Goal: Task Accomplishment & Management: Manage account settings

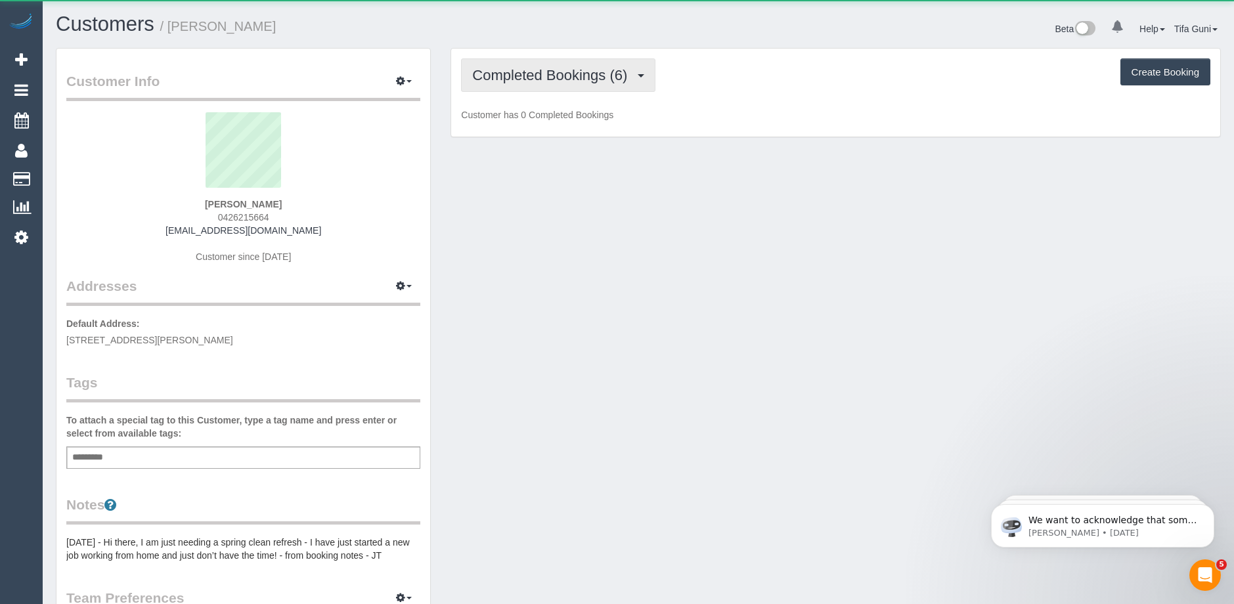
click at [593, 80] on span "Completed Bookings (6)" at bounding box center [553, 75] width 162 height 16
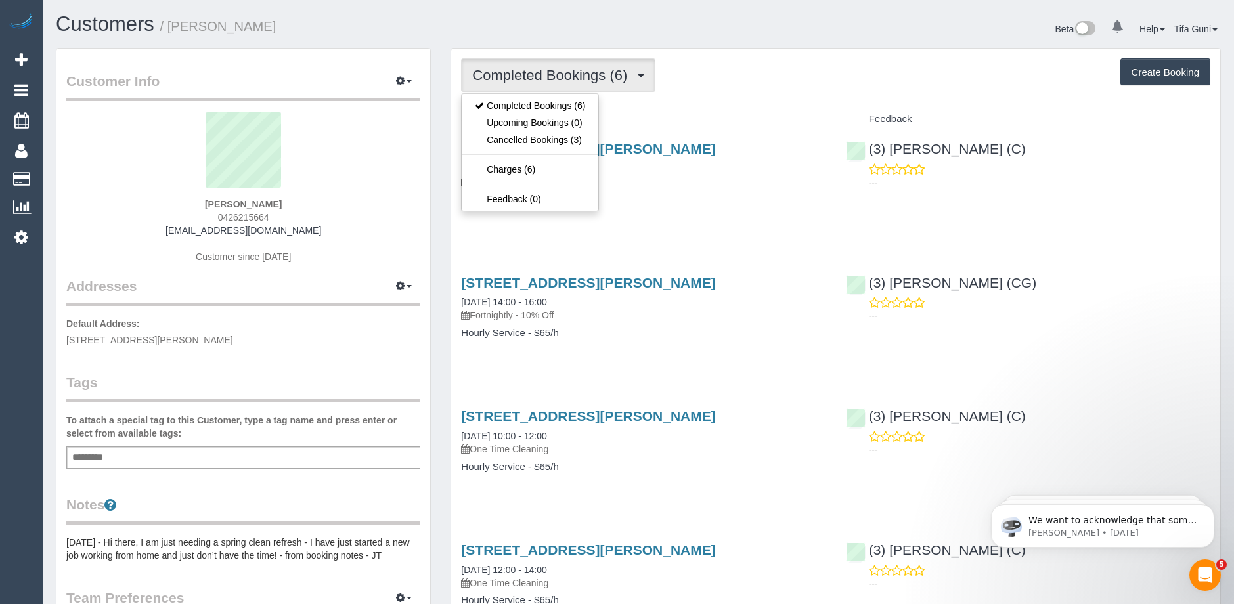
click at [707, 114] on h4 "Service" at bounding box center [643, 119] width 365 height 11
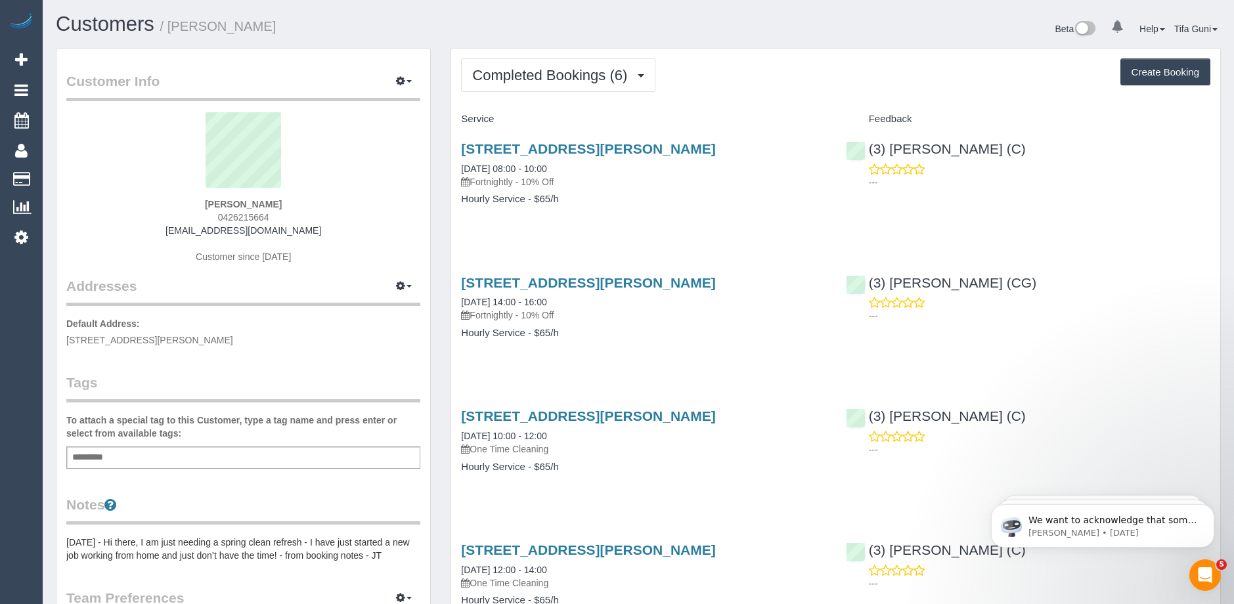
click at [1147, 74] on button "Create Booking" at bounding box center [1166, 72] width 90 height 28
select select "VIC"
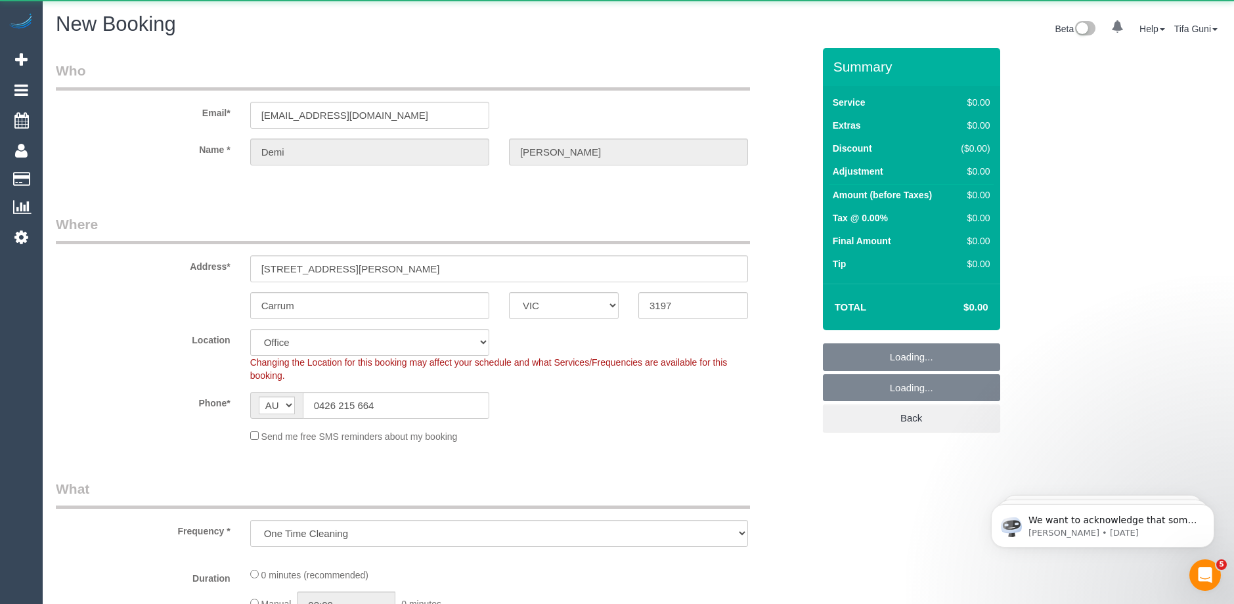
select select "object:10162"
select select "string:stripe-pm_1OjuxT2GScqysDRVVC8tWalx"
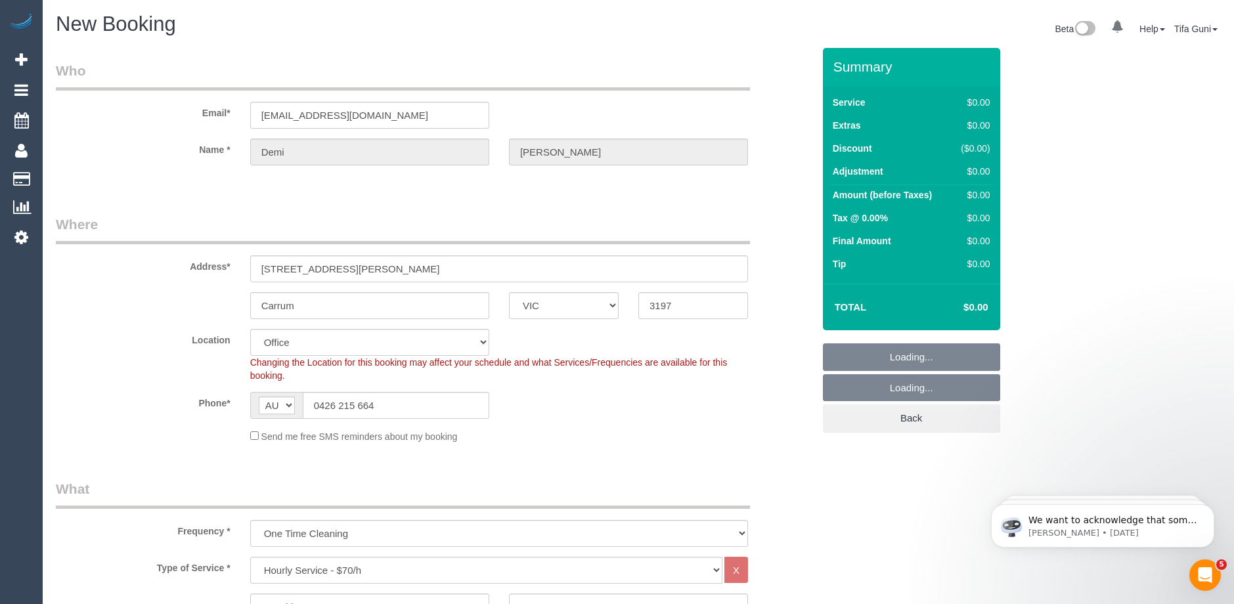
select select "64"
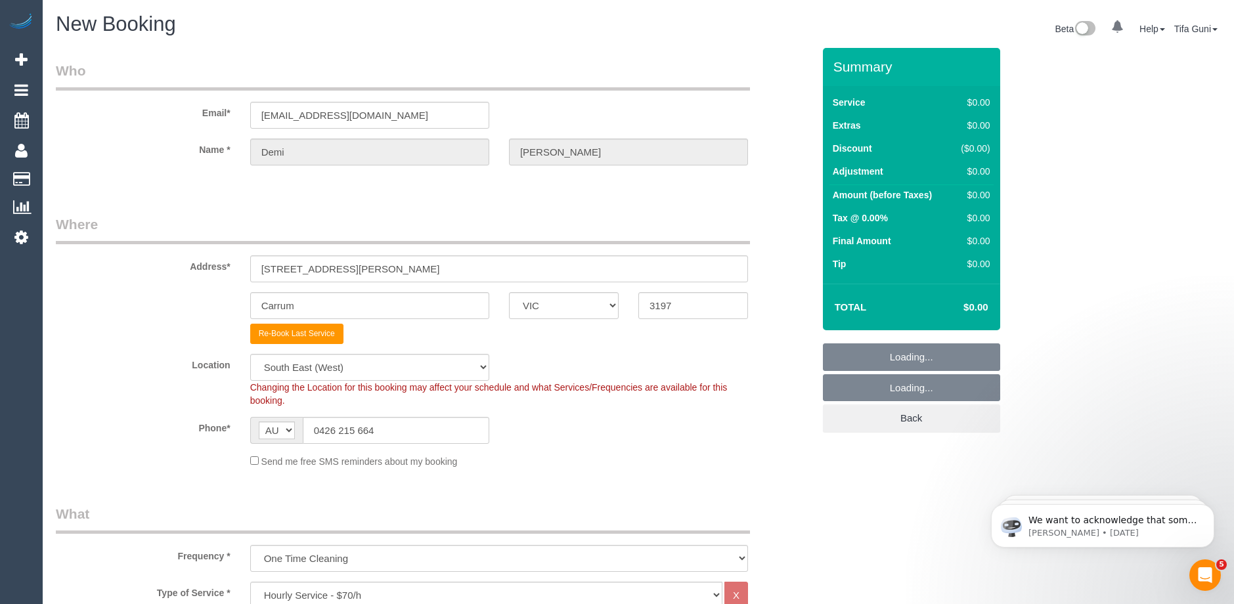
select select "object:11528"
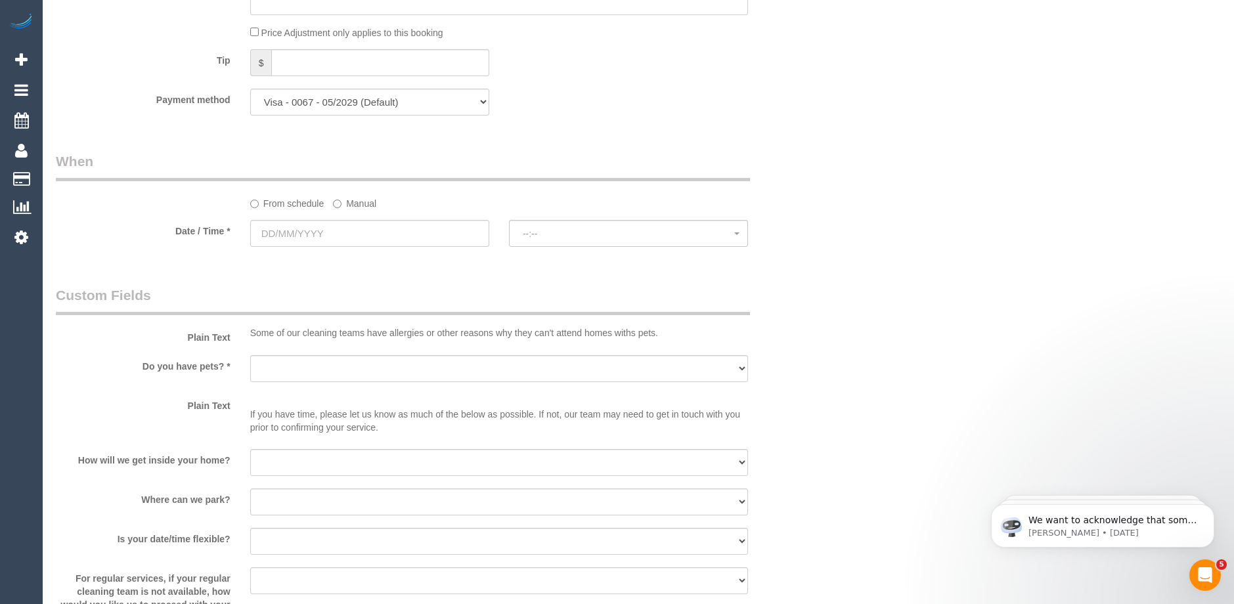
scroll to position [1252, 0]
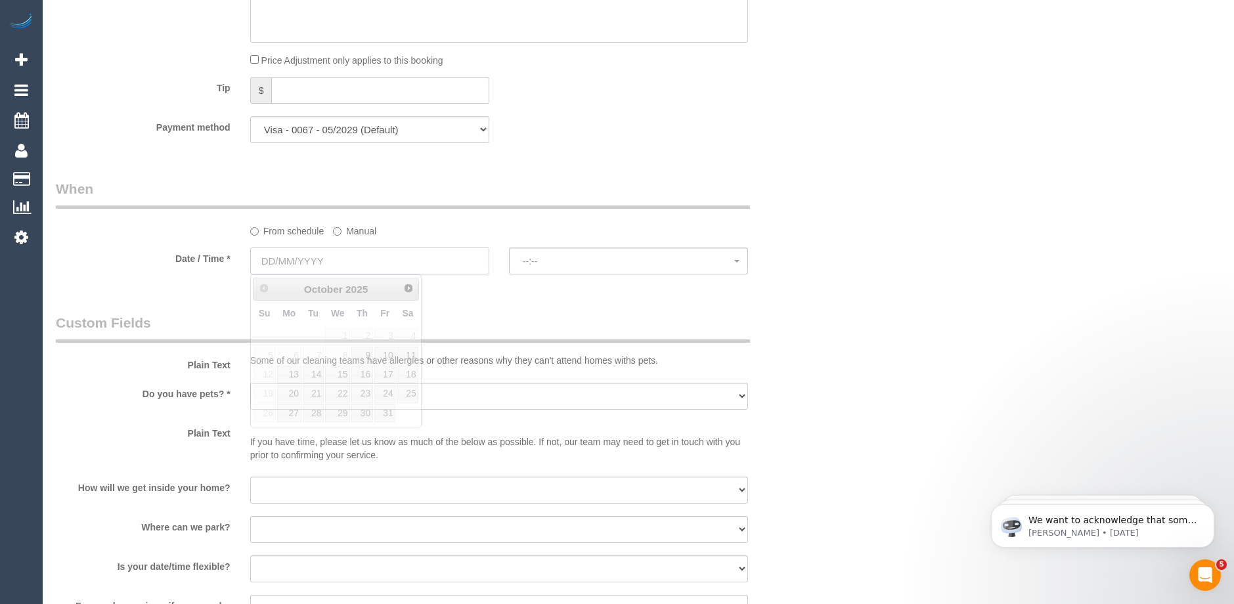
click at [328, 260] on input "text" at bounding box center [369, 261] width 239 height 27
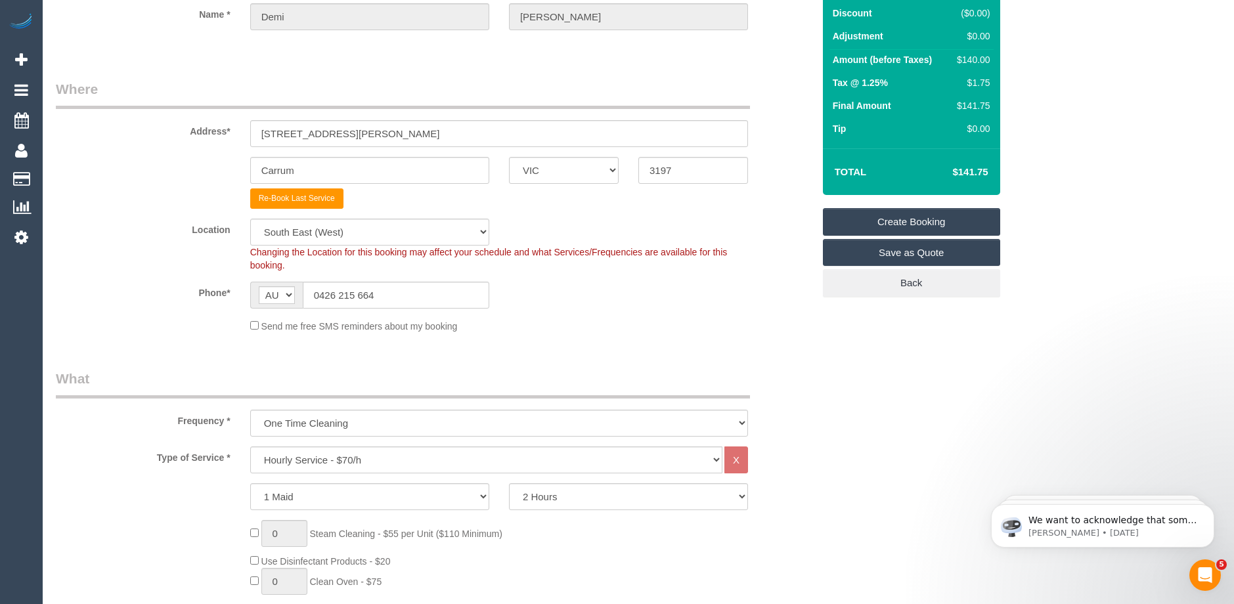
scroll to position [0, 0]
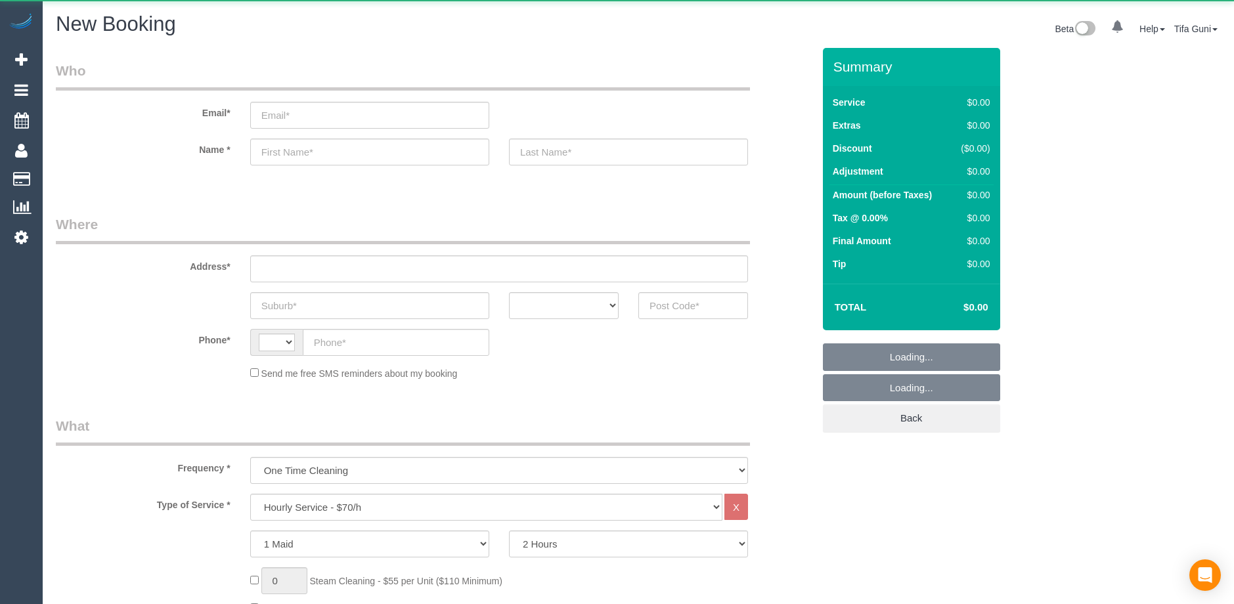
select select "string:AU"
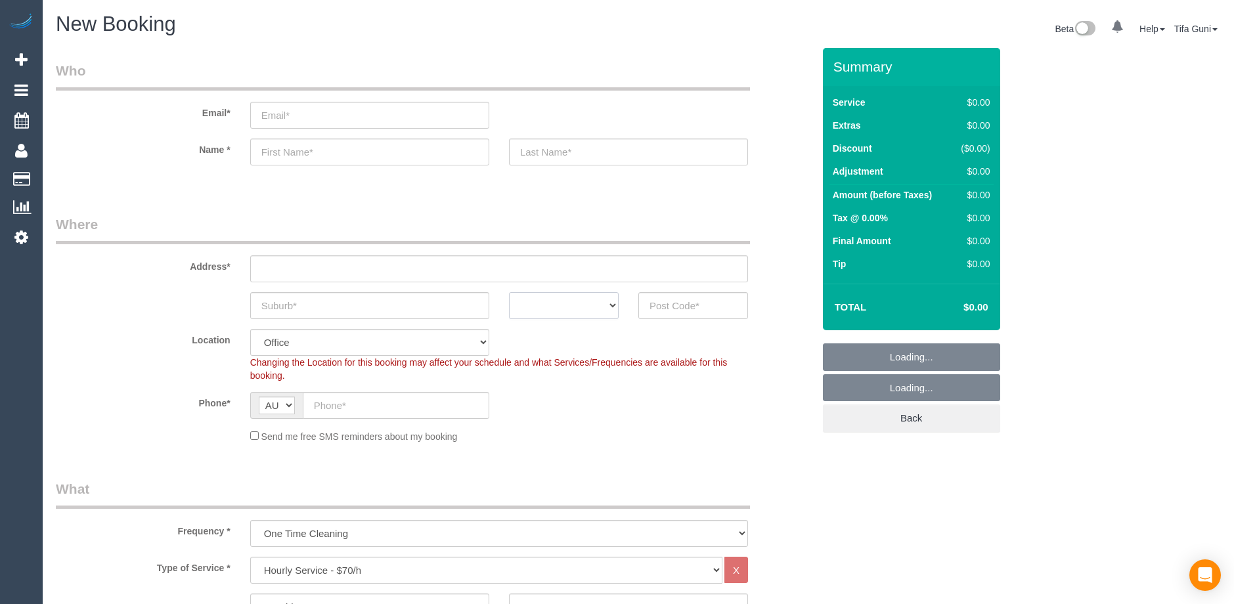
select select "object:2169"
click at [592, 311] on select "ACT [GEOGRAPHIC_DATA] NT [GEOGRAPHIC_DATA] SA TAS [GEOGRAPHIC_DATA] [GEOGRAPHIC…" at bounding box center [564, 305] width 110 height 27
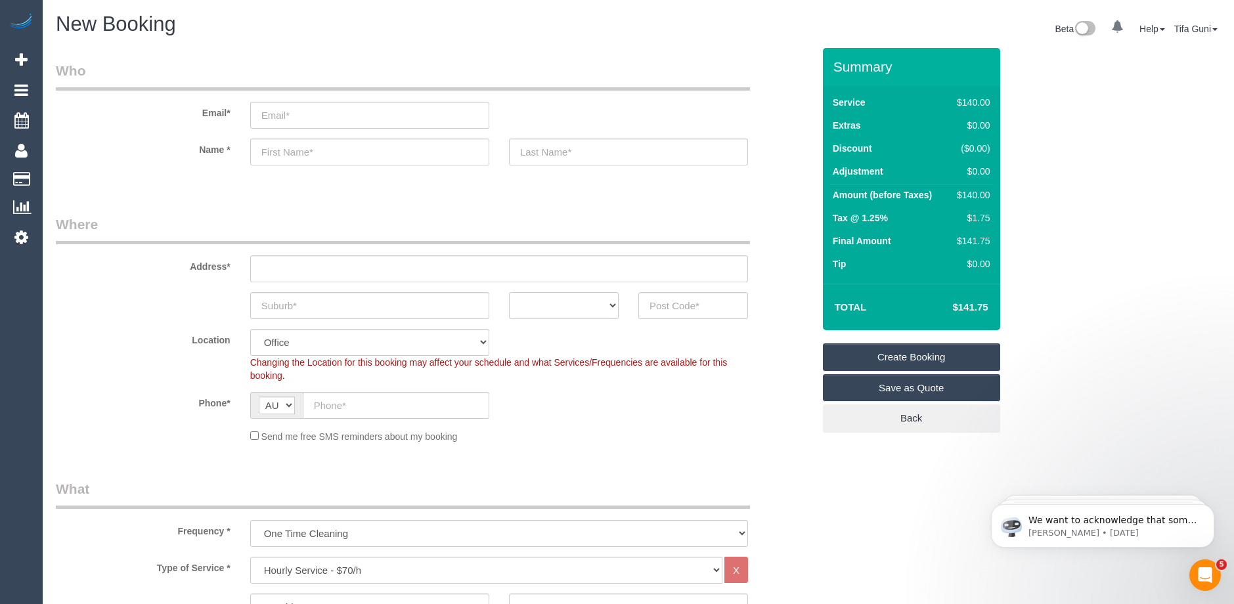
select select "VIC"
click at [509, 292] on select "ACT NSW NT QLD SA TAS VIC WA" at bounding box center [564, 305] width 110 height 27
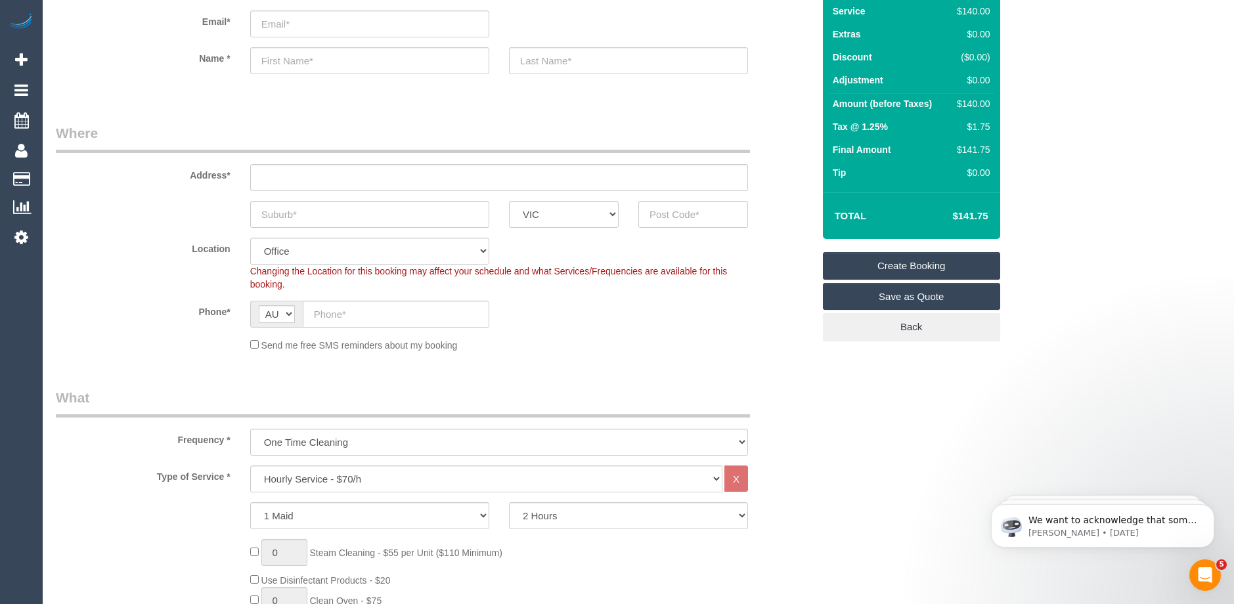
scroll to position [197, 0]
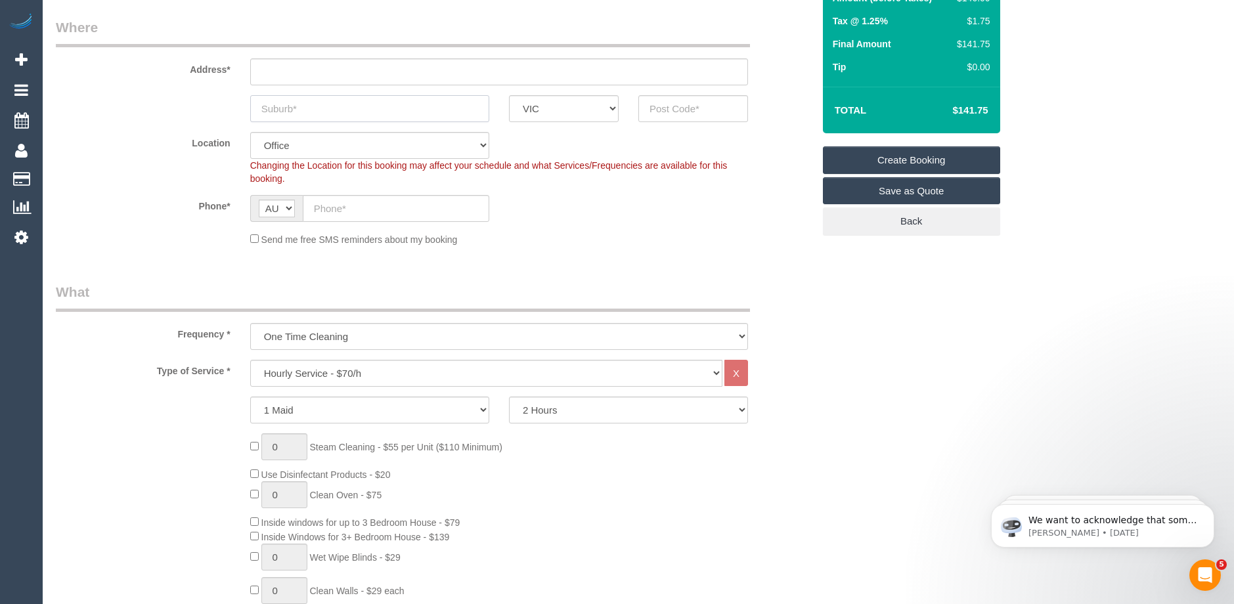
click at [296, 106] on input "text" at bounding box center [369, 108] width 239 height 27
type input "Bornia"
click at [665, 111] on input "text" at bounding box center [694, 108] width 110 height 27
click at [304, 60] on input "text" at bounding box center [499, 71] width 498 height 27
type input "-"
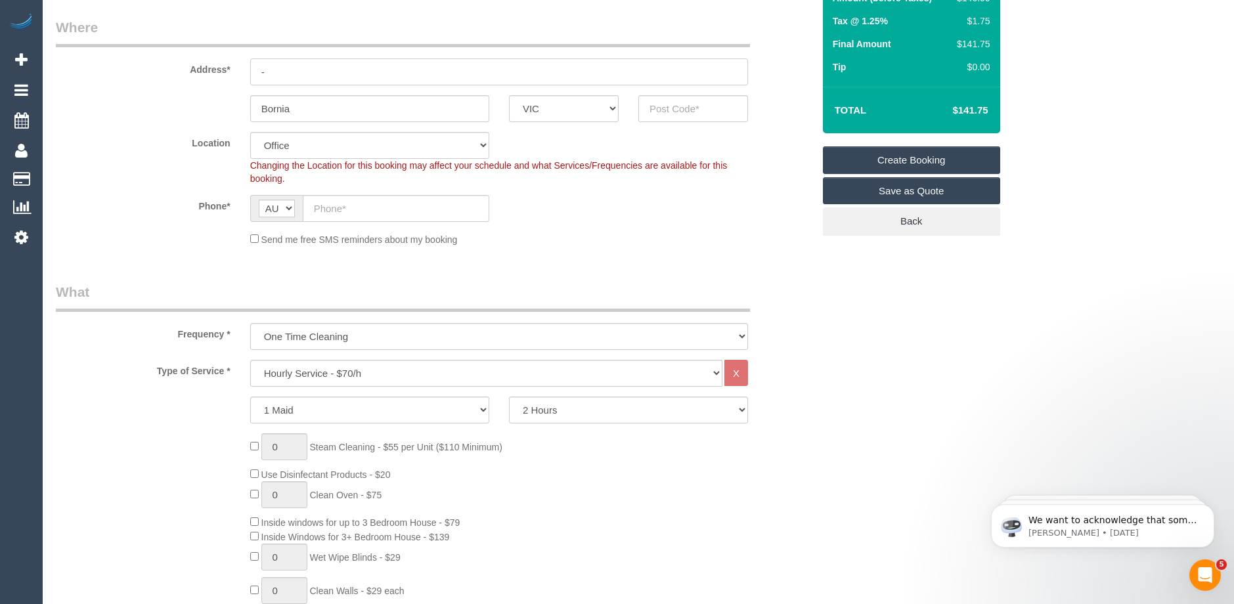
scroll to position [0, 0]
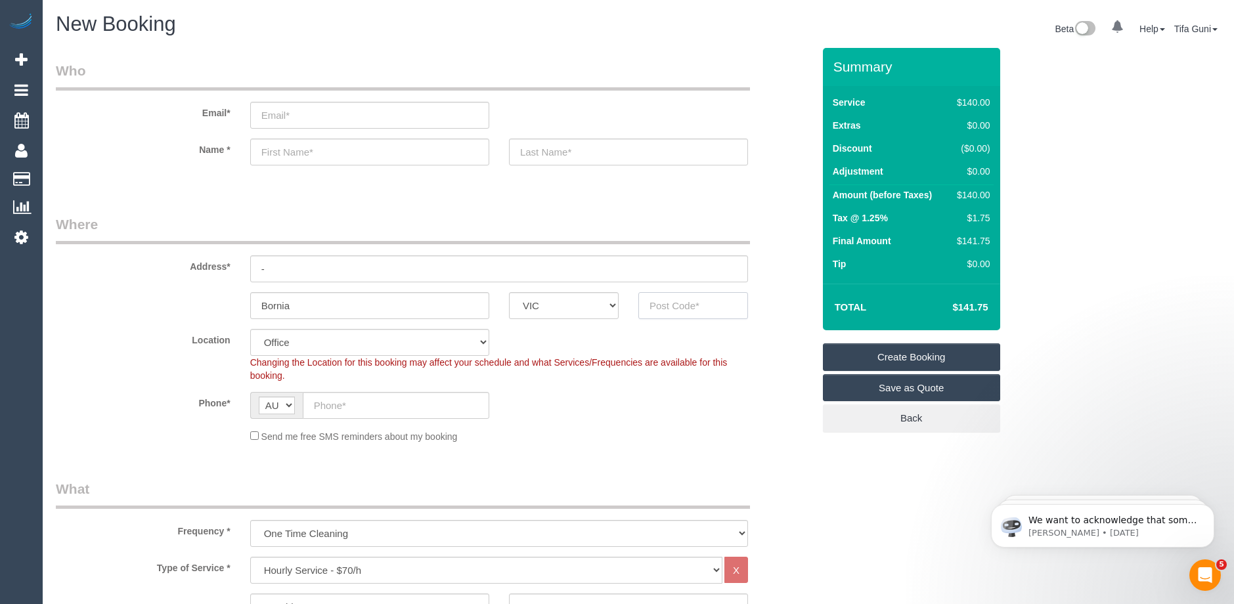
paste input "3155"
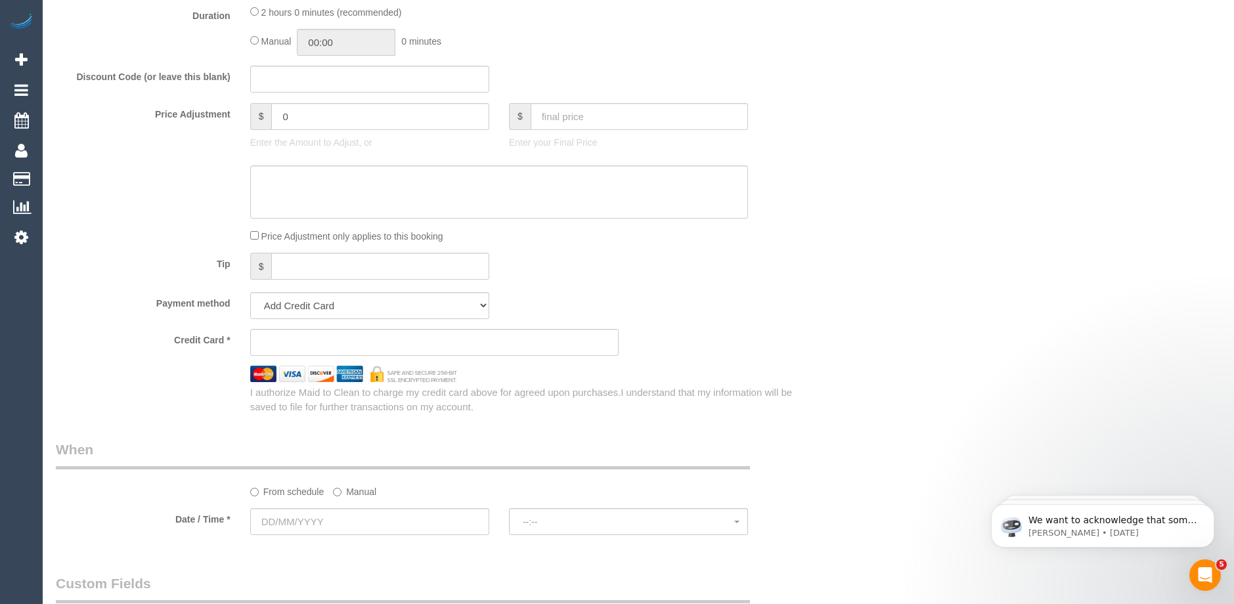
scroll to position [1314, 0]
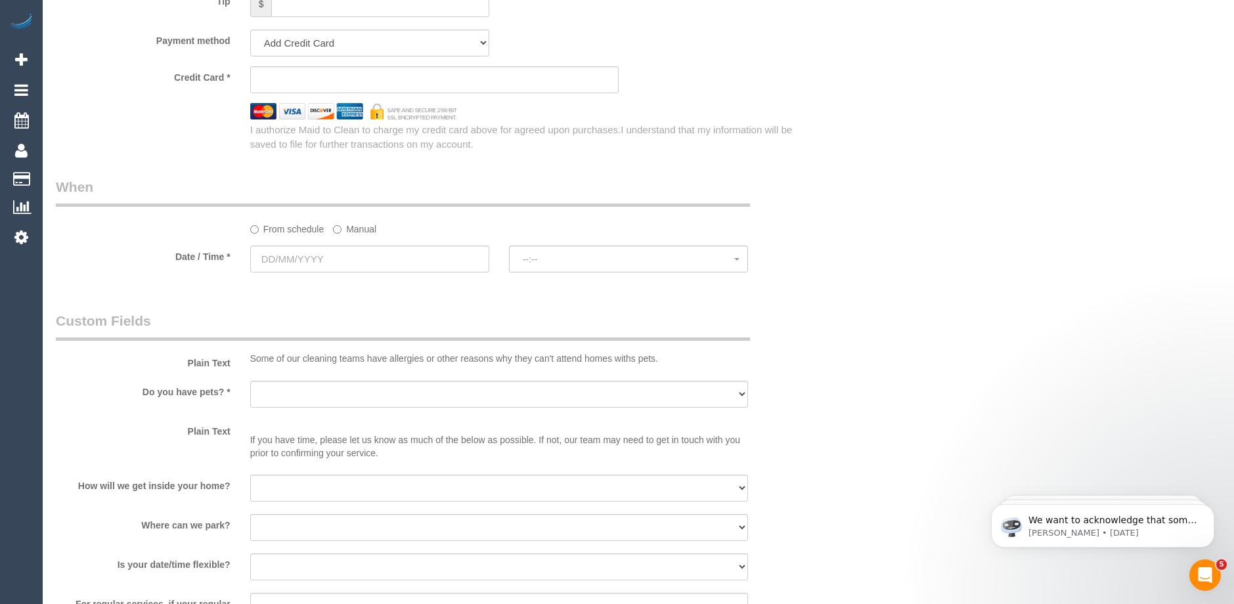
type input "3155"
click at [319, 254] on input "text" at bounding box center [369, 259] width 239 height 27
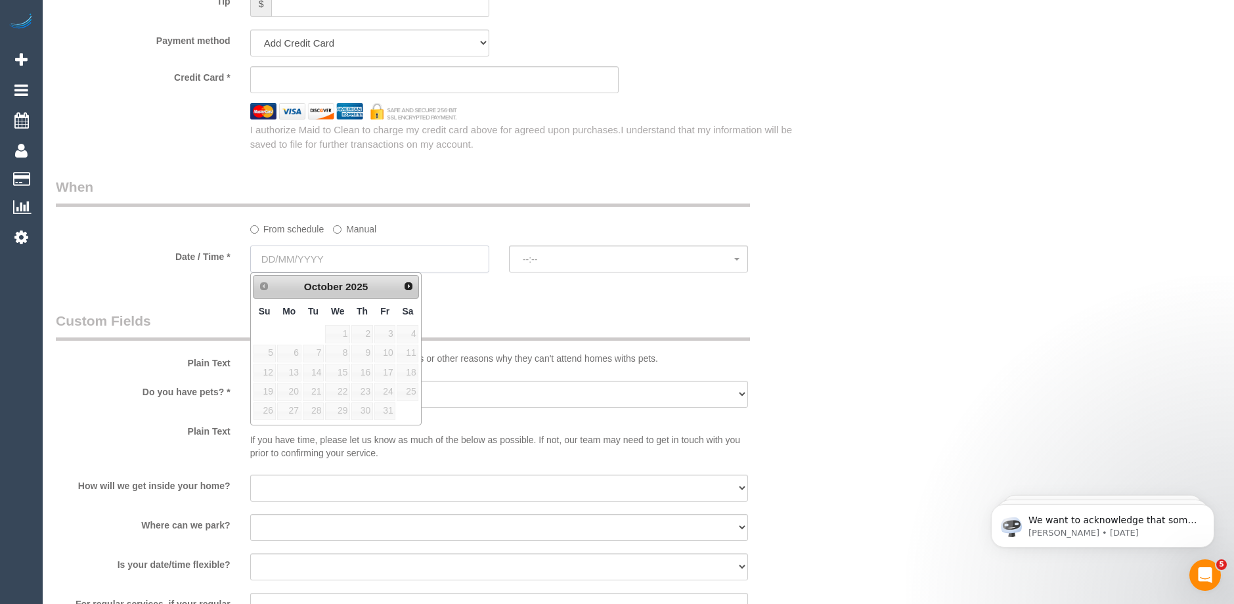
select select "48"
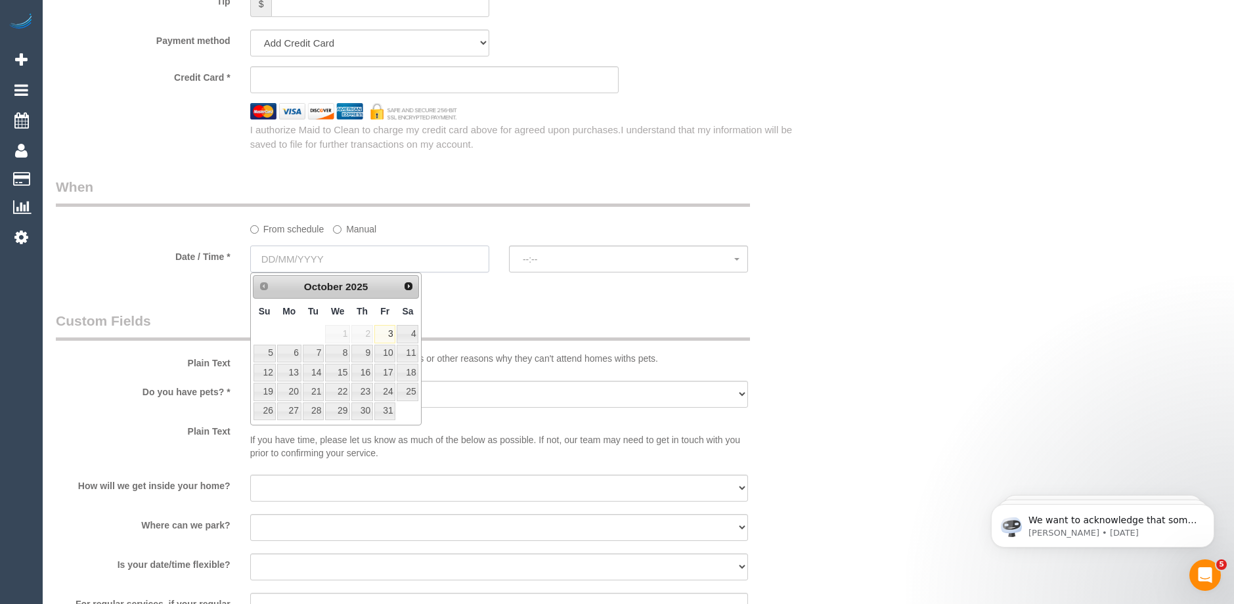
select select "object:2174"
click at [344, 374] on link "15" at bounding box center [337, 373] width 25 height 18
type input "15/10/2025"
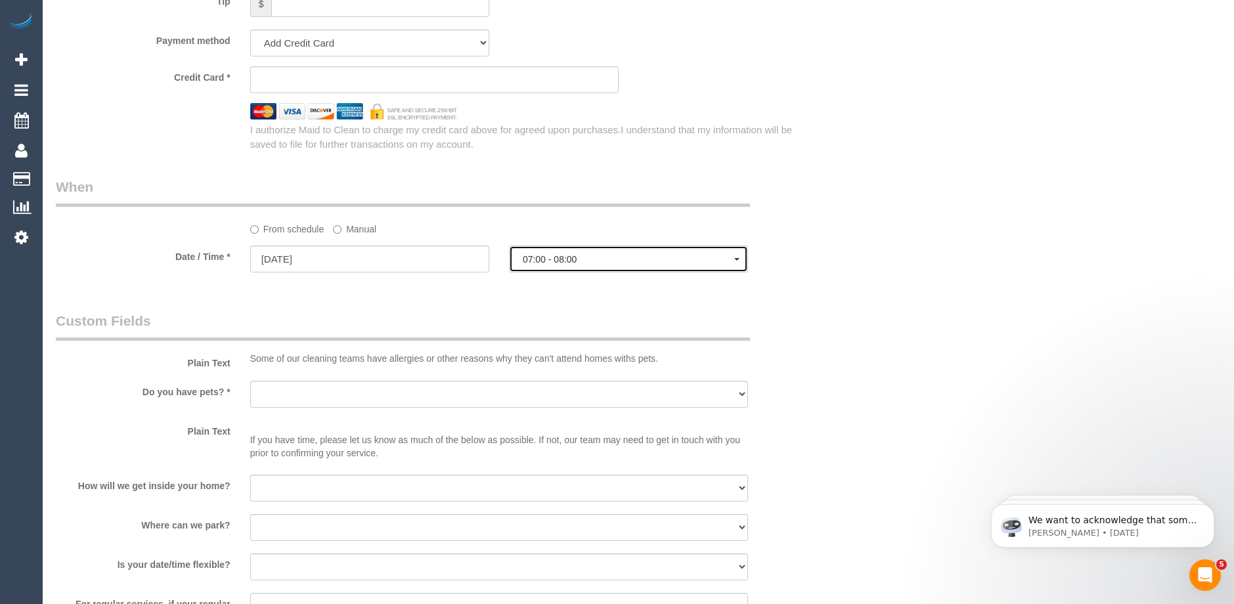
click at [569, 258] on span "07:00 - 08:00" at bounding box center [629, 259] width 212 height 11
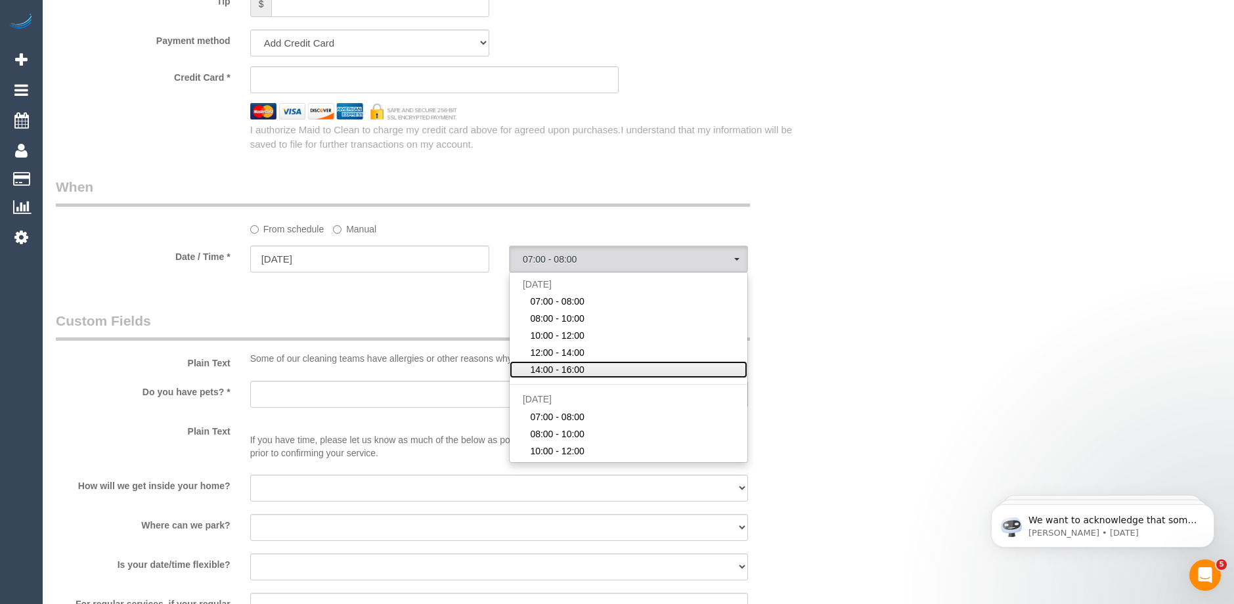
click at [558, 365] on span "14:00 - 16:00" at bounding box center [557, 369] width 55 height 13
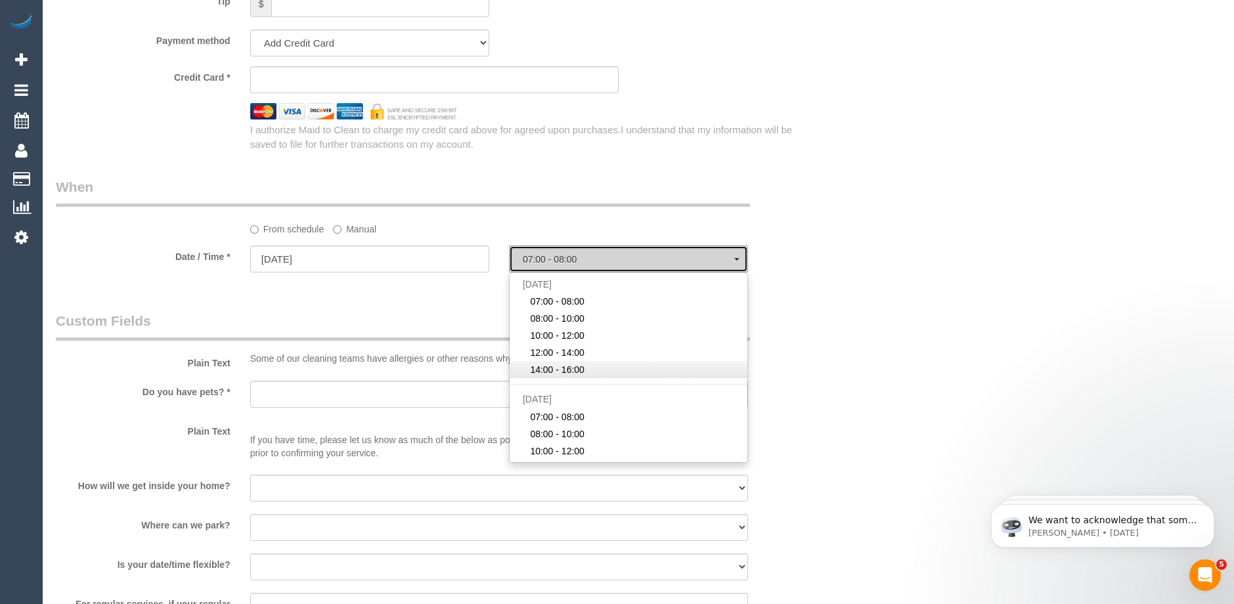
select select "spot5"
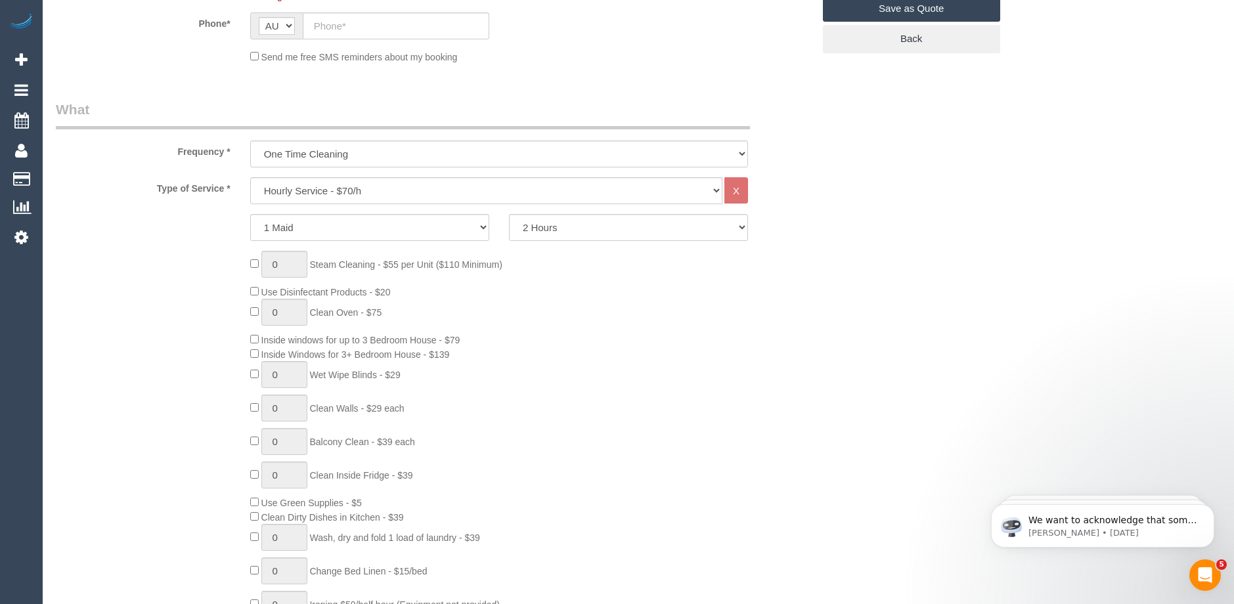
scroll to position [263, 0]
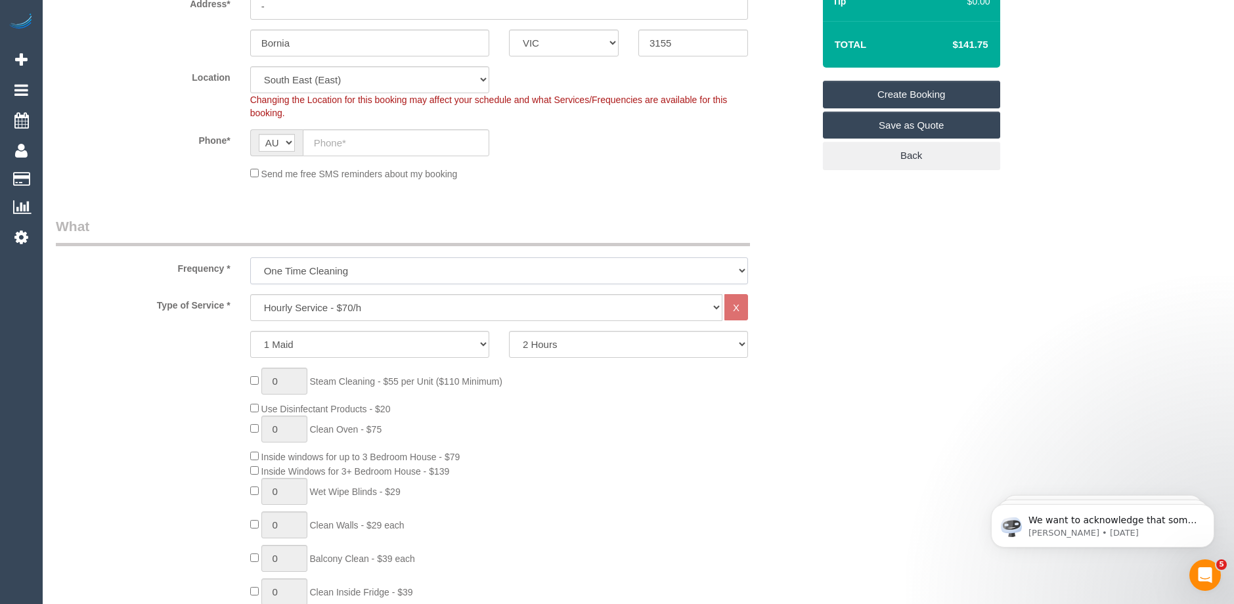
click at [338, 264] on select "One Time Cleaning Weekly - 10% Off - 10.00% (0% for the First Booking) Fortnigh…" at bounding box center [499, 271] width 498 height 27
select select "object:2175"
click at [250, 258] on select "One Time Cleaning Weekly - 10% Off - 10.00% (0% for the First Booking) Fortnigh…" at bounding box center [499, 271] width 498 height 27
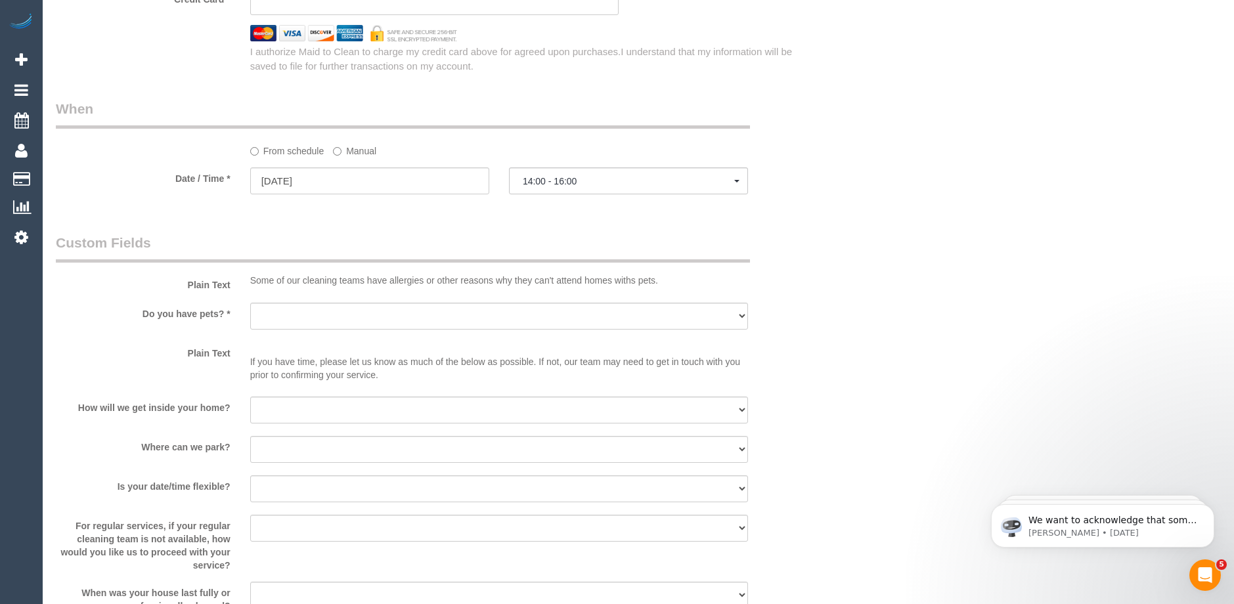
scroll to position [1445, 0]
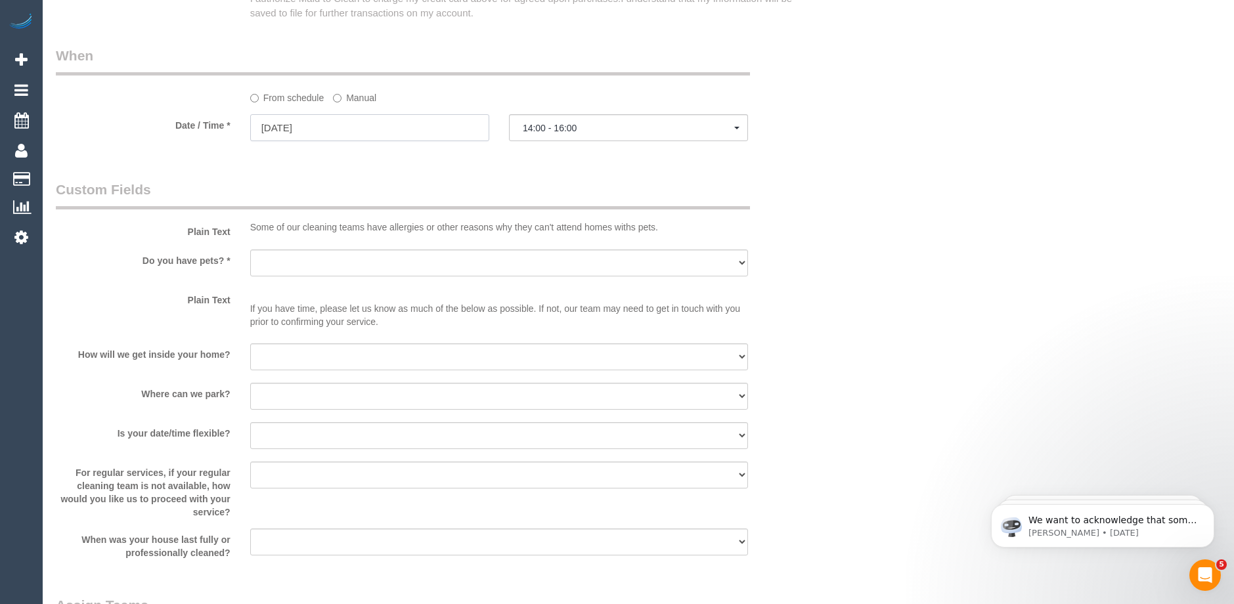
click at [353, 132] on input "15/10/2025" at bounding box center [369, 127] width 239 height 27
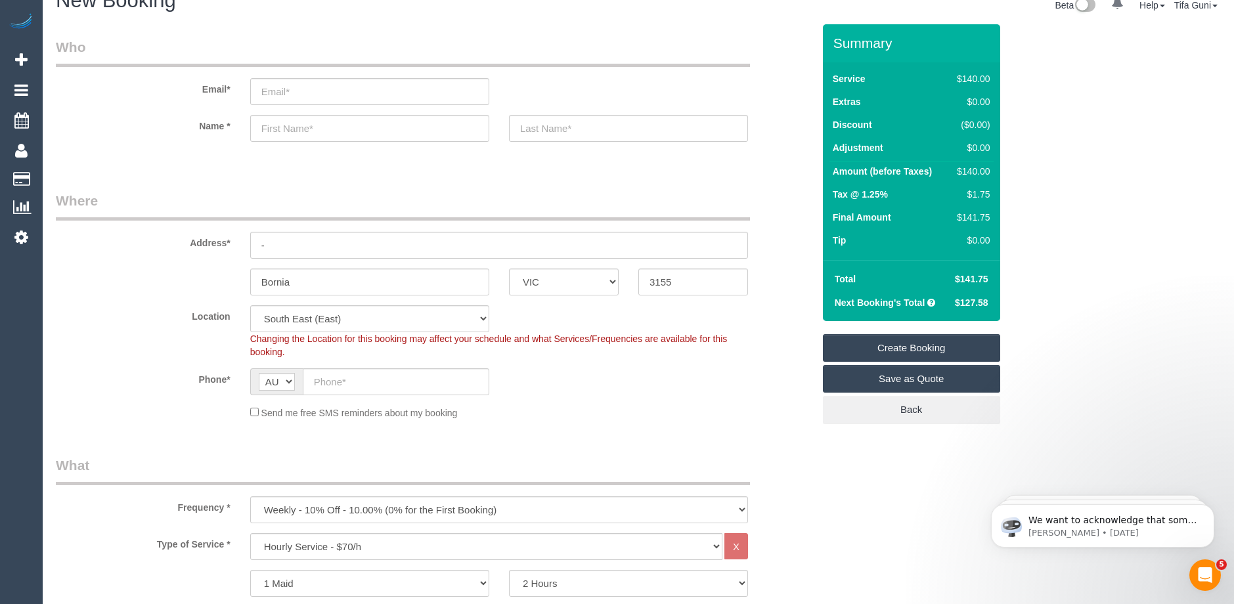
scroll to position [0, 0]
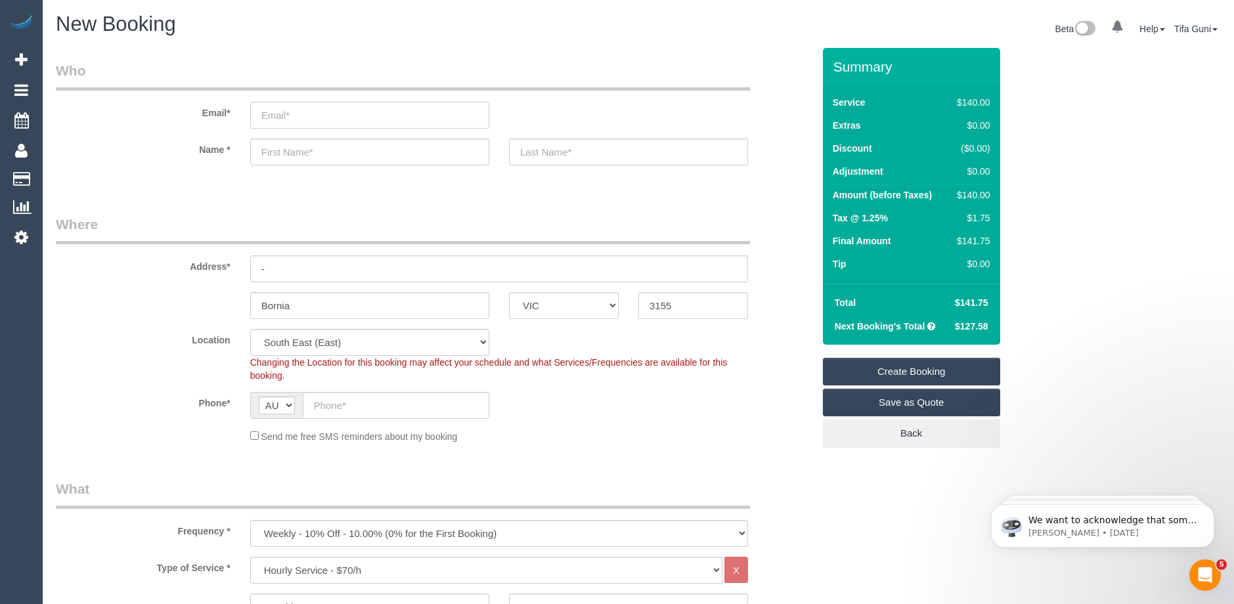
click at [294, 110] on input "email" at bounding box center [369, 115] width 239 height 27
type input "lucindascservices@outlook.com"
click at [307, 154] on input "text" at bounding box center [369, 152] width 239 height 27
type input "L"
select select "spot26"
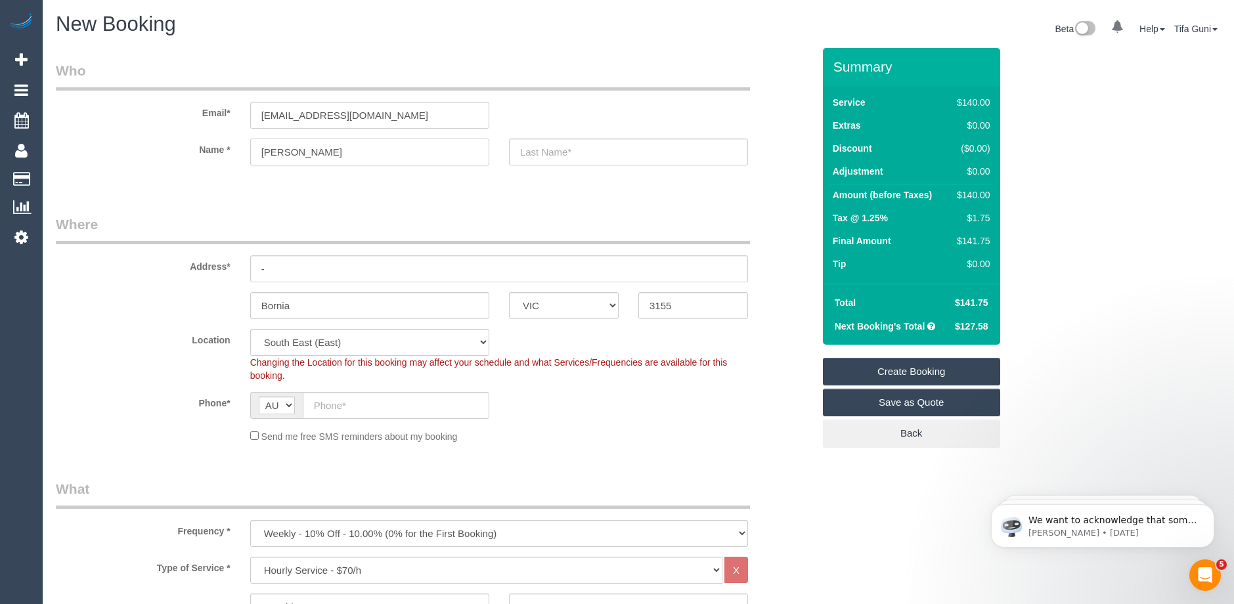
type input "Lucinda"
click at [357, 404] on input "text" at bounding box center [396, 405] width 187 height 27
paste input "61 452 619 920"
drag, startPoint x: 325, startPoint y: 403, endPoint x: 313, endPoint y: 405, distance: 12.6
click at [313, 405] on input "61 452 619 920" at bounding box center [396, 405] width 187 height 27
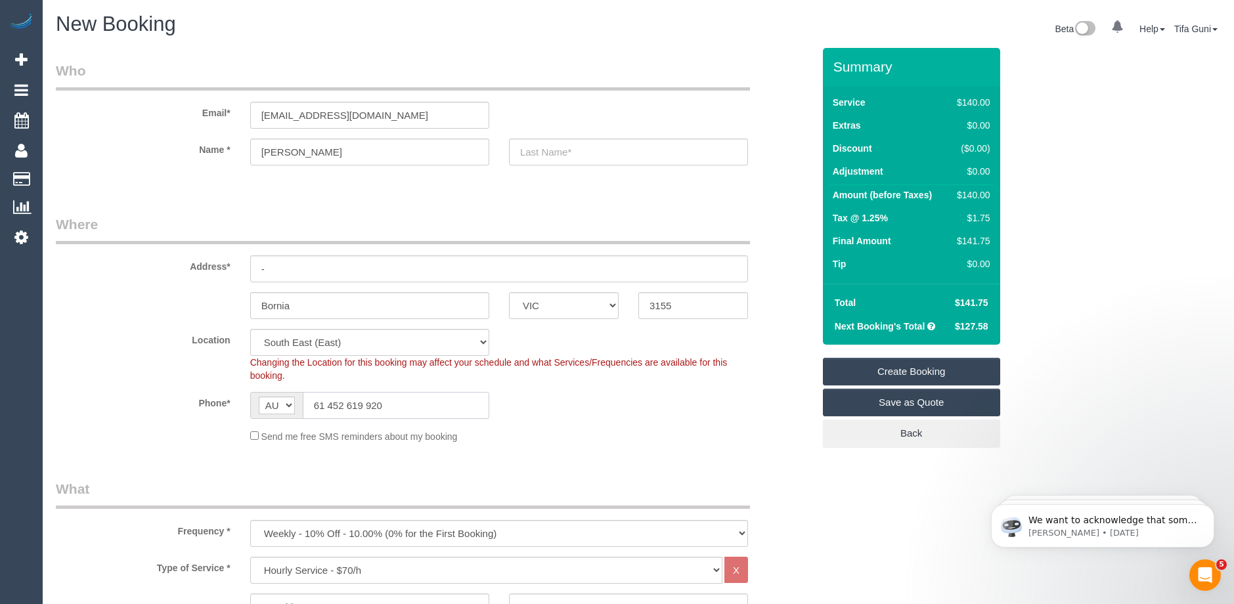
drag, startPoint x: 327, startPoint y: 402, endPoint x: 306, endPoint y: 405, distance: 21.3
click at [306, 405] on input "61 452 619 920" at bounding box center [396, 405] width 187 height 27
type input "0452 619 920"
click at [547, 154] on input "text" at bounding box center [628, 152] width 239 height 27
drag, startPoint x: 342, startPoint y: 114, endPoint x: 198, endPoint y: 110, distance: 143.9
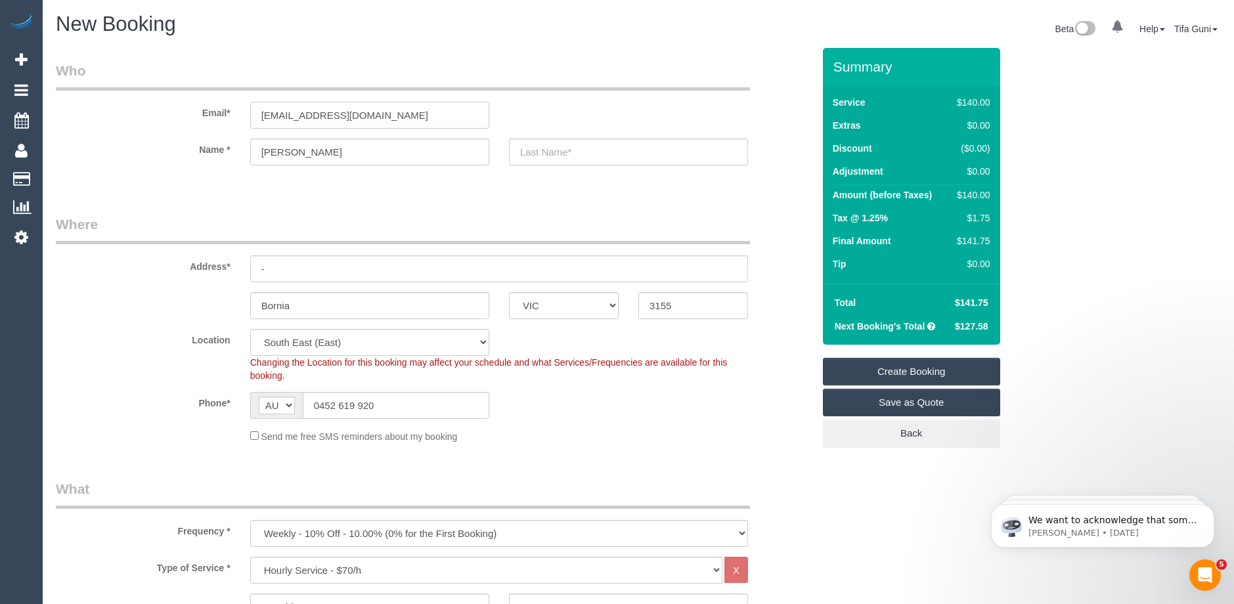
click at [198, 110] on div "Email* lucindascservices@outlook.com" at bounding box center [434, 95] width 777 height 68
click at [414, 113] on input "lucindascservices@outlook.com" at bounding box center [369, 115] width 239 height 27
type input "l"
drag, startPoint x: 328, startPoint y: 150, endPoint x: 247, endPoint y: 159, distance: 81.9
click at [247, 159] on div "Lucinda" at bounding box center [369, 152] width 259 height 27
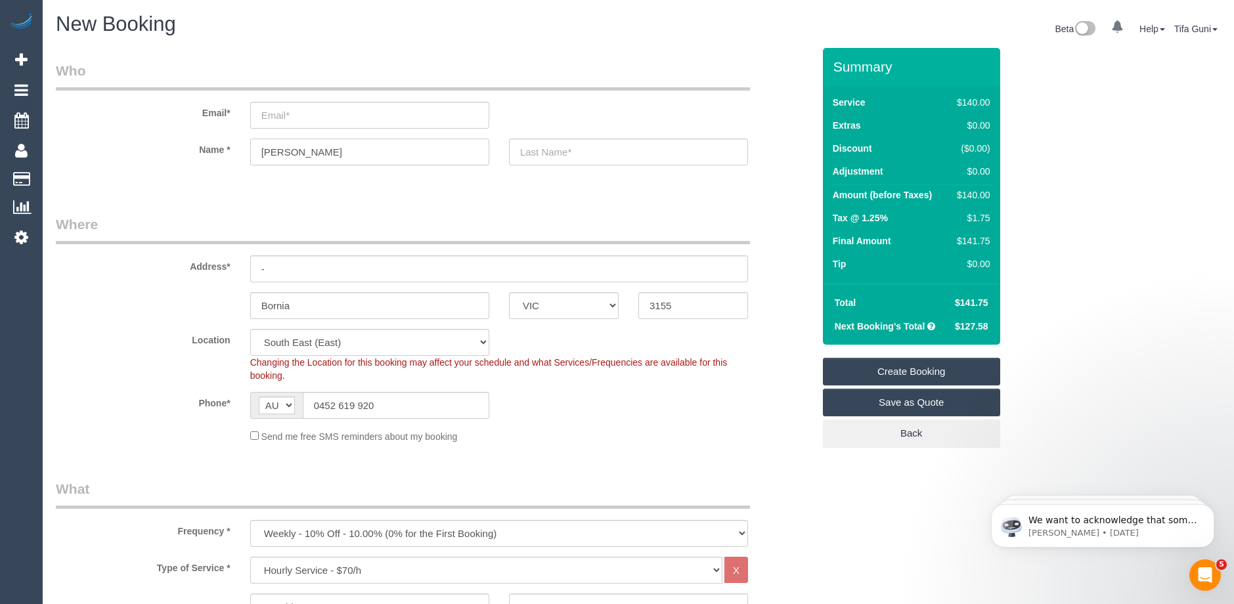
select select "spot47"
paste input "Alastair Gribbin"
drag, startPoint x: 314, startPoint y: 148, endPoint x: 298, endPoint y: 150, distance: 16.6
click at [298, 150] on input "Alastair Gribbin" at bounding box center [369, 152] width 239 height 27
type input "[PERSON_NAME]"
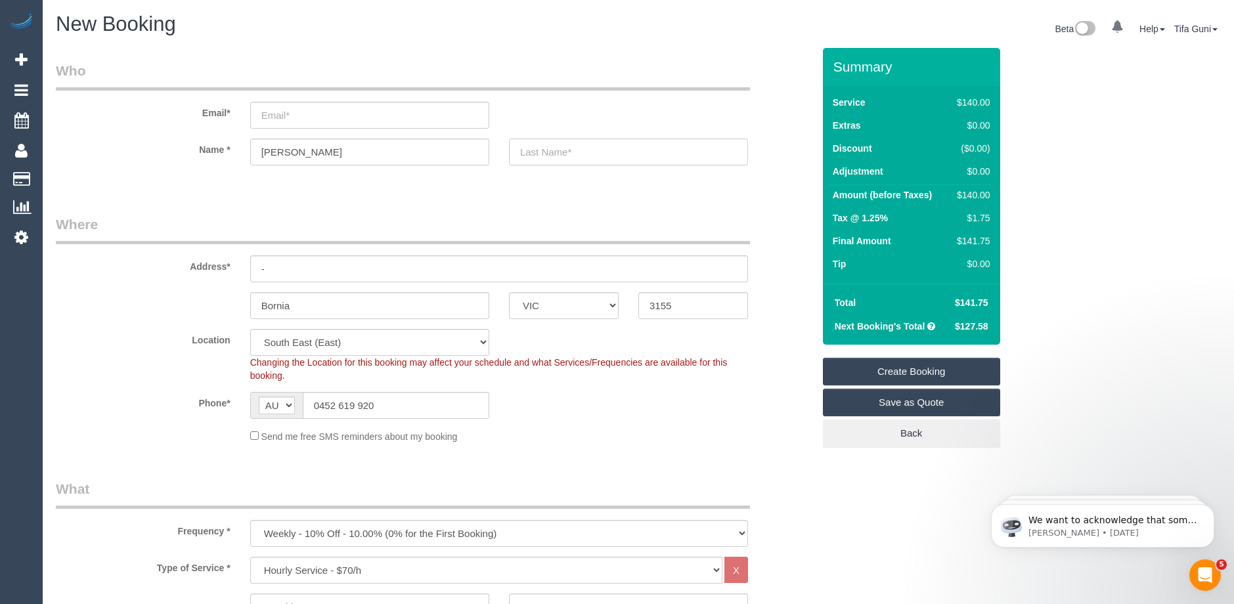
click at [551, 154] on input "text" at bounding box center [628, 152] width 239 height 27
paste input "[PERSON_NAME]"
type input "[PERSON_NAME]"
click at [321, 113] on input "email" at bounding box center [369, 115] width 239 height 27
paste input "[EMAIL_ADDRESS][PERSON_NAME][DOMAIN_NAME]"
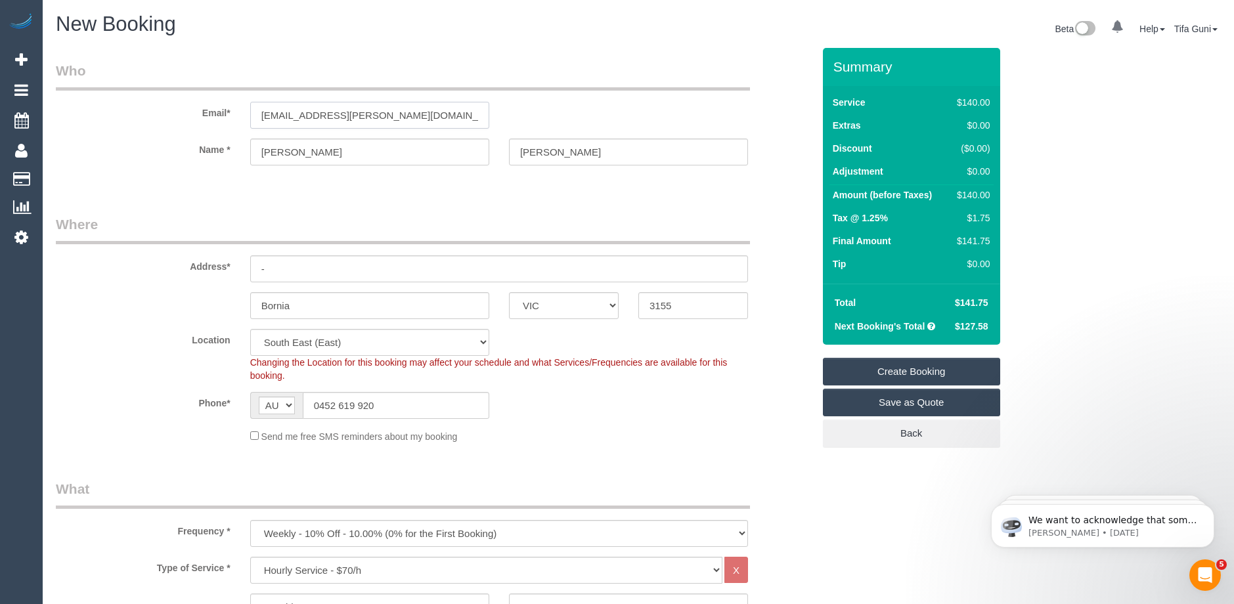
type input "[EMAIL_ADDRESS][PERSON_NAME][DOMAIN_NAME]"
click at [271, 263] on input "-" at bounding box center [499, 269] width 498 height 27
select select "spot68"
click at [302, 259] on input "text" at bounding box center [499, 269] width 498 height 27
paste input "Unit 5/2 Woodvale Road Boronia 3155"
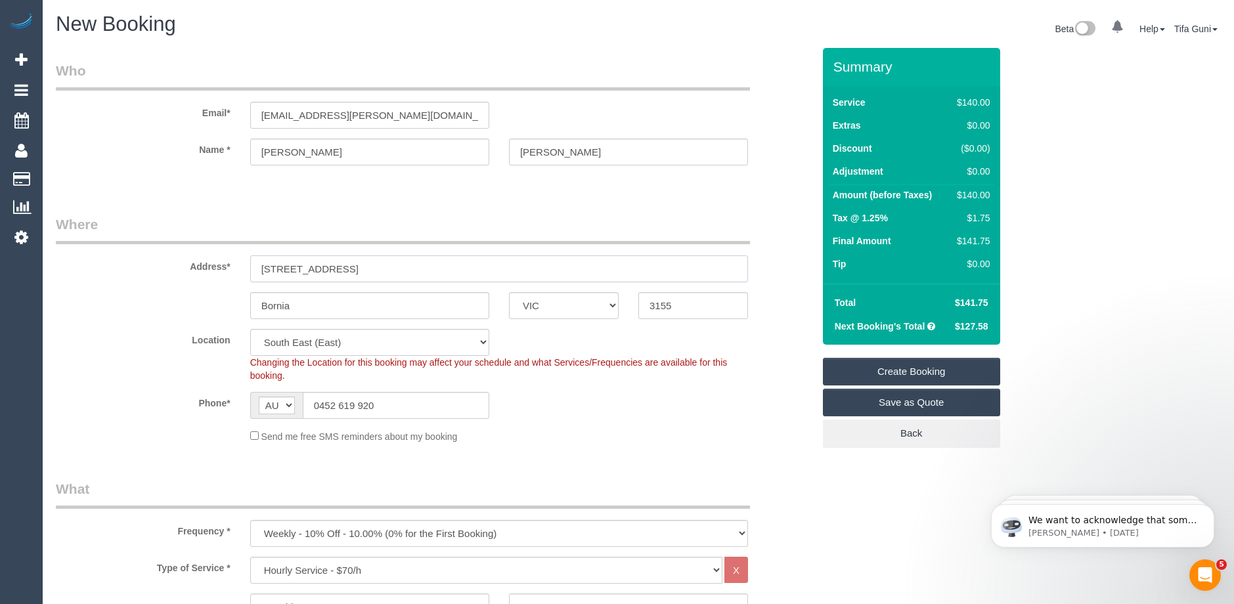
drag, startPoint x: 369, startPoint y: 269, endPoint x: 405, endPoint y: 268, distance: 35.5
click at [405, 268] on input "Unit 5/2 Woodvale Road Boronia 3155" at bounding box center [499, 269] width 498 height 27
type input "Unit 5/2 Woodvale Road 3155"
drag, startPoint x: 238, startPoint y: 303, endPoint x: 192, endPoint y: 308, distance: 46.3
click at [192, 308] on div "Bornia ACT NSW NT QLD SA TAS VIC WA 3155" at bounding box center [434, 305] width 777 height 27
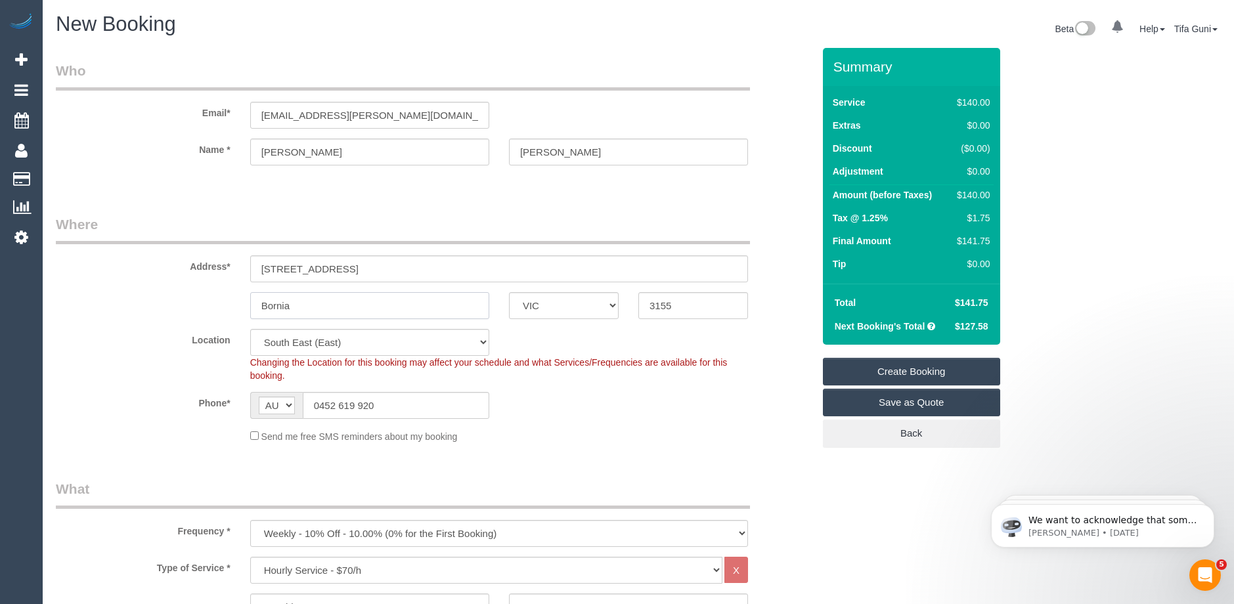
paste input "Boro"
type input "Boronia"
drag, startPoint x: 409, startPoint y: 268, endPoint x: 372, endPoint y: 271, distance: 37.5
click at [372, 271] on input "Unit 5/2 Woodvale Road 3155" at bounding box center [499, 269] width 498 height 27
type input "[STREET_ADDRESS]"
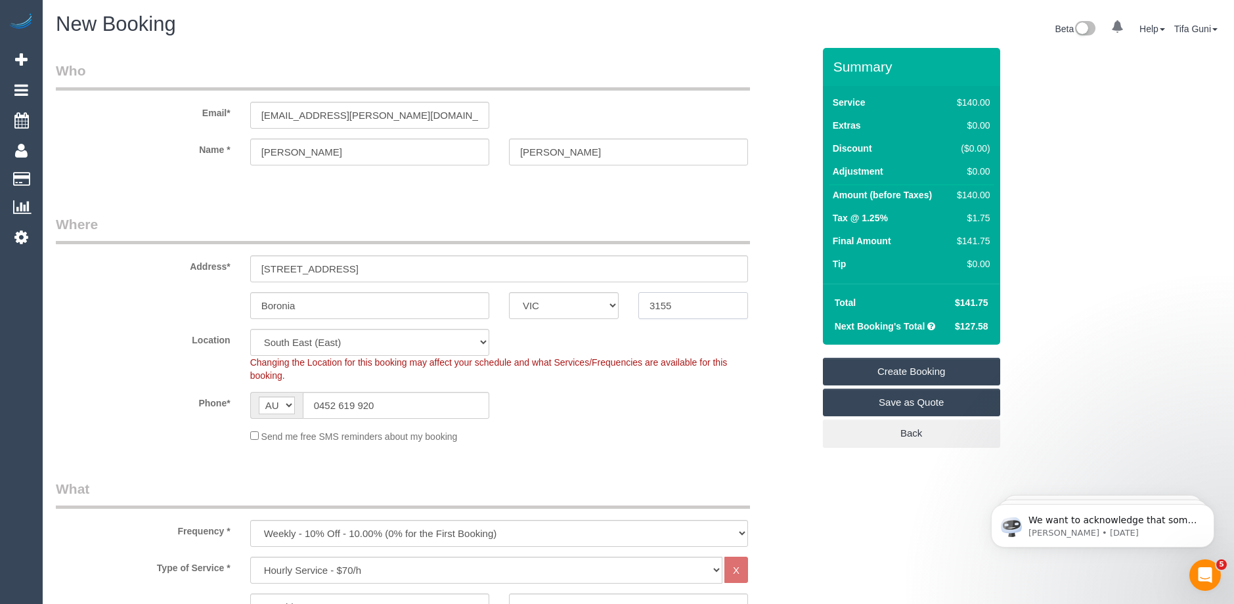
drag, startPoint x: 679, startPoint y: 305, endPoint x: 621, endPoint y: 312, distance: 57.5
click at [627, 309] on div "Boronia ACT NSW NT QLD SA TAS VIC WA 3155" at bounding box center [434, 305] width 777 height 27
paste input "text"
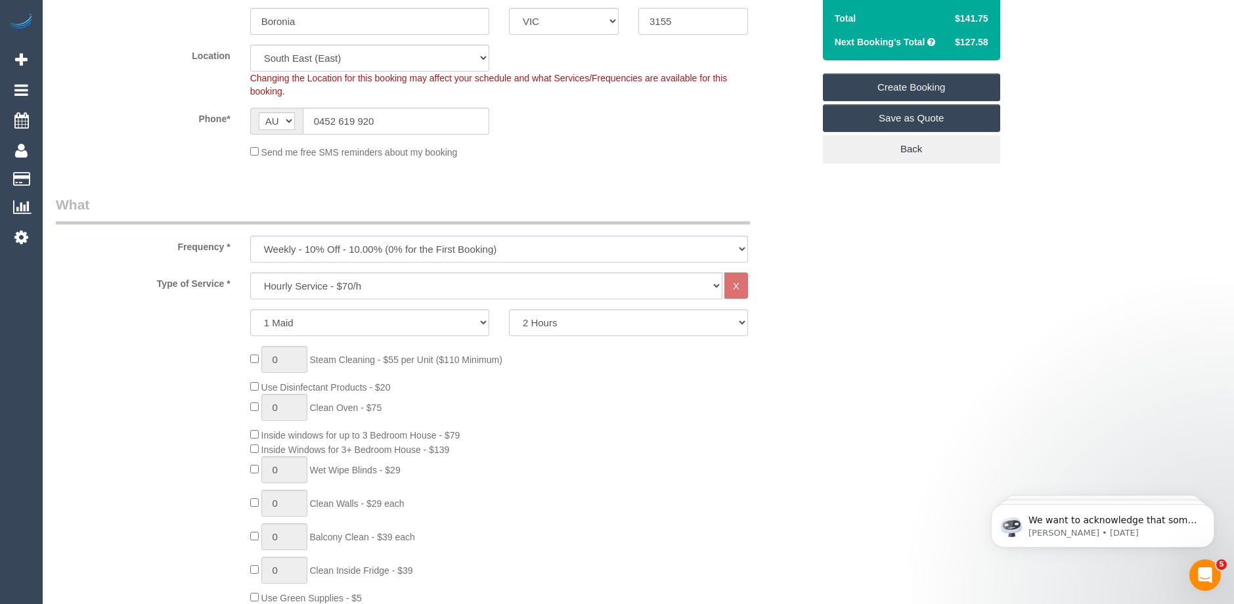
scroll to position [394, 0]
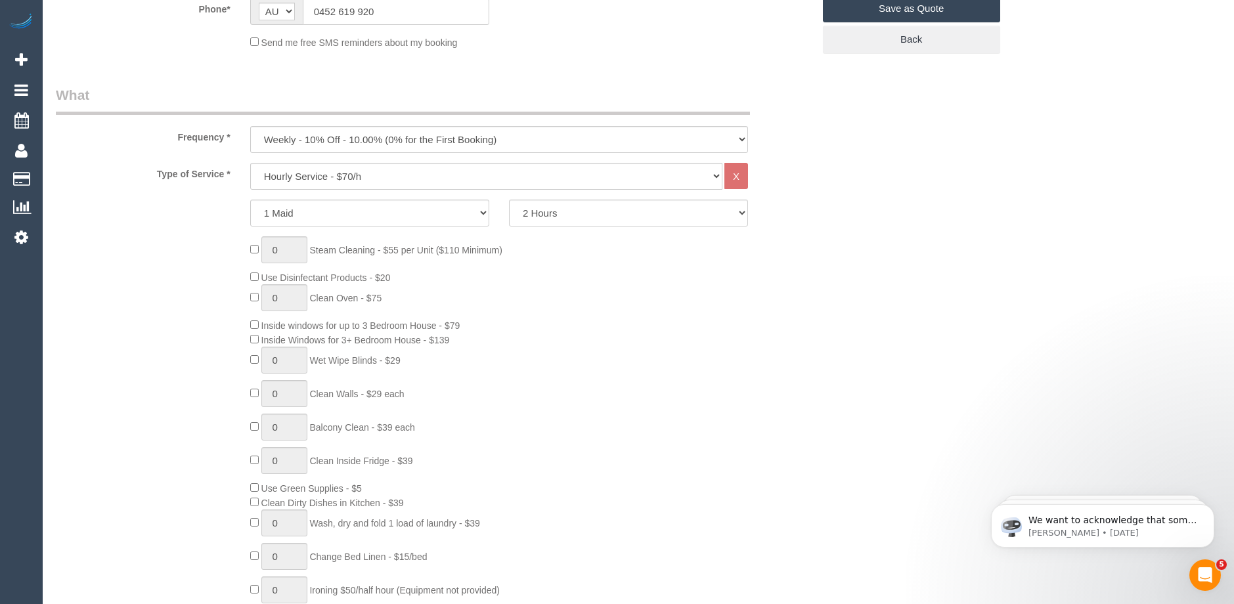
type input "3155"
click at [386, 175] on select "Hourly Service - $70/h Hourly Service - $65/h Hourly Service - $60/h Hourly Ser…" at bounding box center [486, 176] width 472 height 27
select select "275"
click at [250, 163] on select "Hourly Service - $70/h Hourly Service - $65/h Hourly Service - $60/h Hourly Ser…" at bounding box center [486, 176] width 472 height 27
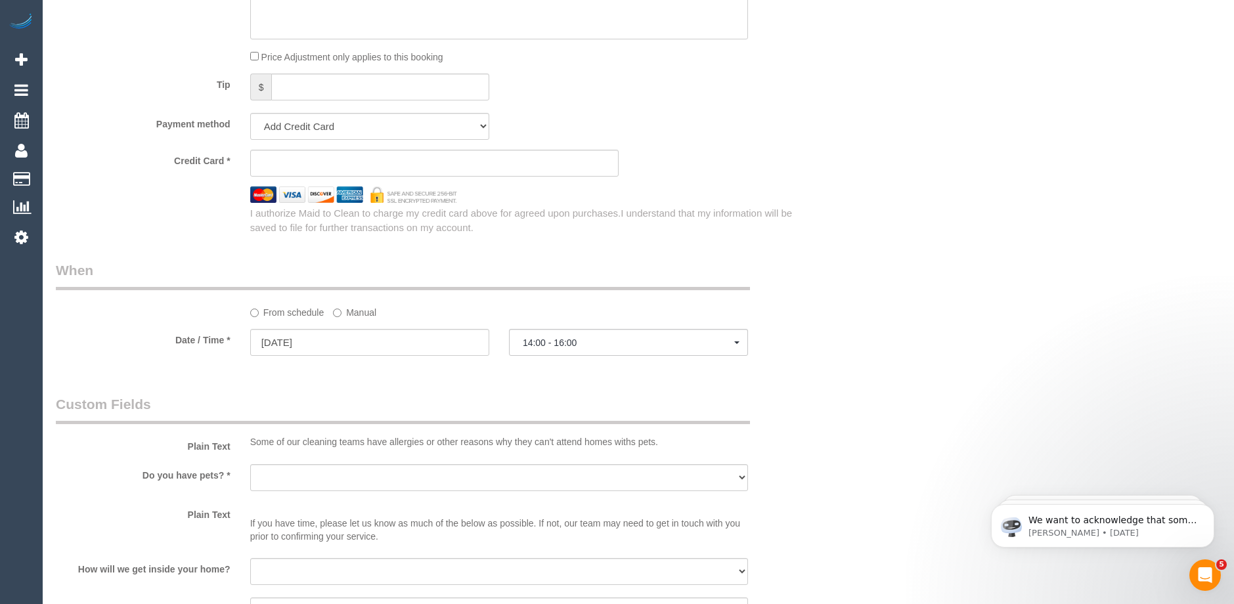
scroll to position [1117, 0]
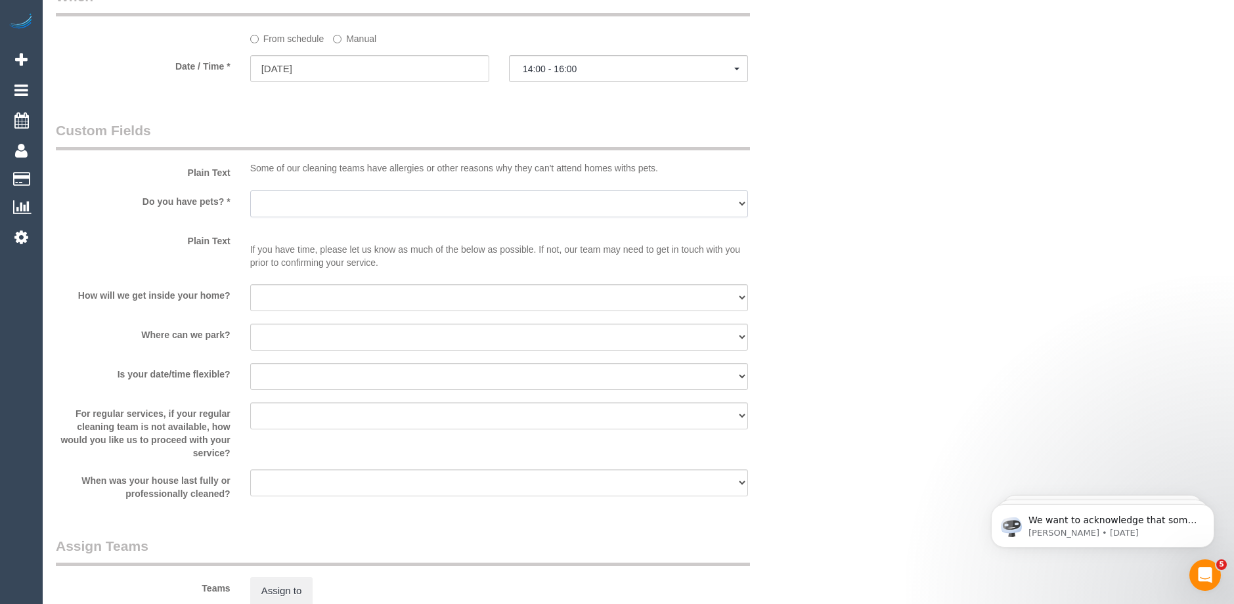
click at [294, 206] on select "Yes - Cats Yes - Dogs No pets Yes - Dogs and Cats Yes - Other" at bounding box center [499, 204] width 498 height 27
select select "number:29"
click at [250, 191] on select "Yes - Cats Yes - Dogs No pets Yes - Dogs and Cats Yes - Other" at bounding box center [499, 204] width 498 height 27
click at [296, 295] on select "I will be home Key will be left (please provide details below) Lock box/Access …" at bounding box center [499, 297] width 498 height 27
select select "number:14"
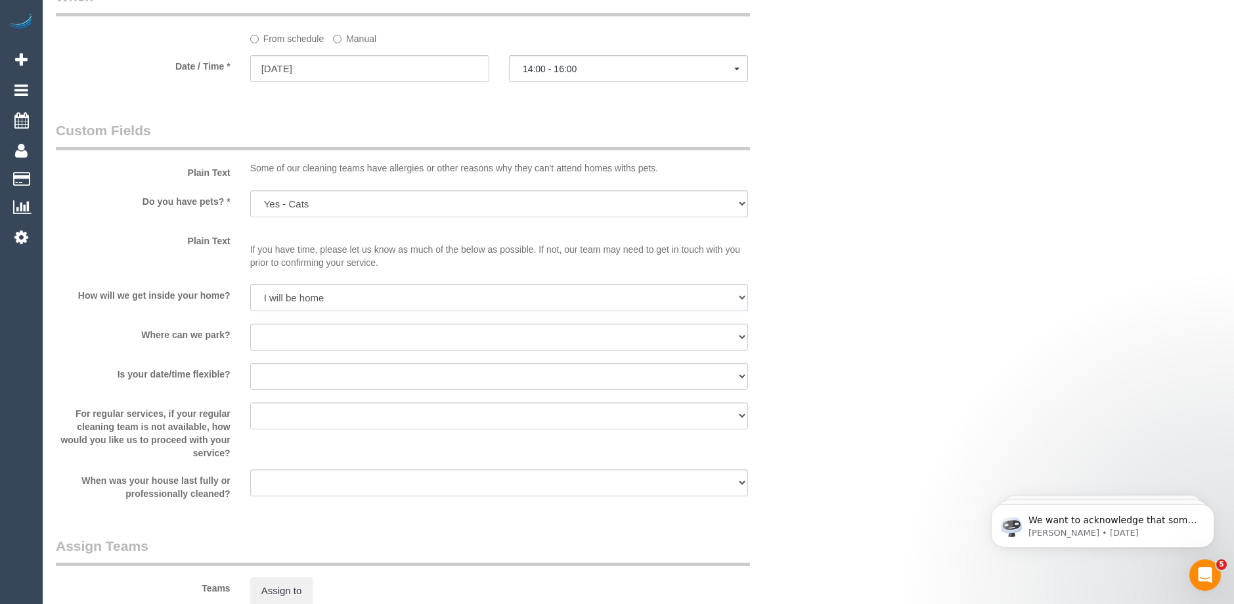
click at [250, 284] on select "I will be home Key will be left (please provide details below) Lock box/Access …" at bounding box center [499, 297] width 498 height 27
click at [298, 335] on select "I will provide parking on-site Free street parking Paid street parking (cost wi…" at bounding box center [499, 337] width 498 height 27
select select "number:19"
click at [250, 324] on select "I will provide parking on-site Free street parking Paid street parking (cost wi…" at bounding box center [499, 337] width 498 height 27
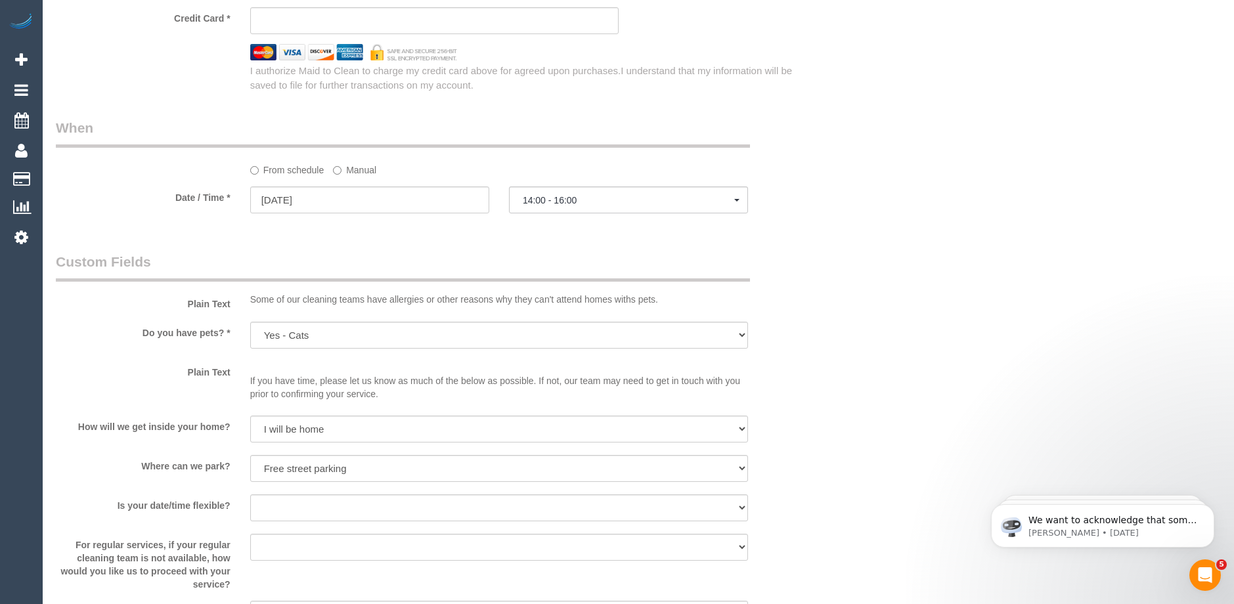
scroll to position [920, 0]
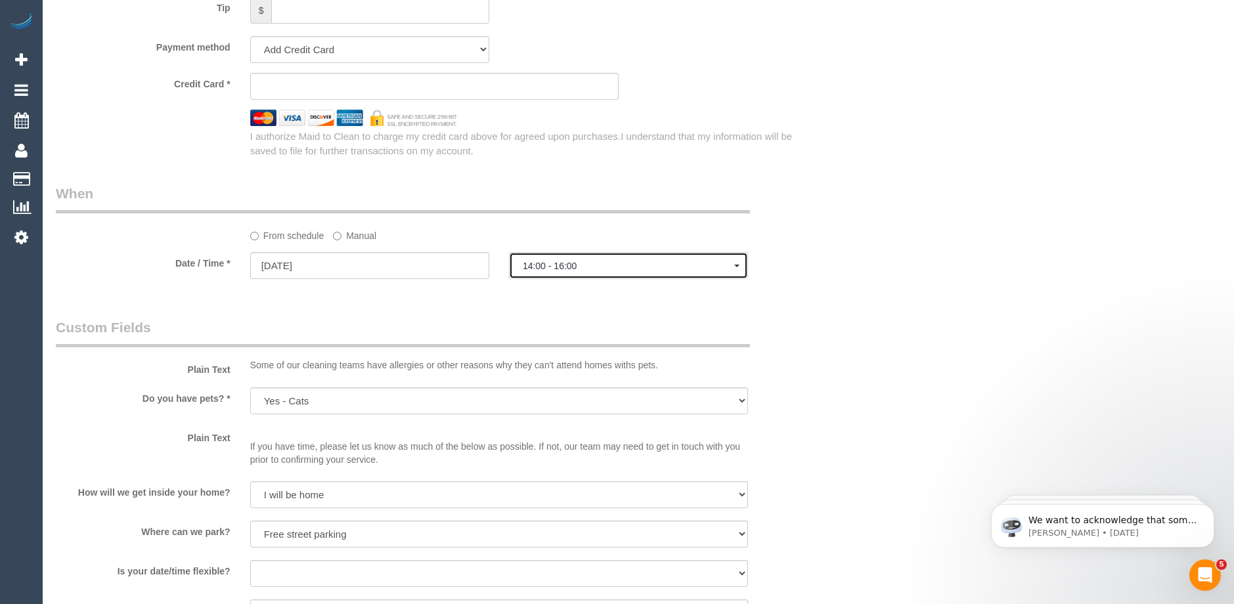
click at [562, 264] on span "14:00 - 16:00" at bounding box center [629, 266] width 212 height 11
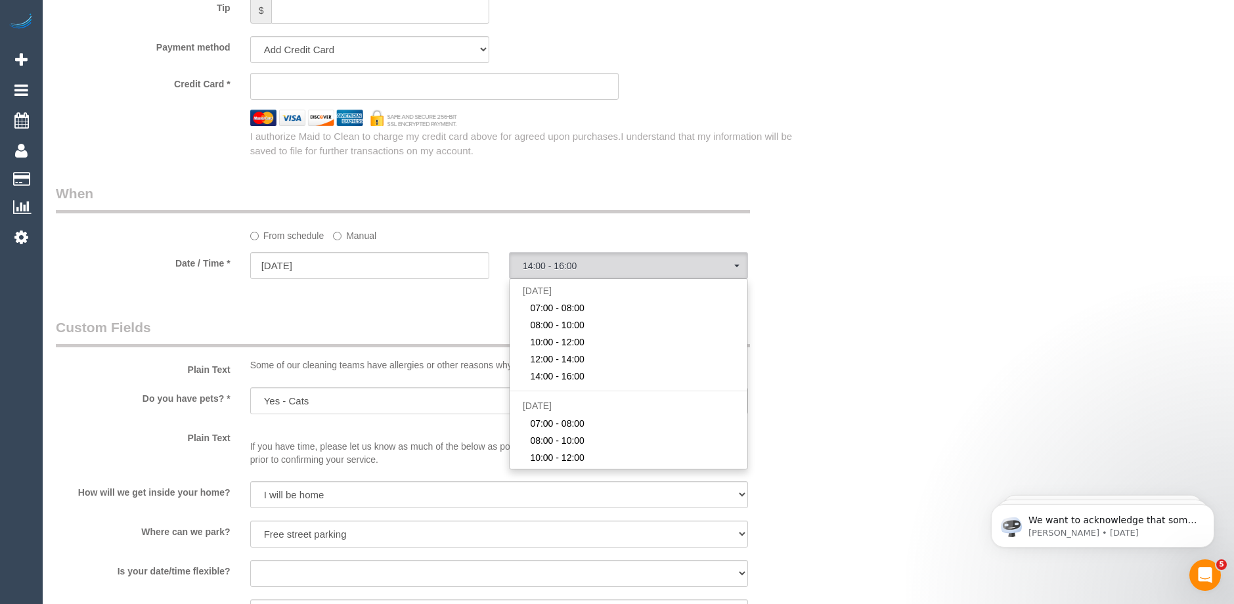
click at [882, 242] on div "Who Email* alastair.gribbin@gmail.com Name * Alastair Gribbin Where Address* Un…" at bounding box center [638, 117] width 1165 height 1978
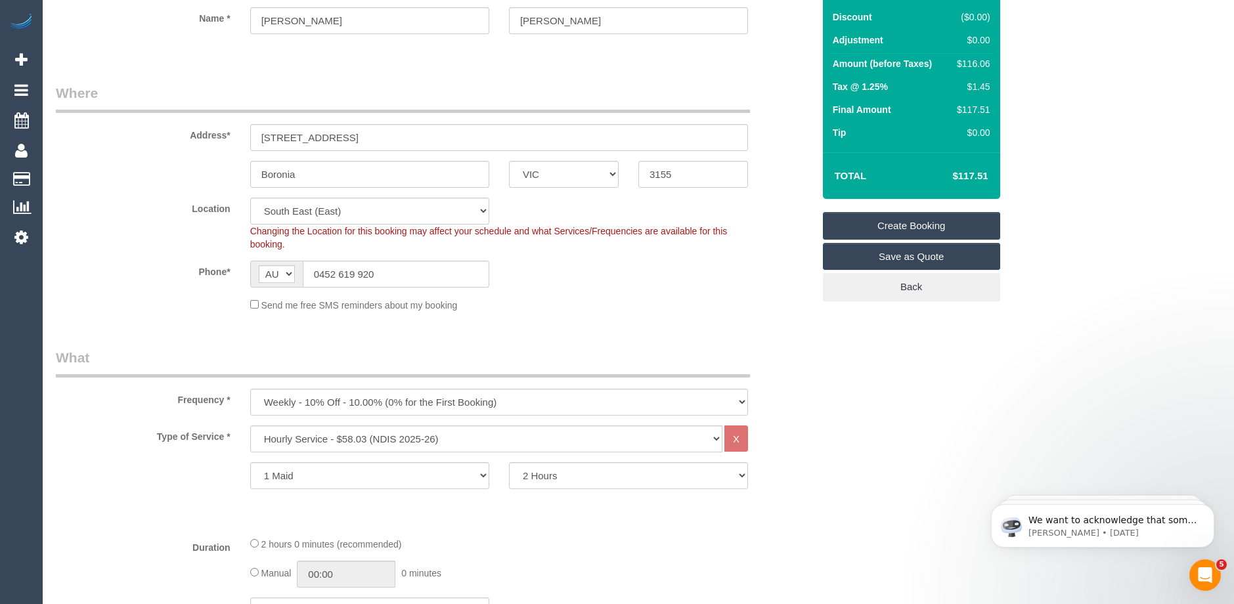
scroll to position [0, 0]
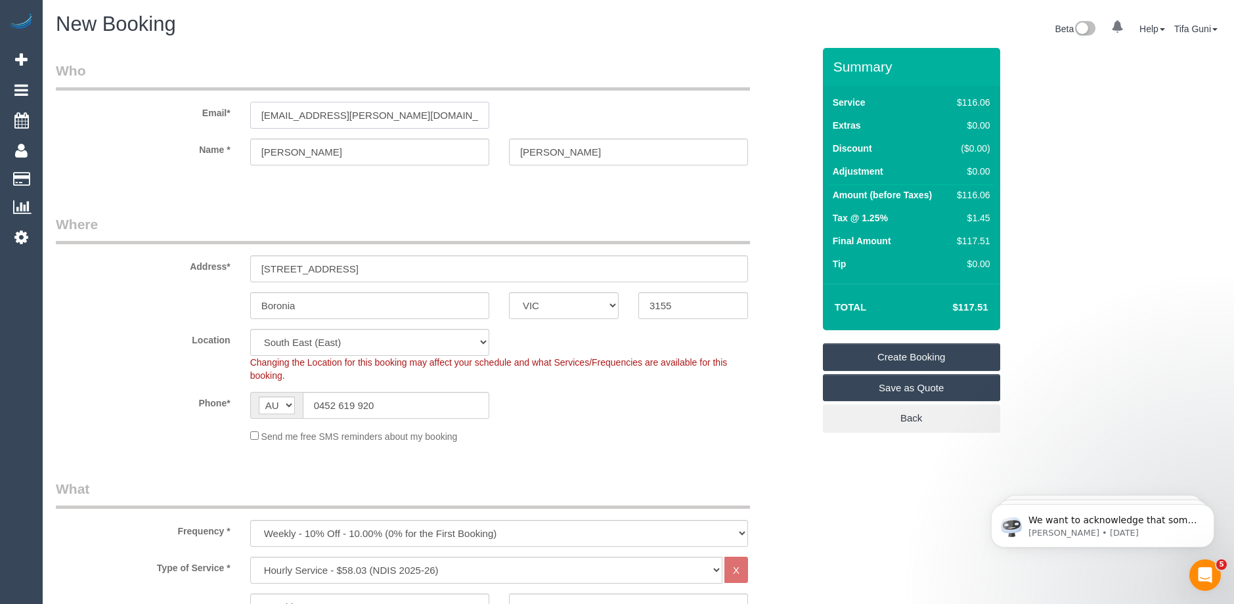
drag, startPoint x: 406, startPoint y: 113, endPoint x: 176, endPoint y: 115, distance: 229.9
click at [176, 115] on div "Email* alastair.gribbin@gmail.com" at bounding box center [434, 95] width 777 height 68
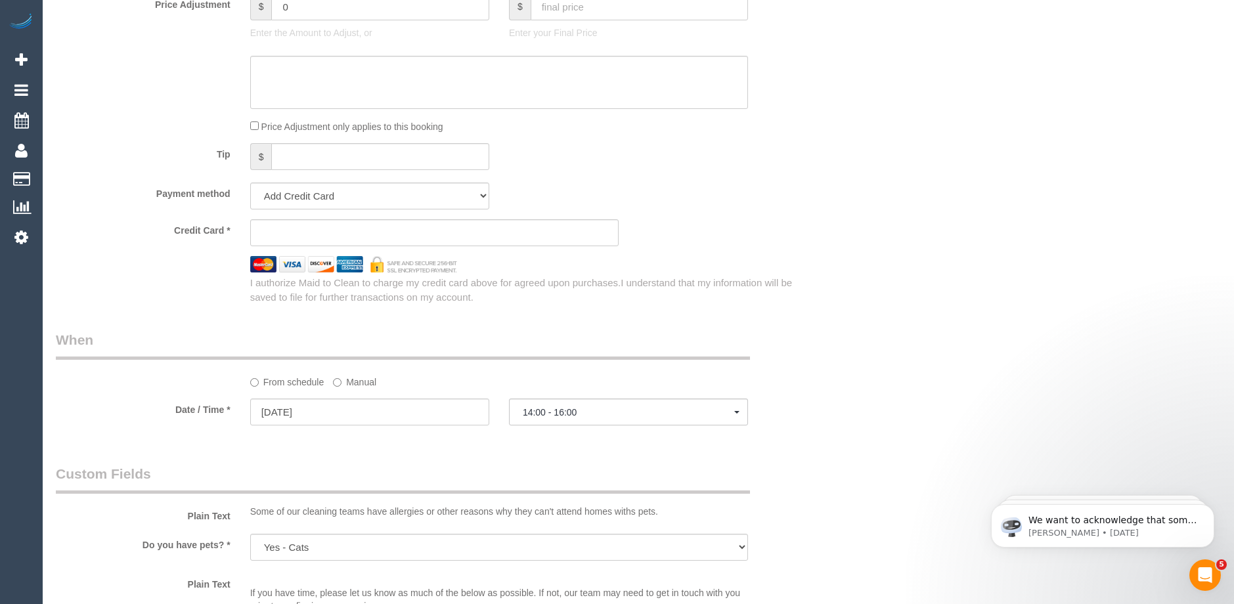
scroll to position [614, 0]
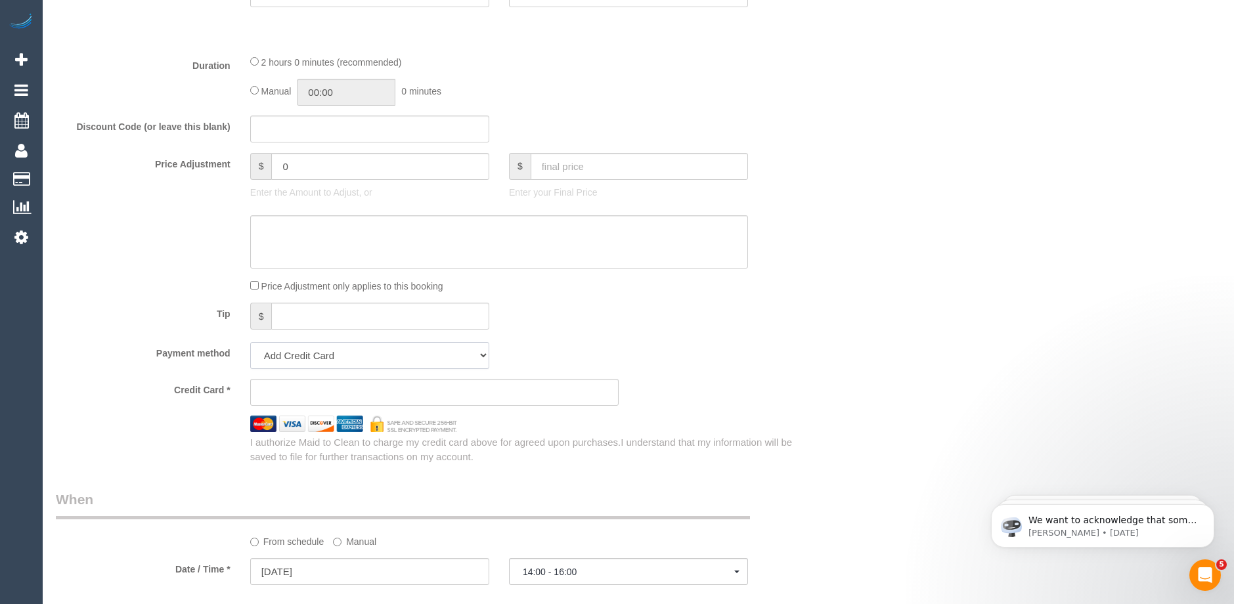
click at [465, 355] on select "Add Credit Card Cash Check Paypal" at bounding box center [369, 355] width 239 height 27
select select "string:check"
click at [250, 342] on select "Add Credit Card Cash Check Paypal" at bounding box center [369, 355] width 239 height 27
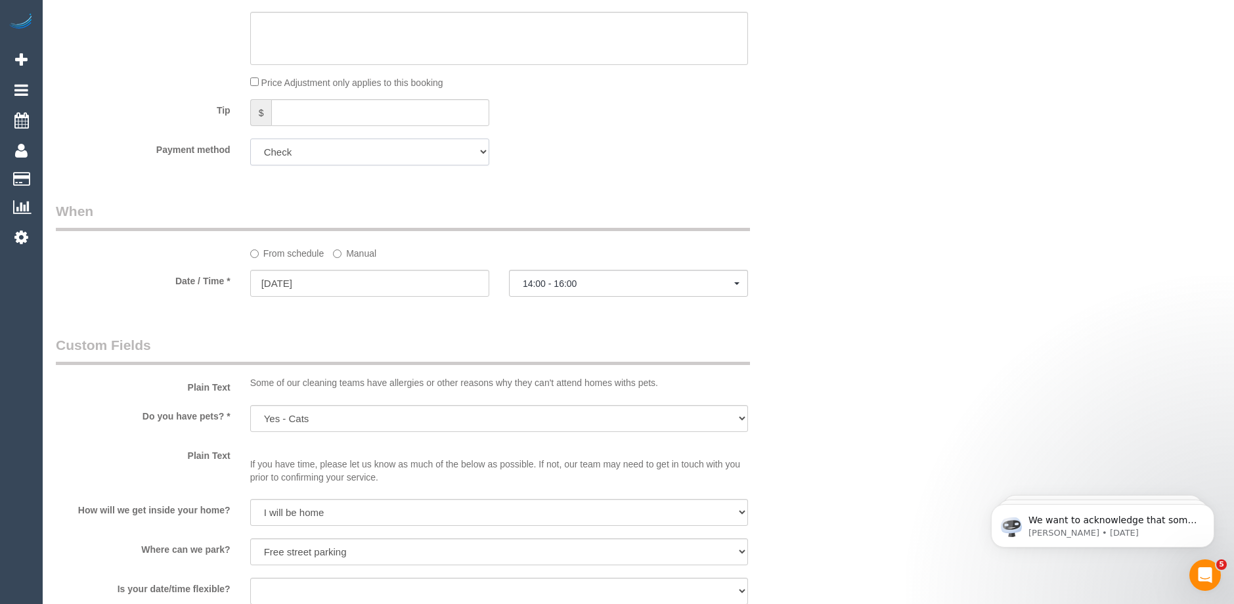
scroll to position [854, 0]
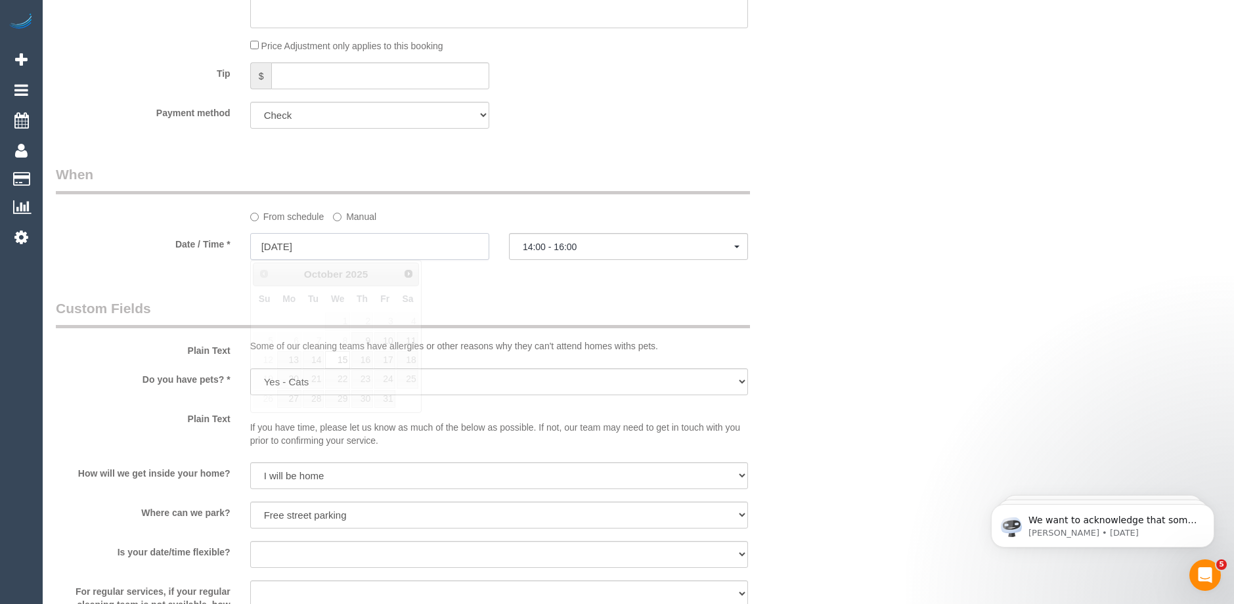
click at [313, 244] on input "[DATE]" at bounding box center [369, 246] width 239 height 27
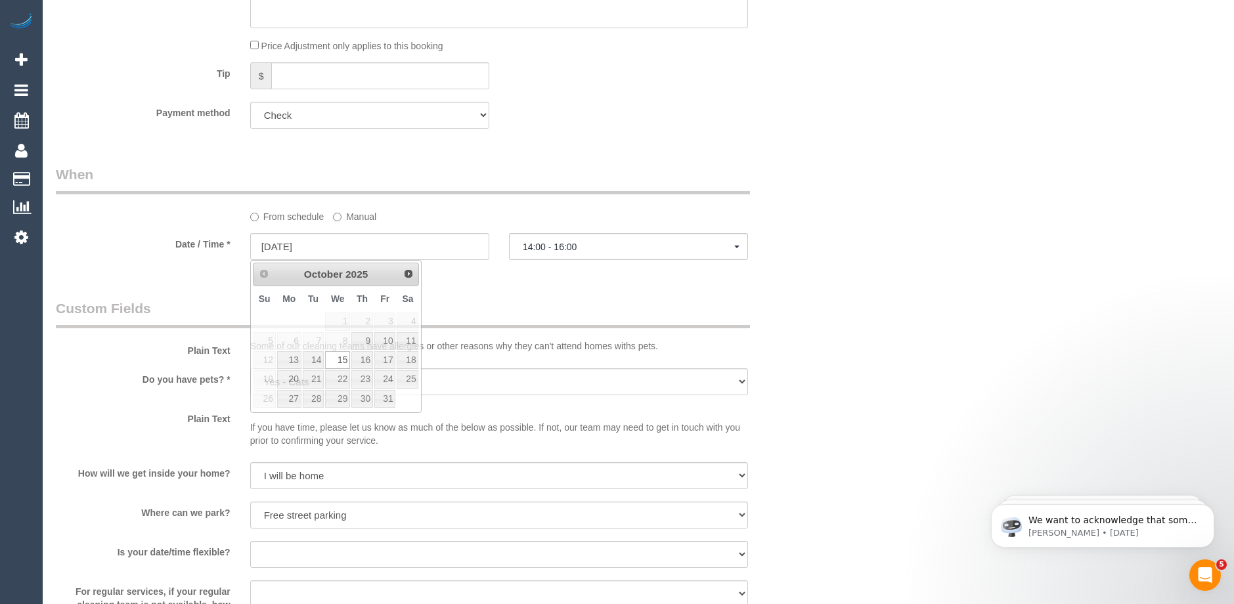
click at [534, 300] on legend "Custom Fields" at bounding box center [403, 314] width 694 height 30
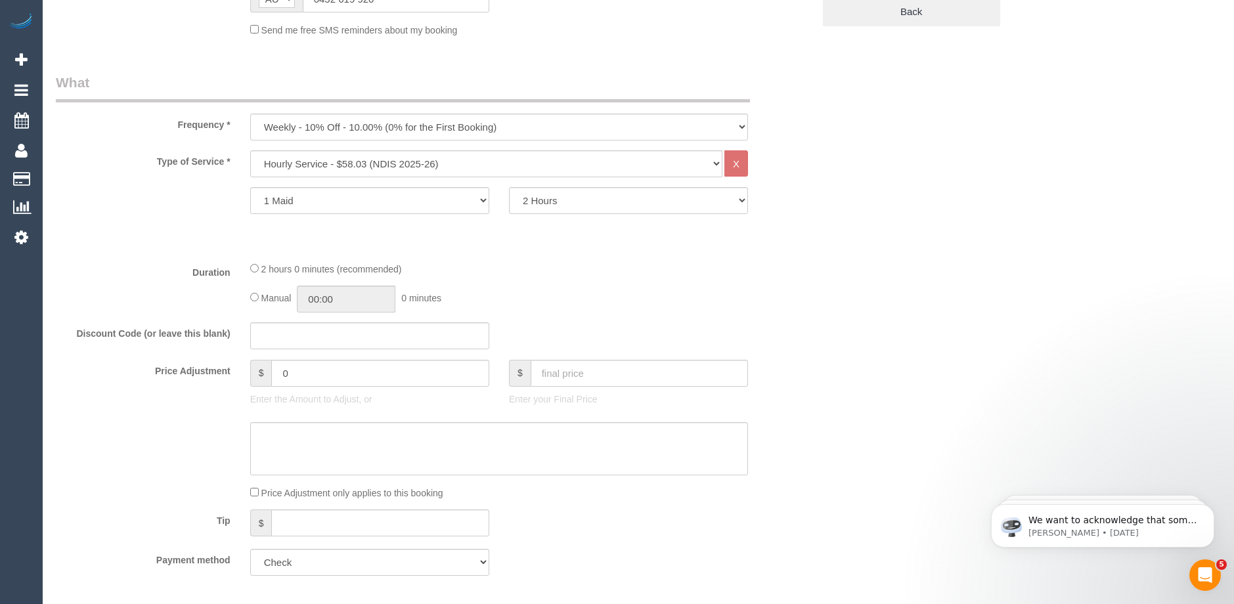
scroll to position [263, 0]
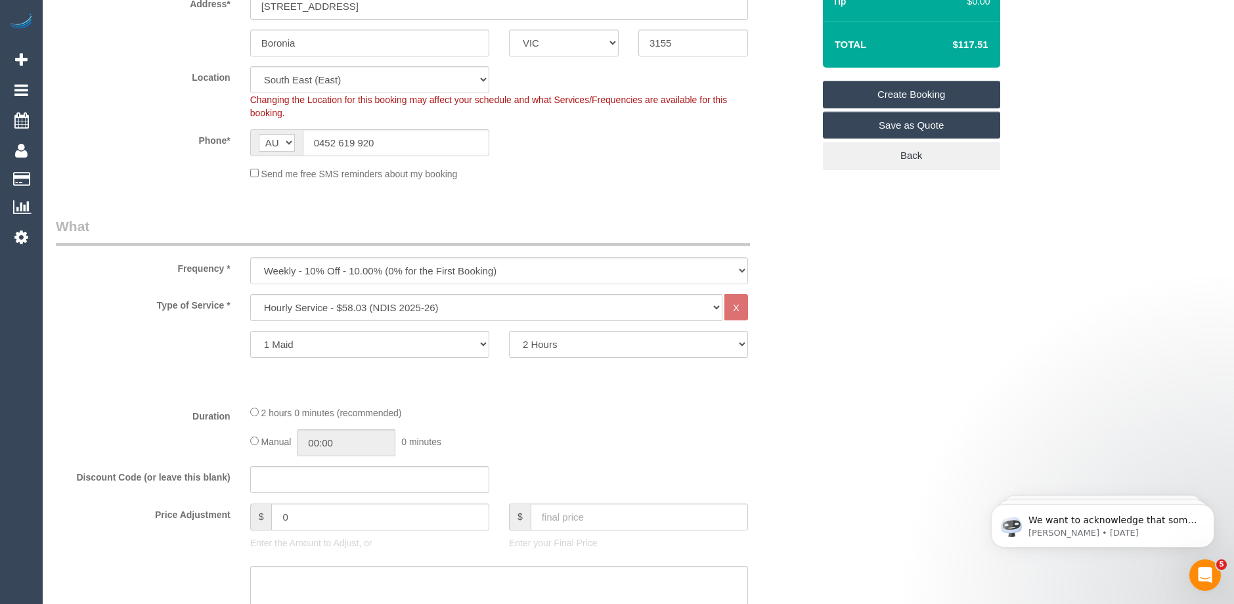
click at [928, 88] on link "Create Booking" at bounding box center [911, 95] width 177 height 28
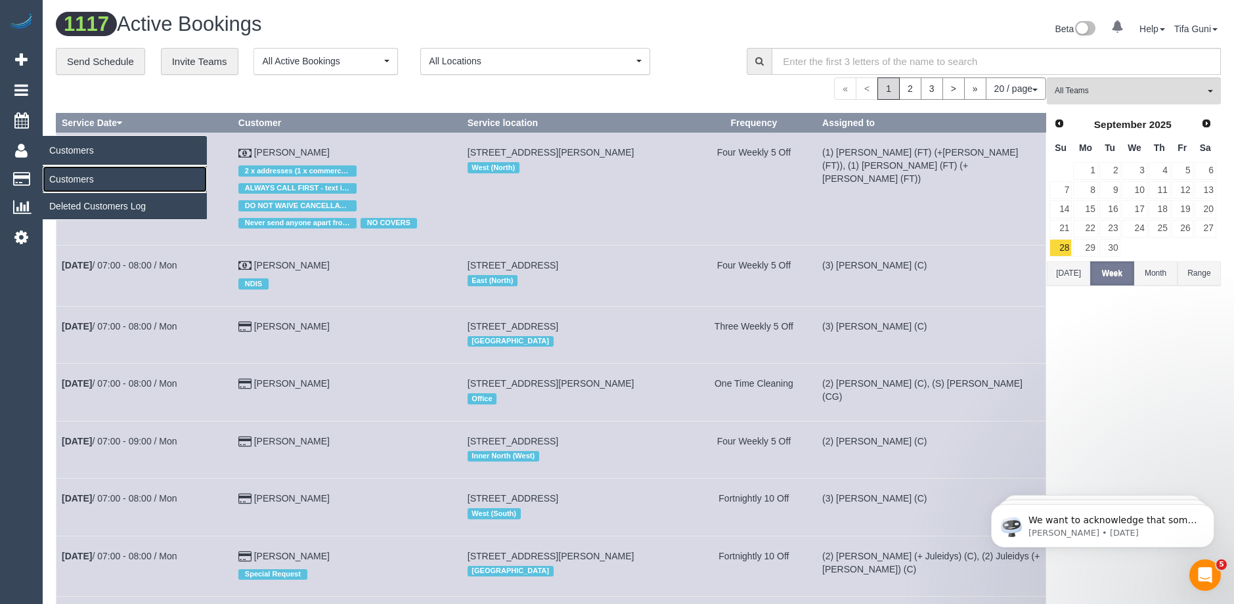
click at [73, 182] on link "Customers" at bounding box center [125, 179] width 164 height 26
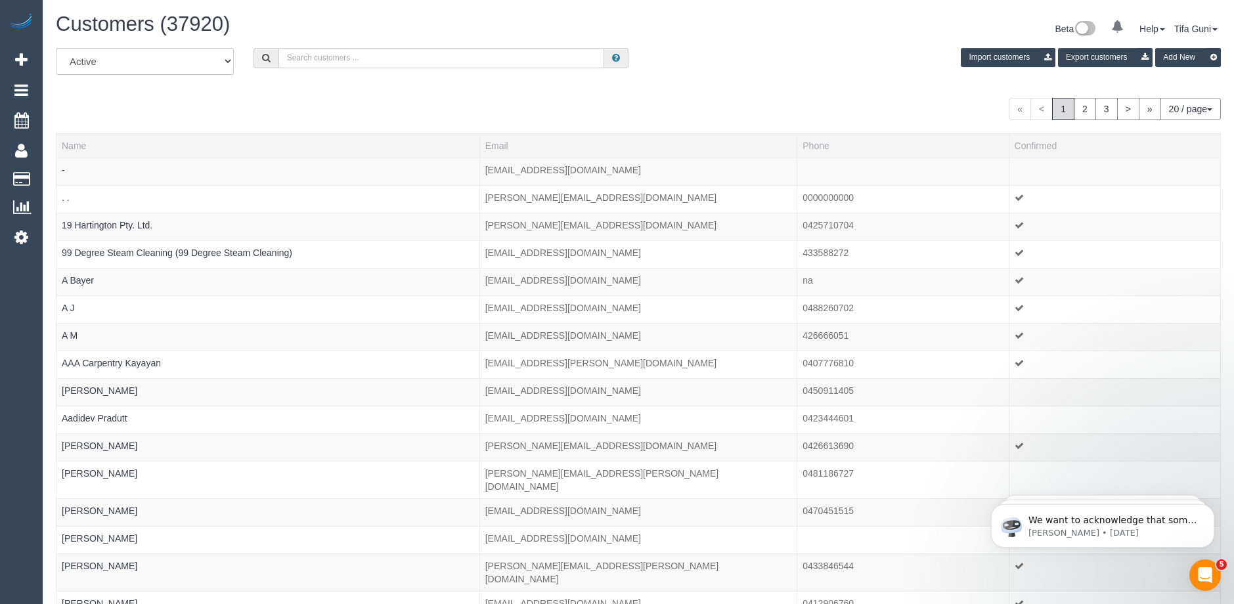
click at [340, 55] on input "text" at bounding box center [442, 58] width 326 height 20
paste input "[EMAIL_ADDRESS][PERSON_NAME][DOMAIN_NAME]"
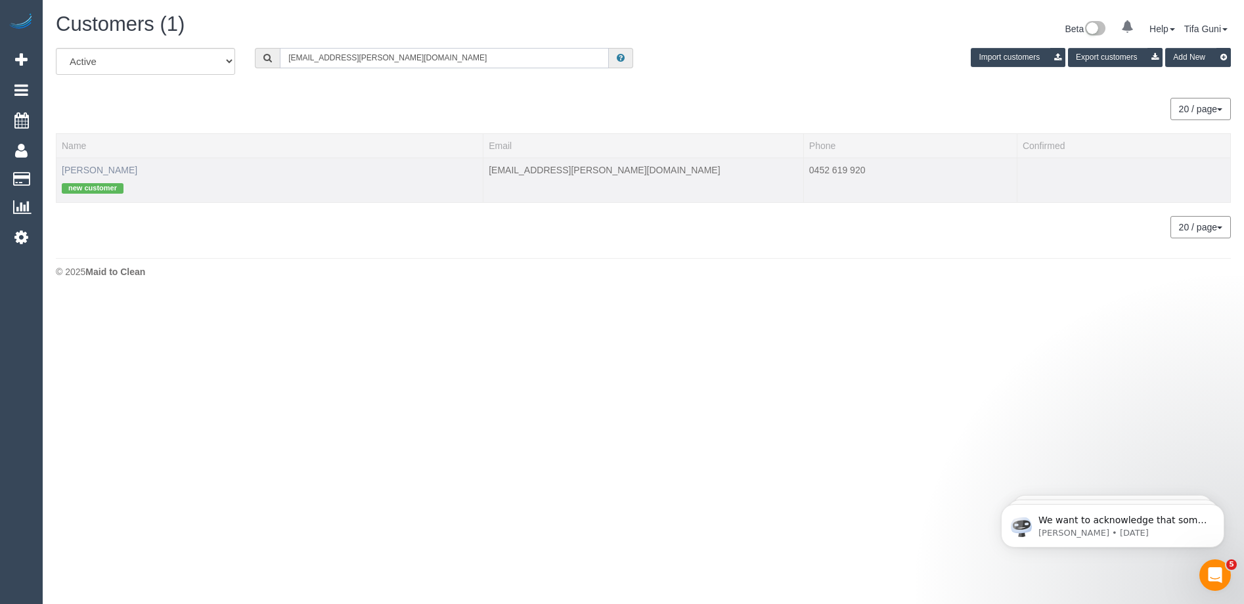
type input "[EMAIL_ADDRESS][PERSON_NAME][DOMAIN_NAME]"
click at [96, 168] on link "Alastair Gribbin" at bounding box center [100, 170] width 76 height 11
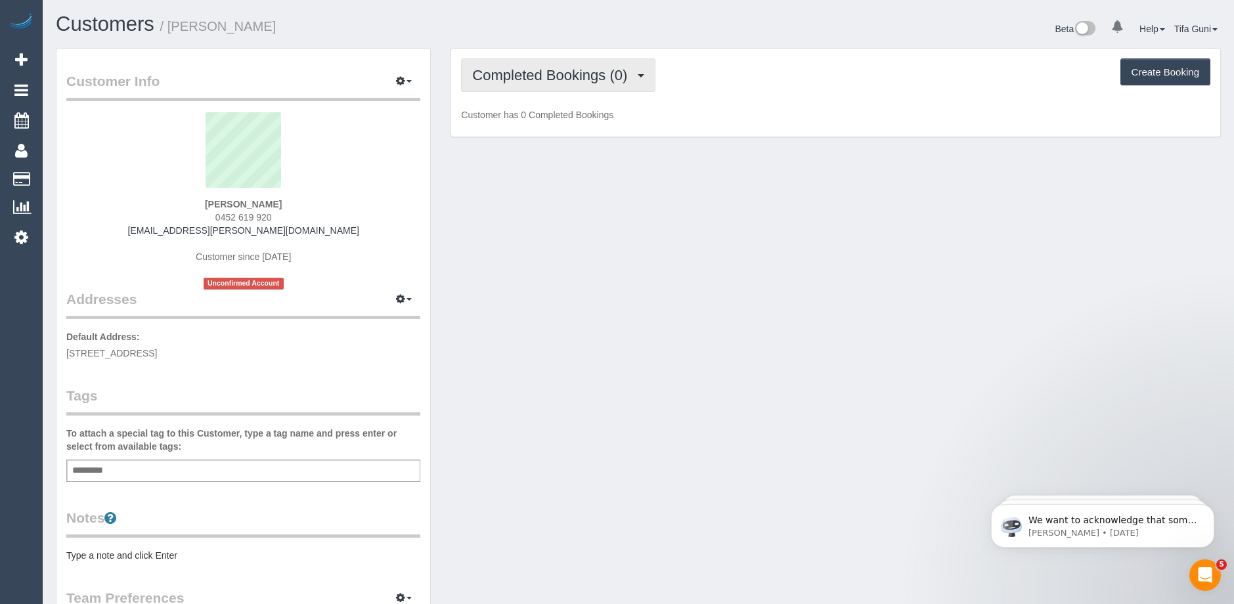
click at [560, 77] on span "Completed Bookings (0)" at bounding box center [553, 75] width 162 height 16
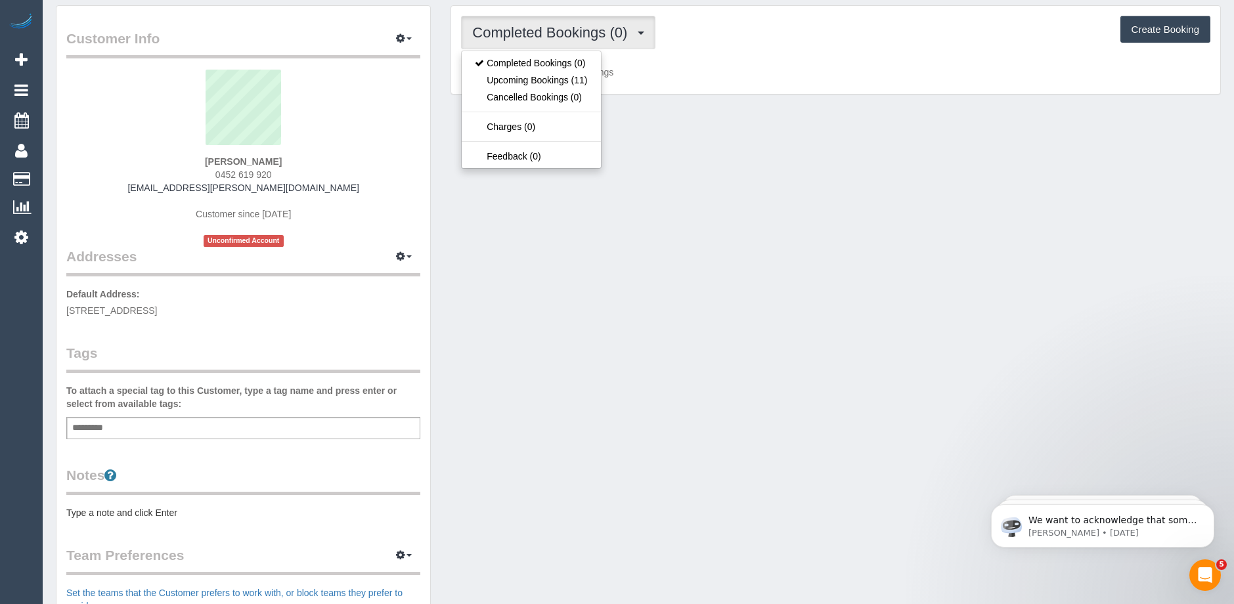
scroll to position [66, 0]
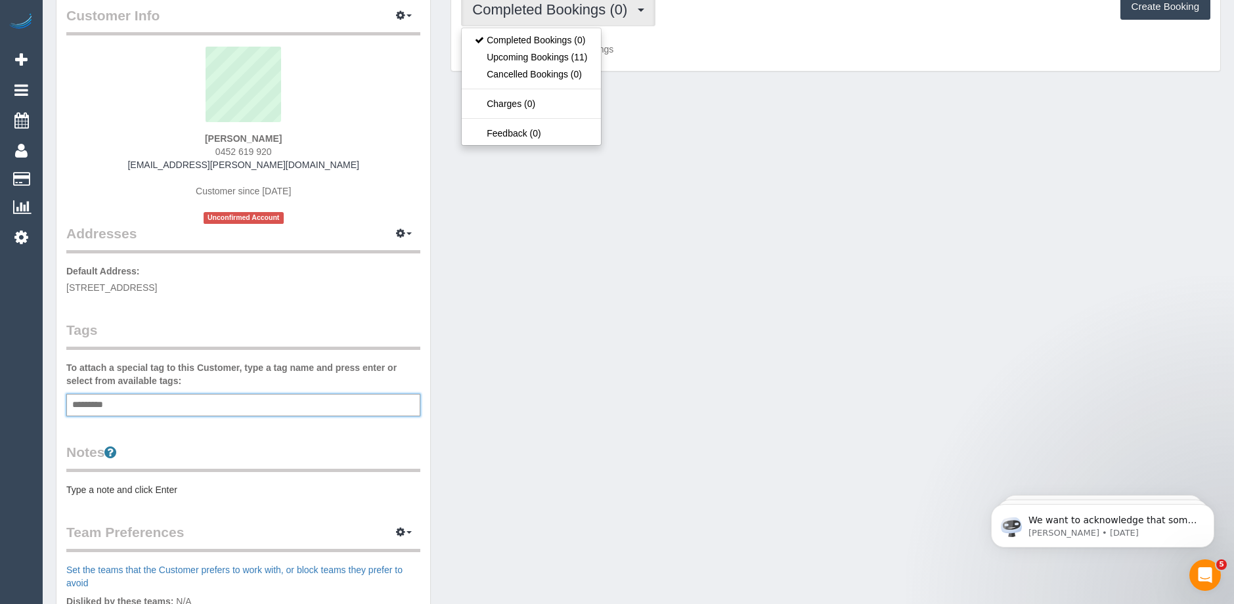
click at [104, 403] on input "text" at bounding box center [91, 405] width 45 height 17
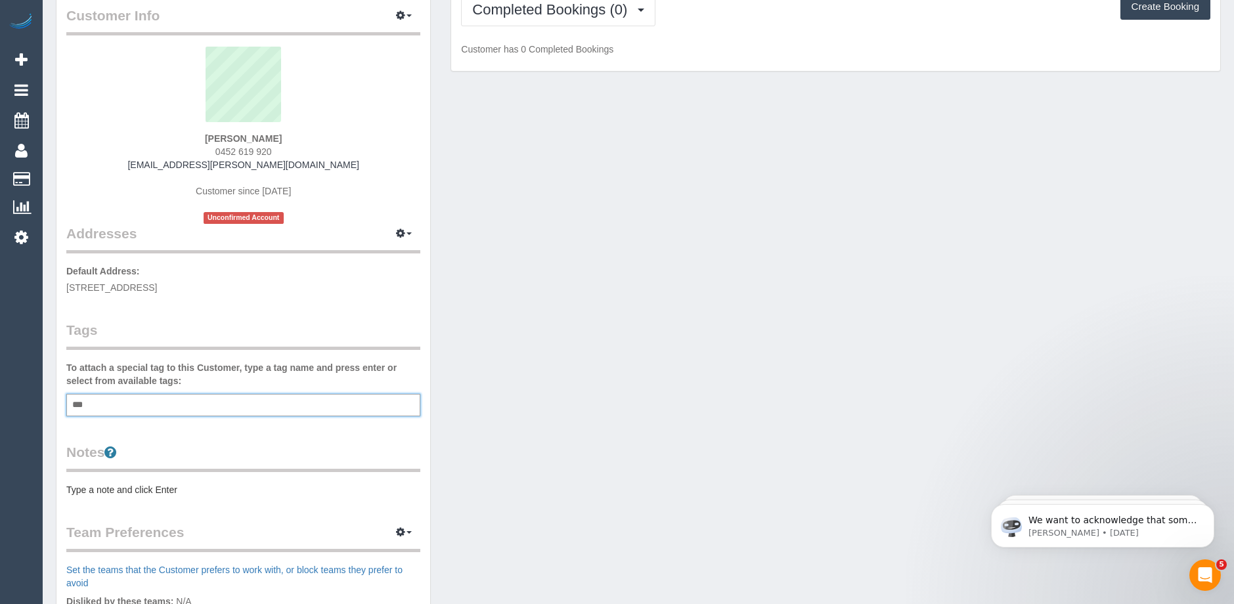
type input "****"
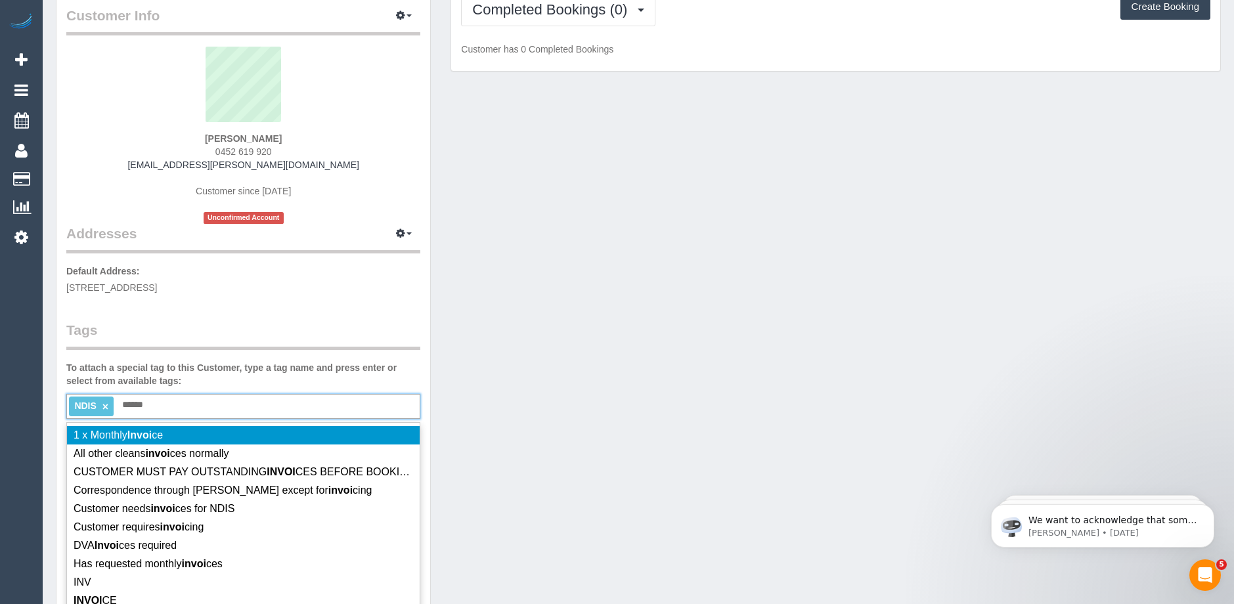
type input "*******"
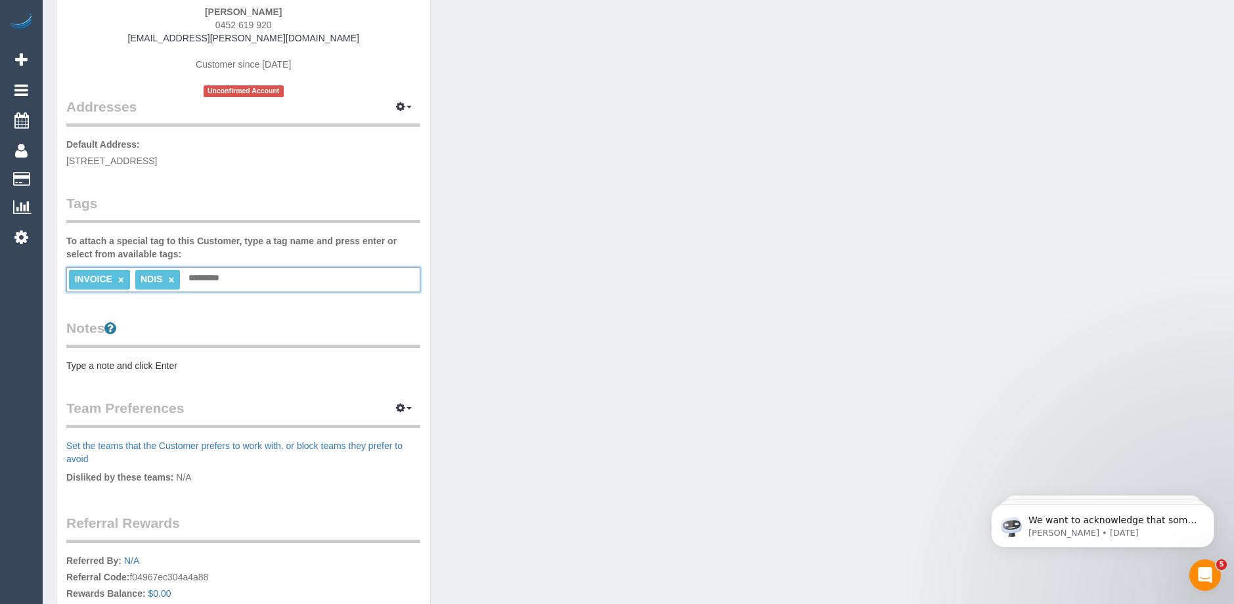
scroll to position [197, 0]
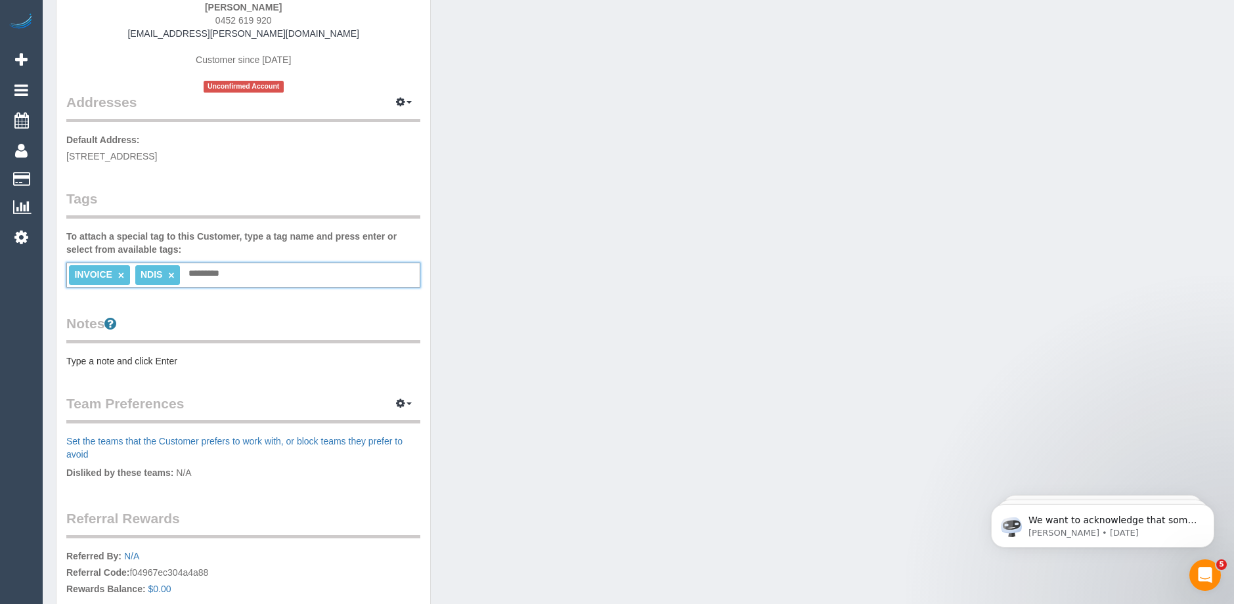
click at [129, 365] on pre "Type a note and click Enter" at bounding box center [243, 361] width 354 height 13
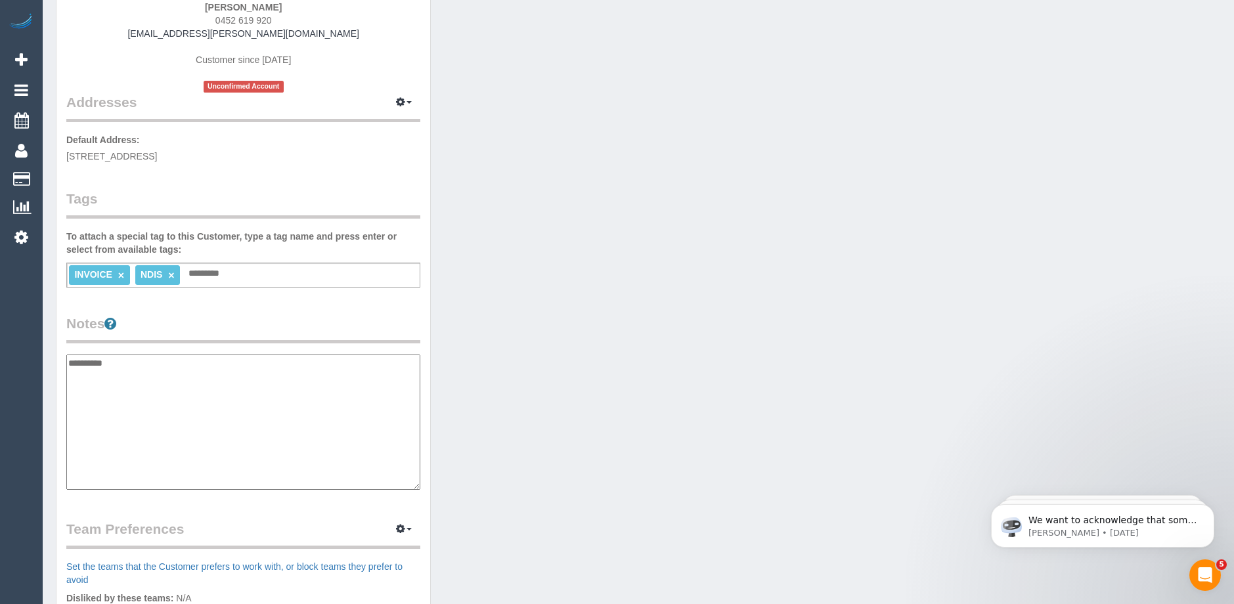
click at [121, 359] on textarea "**********" at bounding box center [243, 422] width 354 height 135
click at [199, 366] on textarea "**********" at bounding box center [243, 422] width 354 height 135
type textarea "**********"
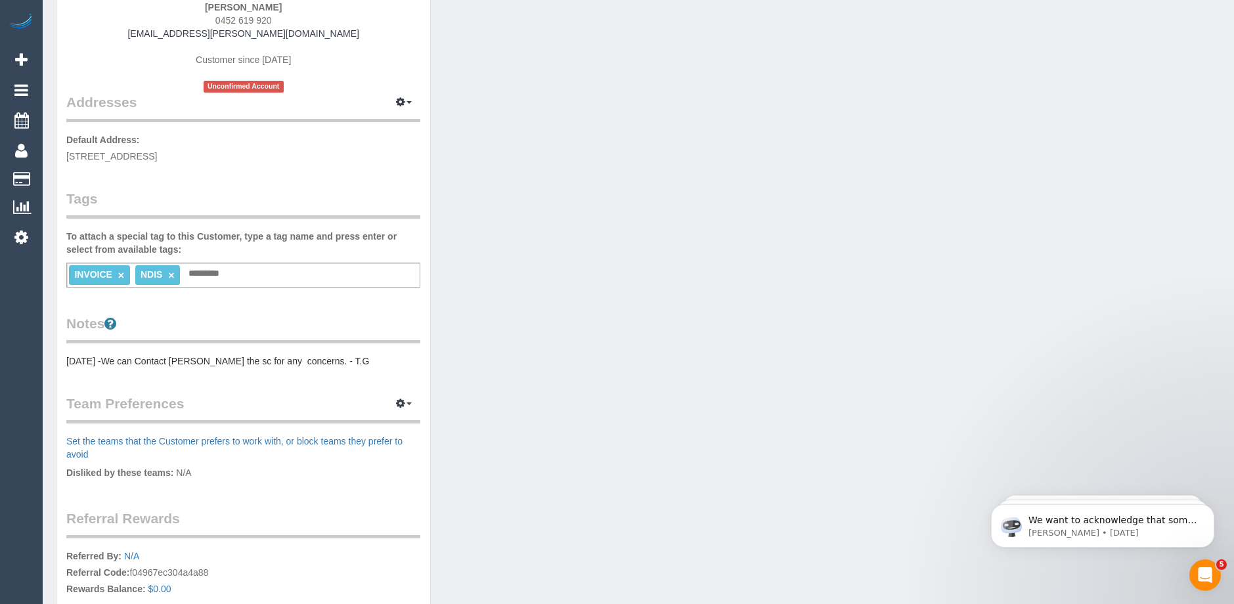
click at [164, 358] on pre "03/10/2025 -We can Contact Lucinda the sc for any concerns. - T.G" at bounding box center [243, 361] width 354 height 13
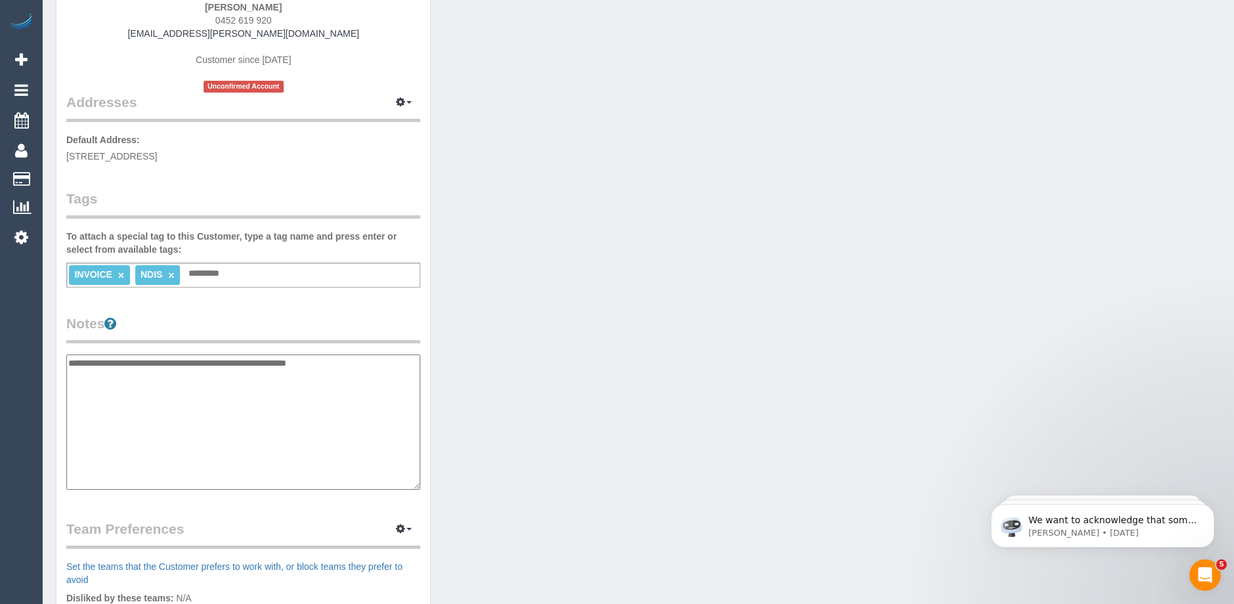
click at [39, 413] on div "0 Beta Your Notifications You have 0 alerts Add Booking Bookings Active Booking…" at bounding box center [21, 302] width 43 height 604
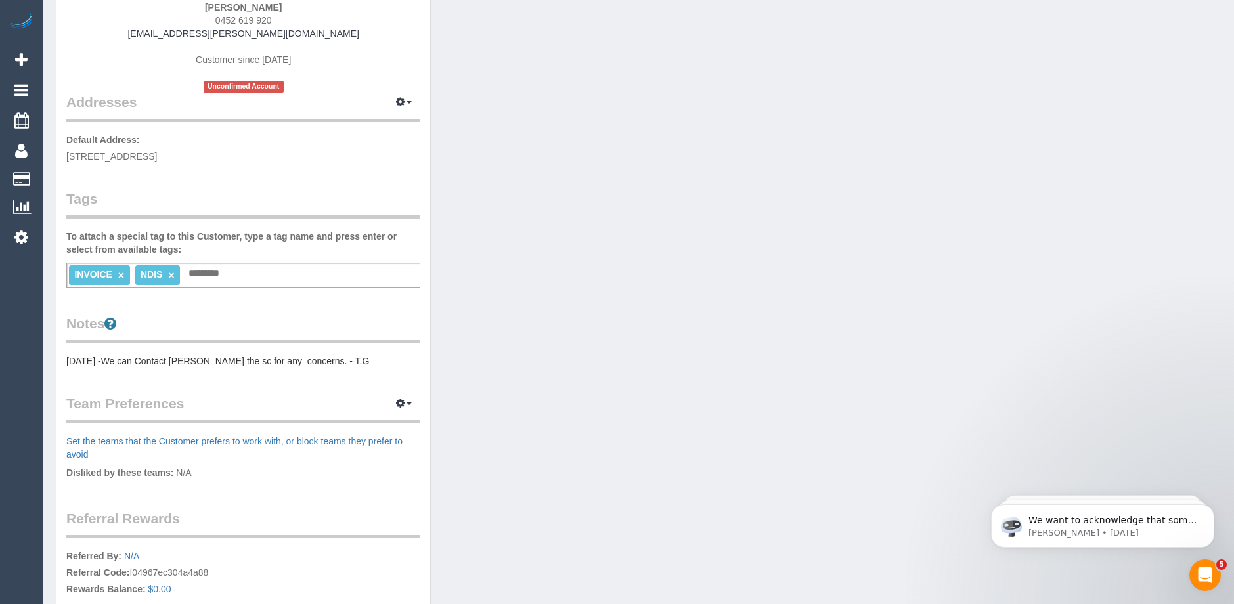
click at [354, 361] on pre "03/10/2025 -We can Contact Lucinda the sc for any concerns. - T.G" at bounding box center [243, 361] width 354 height 13
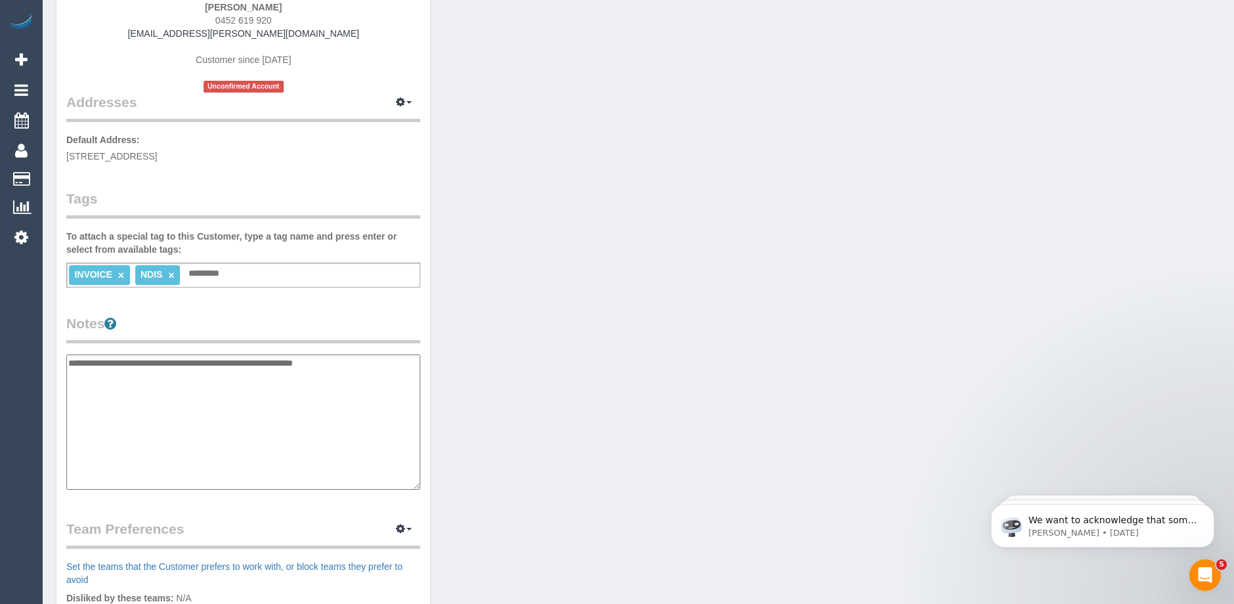
click at [70, 361] on textarea "**********" at bounding box center [243, 422] width 354 height 135
click at [122, 363] on textarea "**********" at bounding box center [243, 422] width 354 height 135
type textarea "**********"
click at [382, 367] on textarea "**********" at bounding box center [243, 422] width 354 height 135
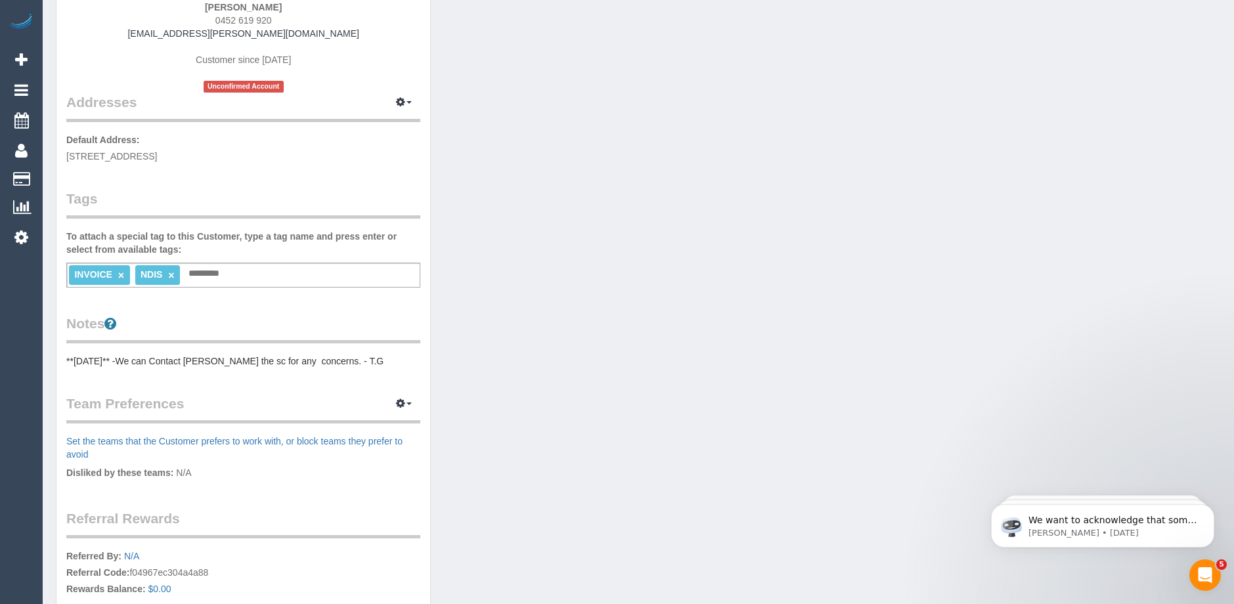
click at [358, 358] on pre "**03/10/2025** -We can Contact Lucinda the sc for any concerns. - T.G" at bounding box center [243, 361] width 354 height 13
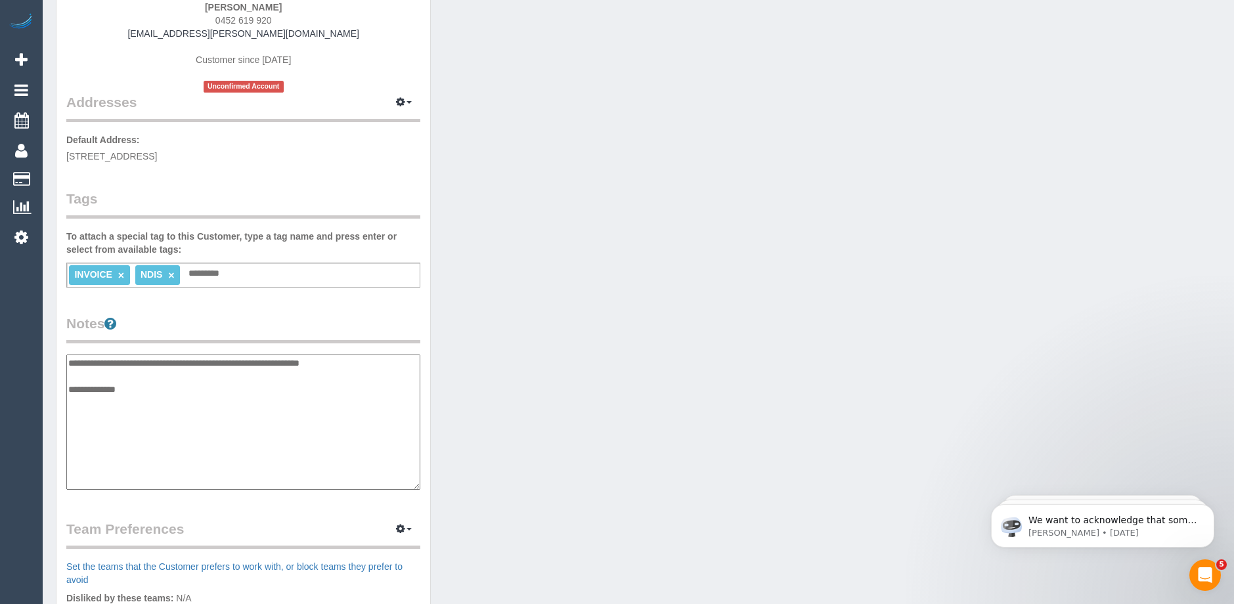
click at [80, 399] on textarea "**********" at bounding box center [243, 422] width 354 height 135
paste textarea "**********"
click at [69, 401] on textarea "**********" at bounding box center [243, 422] width 354 height 135
click at [320, 401] on textarea "**********" at bounding box center [243, 422] width 354 height 135
click at [172, 416] on textarea "**********" at bounding box center [243, 422] width 354 height 135
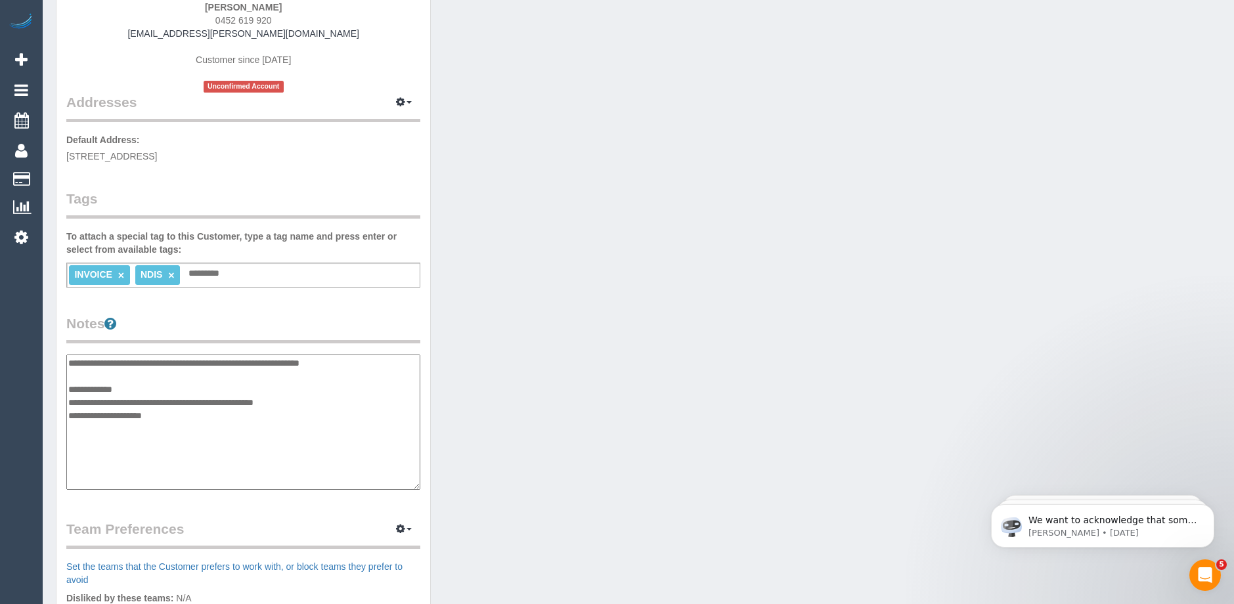
paste textarea "**********"
click at [225, 416] on textarea "**********" at bounding box center [243, 422] width 354 height 135
click at [259, 417] on textarea "**********" at bounding box center [243, 422] width 354 height 135
paste textarea "**********"
click at [153, 432] on textarea "**********" at bounding box center [243, 422] width 354 height 135
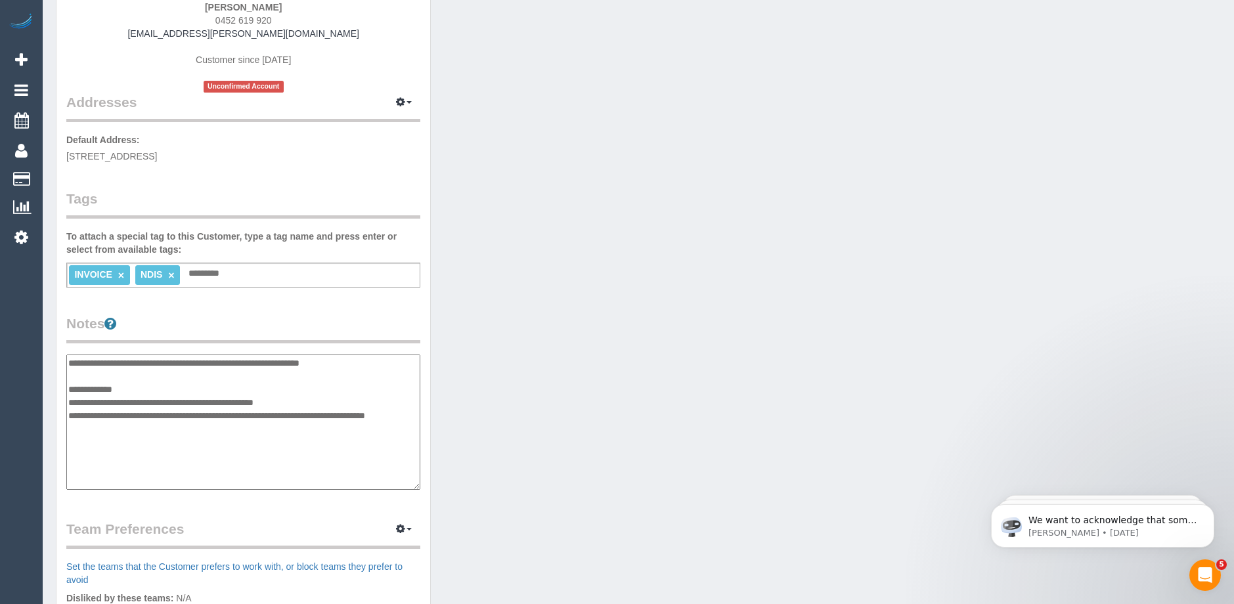
paste textarea "**********"
click at [101, 451] on textarea "**********" at bounding box center [243, 422] width 354 height 135
paste textarea "*********"
type textarea "**********"
click at [376, 305] on div "Customer Info Edit Contact Info Send Message Email Preferences Special Sales Ta…" at bounding box center [243, 347] width 374 height 990
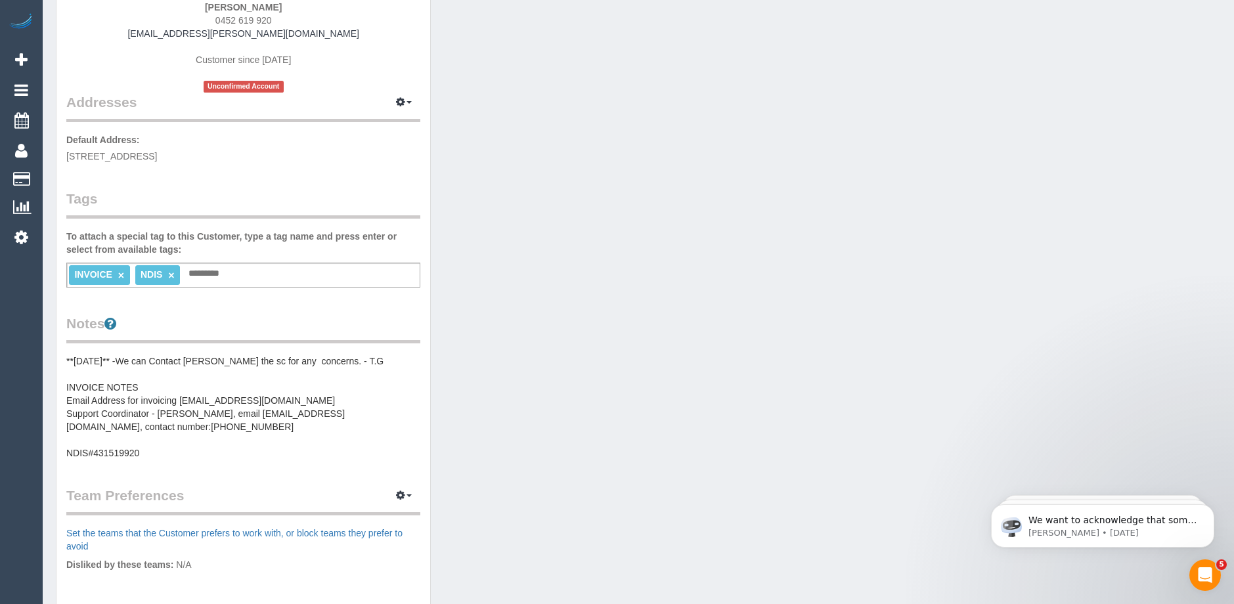
click at [65, 386] on div "Customer Info Edit Contact Info Send Message Email Preferences Special Sales Ta…" at bounding box center [243, 330] width 374 height 957
click at [74, 387] on pre "**03/10/2025** -We can Contact Lucinda the sc for any concerns. - T.G INVOICE N…" at bounding box center [243, 407] width 354 height 105
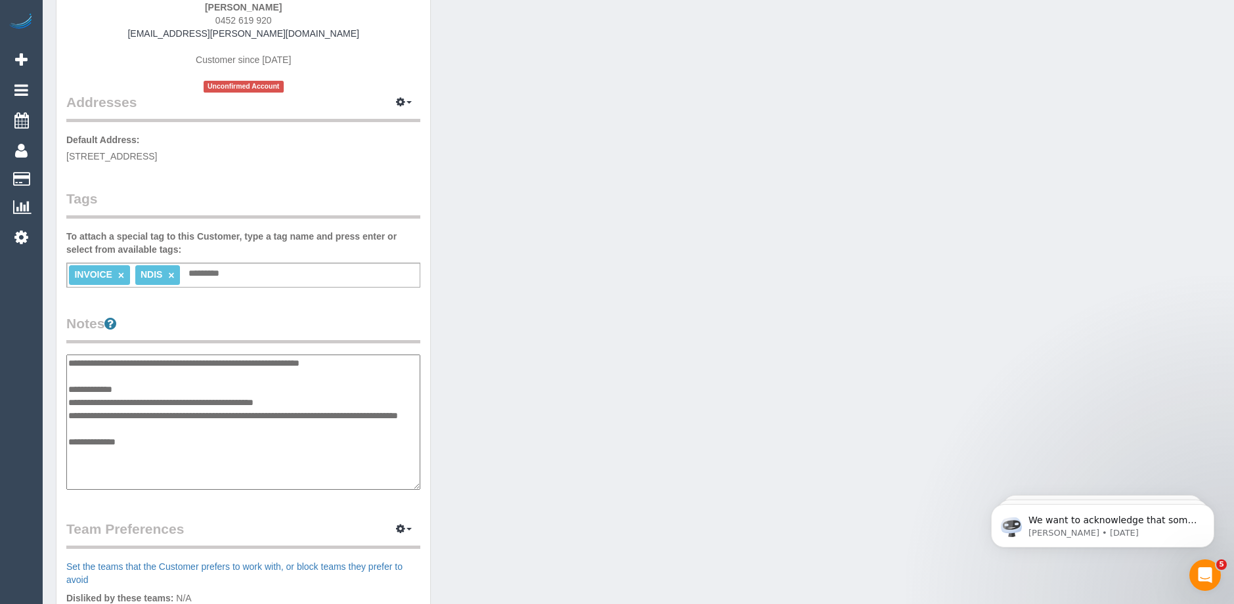
click at [68, 386] on textarea "**********" at bounding box center [243, 422] width 354 height 135
click at [152, 386] on textarea "**********" at bounding box center [243, 422] width 354 height 135
type textarea "**********"
click at [254, 340] on legend "Notes" at bounding box center [243, 329] width 354 height 30
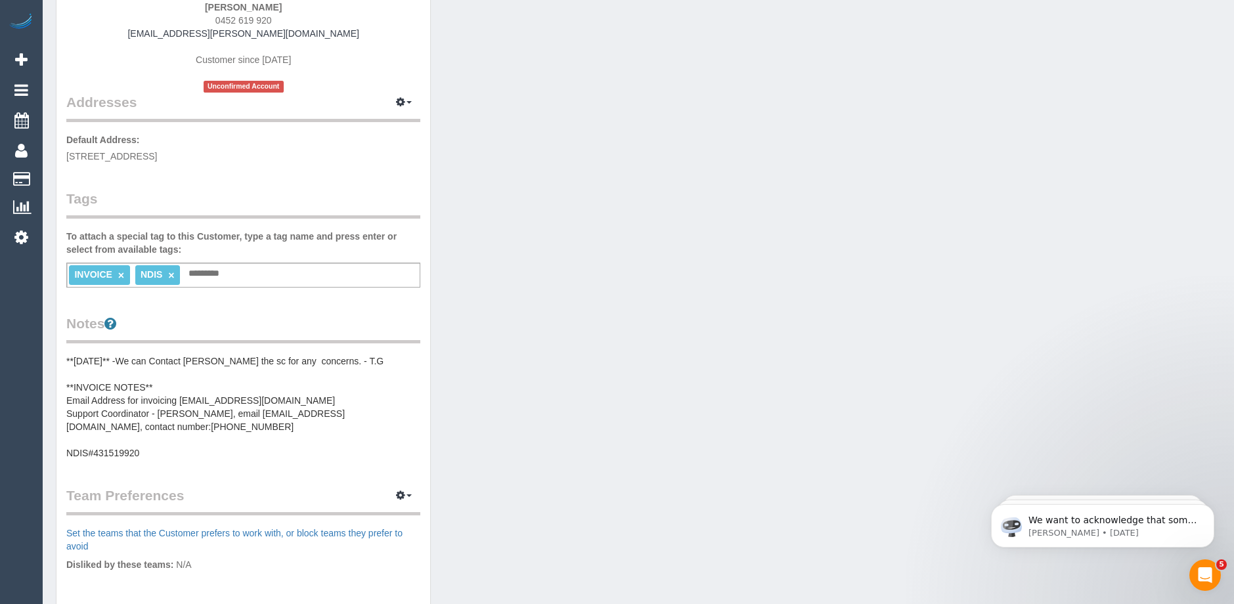
click at [66, 455] on pre "**03/10/2025** -We can Contact Lucinda the sc for any concerns. - T.G **INVOICE…" at bounding box center [243, 407] width 354 height 105
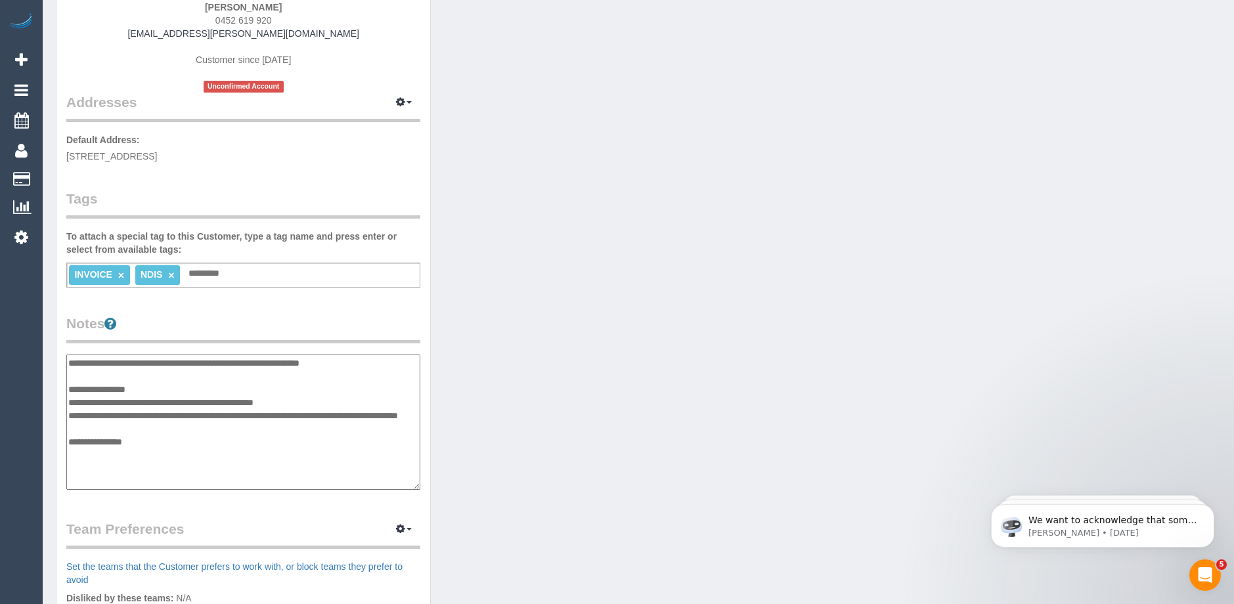
click at [68, 455] on textarea "**********" at bounding box center [243, 422] width 354 height 135
click at [68, 399] on textarea "**********" at bounding box center [243, 422] width 354 height 135
click at [70, 413] on textarea "**********" at bounding box center [243, 422] width 354 height 135
click at [70, 432] on textarea "**********" at bounding box center [243, 422] width 354 height 135
type textarea "**********"
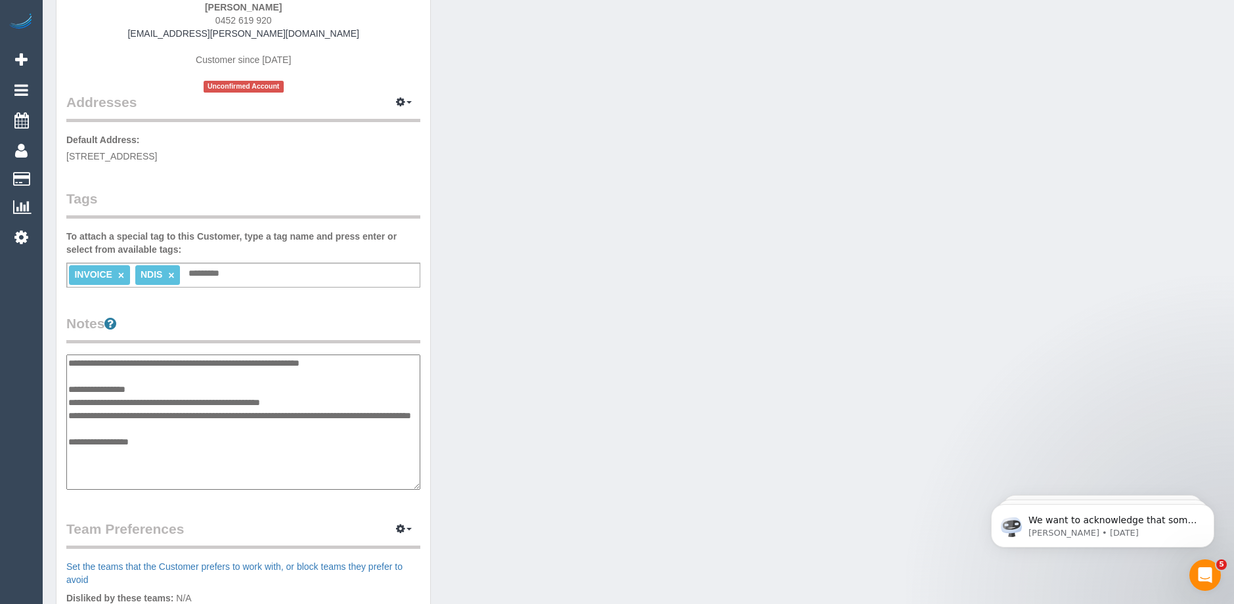
click at [353, 314] on legend "Notes" at bounding box center [243, 329] width 354 height 30
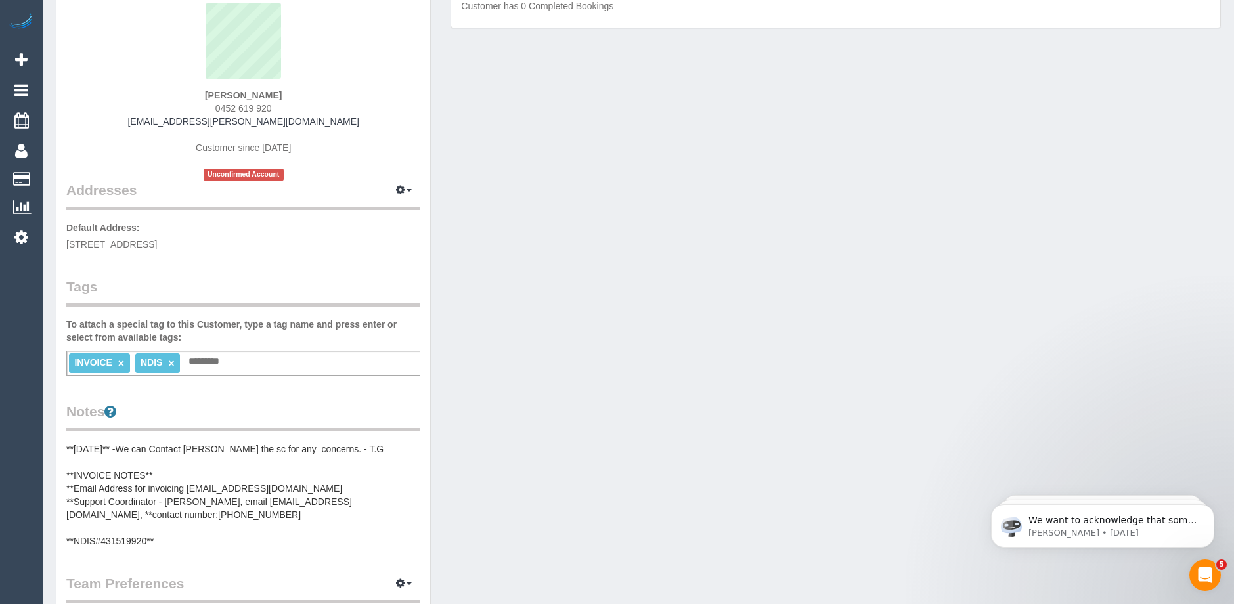
scroll to position [0, 0]
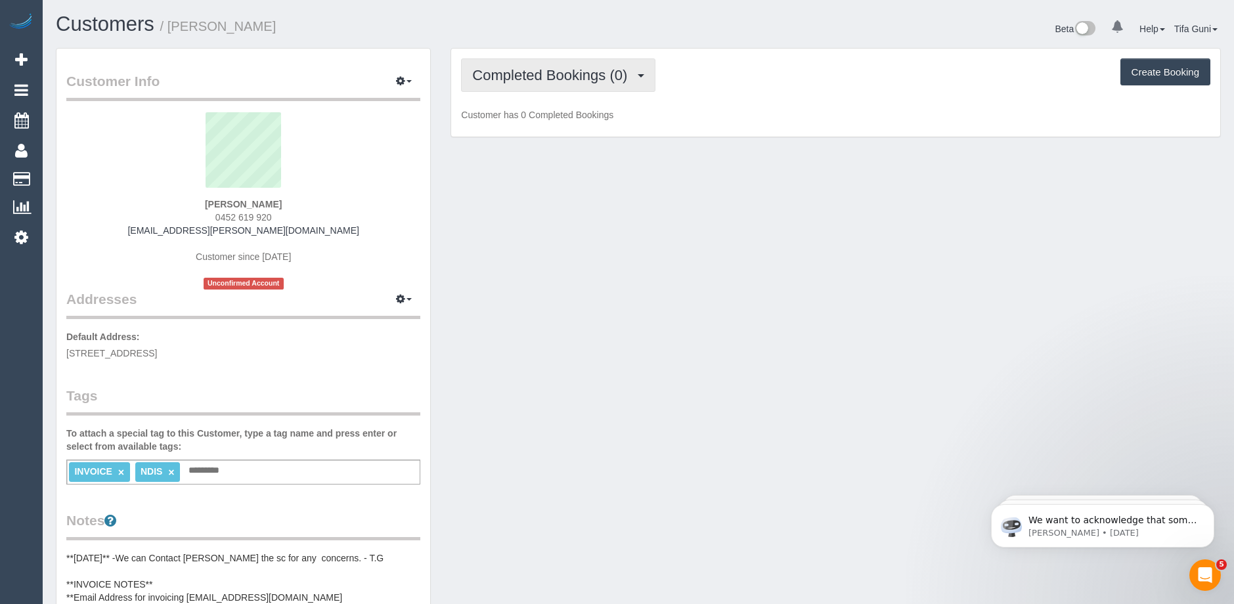
click at [581, 81] on span "Completed Bookings (0)" at bounding box center [553, 75] width 162 height 16
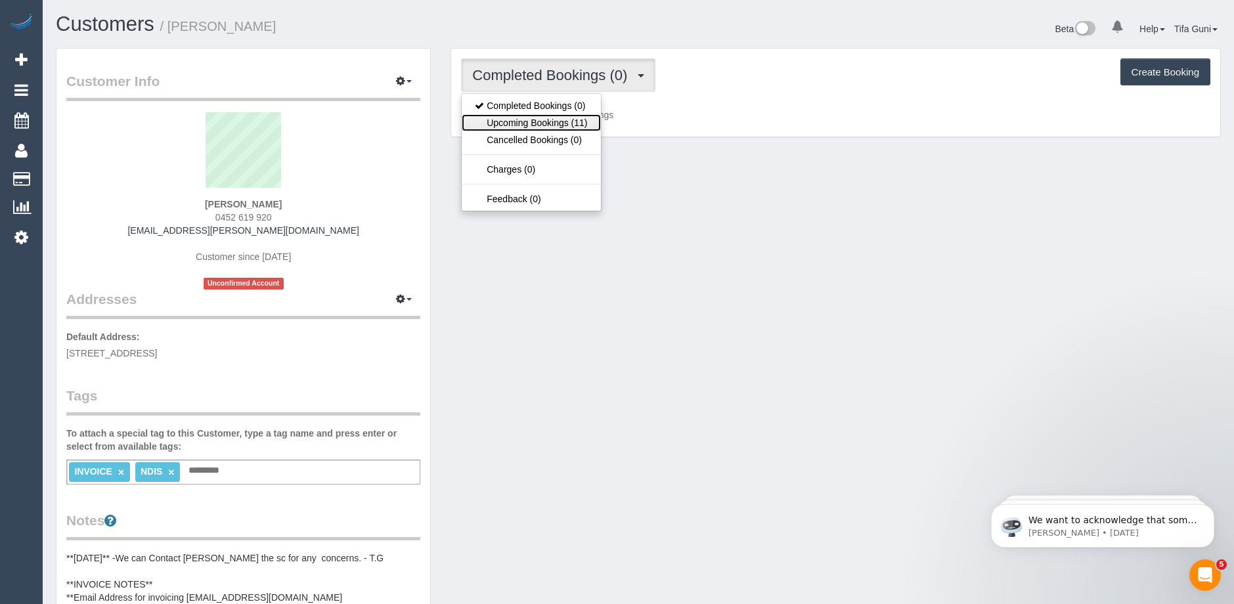
click at [552, 123] on link "Upcoming Bookings (11)" at bounding box center [531, 122] width 139 height 17
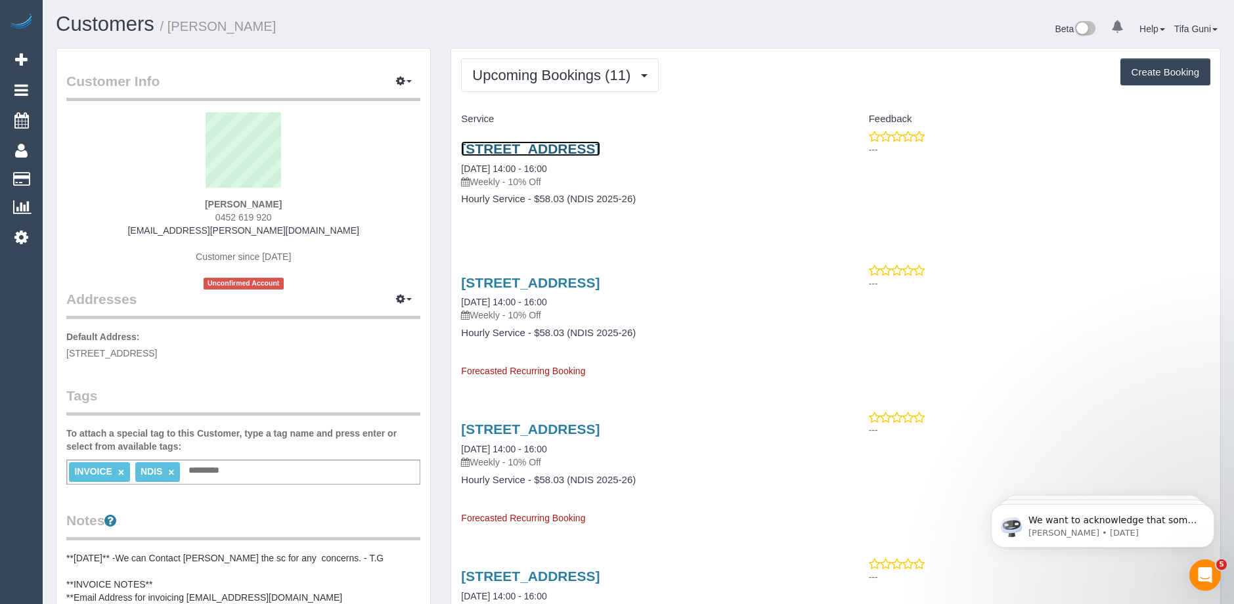
click at [577, 147] on link "Unit 5/2 Woodvale Road, Boronia, VIC 3155" at bounding box center [530, 148] width 139 height 15
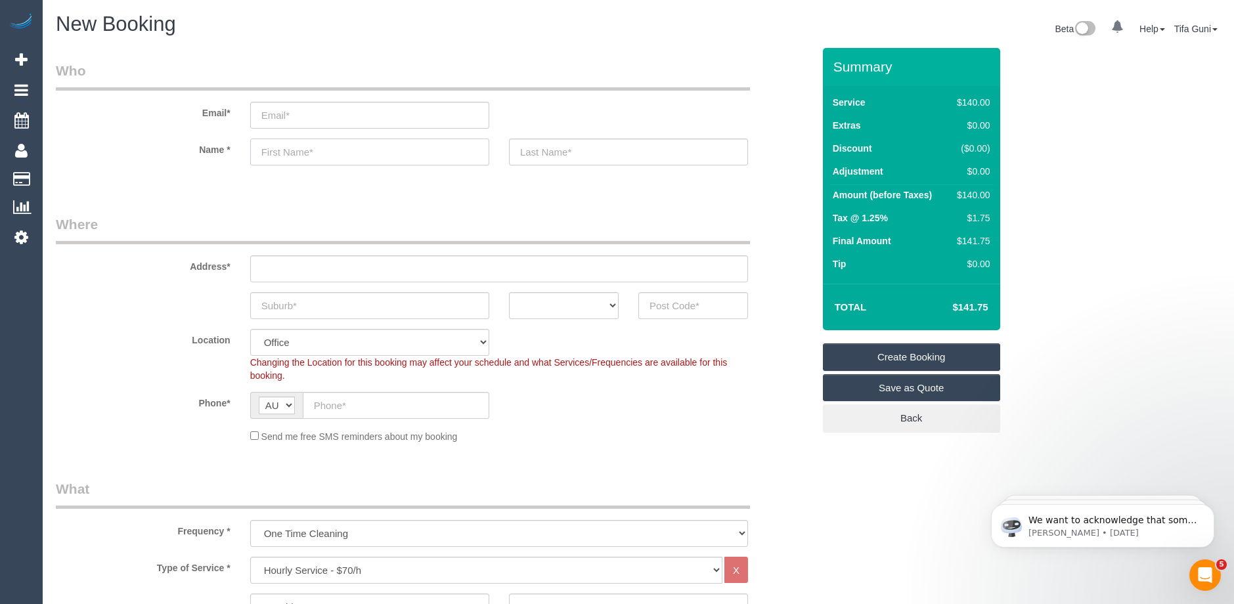
click at [284, 152] on input "text" at bounding box center [369, 152] width 239 height 27
click at [588, 307] on select "ACT [GEOGRAPHIC_DATA] NT [GEOGRAPHIC_DATA] SA TAS [GEOGRAPHIC_DATA] [GEOGRAPHIC…" at bounding box center [564, 305] width 110 height 27
select select "VIC"
click at [509, 292] on select "ACT [GEOGRAPHIC_DATA] NT [GEOGRAPHIC_DATA] SA TAS [GEOGRAPHIC_DATA] [GEOGRAPHIC…" at bounding box center [564, 305] width 110 height 27
click at [279, 149] on input "text" at bounding box center [369, 152] width 239 height 27
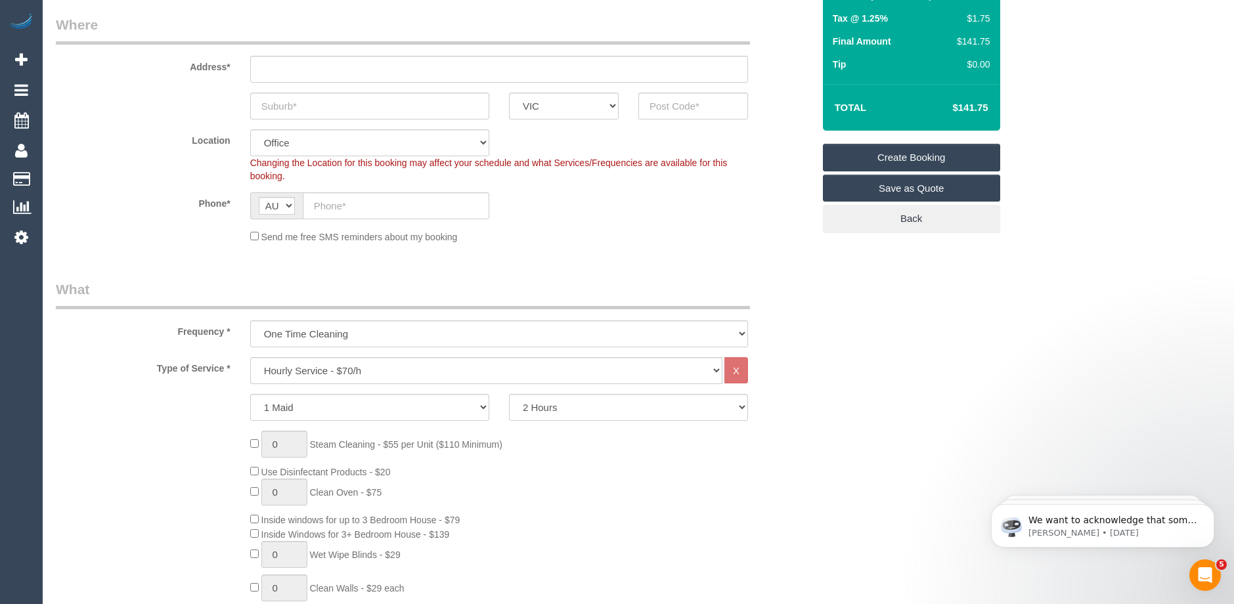
scroll to position [197, 0]
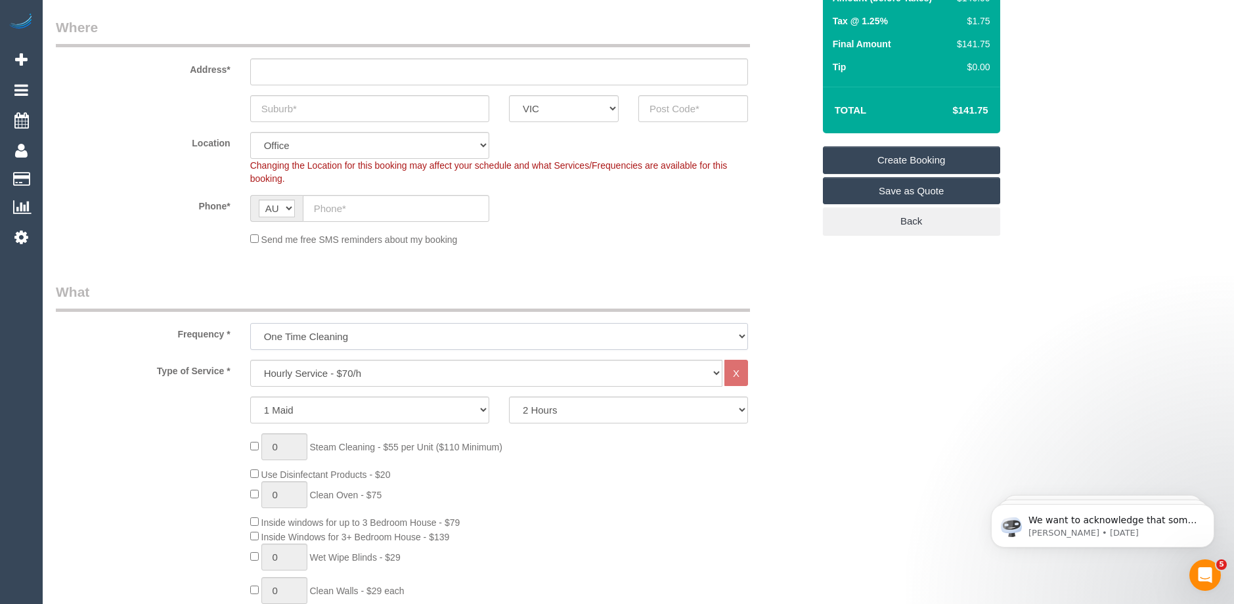
click at [332, 332] on select "One Time Cleaning Weekly - 10% Off - 10.00% (0% for the First Booking) Fortnigh…" at bounding box center [499, 336] width 498 height 27
select select "object:814"
click at [250, 323] on select "One Time Cleaning Weekly - 10% Off - 10.00% (0% for the First Booking) Fortnigh…" at bounding box center [499, 336] width 498 height 27
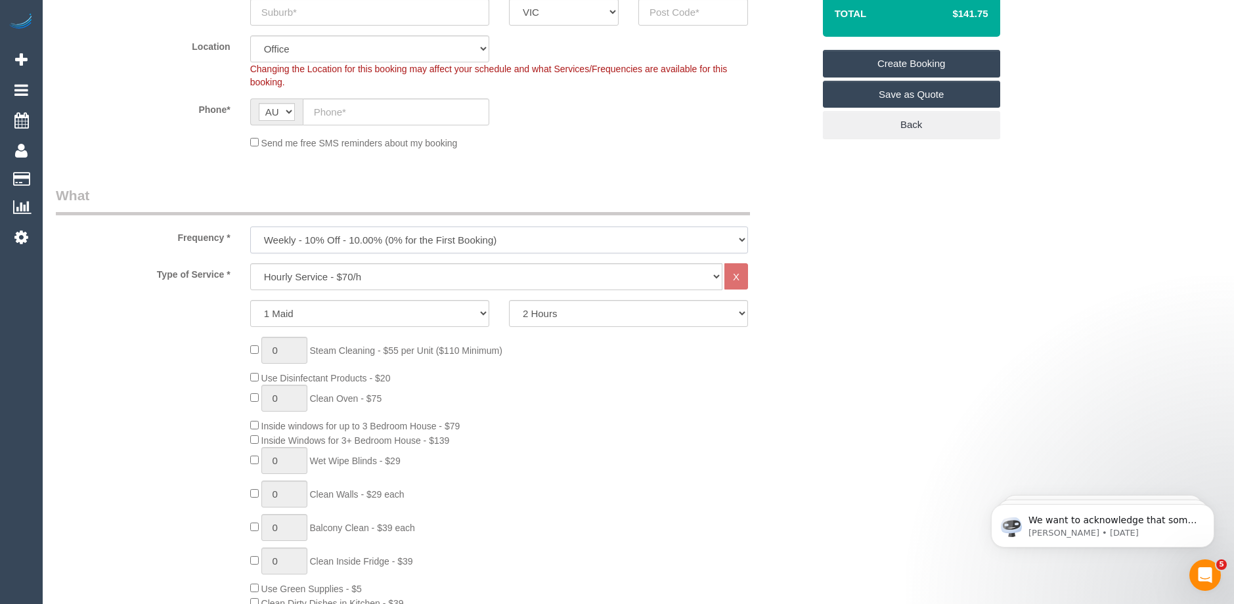
scroll to position [328, 0]
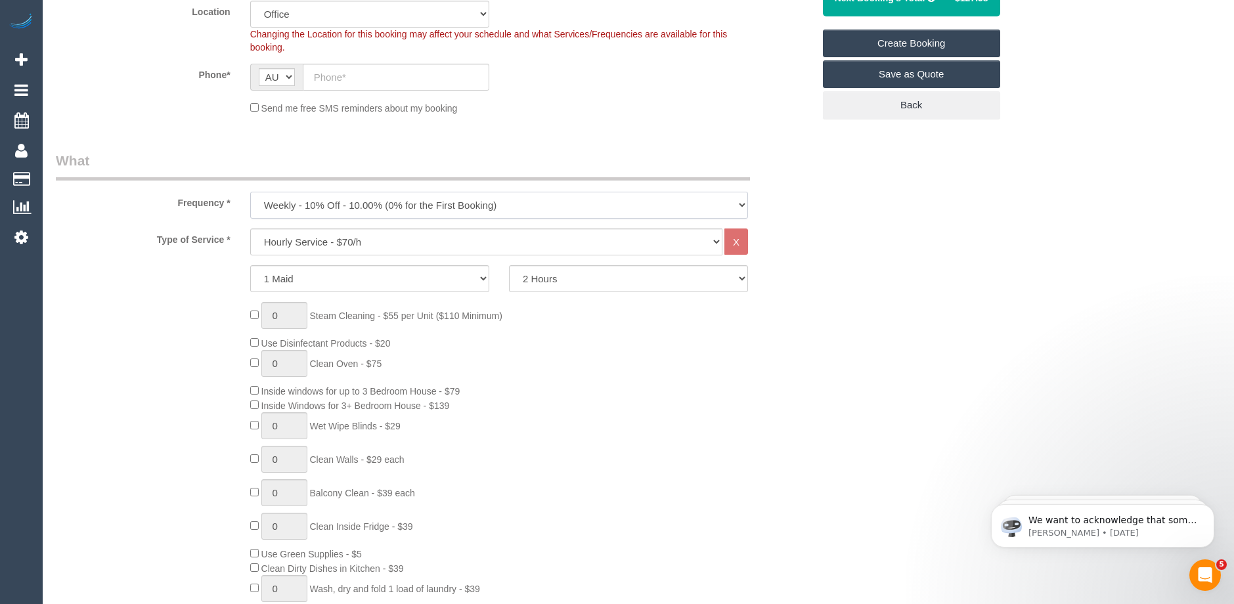
click at [344, 203] on select "One Time Cleaning Weekly - 10% Off - 10.00% (0% for the First Booking) Fortnigh…" at bounding box center [499, 205] width 498 height 27
click at [376, 239] on select "Hourly Service - $70/h Hourly Service - $65/h Hourly Service - $60/h Hourly Ser…" at bounding box center [486, 242] width 472 height 27
select select "275"
click at [250, 229] on select "Hourly Service - $70/h Hourly Service - $65/h Hourly Service - $60/h Hourly Ser…" at bounding box center [486, 242] width 472 height 27
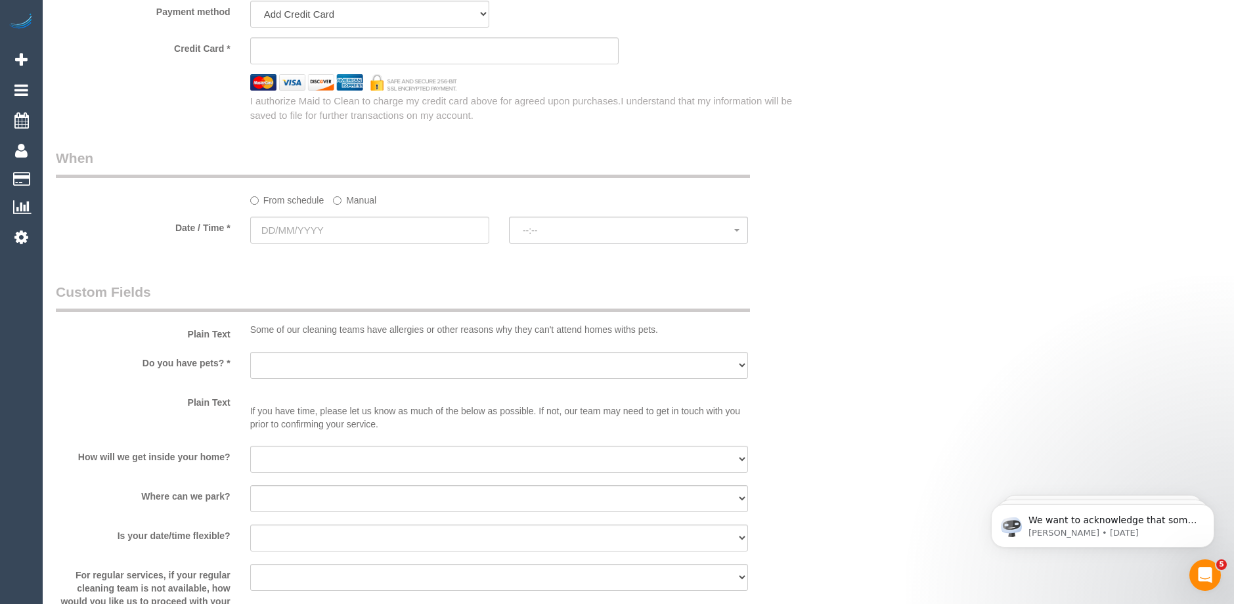
scroll to position [985, 0]
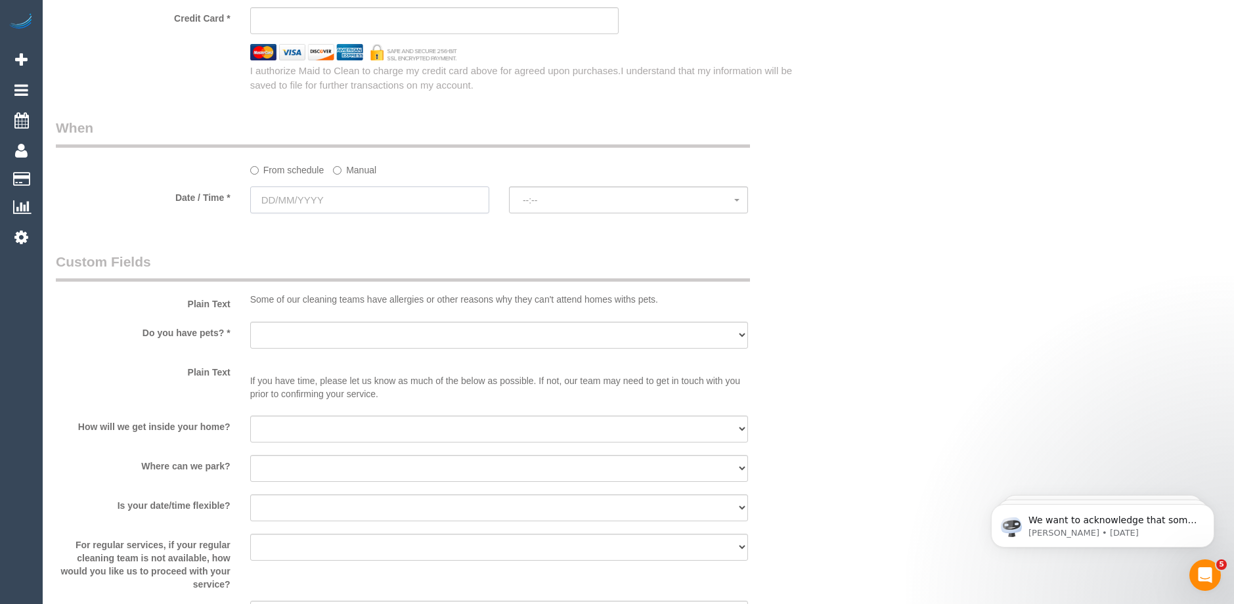
click at [324, 200] on input "text" at bounding box center [369, 200] width 239 height 27
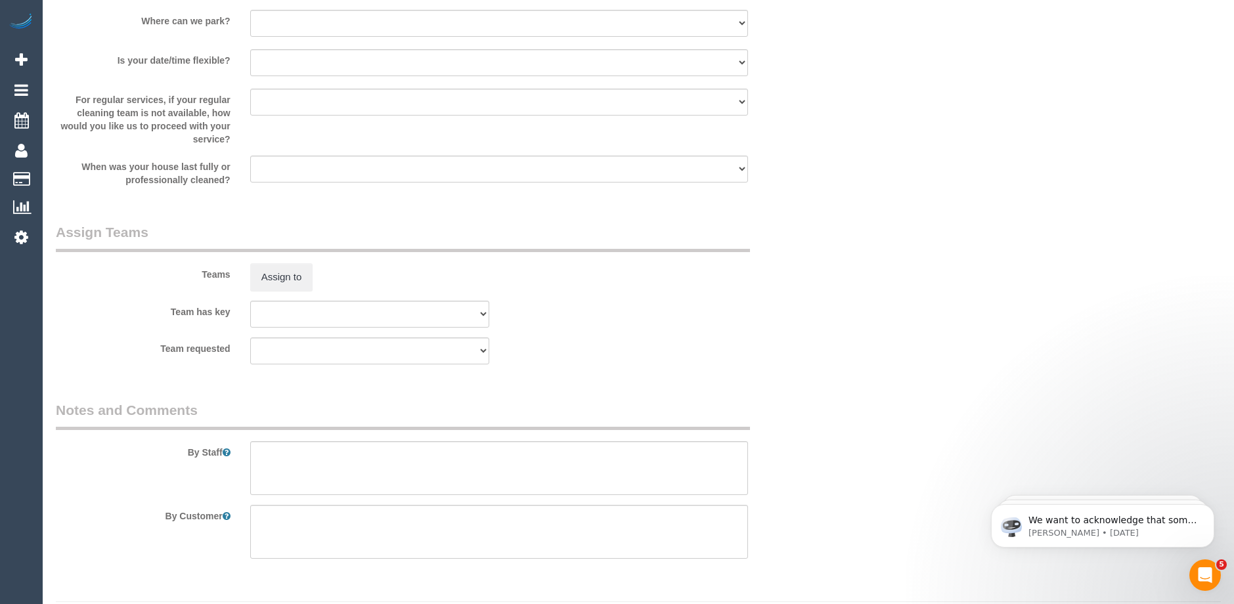
scroll to position [1468, 0]
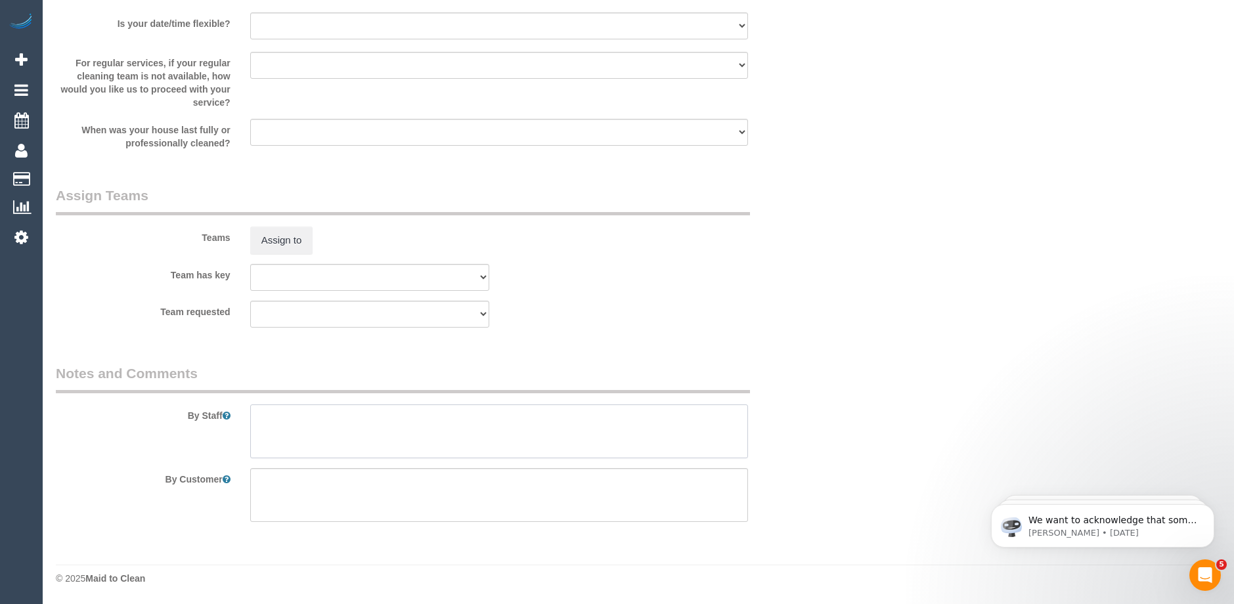
click at [270, 426] on textarea at bounding box center [499, 432] width 498 height 54
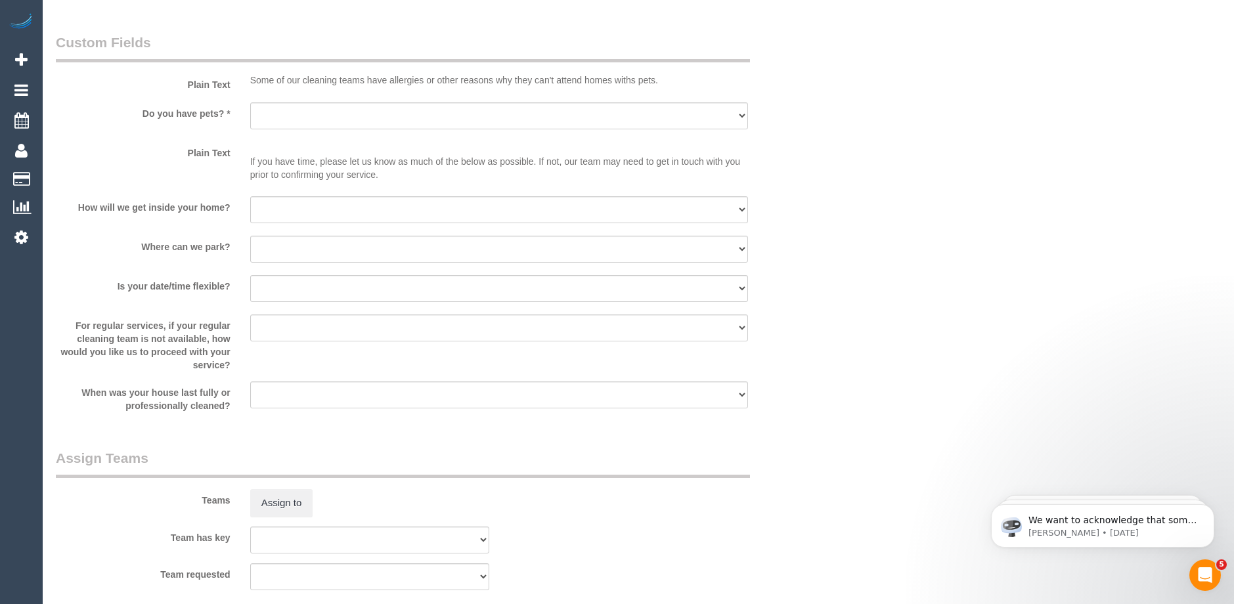
scroll to position [942, 0]
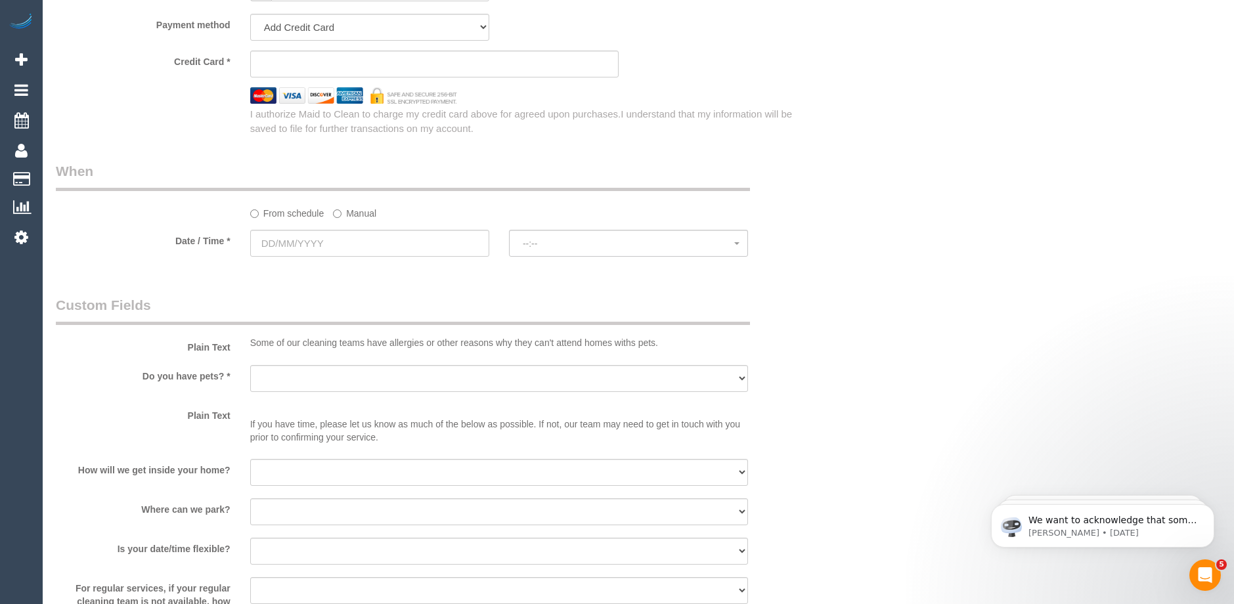
type textarea "12-2 Window"
click at [350, 370] on select "Yes - Cats Yes - Dogs No pets Yes - Dogs and Cats Yes - Other" at bounding box center [499, 378] width 498 height 27
select select "number:28"
click at [250, 365] on select "Yes - Cats Yes - Dogs No pets Yes - Dogs and Cats Yes - Other" at bounding box center [499, 378] width 498 height 27
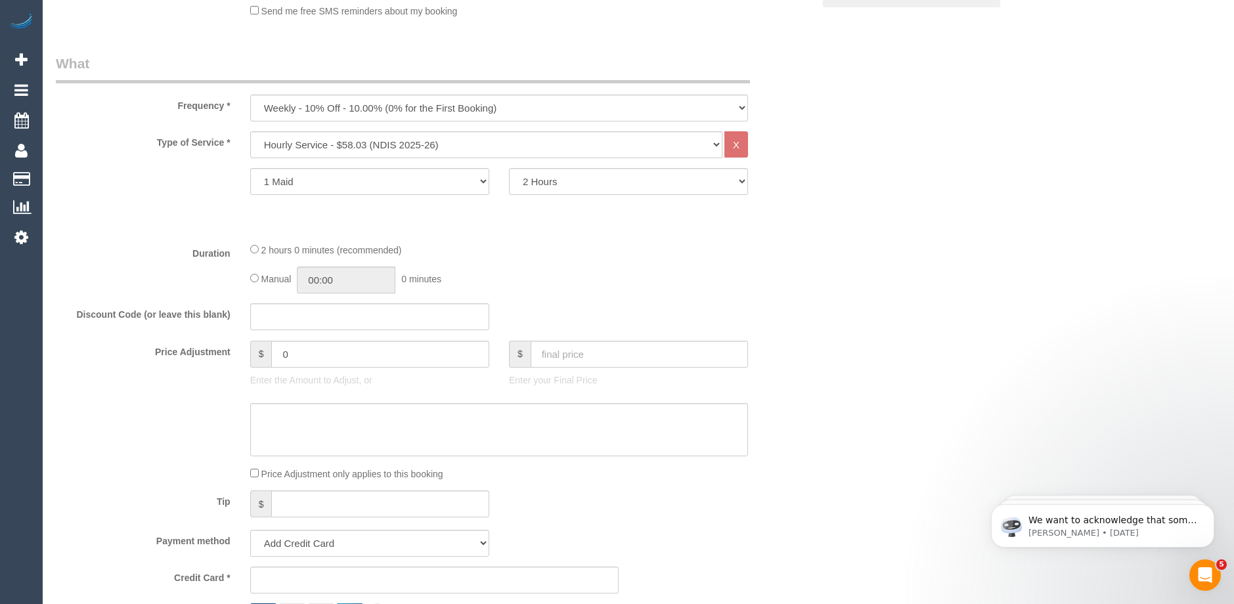
scroll to position [394, 0]
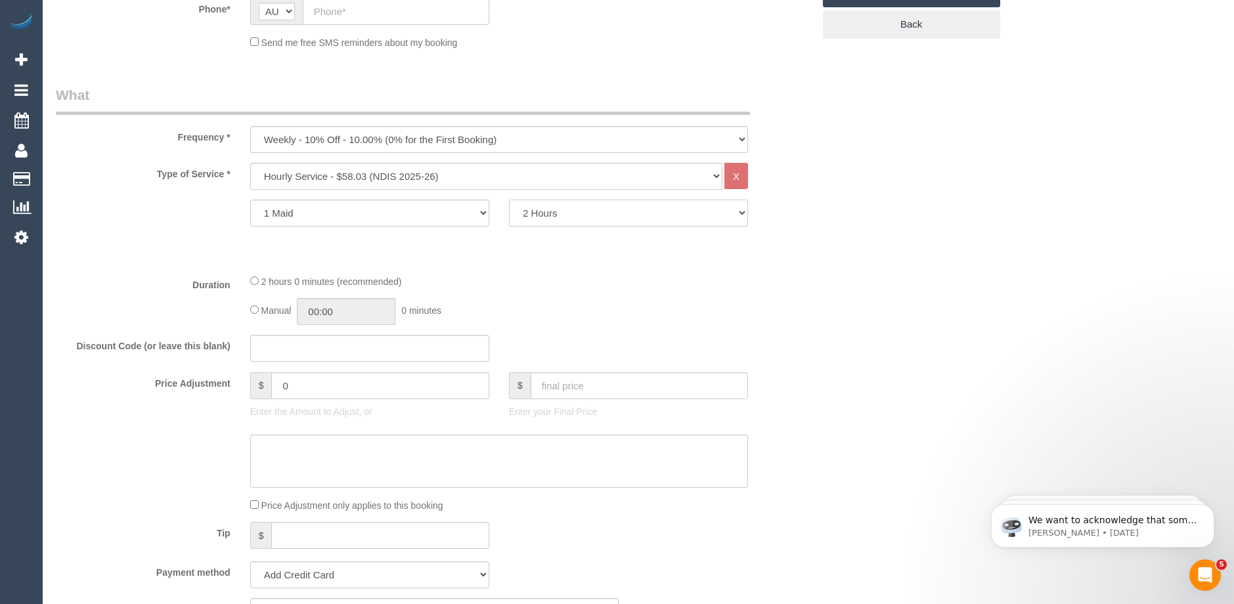
click at [570, 212] on select "2 Hours 2.5 Hours 3 Hours 3.5 Hours 4 Hours 4.5 Hours 5 Hours 5.5 Hours 6 Hours…" at bounding box center [628, 213] width 239 height 27
select select "180"
click at [509, 200] on select "2 Hours 2.5 Hours 3 Hours 3.5 Hours 4 Hours 4.5 Hours 5 Hours 5.5 Hours 6 Hours…" at bounding box center [628, 213] width 239 height 27
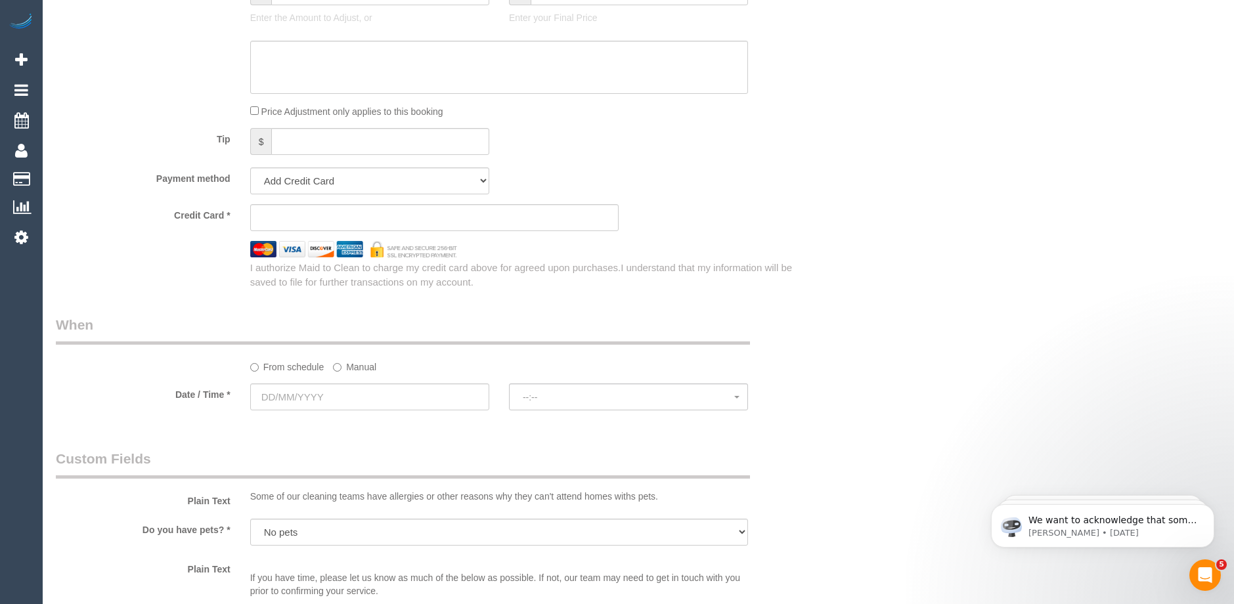
scroll to position [854, 0]
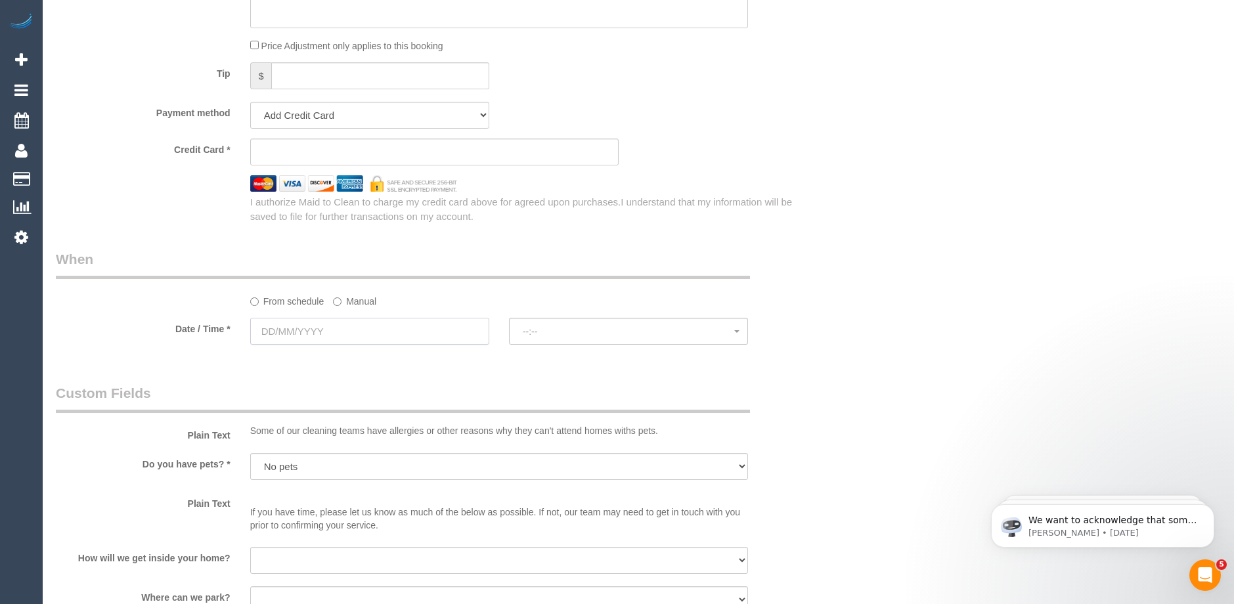
click at [356, 330] on input "text" at bounding box center [369, 331] width 239 height 27
click at [652, 258] on legend "When" at bounding box center [403, 265] width 694 height 30
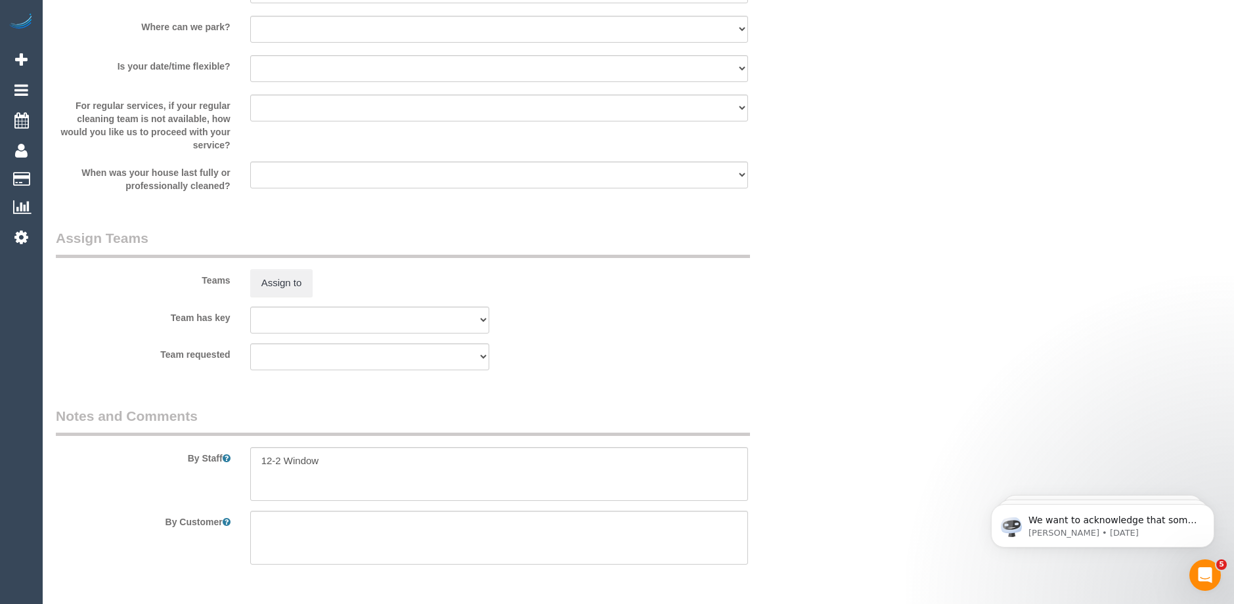
scroll to position [1468, 0]
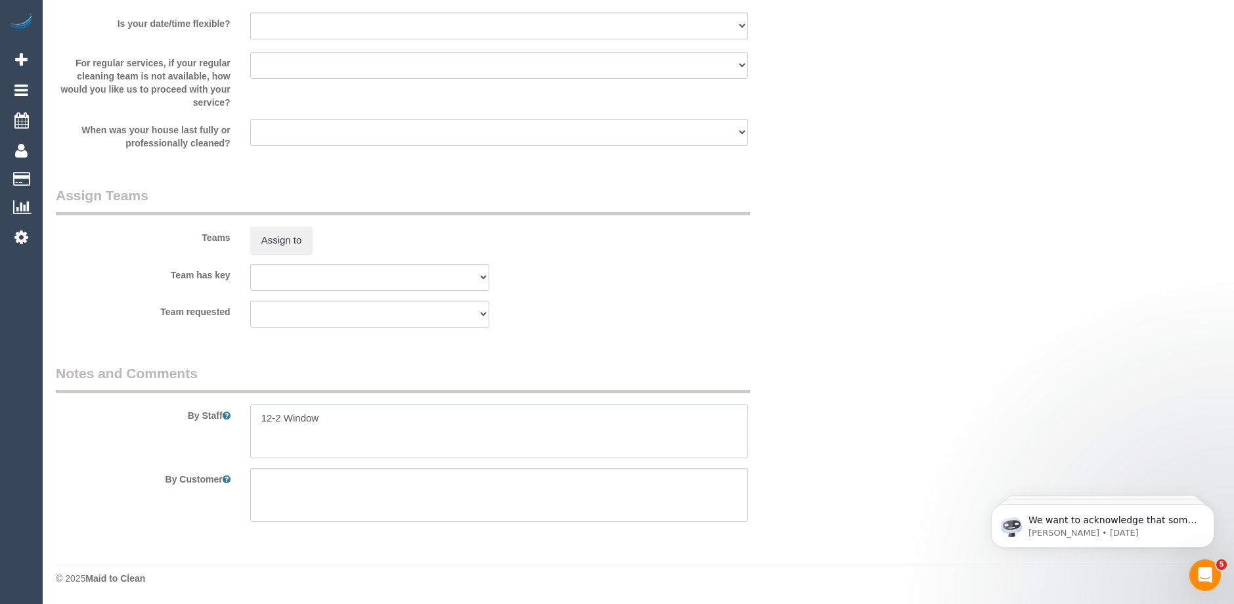
click at [332, 415] on textarea at bounding box center [499, 432] width 498 height 54
click at [336, 413] on textarea at bounding box center [499, 432] width 498 height 54
click at [257, 429] on textarea at bounding box center [499, 432] width 498 height 54
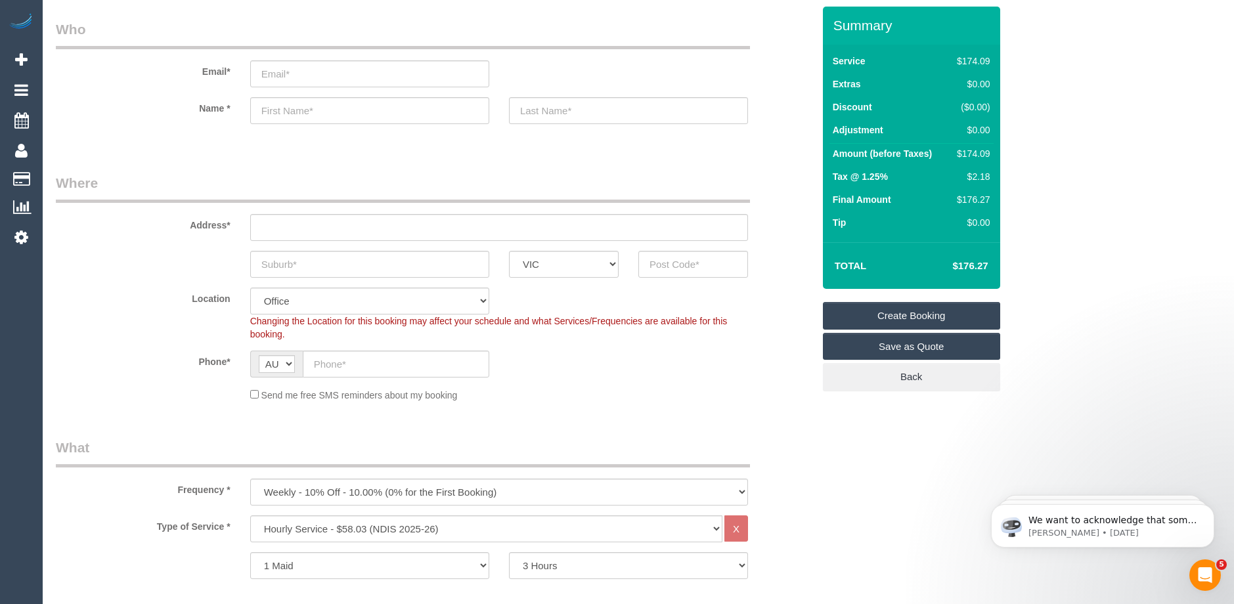
scroll to position [0, 0]
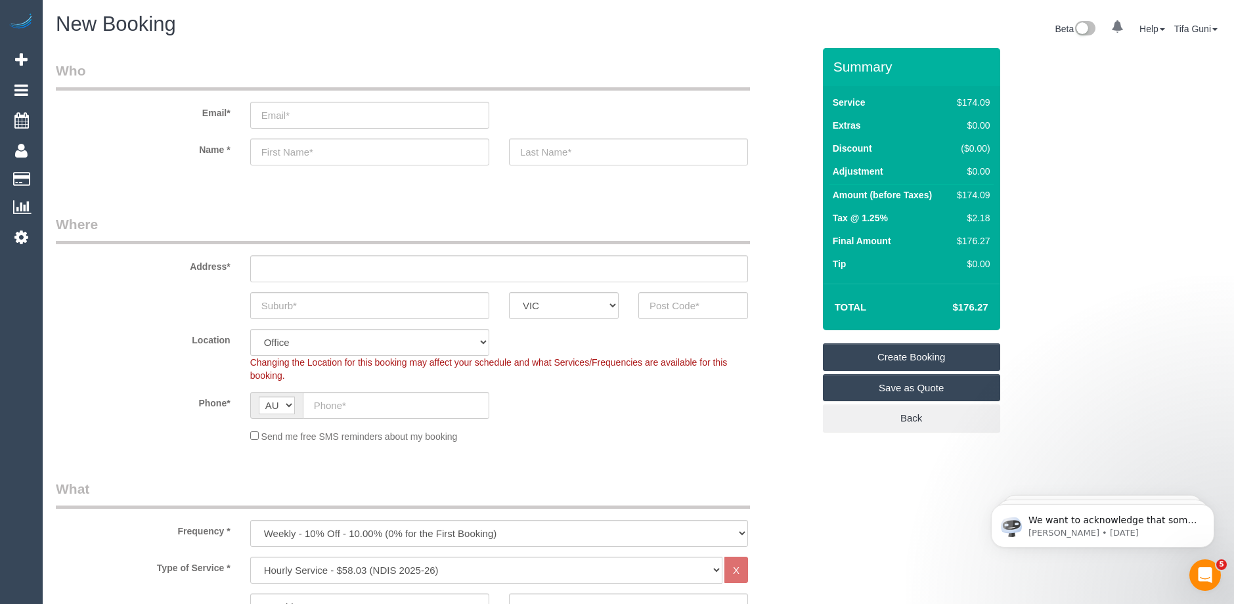
type textarea "12-2 Window Tuesday 14th October"
click at [288, 116] on input "email" at bounding box center [369, 115] width 239 height 27
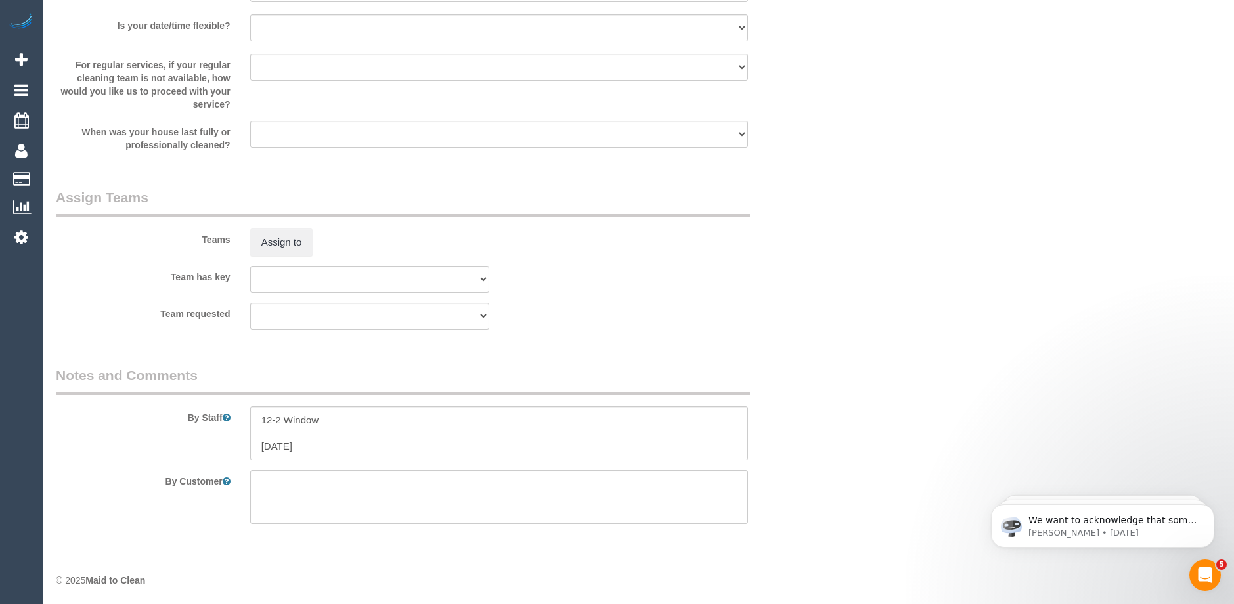
scroll to position [1468, 0]
type input "Ankica"
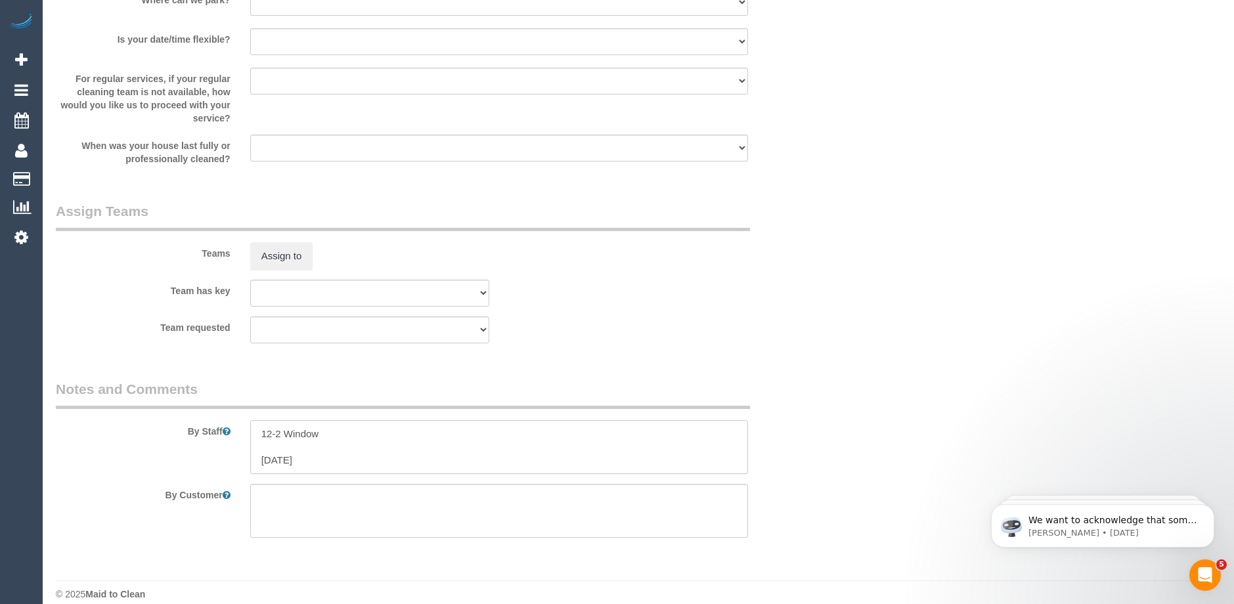
scroll to position [1483, 0]
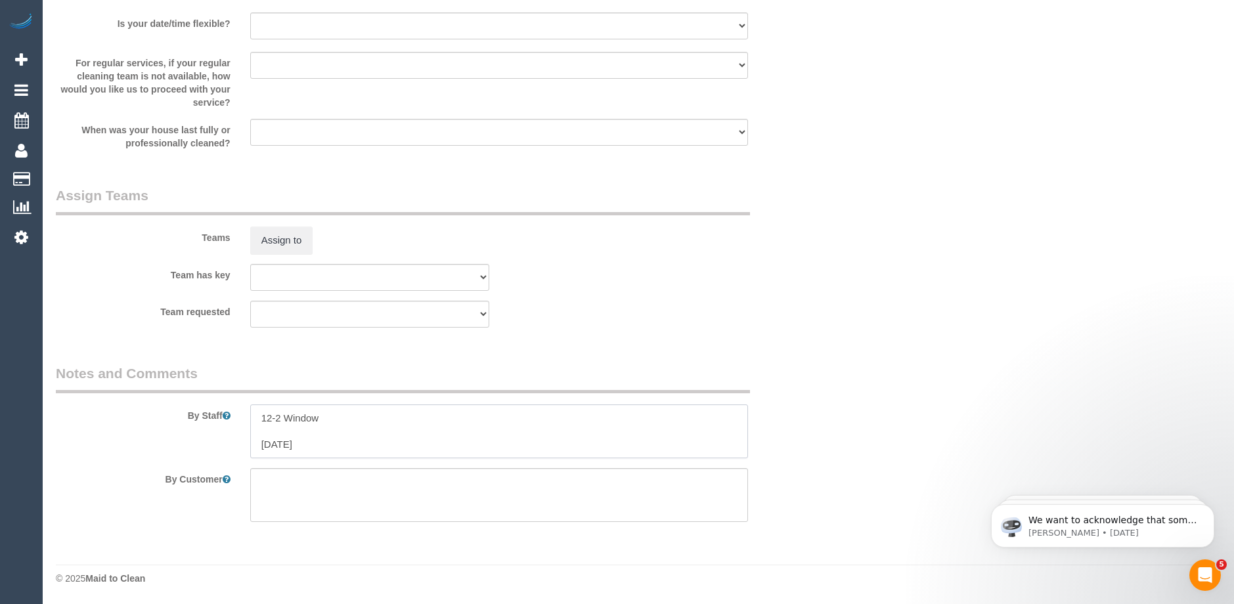
click at [261, 441] on textarea at bounding box center [499, 432] width 498 height 54
click at [380, 430] on textarea at bounding box center [499, 432] width 498 height 54
click at [259, 430] on textarea at bounding box center [499, 432] width 498 height 54
click at [376, 434] on textarea at bounding box center [499, 432] width 498 height 54
click at [376, 430] on textarea at bounding box center [499, 432] width 498 height 54
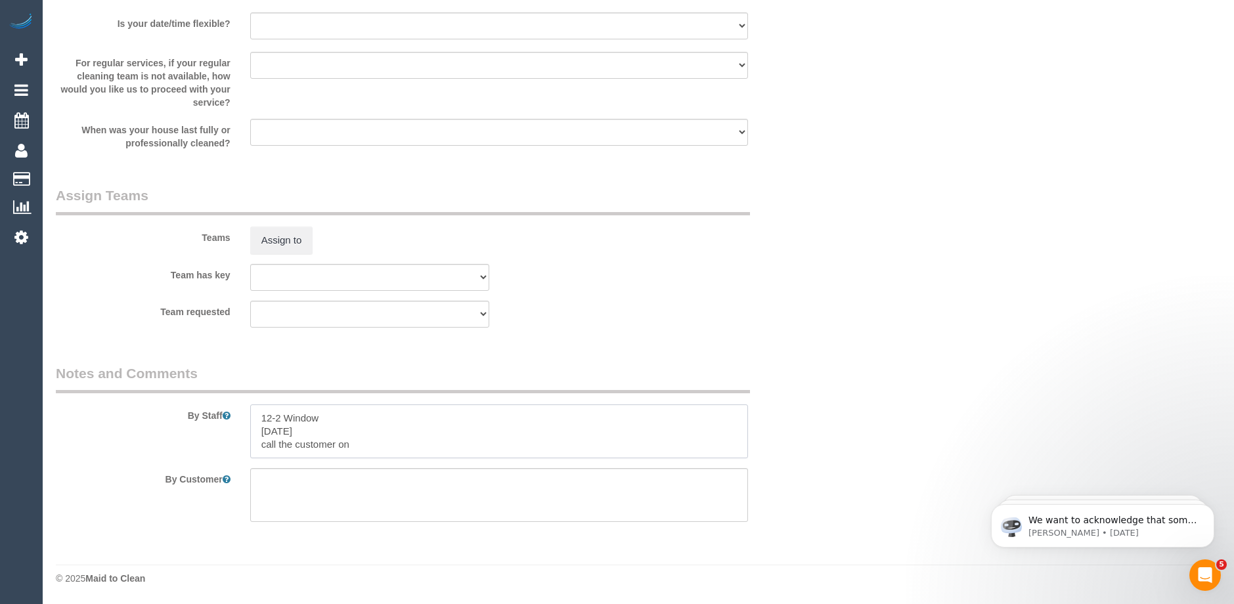
paste textarea "61412528182"
drag, startPoint x: 361, startPoint y: 443, endPoint x: 352, endPoint y: 444, distance: 9.2
click at [352, 444] on textarea at bounding box center [499, 432] width 498 height 54
type textarea "12-2 Window Tuesday 14th October call the customer on 0412528182"
click at [426, 447] on textarea at bounding box center [499, 432] width 498 height 54
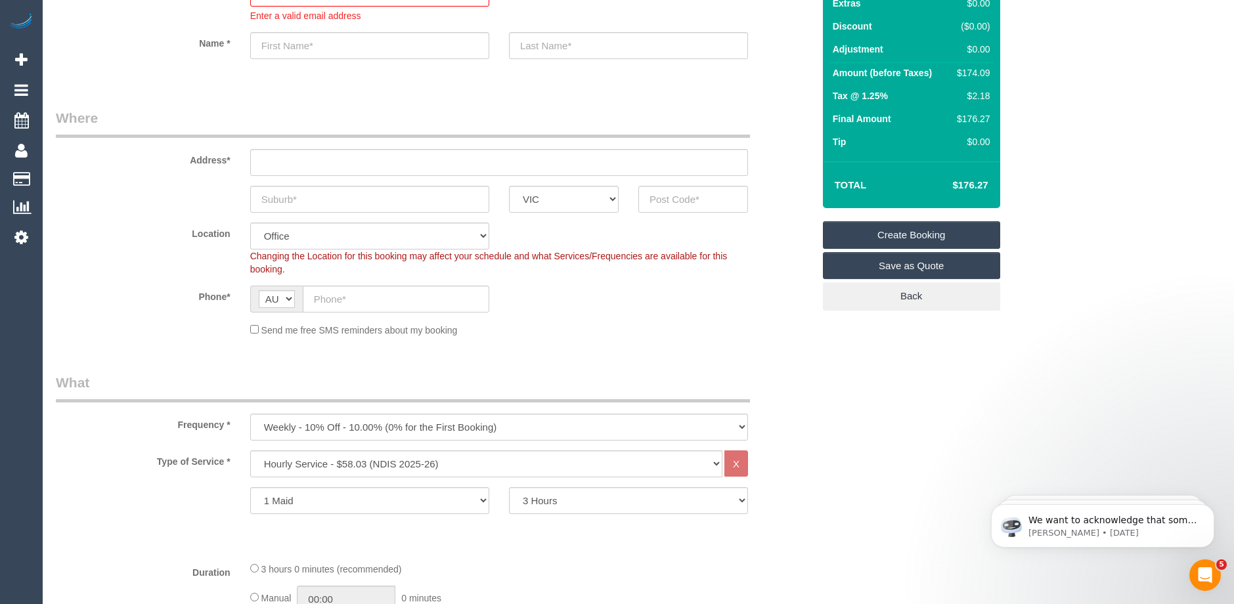
scroll to position [0, 0]
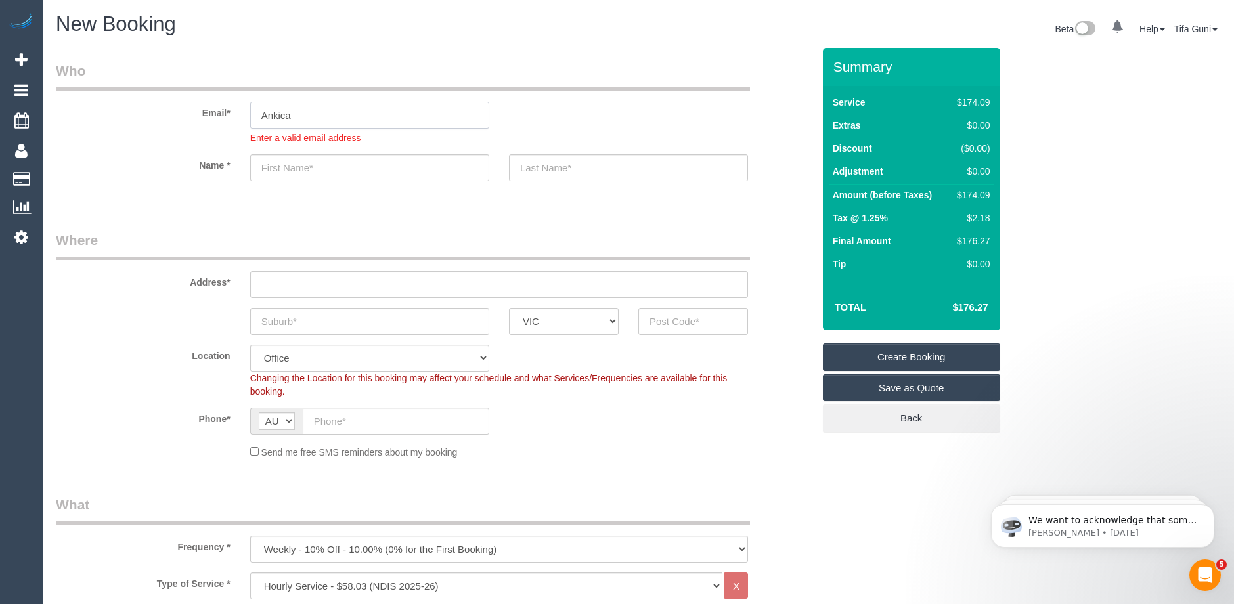
drag, startPoint x: 319, startPoint y: 118, endPoint x: 150, endPoint y: 113, distance: 168.9
click at [150, 113] on div "Email* Ankica Enter a valid email address" at bounding box center [434, 102] width 777 height 83
click at [296, 169] on input "text" at bounding box center [369, 167] width 239 height 27
paste input "Bruno Orsillo"
drag, startPoint x: 335, startPoint y: 169, endPoint x: 292, endPoint y: 164, distance: 43.6
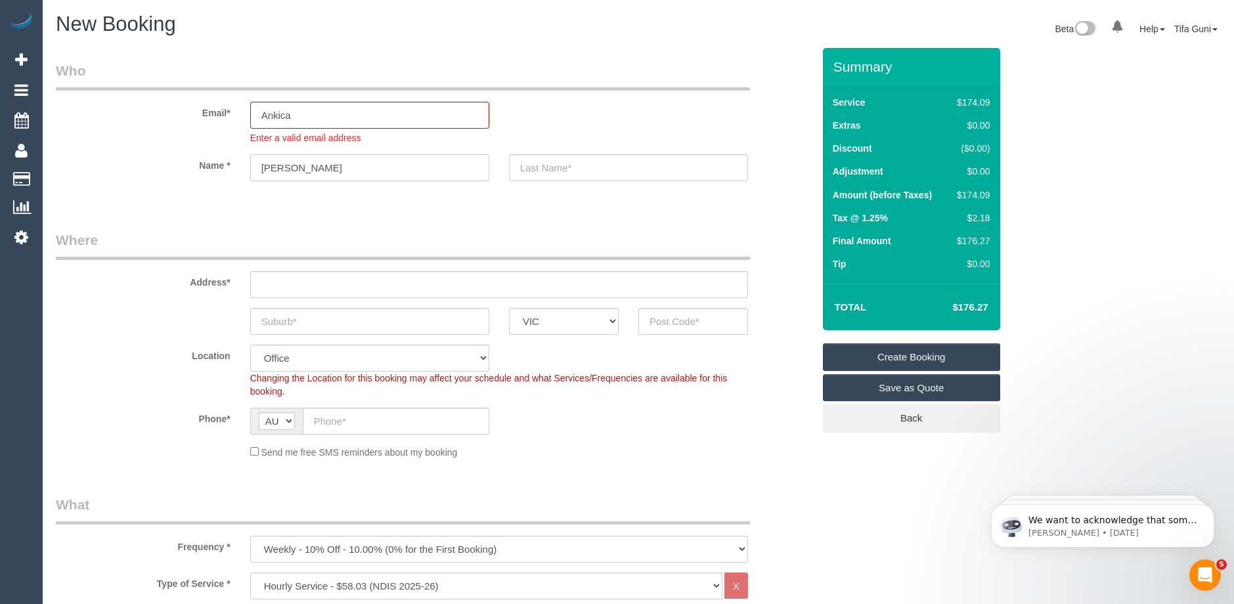
click at [292, 164] on input "Bruno Orsillo" at bounding box center [369, 167] width 239 height 27
type input "Bruno"
click at [541, 171] on input "text" at bounding box center [628, 167] width 239 height 27
paste input "Orsillo"
type input "Orsillo"
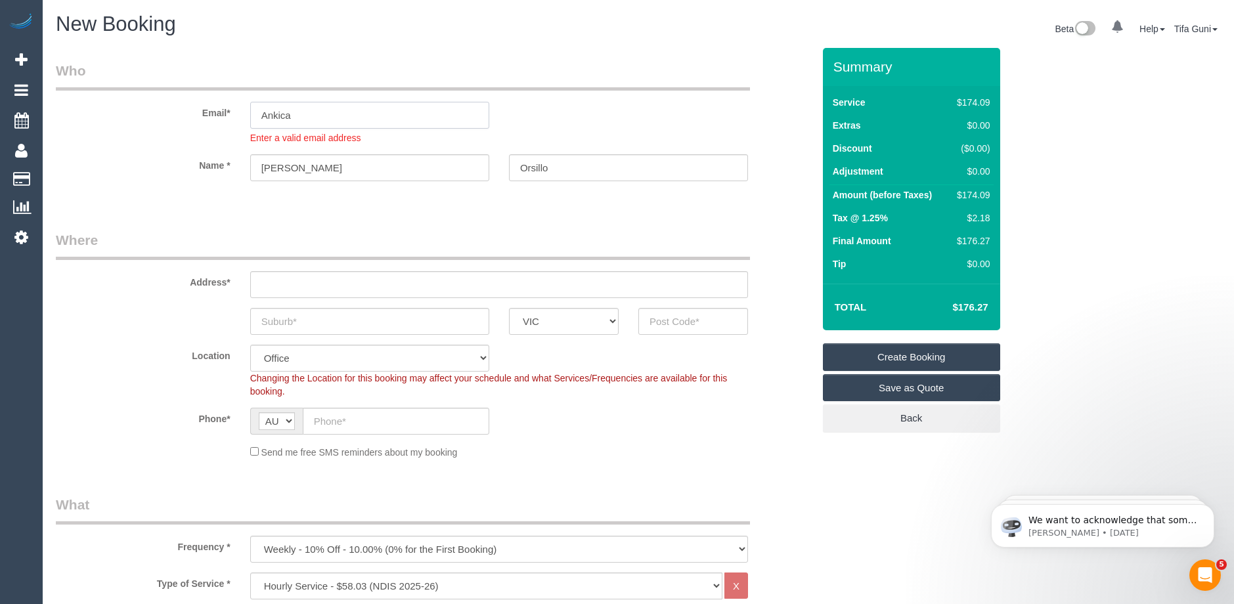
drag, startPoint x: 323, startPoint y: 119, endPoint x: 163, endPoint y: 111, distance: 159.8
click at [163, 111] on div "Email* Ankica Enter a valid email address" at bounding box center [434, 102] width 777 height 83
paste input "bruno28@optusnet.com.au"
type input "bruno28@optusnet.com.au"
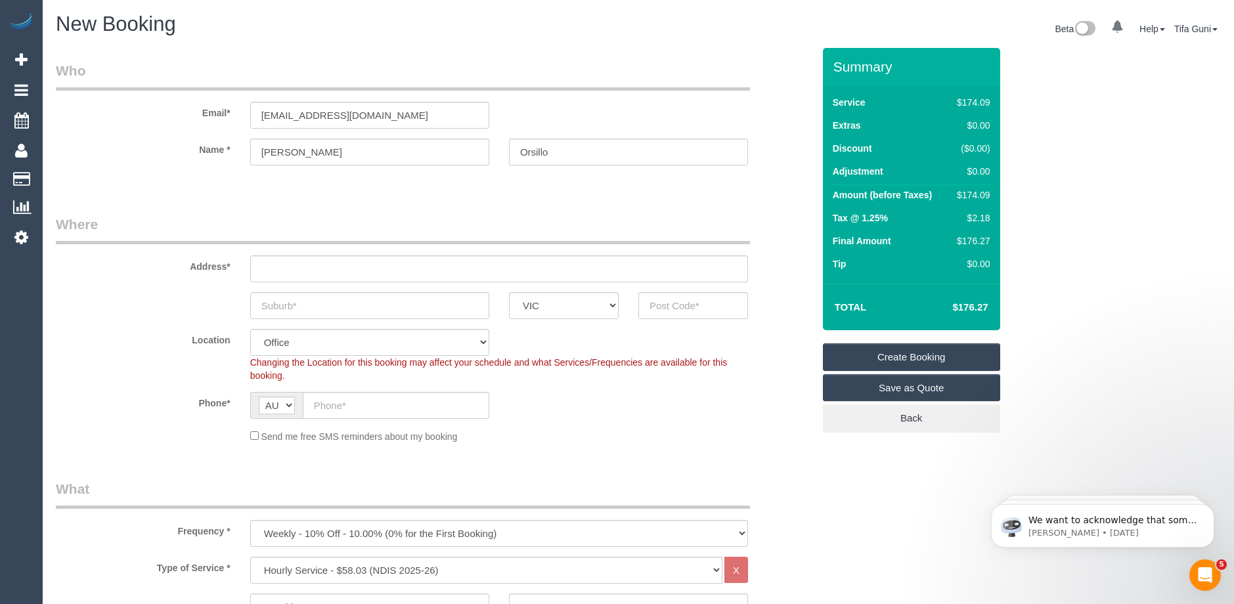
click at [290, 271] on input "text" at bounding box center [499, 269] width 498 height 27
paste input "19 Veronica cres, Mill Park, Vic. 3082"
drag, startPoint x: 340, startPoint y: 269, endPoint x: 376, endPoint y: 271, distance: 36.2
click at [376, 271] on input "19 Veronica cres, Mill Park, Vic. 3082" at bounding box center [499, 269] width 498 height 27
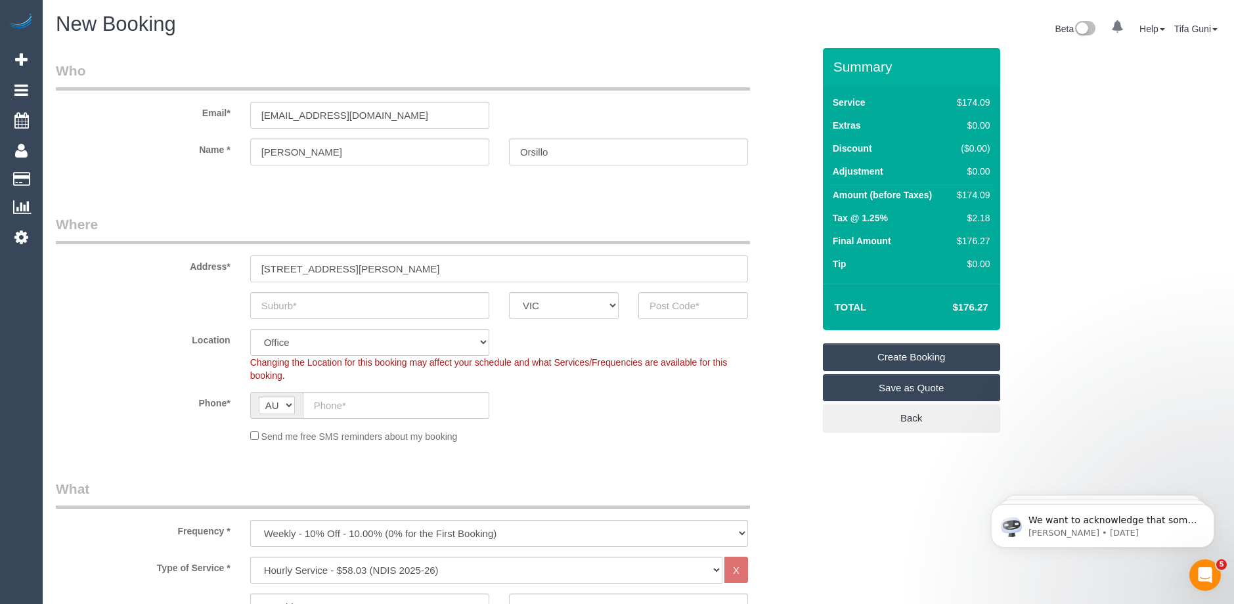
type input "19 Veronica cres, , Vic. 3082"
click at [299, 304] on input "text" at bounding box center [369, 305] width 239 height 27
paste input "Mill Park"
type input "Mill Park"
drag, startPoint x: 361, startPoint y: 269, endPoint x: 350, endPoint y: 269, distance: 11.8
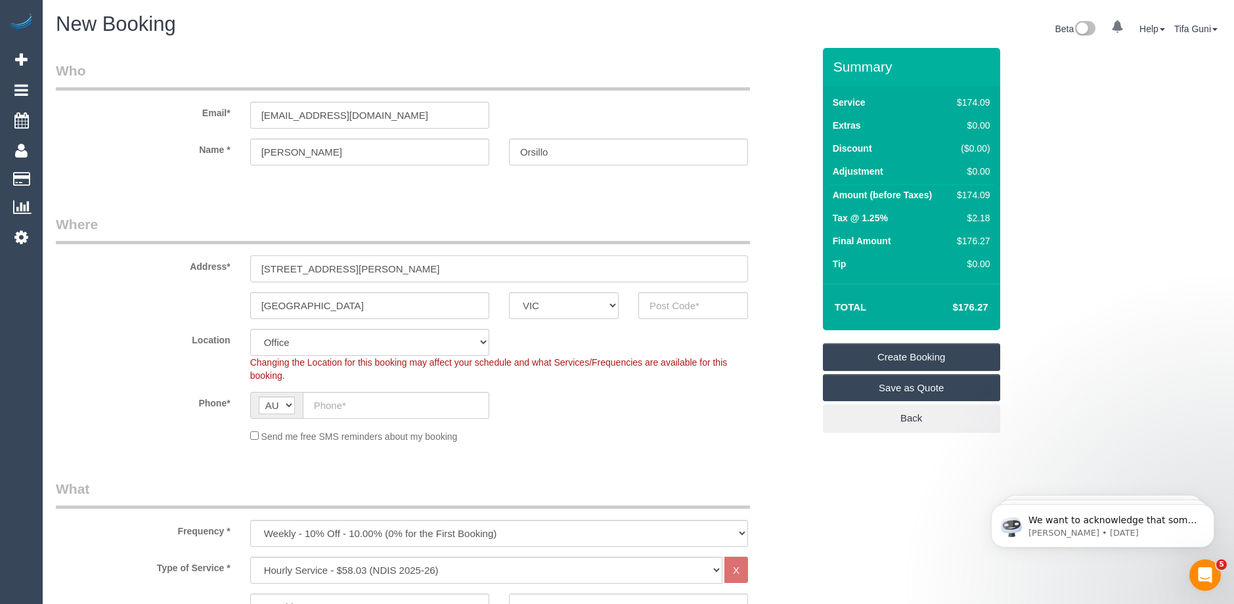
click at [350, 269] on input "19 Veronica cres, , Vic. 3082" at bounding box center [499, 269] width 498 height 27
drag, startPoint x: 373, startPoint y: 269, endPoint x: 340, endPoint y: 265, distance: 33.1
click at [340, 265] on input "19 Veronica cres, 3082" at bounding box center [499, 269] width 498 height 27
type input "19 Veronica cres,"
click at [661, 309] on input "text" at bounding box center [694, 305] width 110 height 27
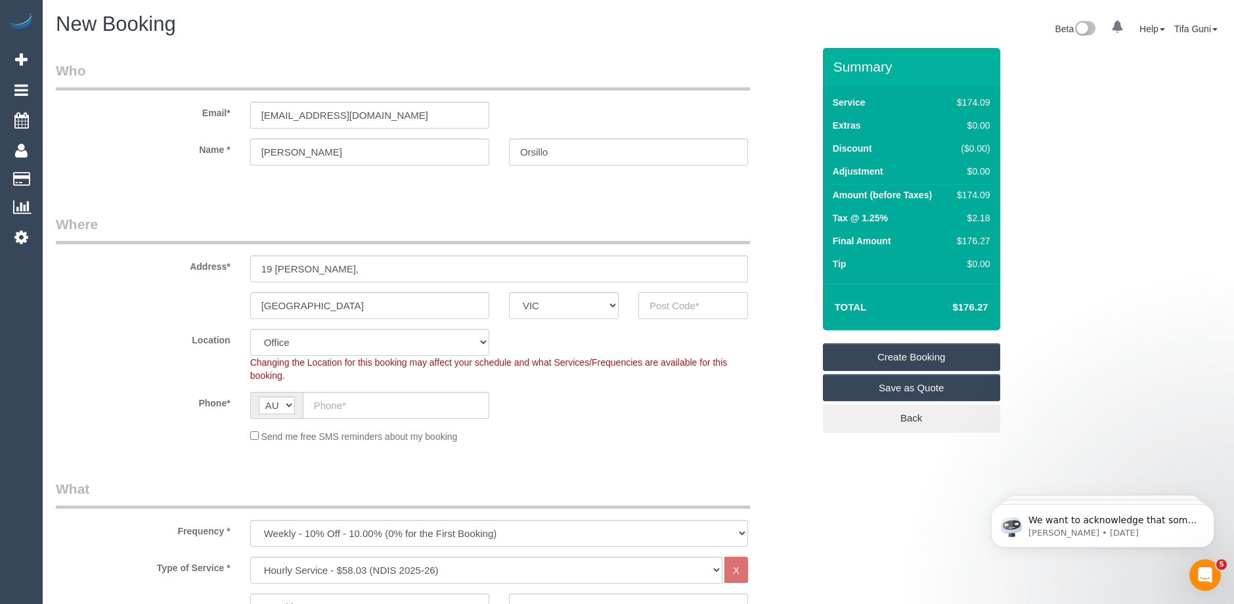
paste input "3082"
type input "3082"
select select "60"
select select "object:2197"
click at [331, 413] on input "text" at bounding box center [396, 405] width 187 height 27
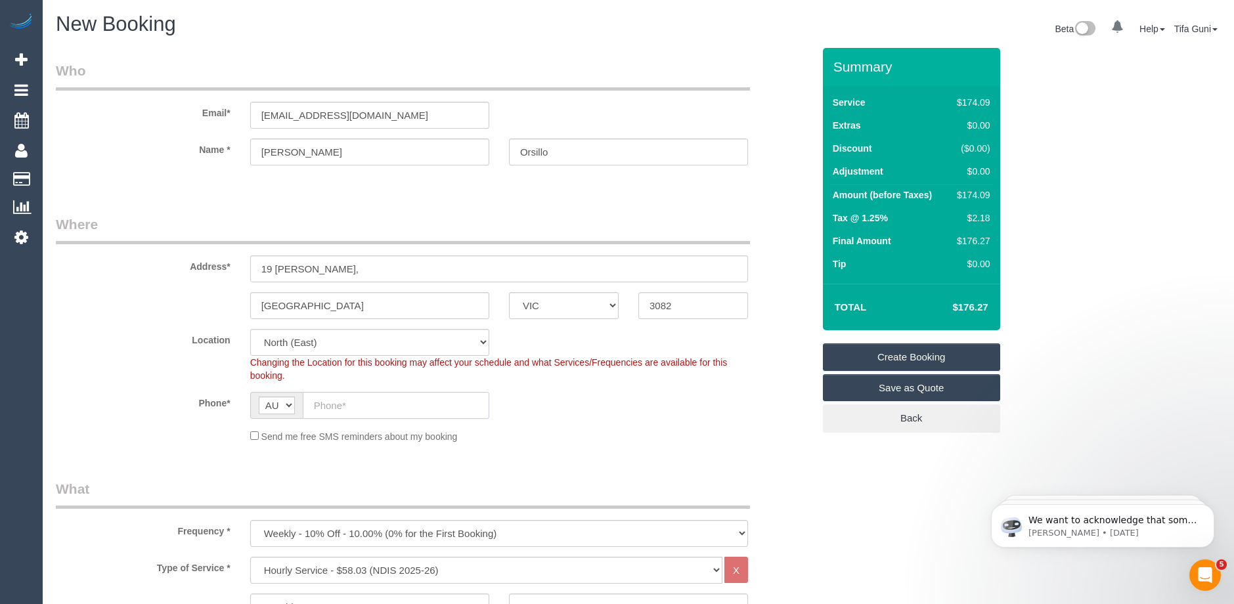
paste input "0412 528 182"
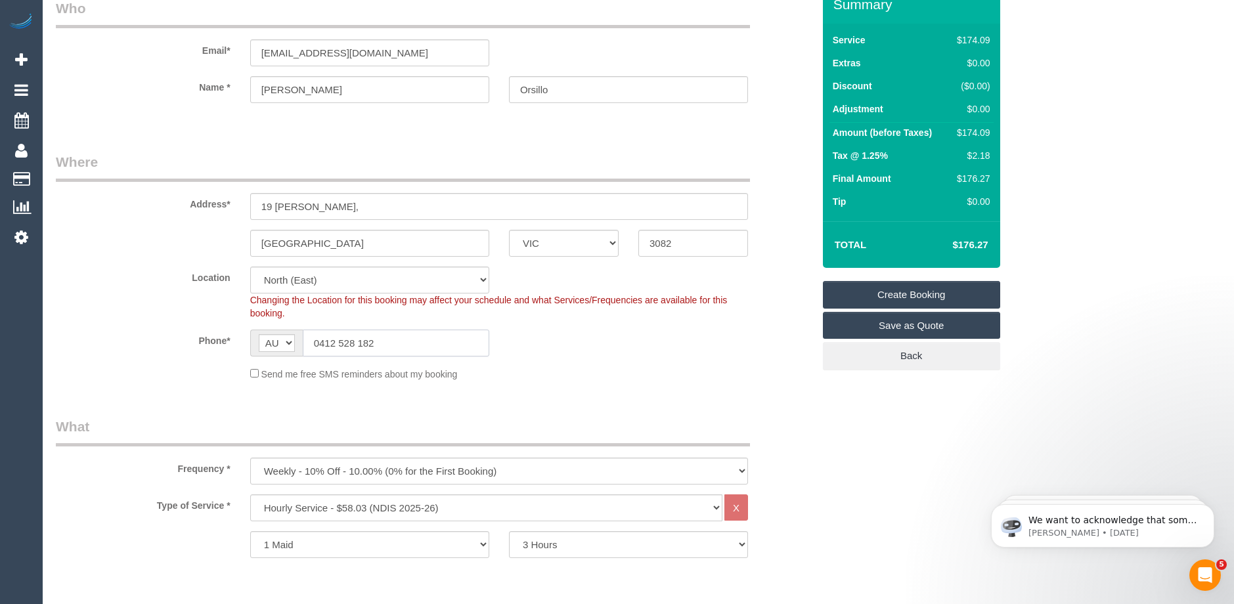
scroll to position [263, 0]
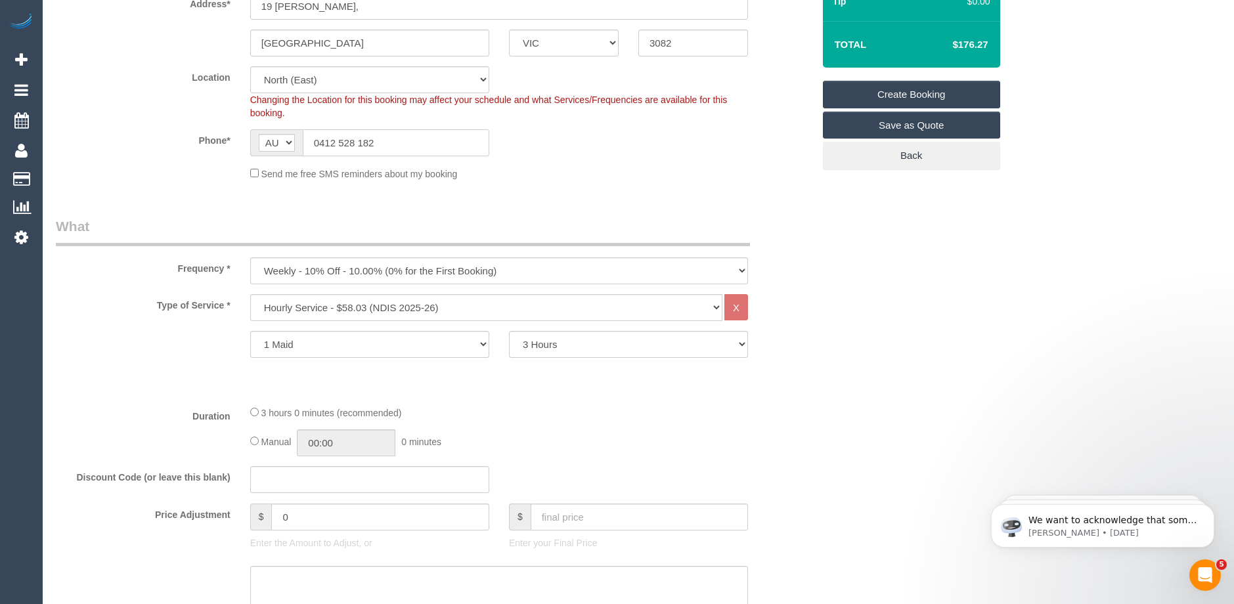
type input "0412 528 182"
click at [375, 273] on select "One Time Cleaning Weekly - 10% Off - 10.00% (0% for the First Booking) Fortnigh…" at bounding box center [499, 271] width 498 height 27
select select "object:2199"
click at [250, 258] on select "One Time Cleaning Weekly - 10% Off - 10.00% (0% for the First Booking) Fortnigh…" at bounding box center [499, 271] width 498 height 27
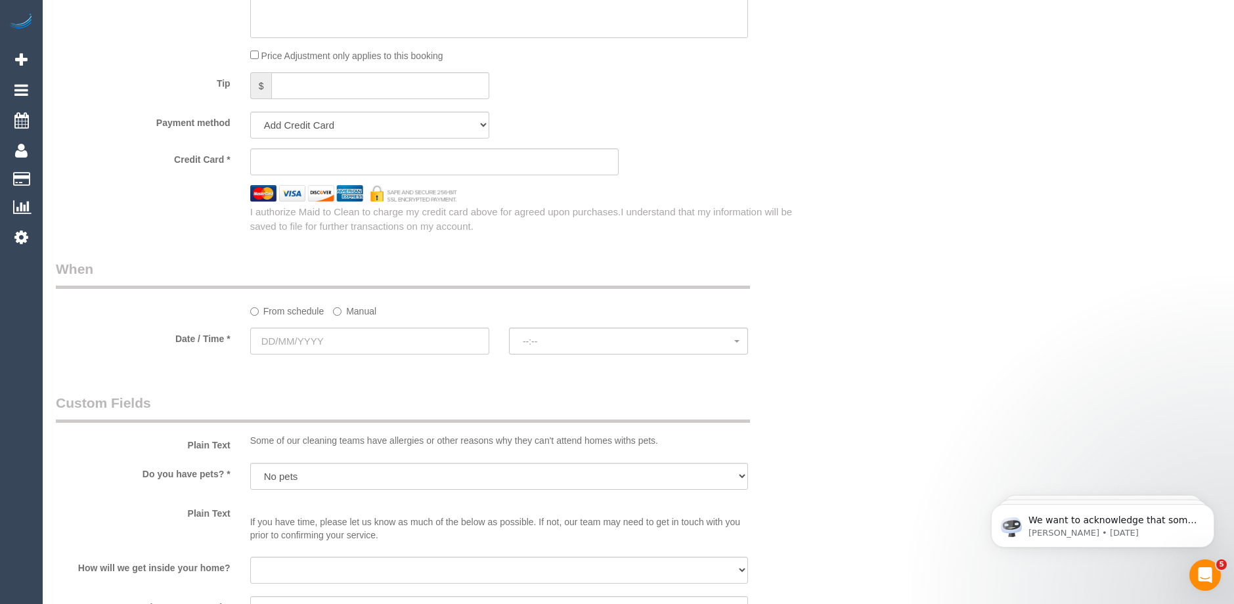
scroll to position [788, 0]
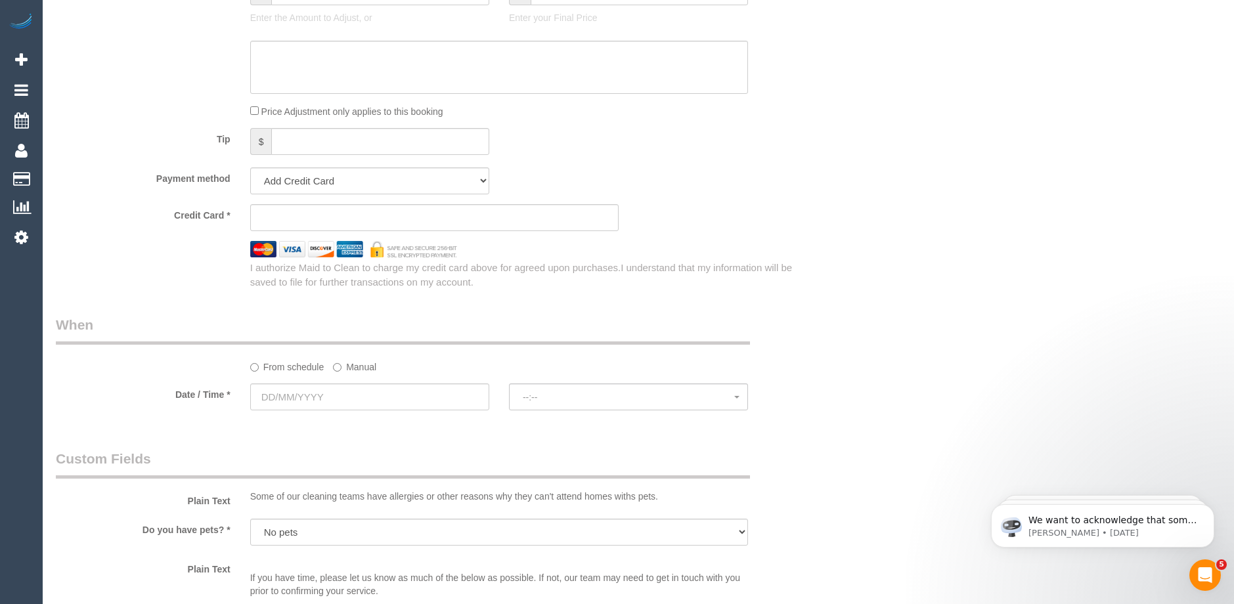
click at [489, 183] on div "Add Credit Card Cash Check Paypal" at bounding box center [369, 181] width 259 height 27
click at [481, 180] on select "Add Credit Card Cash Check Paypal" at bounding box center [369, 181] width 239 height 27
select select "string:check"
click at [250, 168] on select "Add Credit Card Cash Check Paypal" at bounding box center [369, 181] width 239 height 27
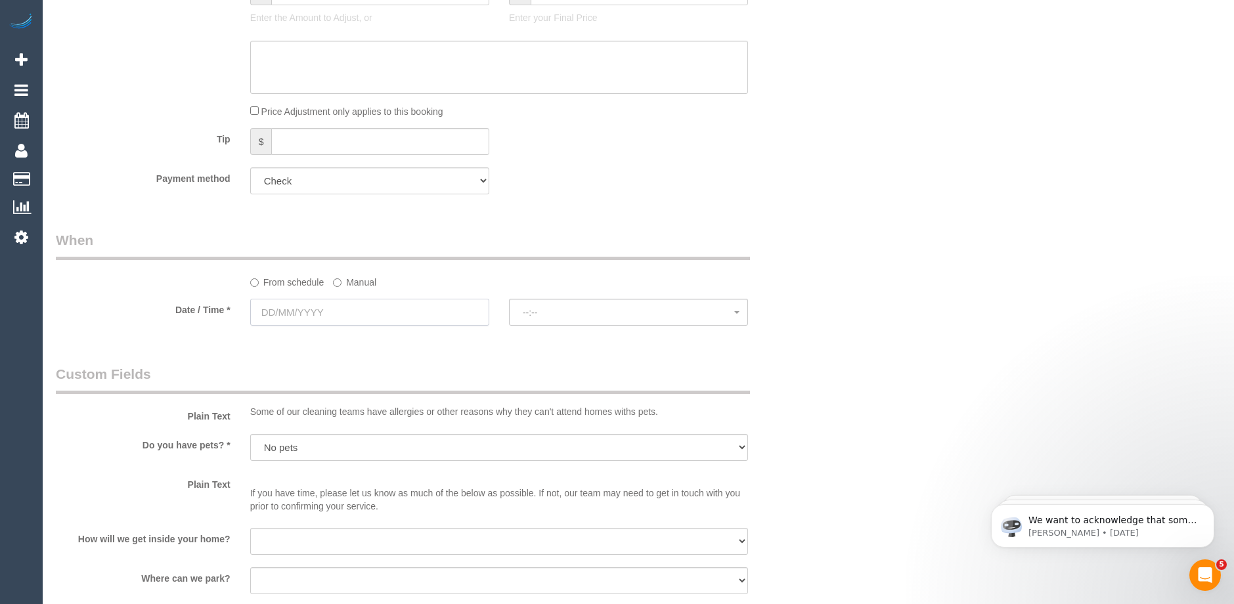
click at [336, 309] on input "text" at bounding box center [369, 312] width 239 height 27
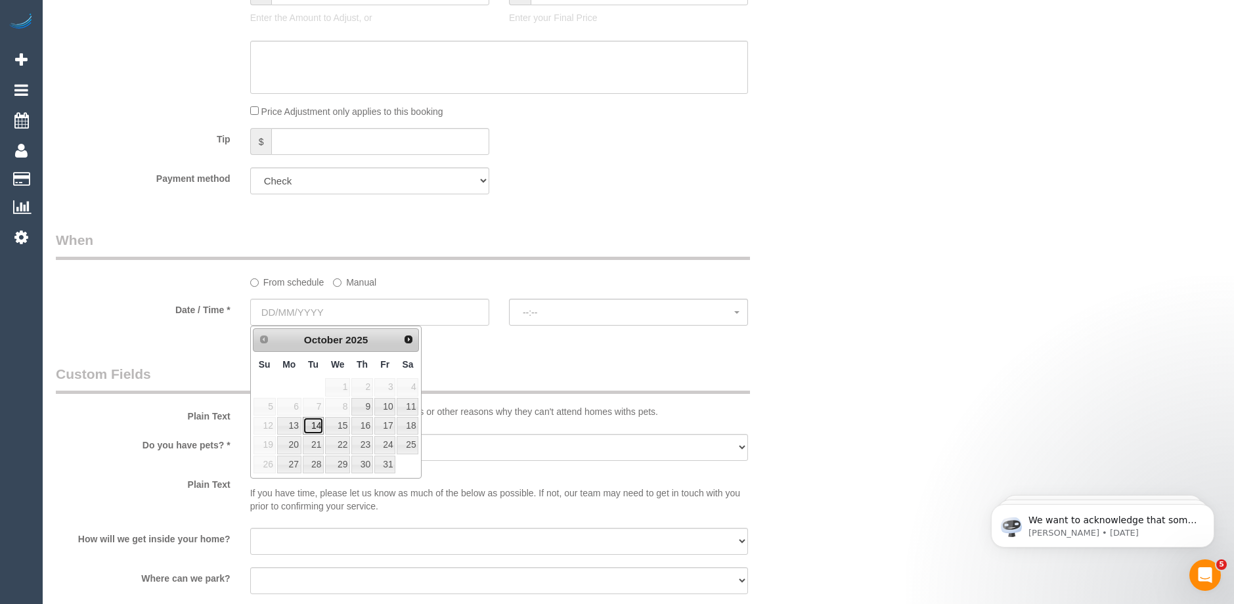
click at [315, 424] on link "14" at bounding box center [313, 426] width 21 height 18
type input "14/10/2025"
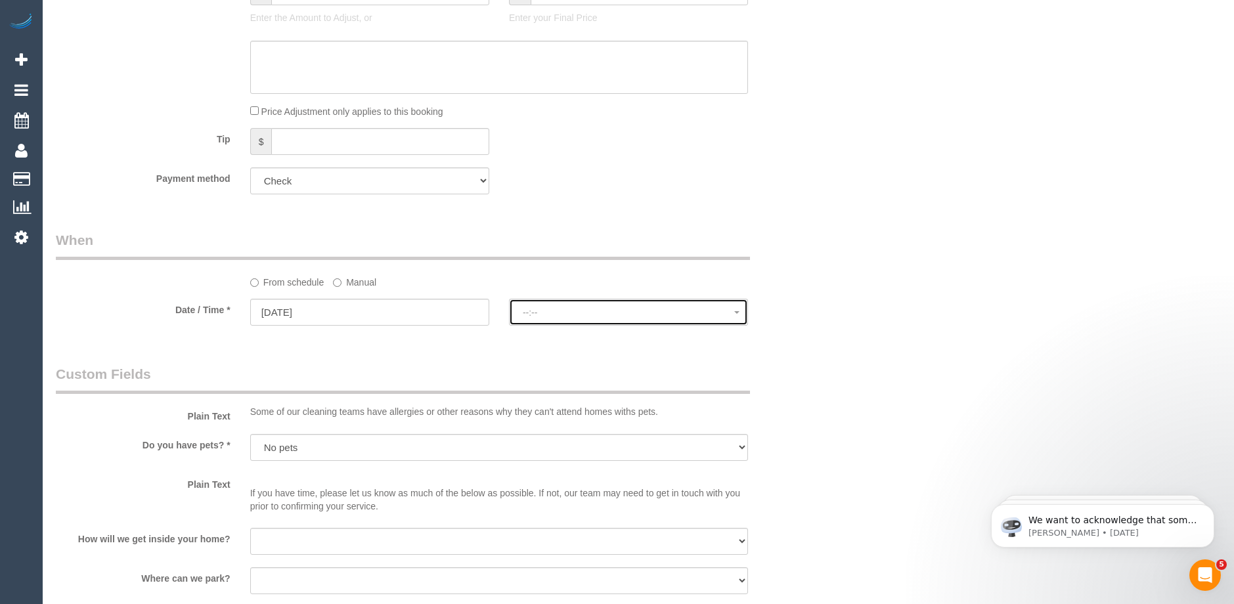
click at [547, 315] on span "--:--" at bounding box center [629, 312] width 212 height 11
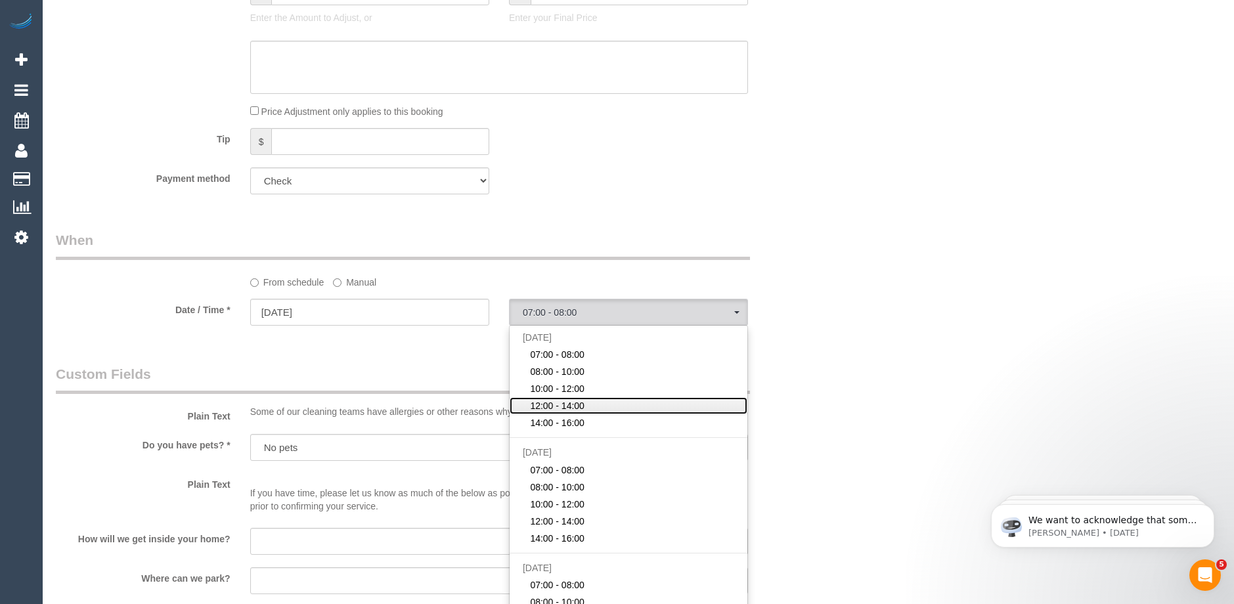
click at [550, 402] on span "12:00 - 14:00" at bounding box center [557, 405] width 55 height 13
select select "spot4"
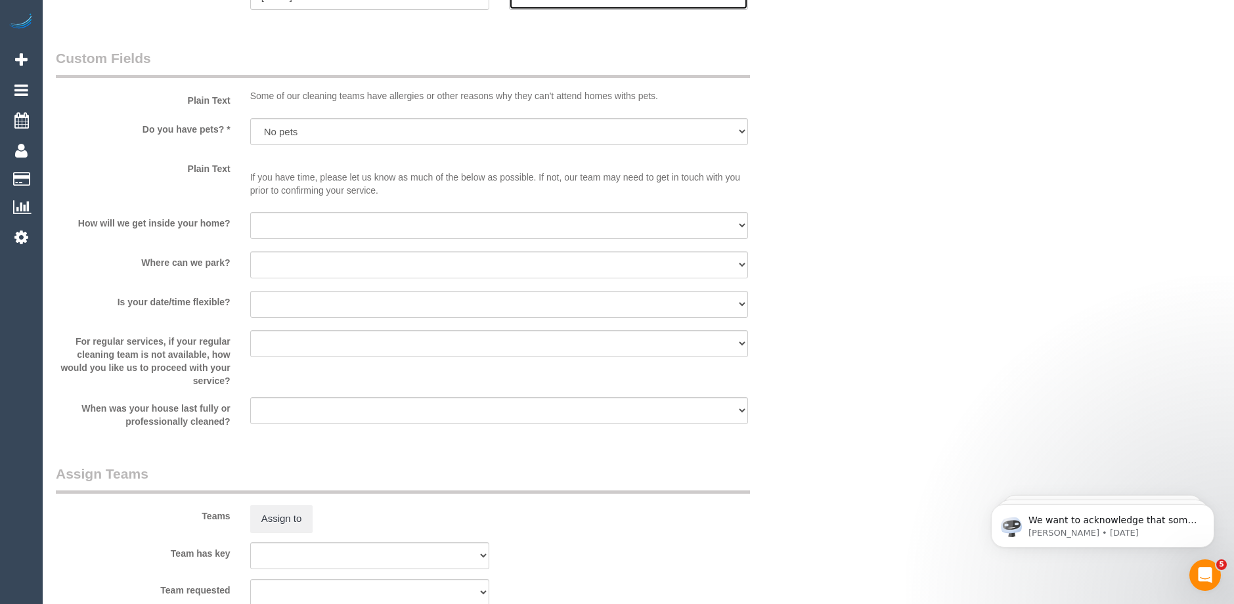
scroll to position [1117, 0]
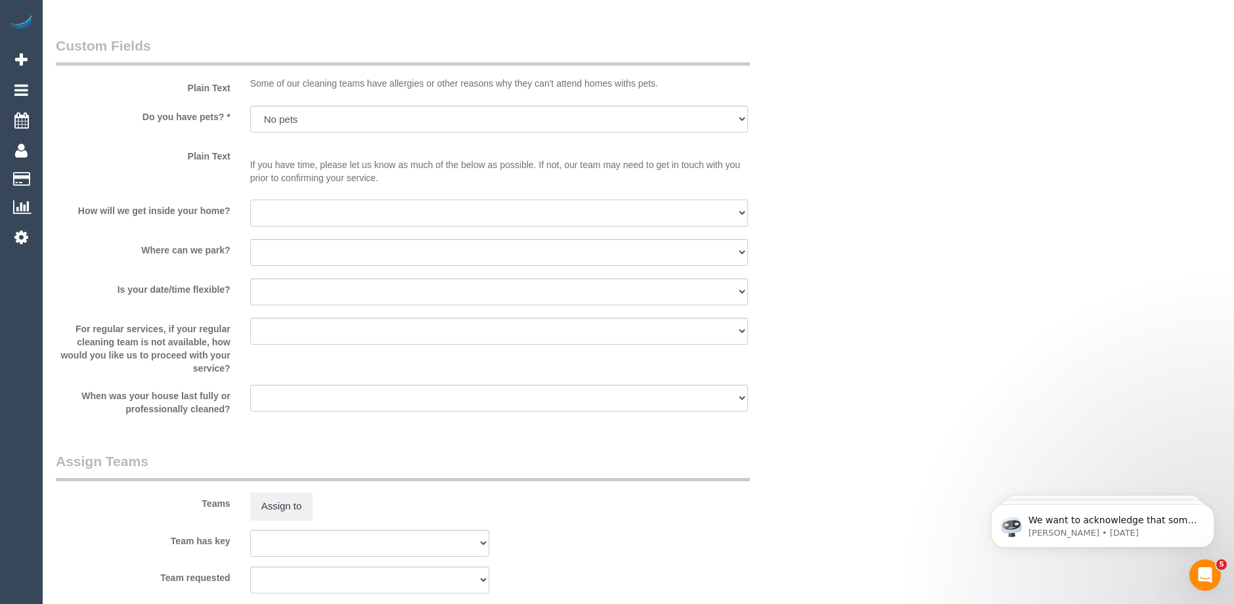
click at [281, 214] on select "I will be home Key will be left (please provide details below) Lock box/Access …" at bounding box center [499, 213] width 498 height 27
select select "number:14"
click at [250, 200] on select "I will be home Key will be left (please provide details below) Lock box/Access …" at bounding box center [499, 213] width 498 height 27
click at [271, 252] on select "I will provide parking on-site Free street parking Paid street parking (cost wi…" at bounding box center [499, 252] width 498 height 27
select select "number:19"
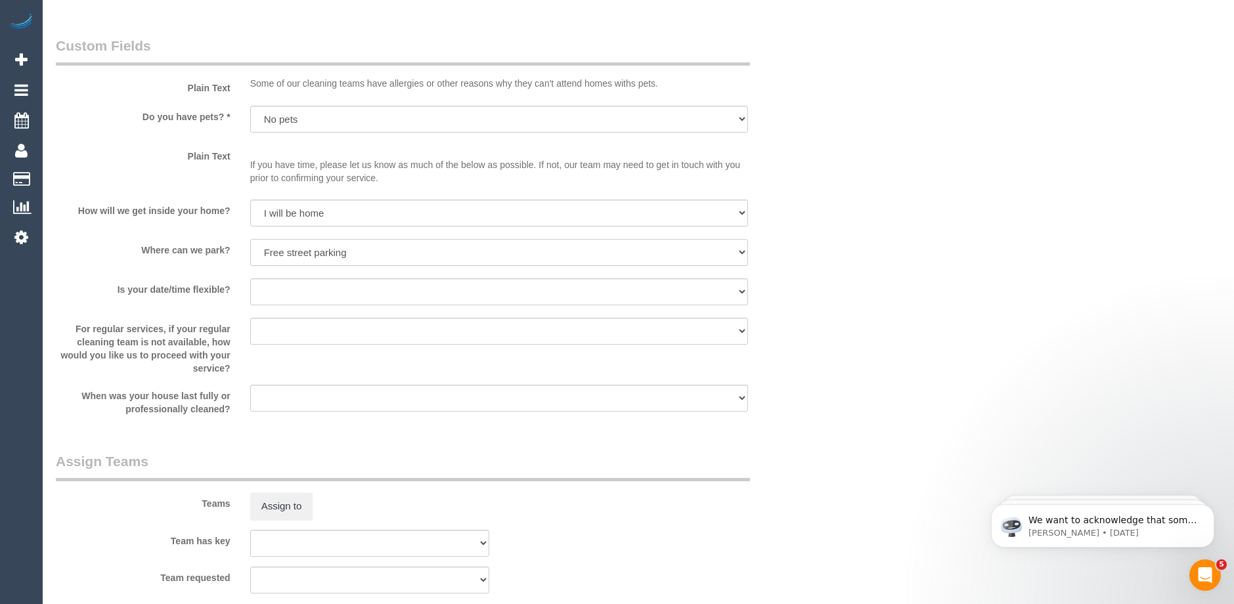
click at [250, 239] on select "I will provide parking on-site Free street parking Paid street parking (cost wi…" at bounding box center [499, 252] width 498 height 27
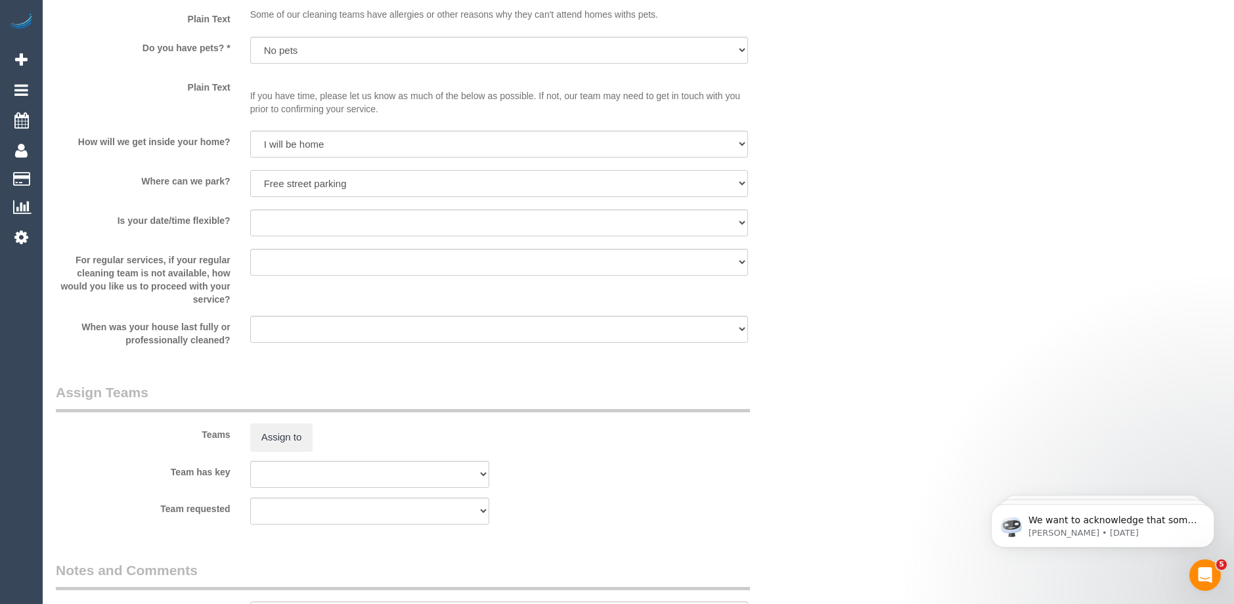
scroll to position [989, 0]
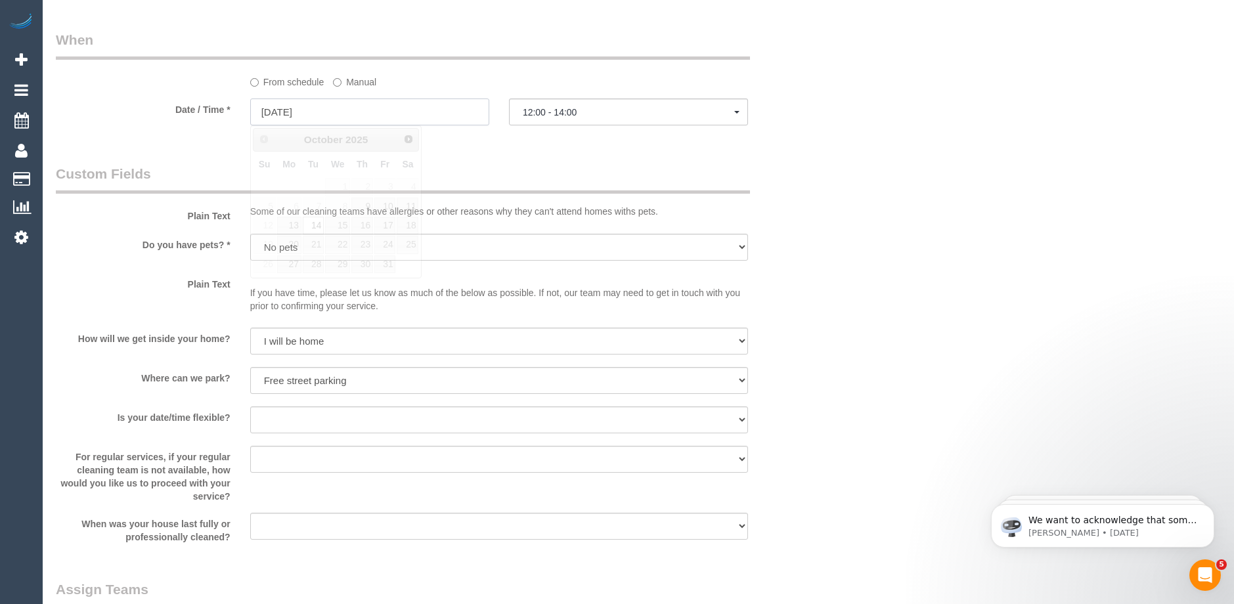
click at [317, 112] on input "14/10/2025" at bounding box center [369, 112] width 239 height 27
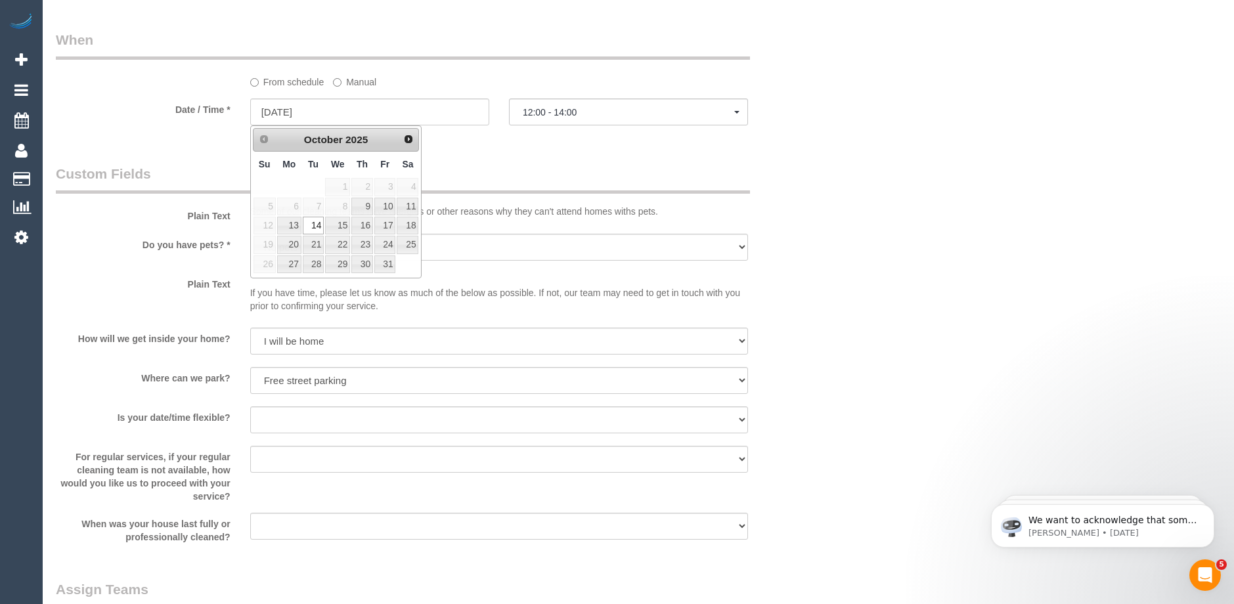
click at [487, 162] on div "Who Email* bruno28@optusnet.com.au Name * Bruno Orsillo Where Address* 19 Veron…" at bounding box center [434, 5] width 777 height 1893
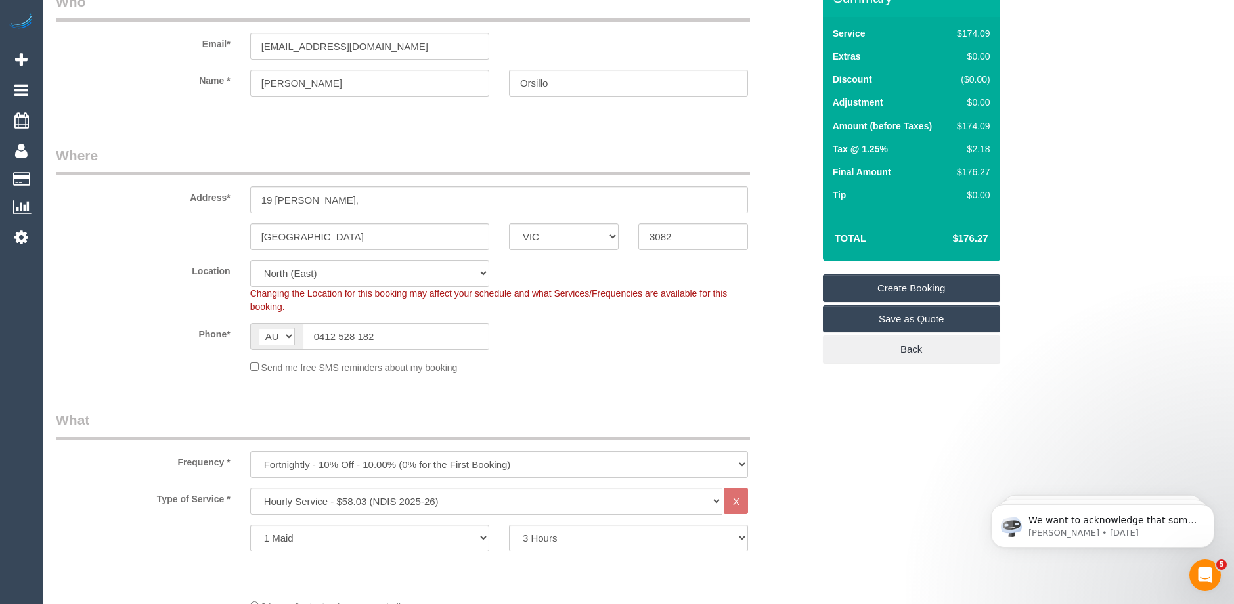
scroll to position [0, 0]
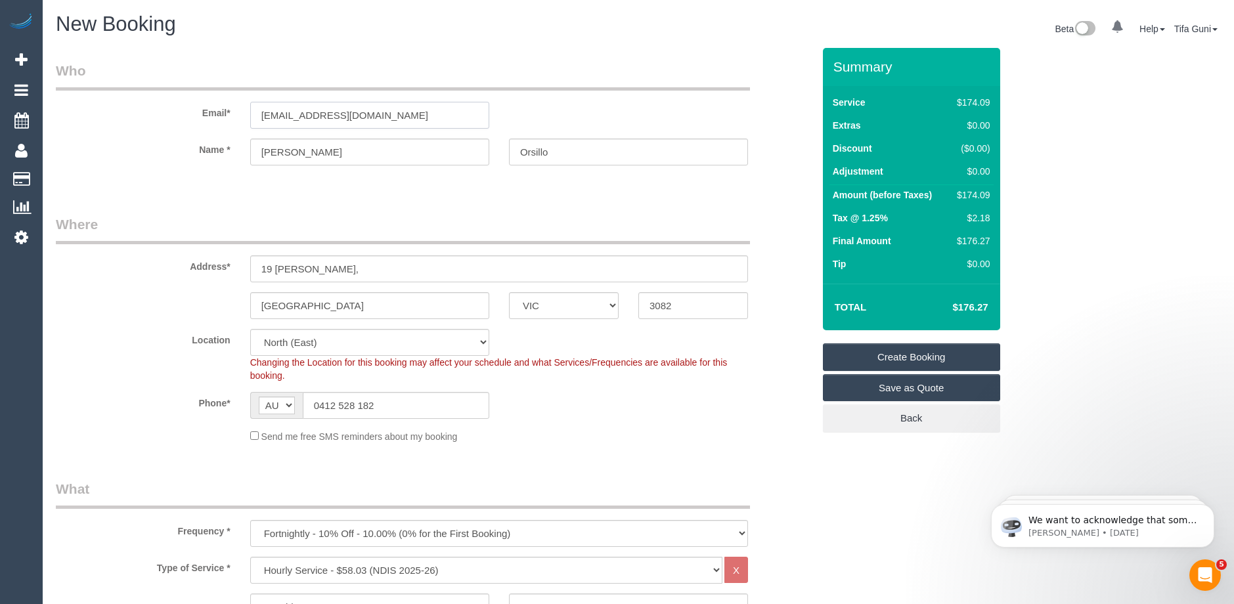
drag, startPoint x: 408, startPoint y: 114, endPoint x: 192, endPoint y: 108, distance: 215.6
click at [181, 108] on div "Email* bruno28@optusnet.com.au" at bounding box center [434, 95] width 777 height 68
drag, startPoint x: 394, startPoint y: 119, endPoint x: 246, endPoint y: 114, distance: 147.9
click at [246, 114] on div "bruno28@optusnet.com.au" at bounding box center [369, 115] width 259 height 27
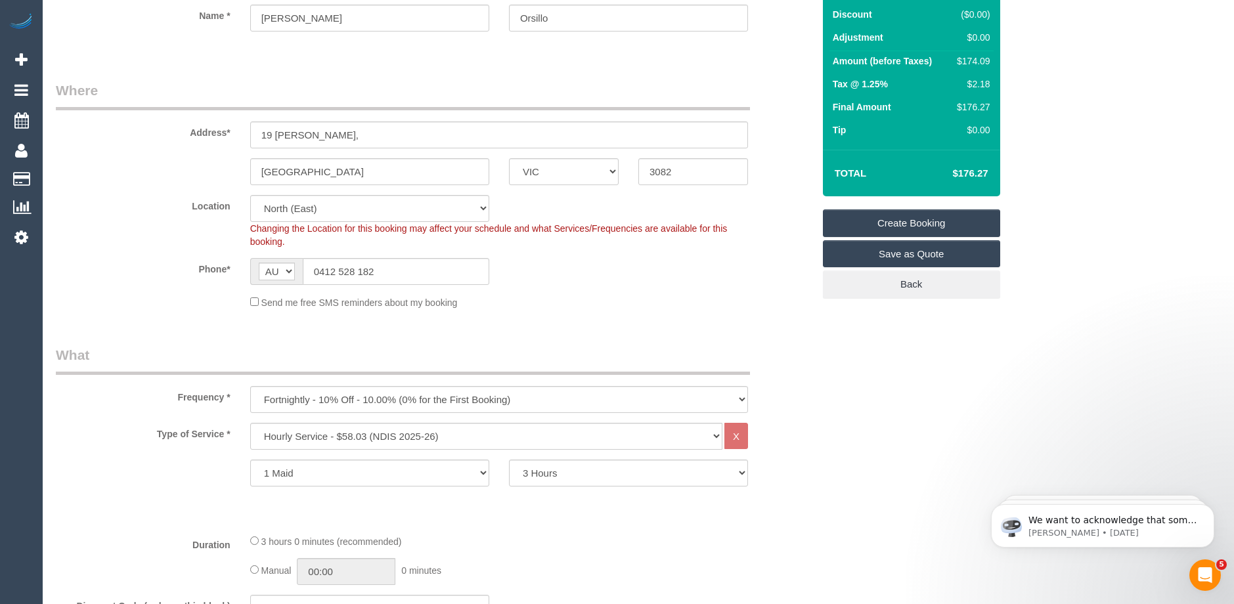
scroll to position [135, 0]
click at [910, 223] on link "Create Booking" at bounding box center [911, 223] width 177 height 28
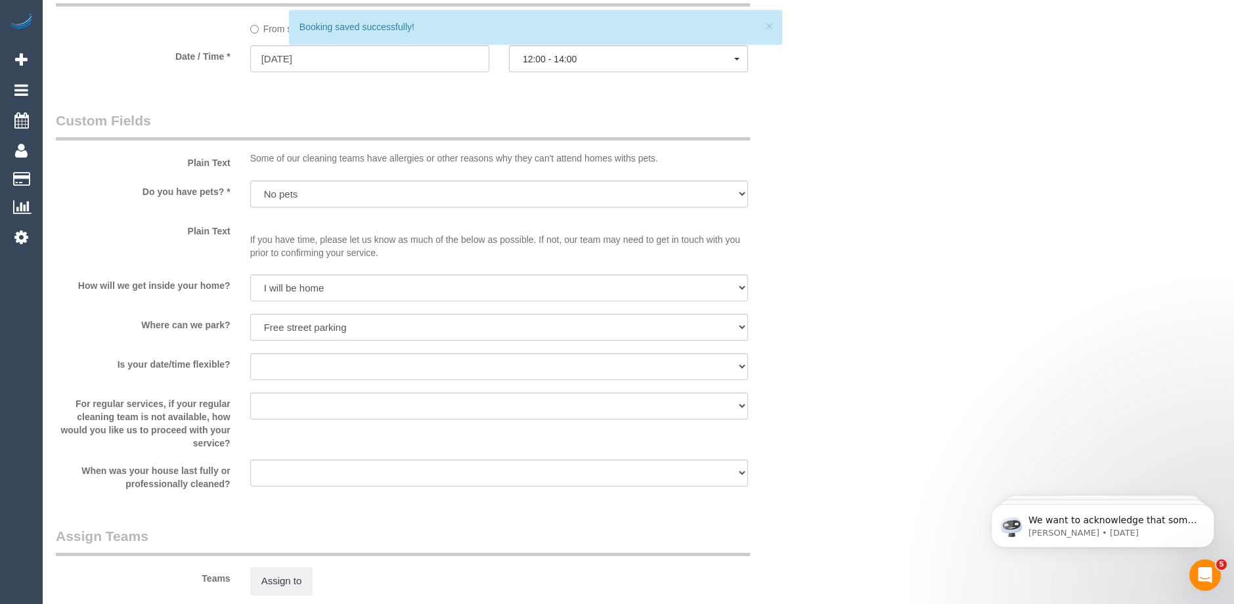
scroll to position [1180, 0]
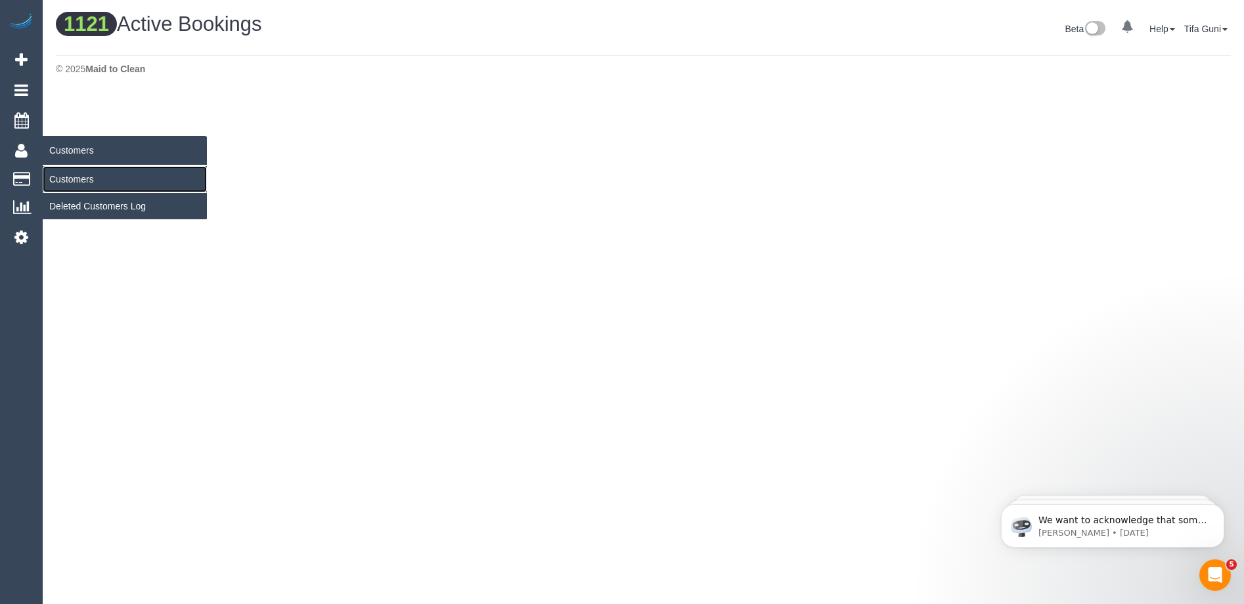
click at [58, 179] on link "Customers" at bounding box center [125, 179] width 164 height 26
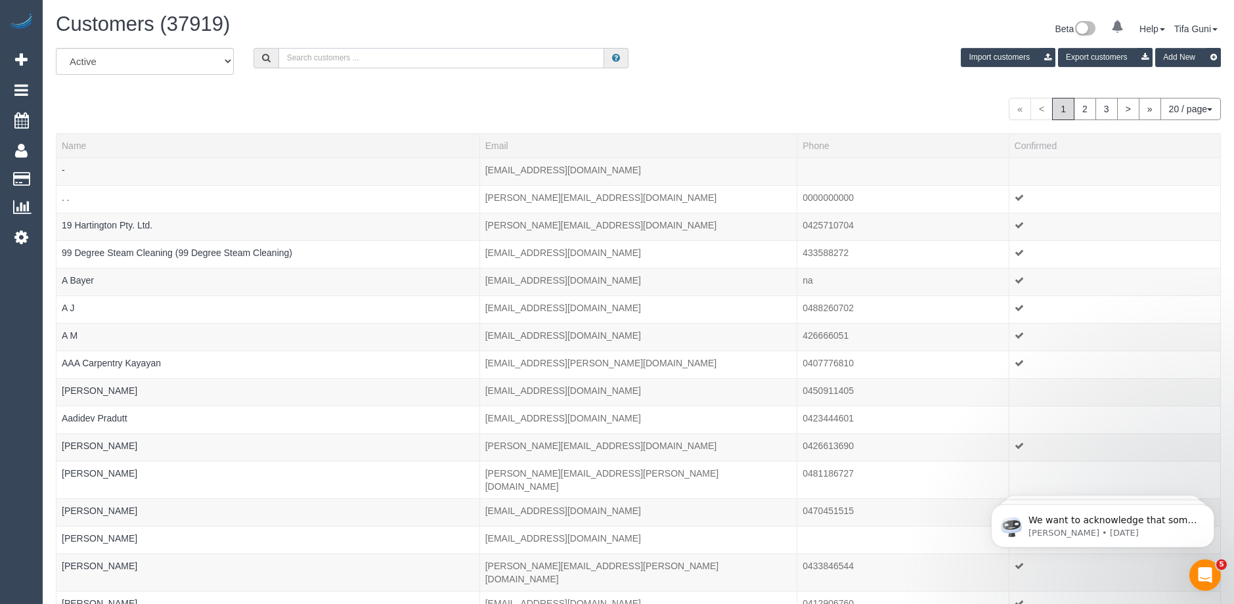
click at [317, 55] on input "text" at bounding box center [442, 58] width 326 height 20
paste input "bruno28@optusnet.com.au"
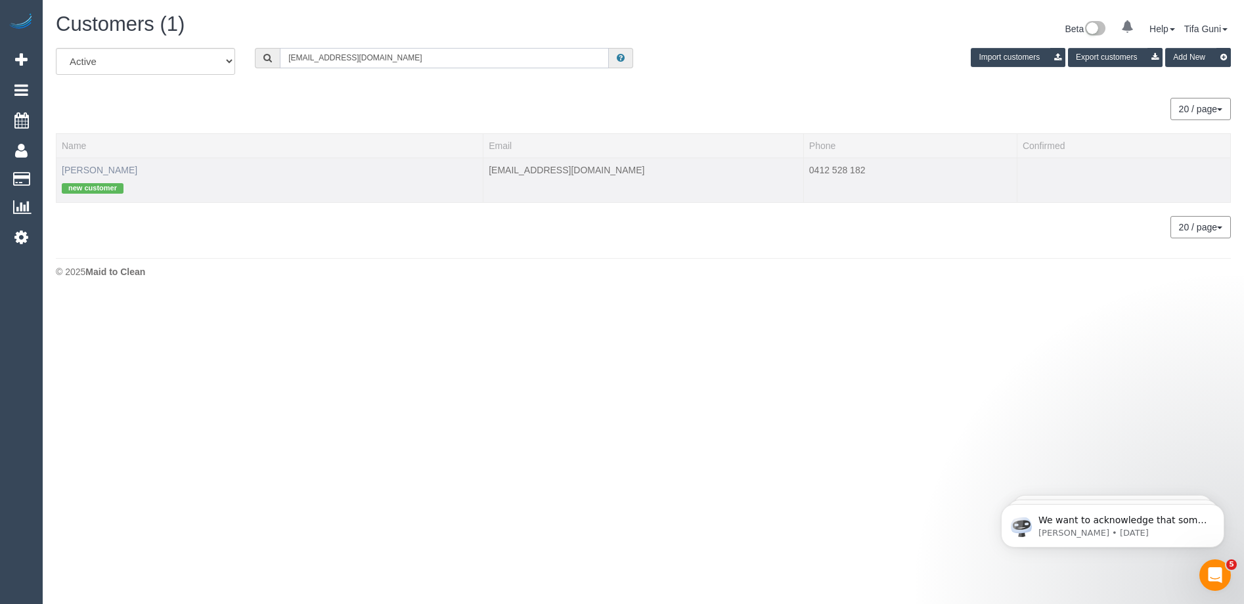
type input "bruno28@optusnet.com.au"
click at [91, 171] on link "Bruno Orsillo" at bounding box center [100, 170] width 76 height 11
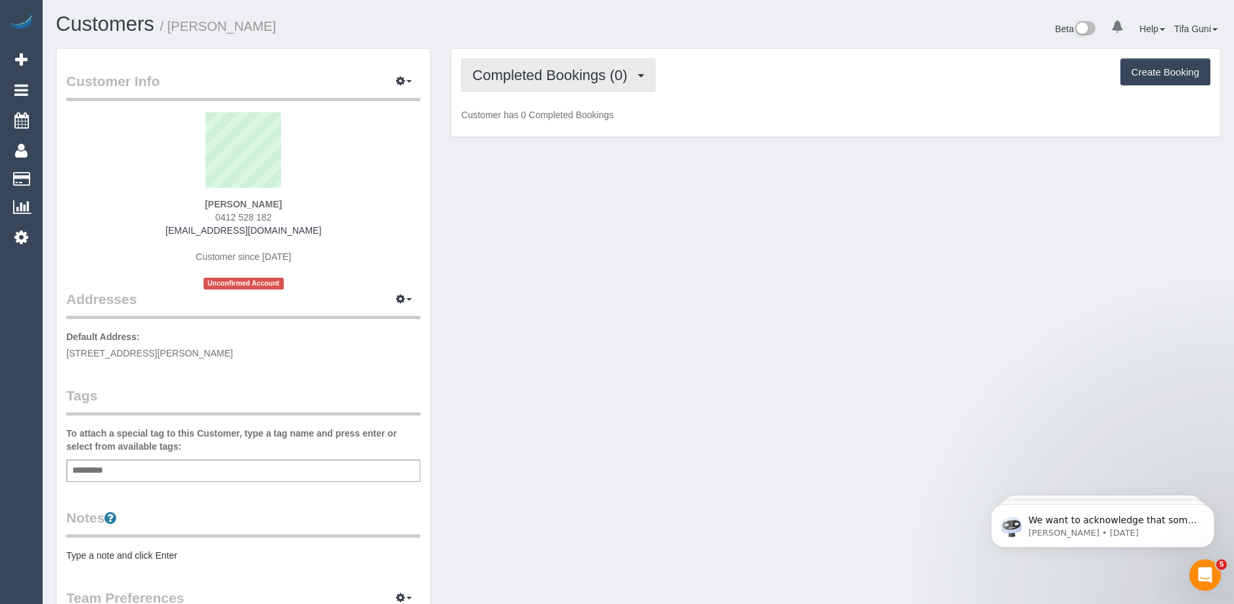
click at [612, 77] on span "Completed Bookings (0)" at bounding box center [553, 75] width 162 height 16
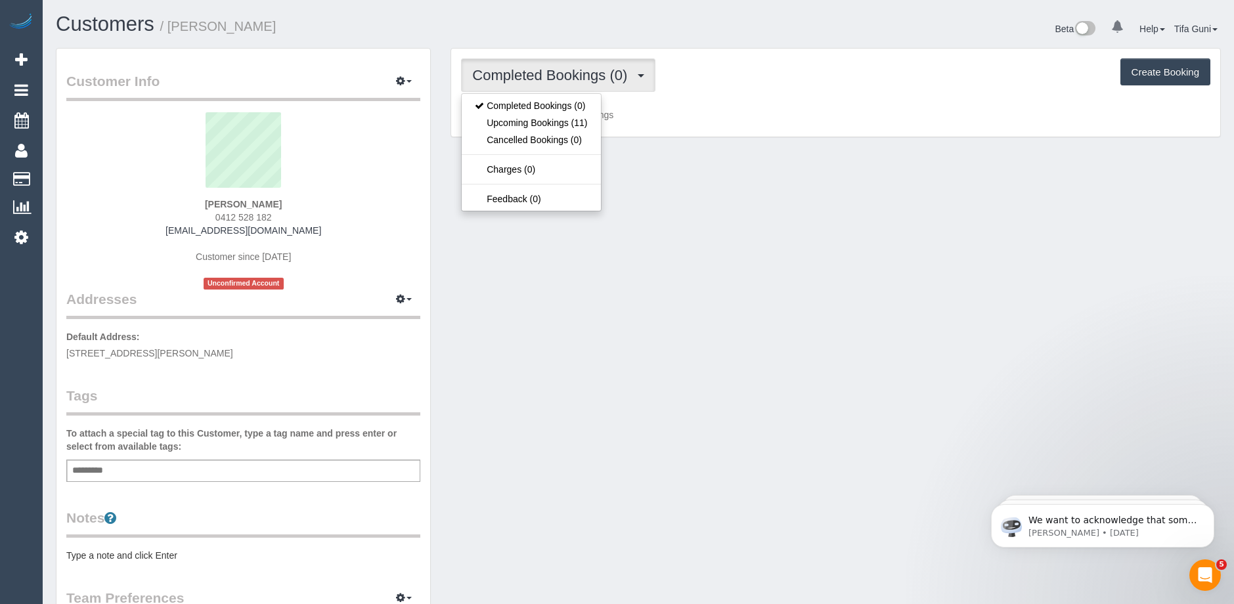
click at [108, 472] on input "text" at bounding box center [91, 471] width 45 height 17
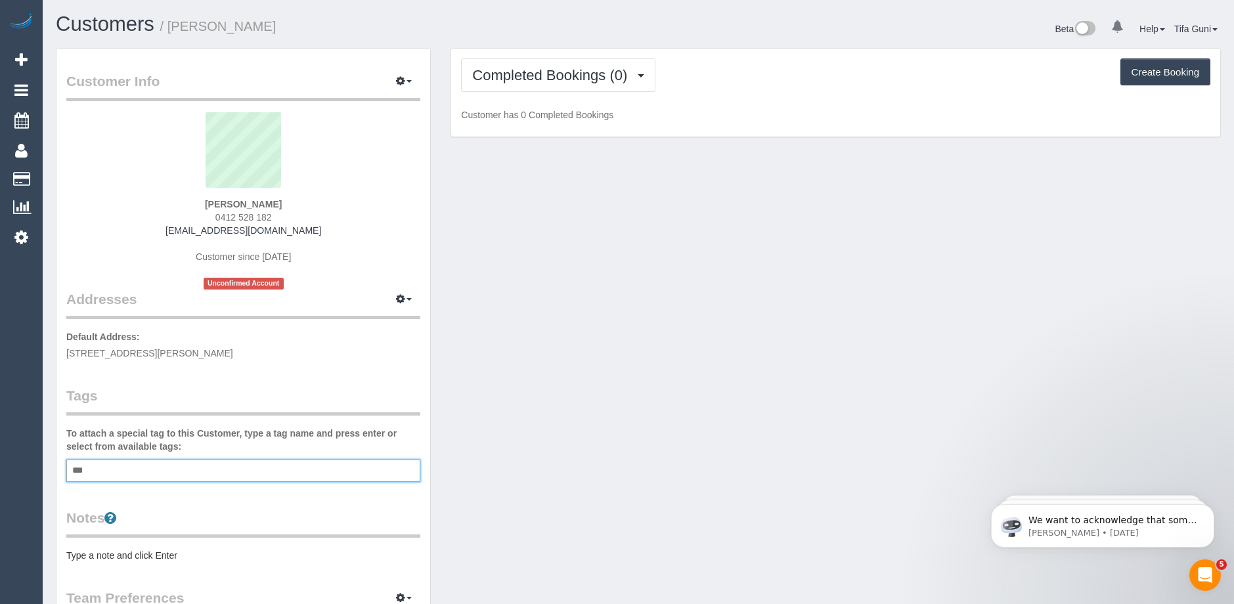
type input "****"
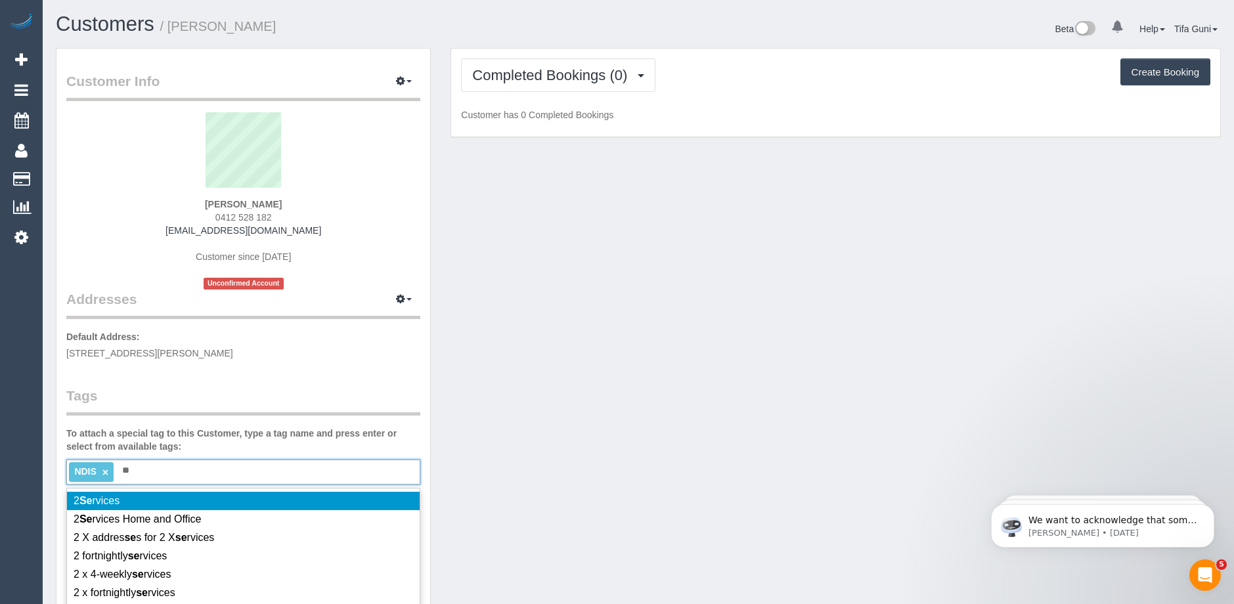
type input "*"
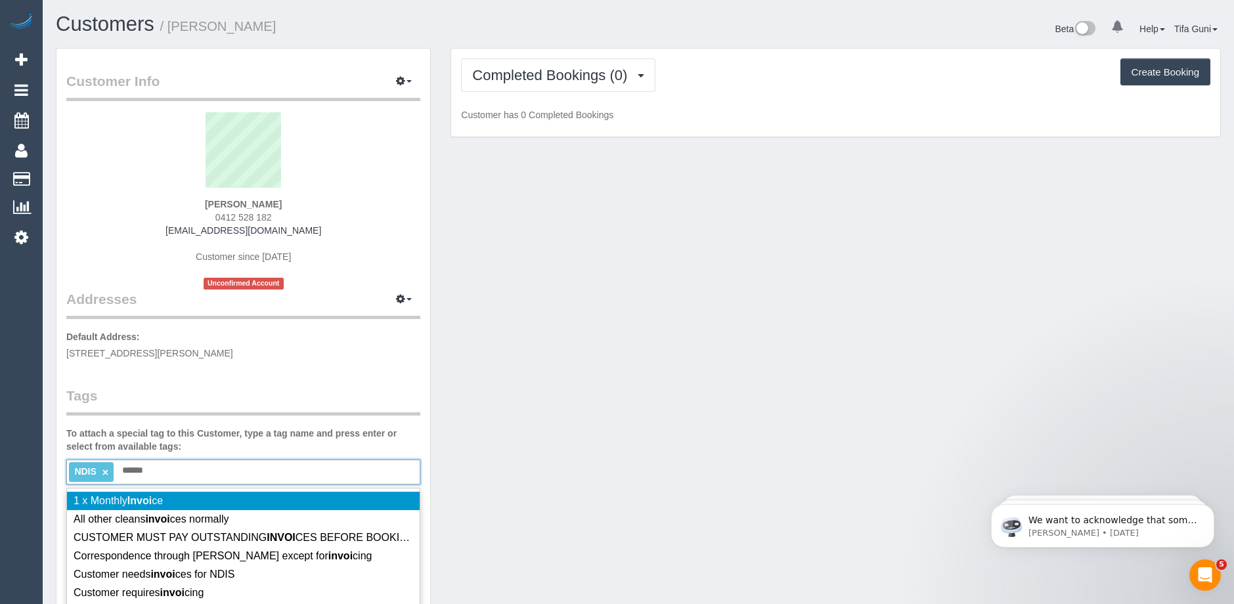
type input "*******"
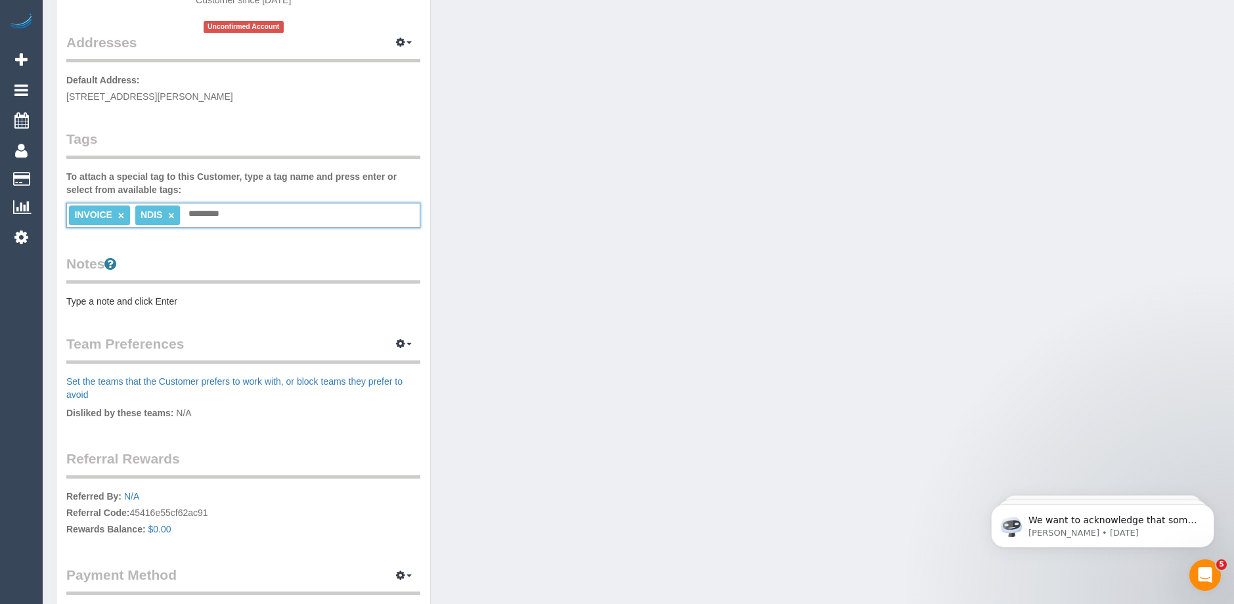
scroll to position [263, 0]
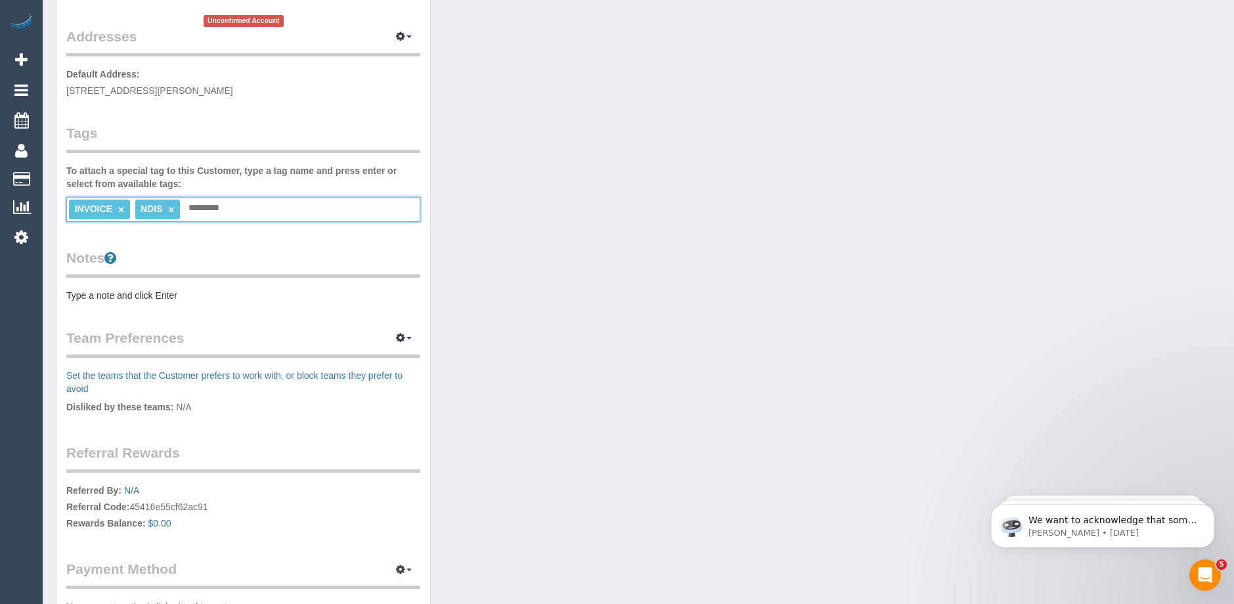
click at [79, 254] on legend "Notes" at bounding box center [243, 263] width 354 height 30
click at [91, 242] on div "Customer Info Edit Contact Info Send Message Email Preferences Special Sales Ta…" at bounding box center [243, 218] width 374 height 865
click at [92, 237] on div "Customer Info Edit Contact Info Send Message Email Preferences Special Sales Ta…" at bounding box center [243, 218] width 374 height 865
click at [99, 300] on pre "Type a note and click Enter" at bounding box center [243, 295] width 354 height 13
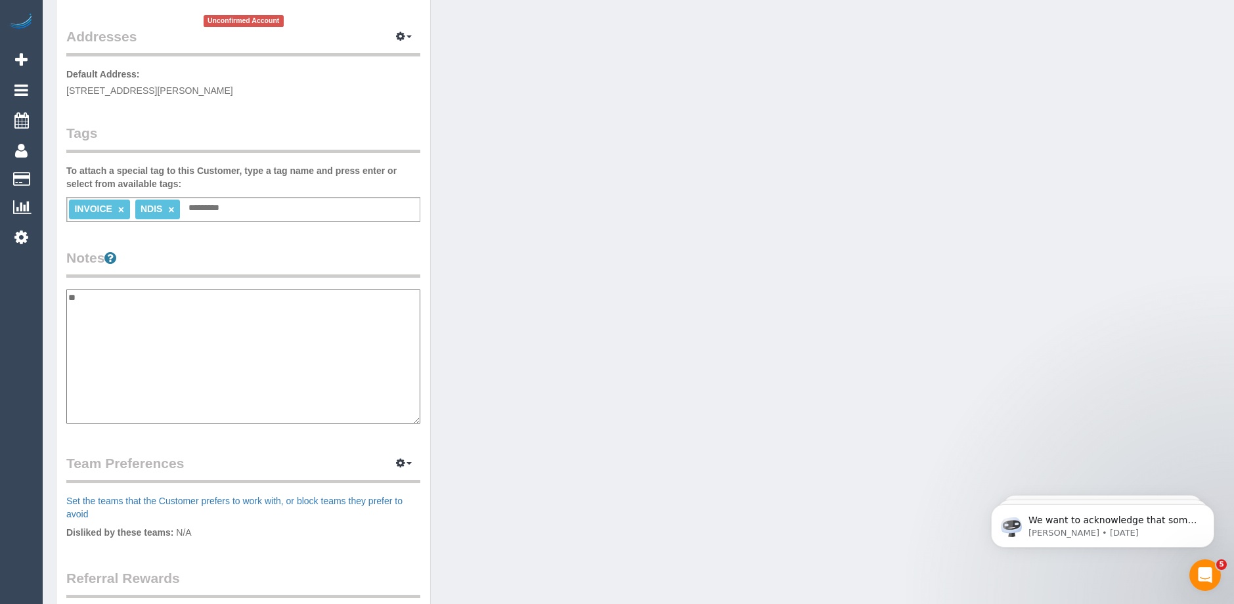
type textarea "*"
click at [143, 296] on textarea "**********" at bounding box center [243, 356] width 354 height 135
click at [68, 296] on textarea "**********" at bounding box center [243, 356] width 354 height 135
click at [200, 297] on textarea "**********" at bounding box center [243, 356] width 354 height 135
click at [178, 307] on textarea "**********" at bounding box center [243, 356] width 354 height 135
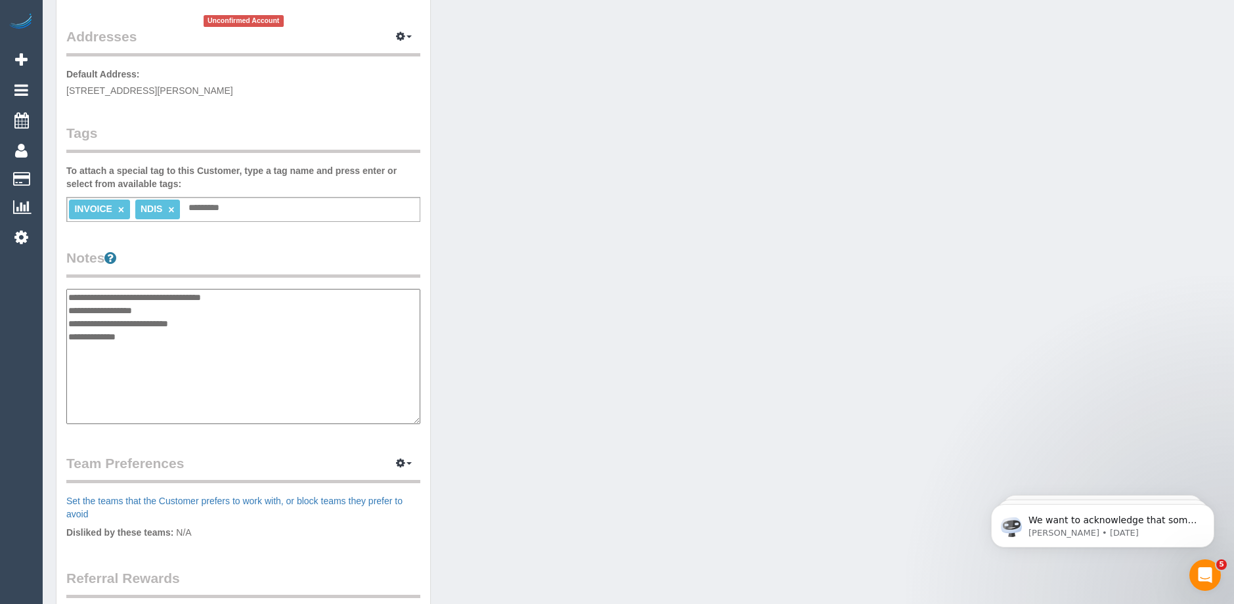
click at [237, 297] on textarea "**********" at bounding box center [243, 356] width 354 height 135
click at [171, 321] on textarea "**********" at bounding box center [243, 356] width 354 height 135
click at [208, 349] on textarea "**********" at bounding box center [243, 356] width 354 height 135
click at [150, 327] on textarea "**********" at bounding box center [243, 356] width 354 height 135
click at [134, 376] on textarea "**********" at bounding box center [243, 356] width 354 height 135
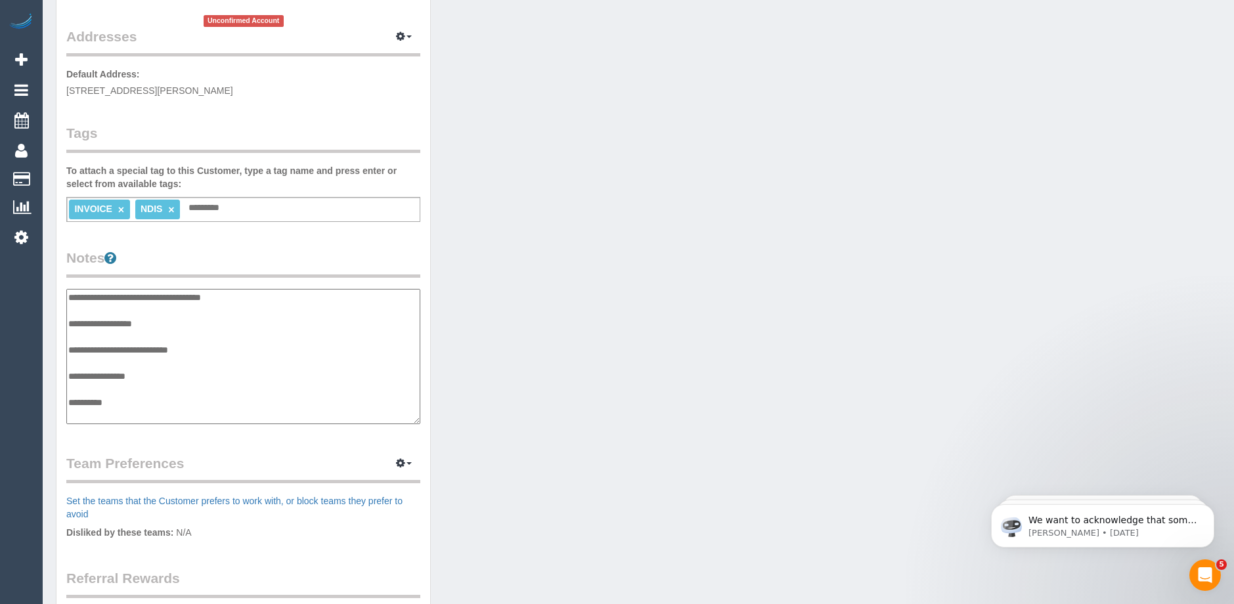
scroll to position [26, 0]
click at [76, 387] on textarea "**********" at bounding box center [243, 356] width 354 height 135
paste textarea "**********"
click at [79, 405] on textarea "**********" at bounding box center [243, 356] width 354 height 135
paste textarea "**********"
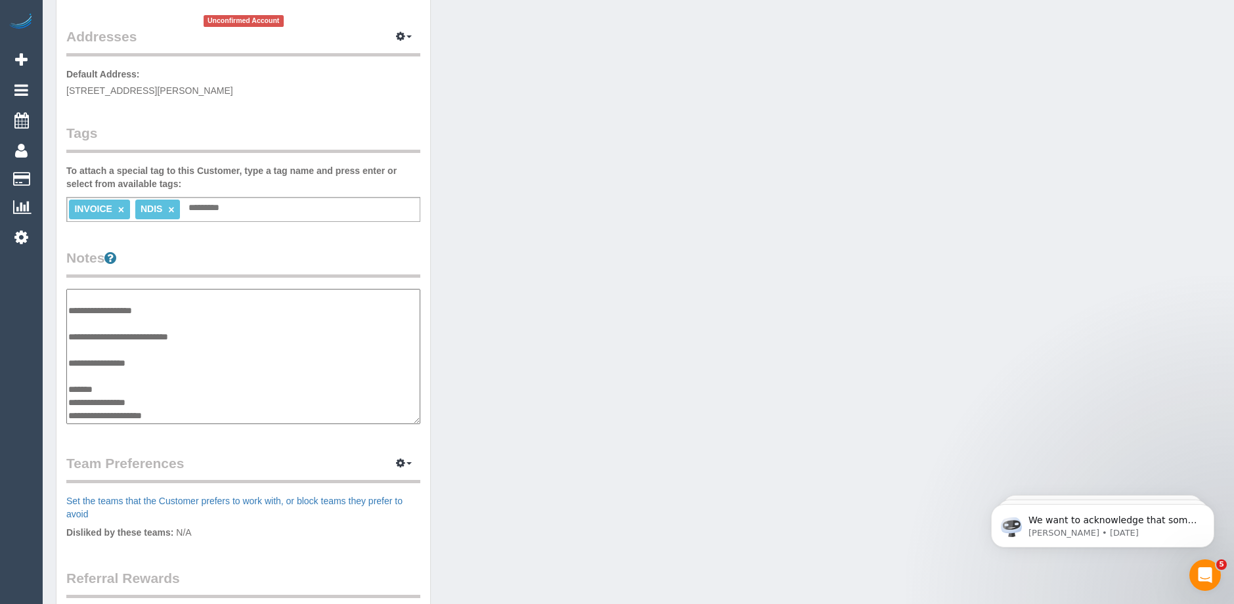
click at [181, 403] on textarea "**********" at bounding box center [243, 356] width 354 height 135
click at [99, 403] on textarea "**********" at bounding box center [243, 356] width 354 height 135
paste textarea "*********"
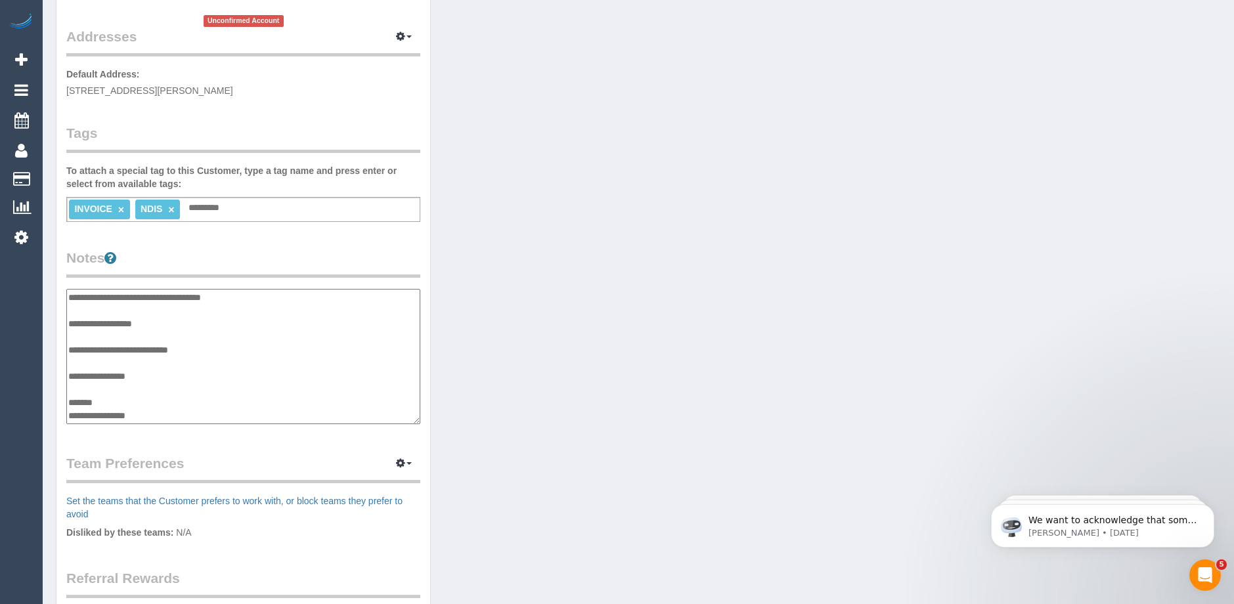
click at [156, 325] on textarea "**********" at bounding box center [243, 356] width 354 height 135
click at [215, 405] on textarea "**********" at bounding box center [243, 356] width 354 height 135
click at [208, 411] on textarea "**********" at bounding box center [243, 356] width 354 height 135
click at [245, 298] on textarea "**********" at bounding box center [243, 356] width 354 height 135
type textarea "**********"
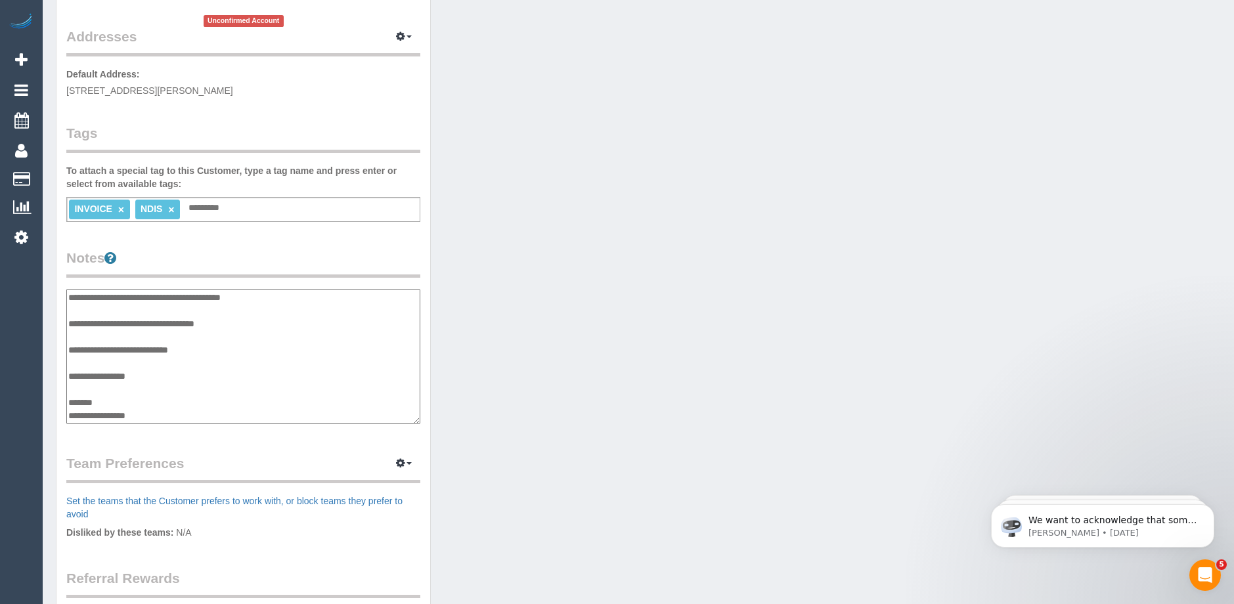
click at [249, 251] on legend "Notes" at bounding box center [243, 263] width 354 height 30
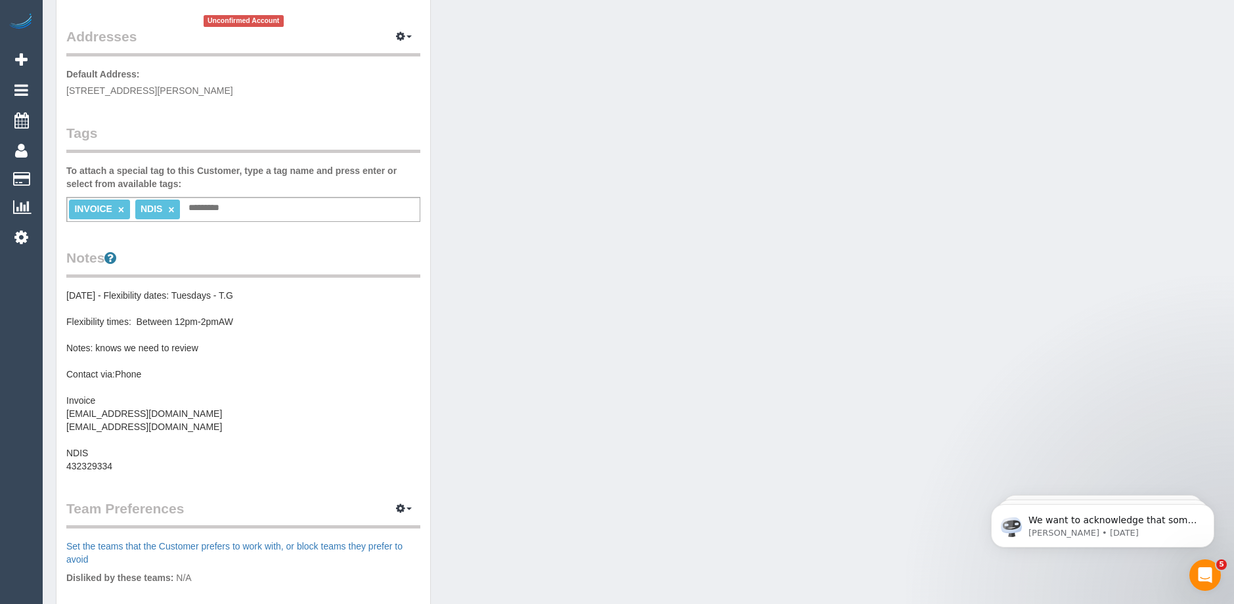
click at [206, 311] on pre "03/10/2025 - Flexibility dates: Tuesdays - T.G Flexibility times: Between 12pm-…" at bounding box center [243, 381] width 354 height 184
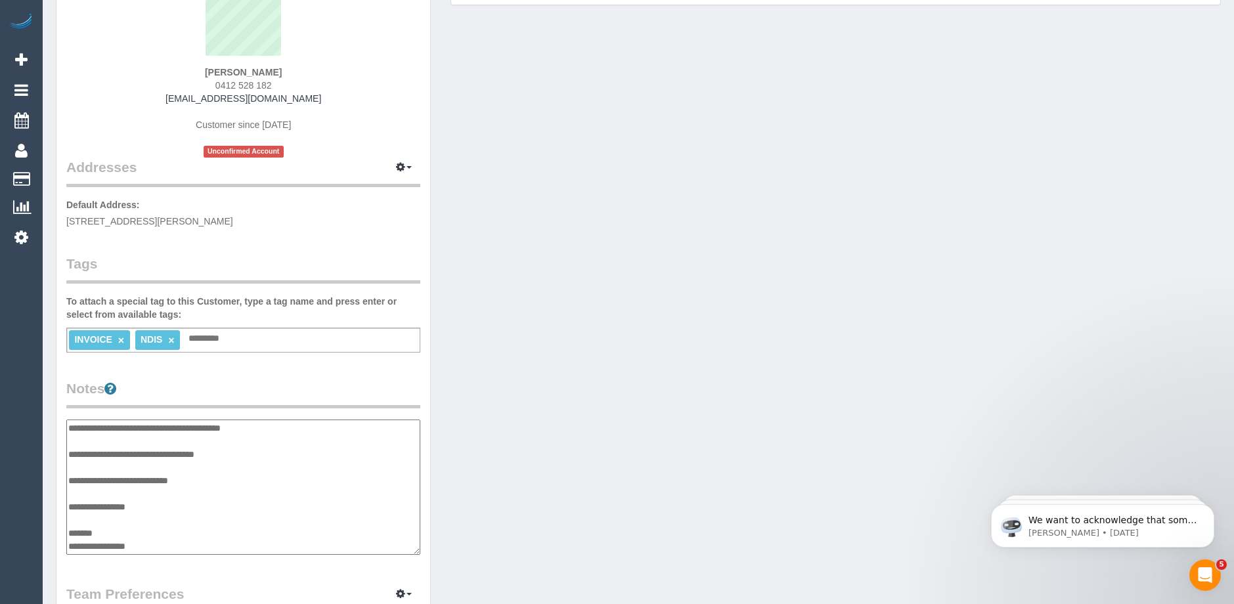
scroll to position [131, 0]
click at [68, 453] on textarea "**********" at bounding box center [243, 487] width 354 height 135
click at [140, 441] on textarea "**********" at bounding box center [243, 487] width 354 height 135
click at [194, 460] on textarea "**********" at bounding box center [243, 487] width 354 height 135
type textarea "**********"
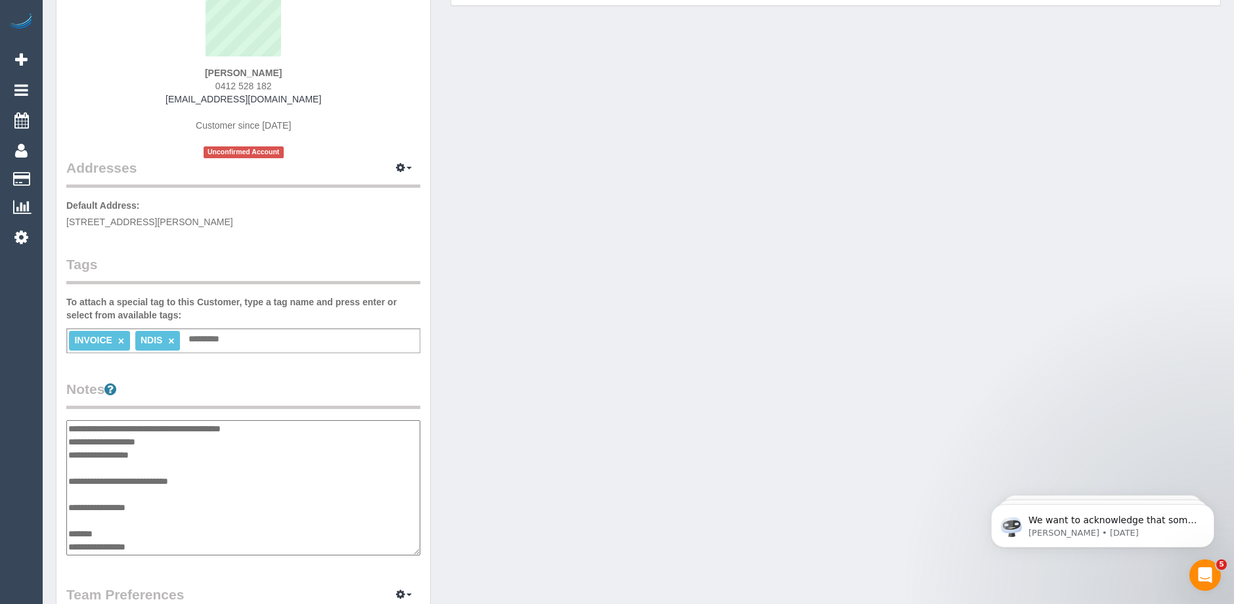
click at [351, 371] on div "Customer Info Edit Contact Info Send Message Email Preferences Special Sales Ta…" at bounding box center [243, 412] width 374 height 990
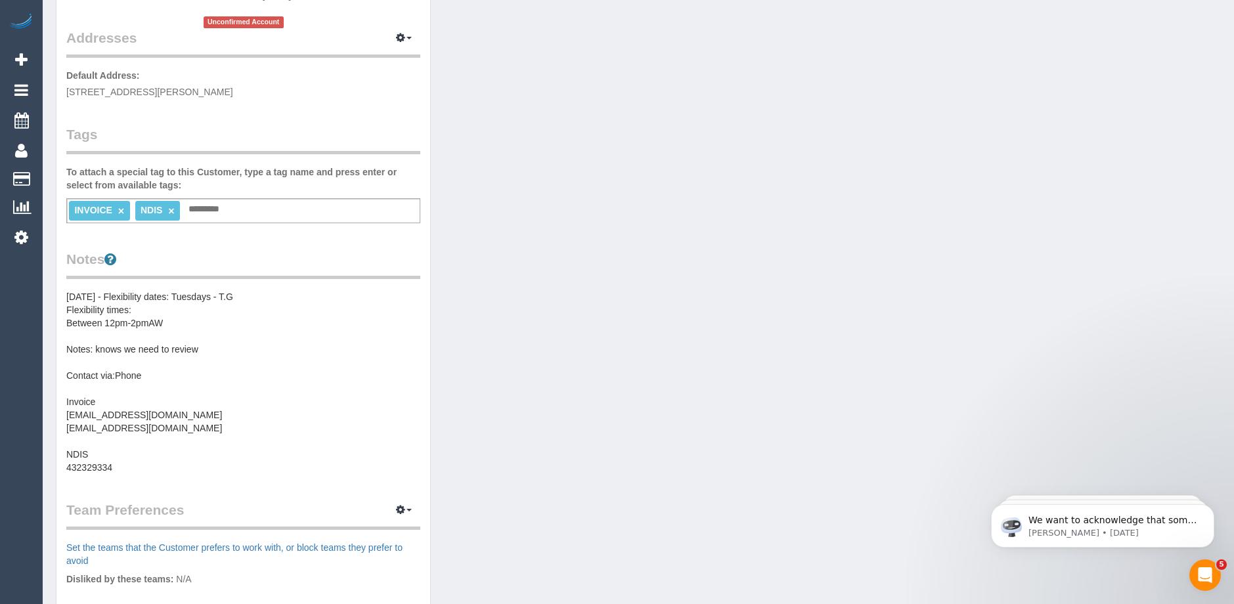
scroll to position [263, 0]
click at [185, 312] on pre "03/10/2025 - Flexibility dates: Tuesdays - T.G Flexibility times: Between 12pm-…" at bounding box center [243, 381] width 354 height 184
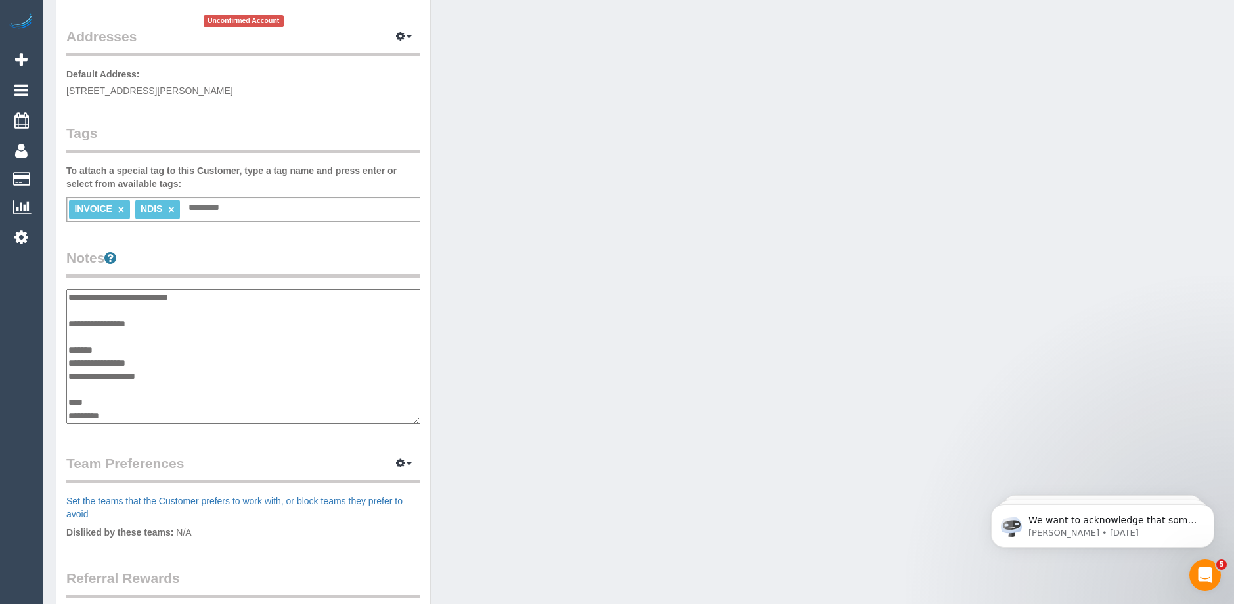
scroll to position [0, 0]
drag, startPoint x: 210, startPoint y: 353, endPoint x: 51, endPoint y: 355, distance: 159.7
click at [51, 355] on div "Customer Info Edit Contact Info Send Message Email Preferences Special Sales Ta…" at bounding box center [243, 287] width 395 height 1004
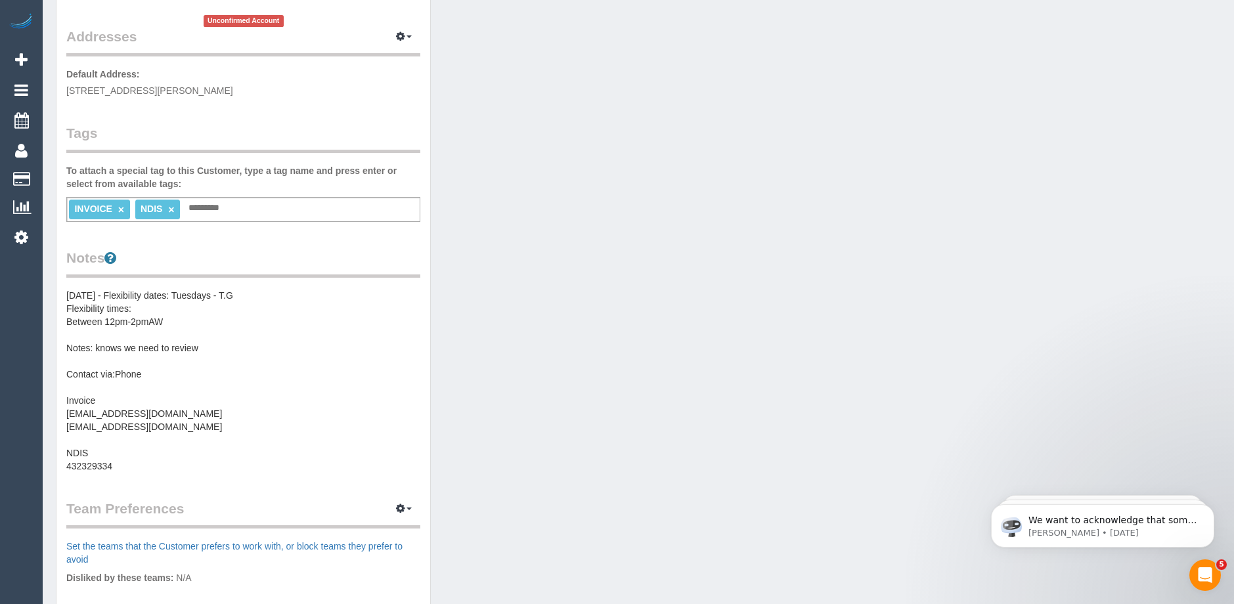
click at [101, 350] on pre "03/10/2025 - Flexibility dates: Tuesdays - T.G Flexibility times: Between 12pm-…" at bounding box center [243, 381] width 354 height 184
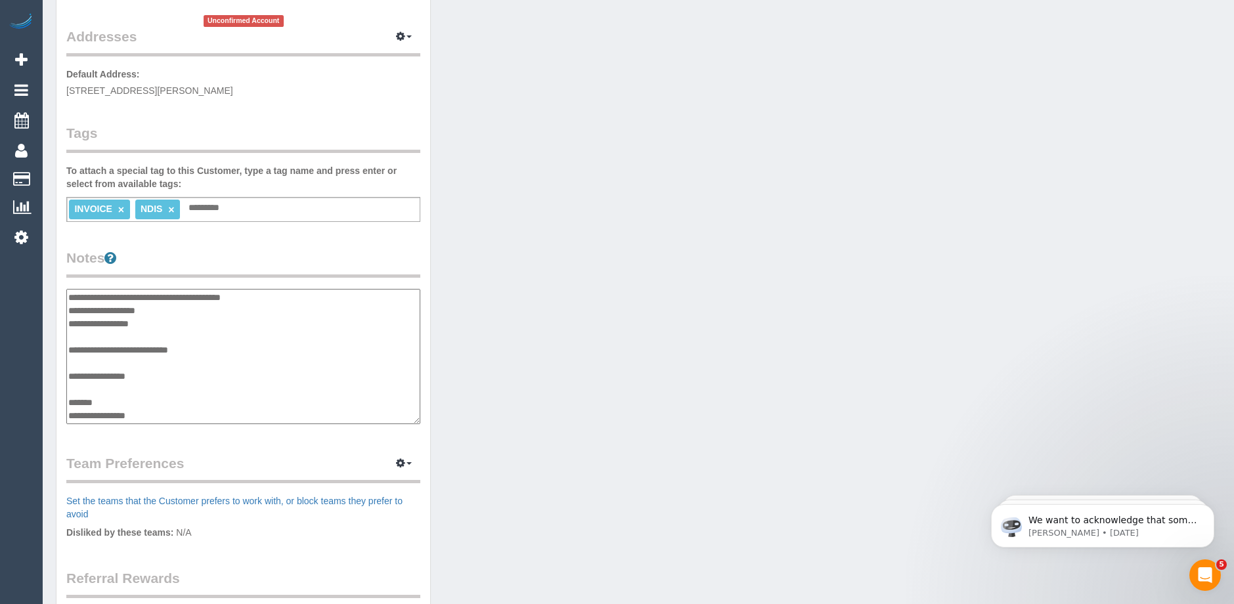
drag, startPoint x: 208, startPoint y: 354, endPoint x: 70, endPoint y: 355, distance: 138.0
click at [70, 355] on textarea "**********" at bounding box center [243, 356] width 354 height 135
click at [106, 375] on textarea "**********" at bounding box center [243, 356] width 354 height 135
click at [70, 375] on textarea "**********" at bounding box center [243, 356] width 354 height 135
click at [127, 371] on textarea "**********" at bounding box center [243, 356] width 354 height 135
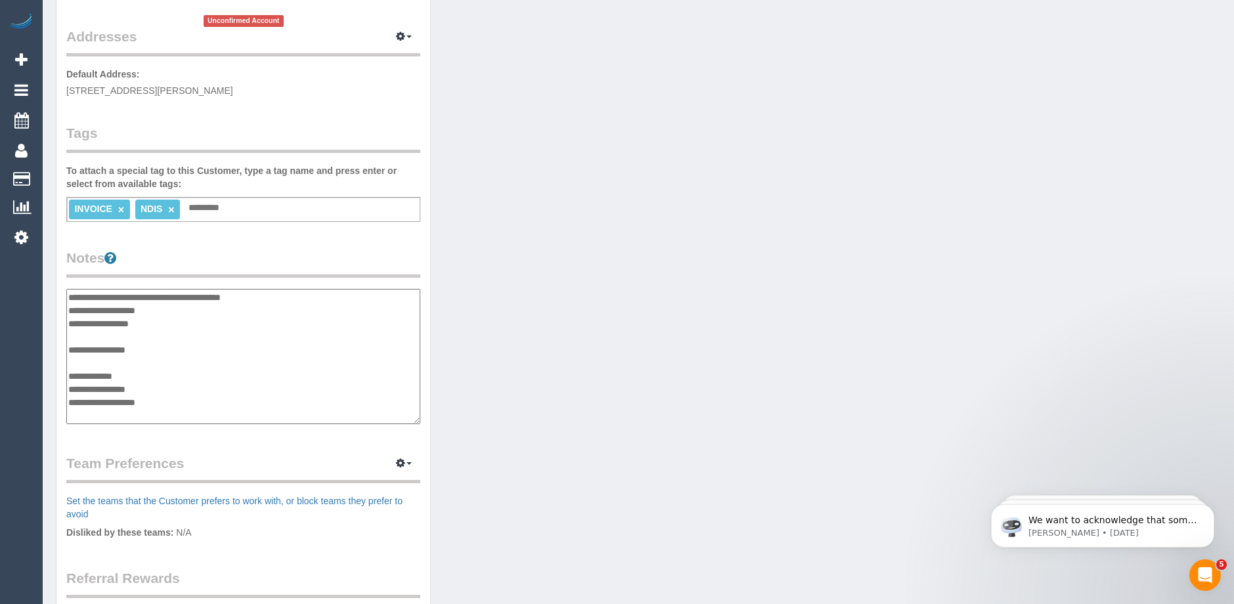
click at [68, 309] on textarea "**********" at bounding box center [243, 356] width 354 height 135
click at [141, 308] on textarea "**********" at bounding box center [243, 356] width 354 height 135
click at [70, 347] on textarea "**********" at bounding box center [243, 356] width 354 height 135
click at [158, 350] on textarea "**********" at bounding box center [243, 356] width 354 height 135
type textarea "**********"
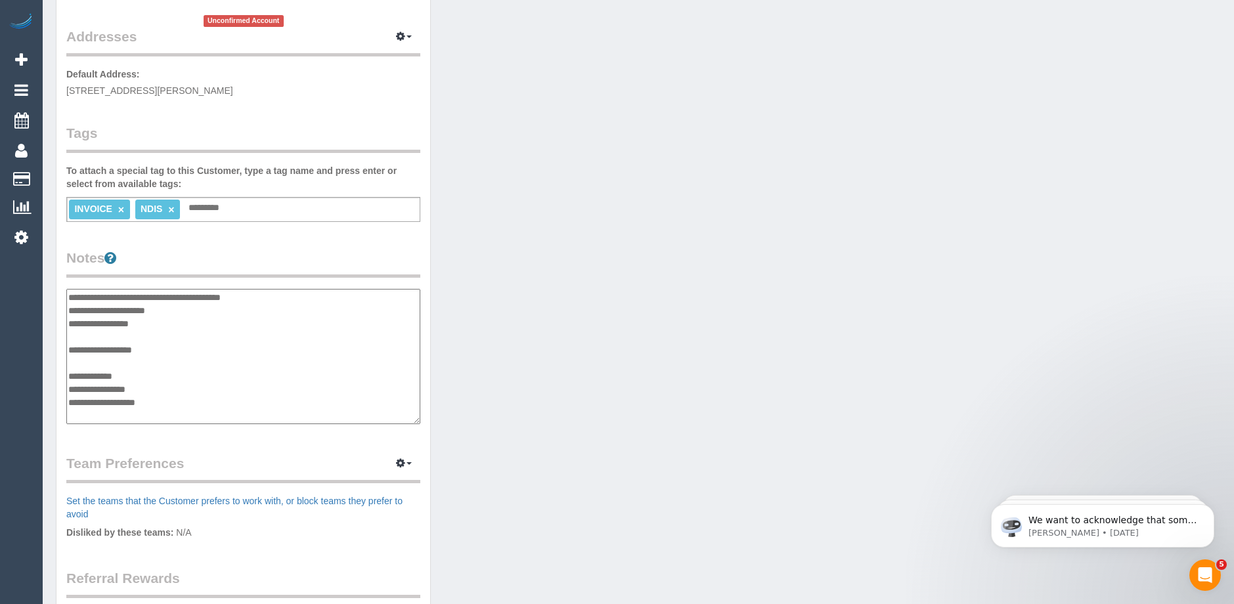
click at [282, 262] on legend "Notes" at bounding box center [243, 263] width 354 height 30
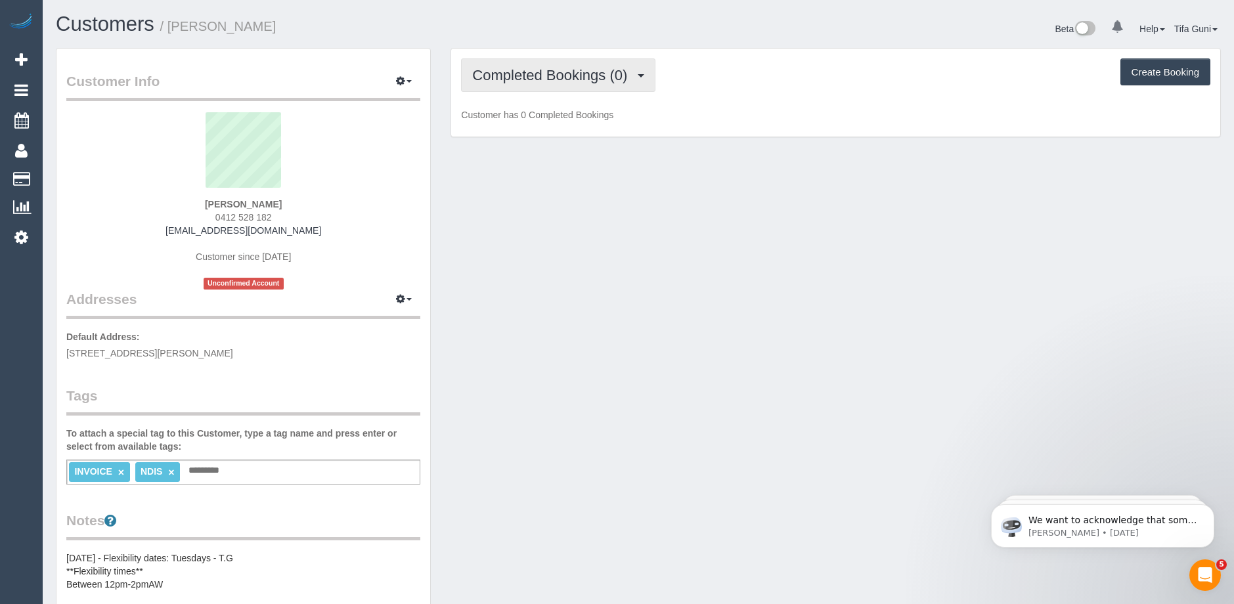
click at [620, 75] on span "Completed Bookings (0)" at bounding box center [553, 75] width 162 height 16
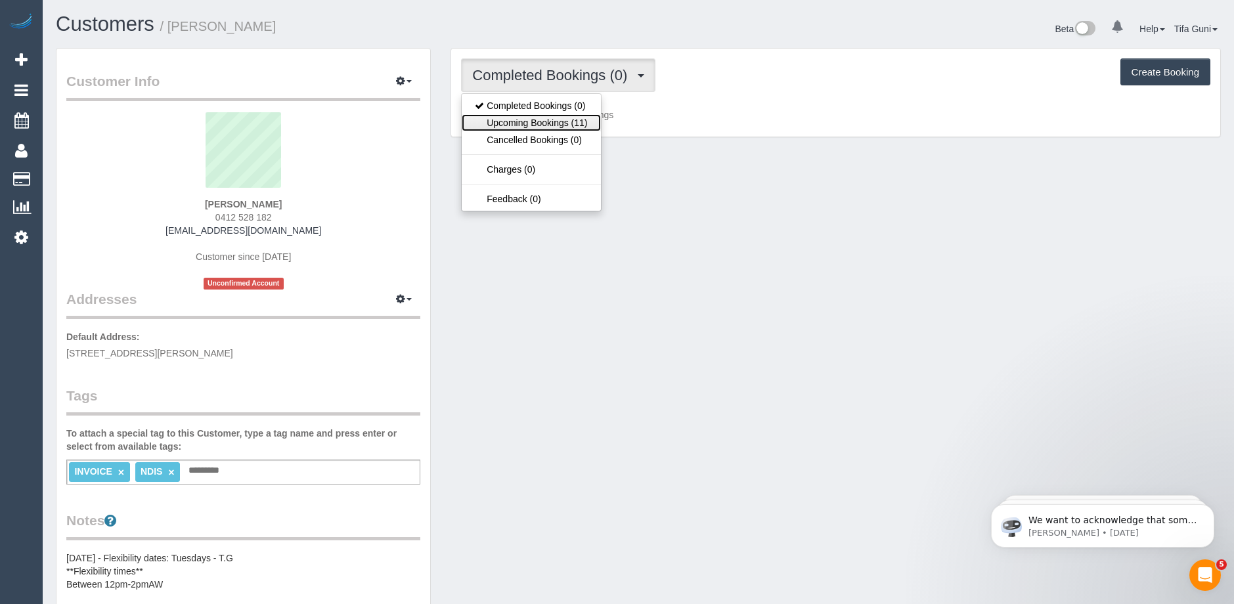
click at [551, 124] on link "Upcoming Bookings (11)" at bounding box center [531, 122] width 139 height 17
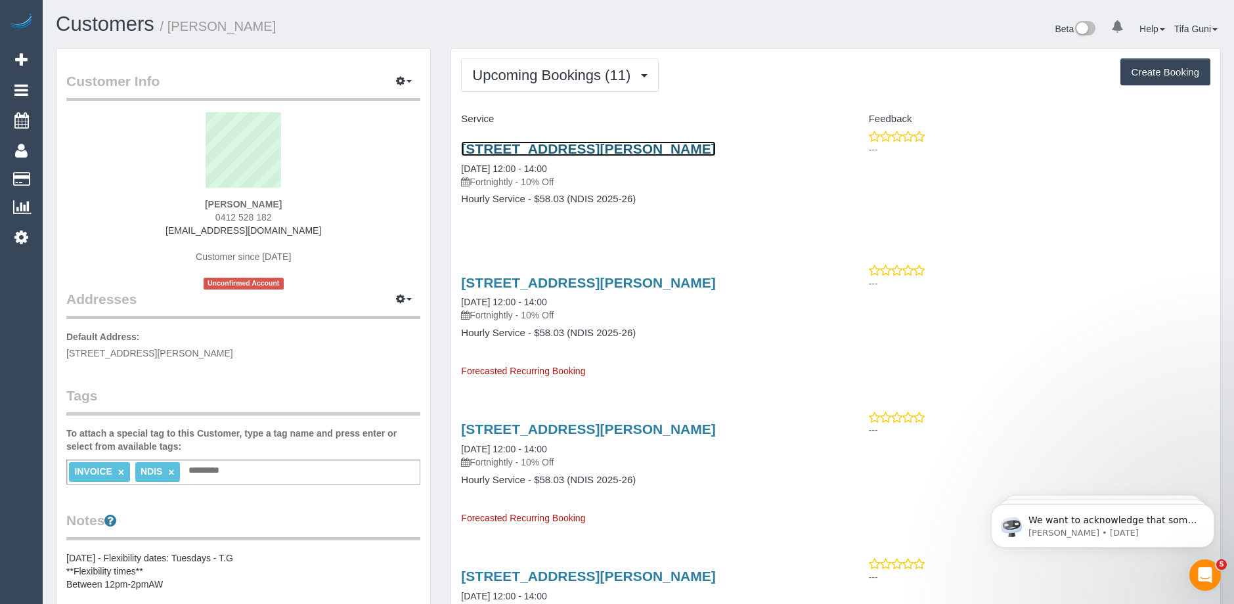
click at [560, 150] on link "19 Veronica Cres,, Mill Park, VIC 3082" at bounding box center [588, 148] width 254 height 15
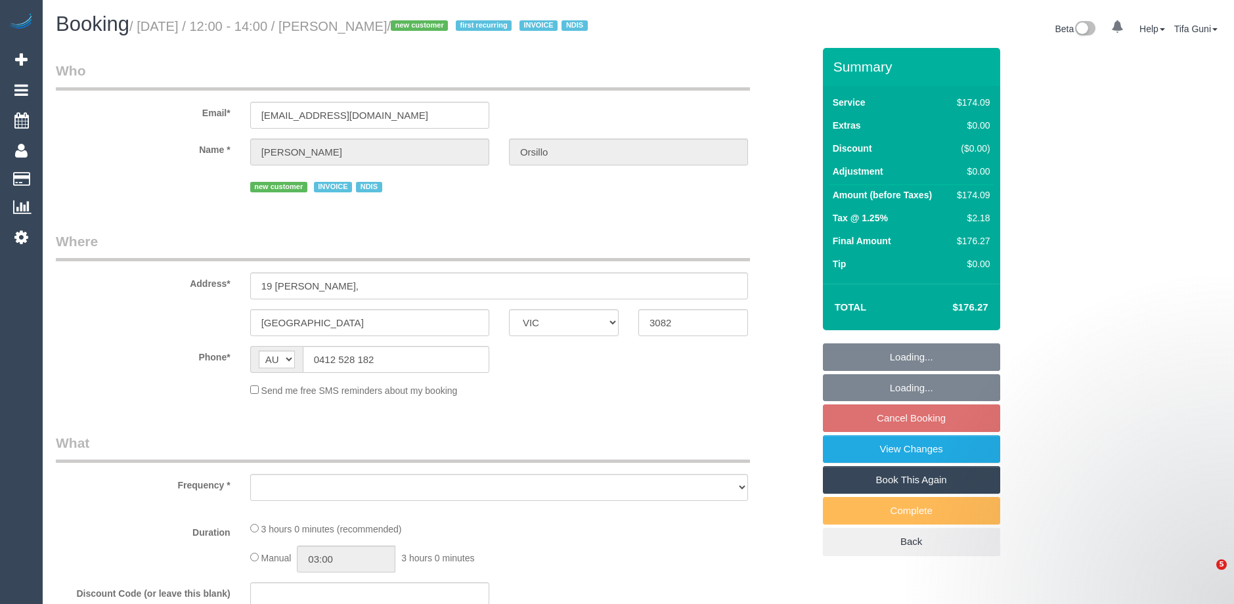
select select "VIC"
select select "180"
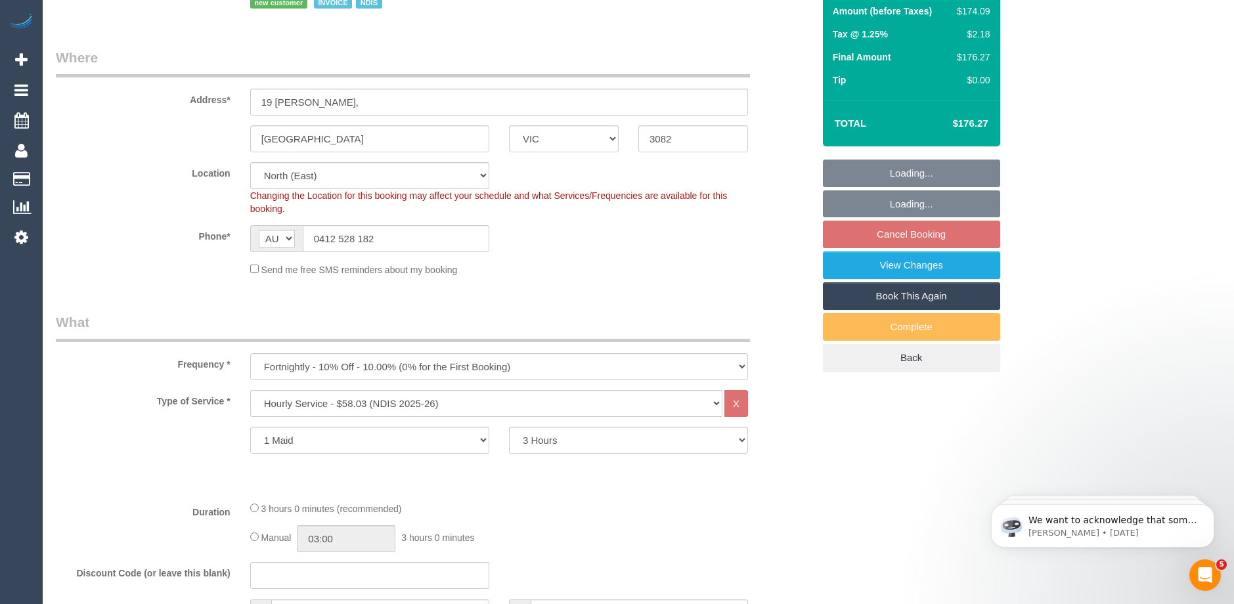
select select "object:591"
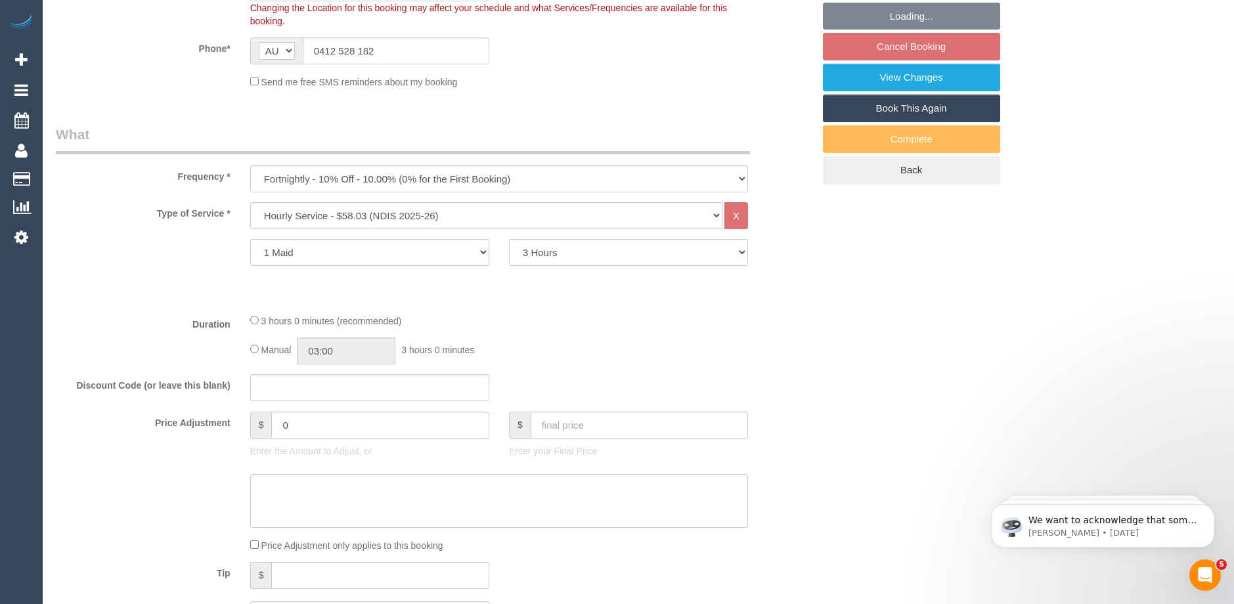
select select "number:28"
select select "number:14"
select select "number:19"
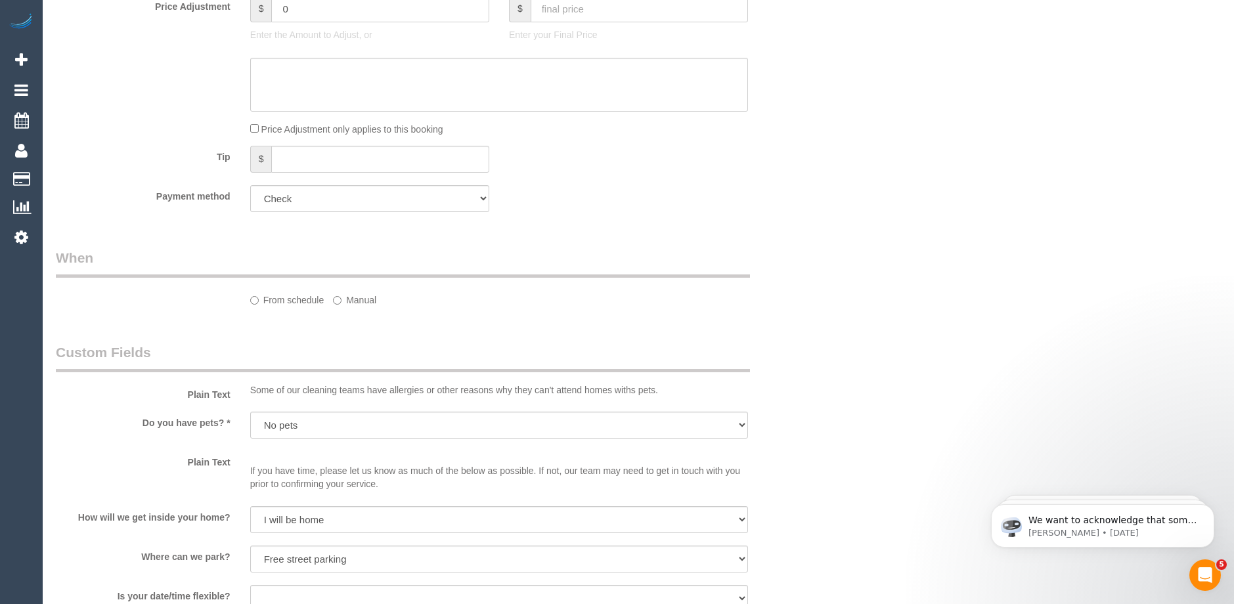
select select "spot4"
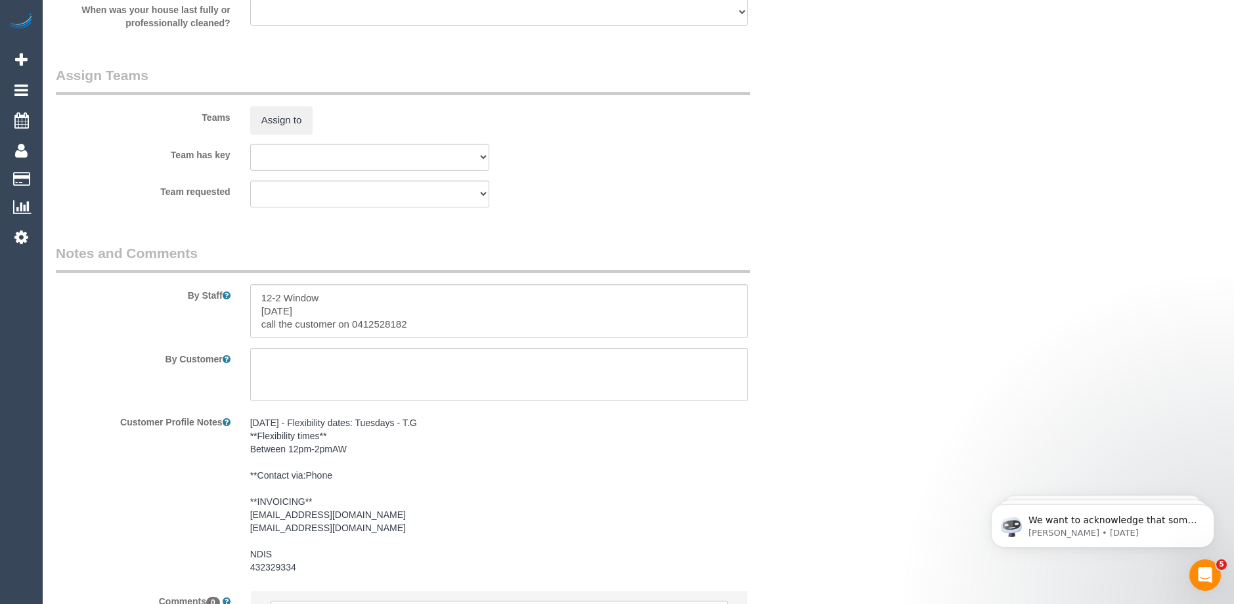
scroll to position [1680, 0]
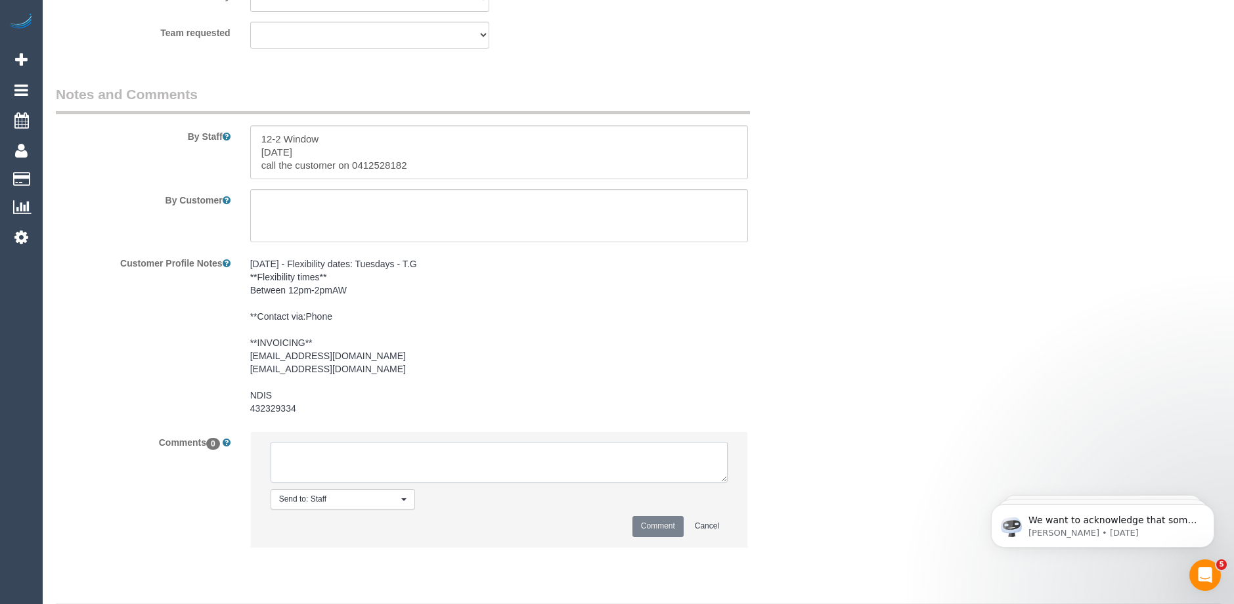
click at [373, 474] on textarea at bounding box center [499, 462] width 457 height 41
type textarea "-"
paste textarea "Flexibility dates: Flexibility times: Notes: knows we need to review Contact vi…"
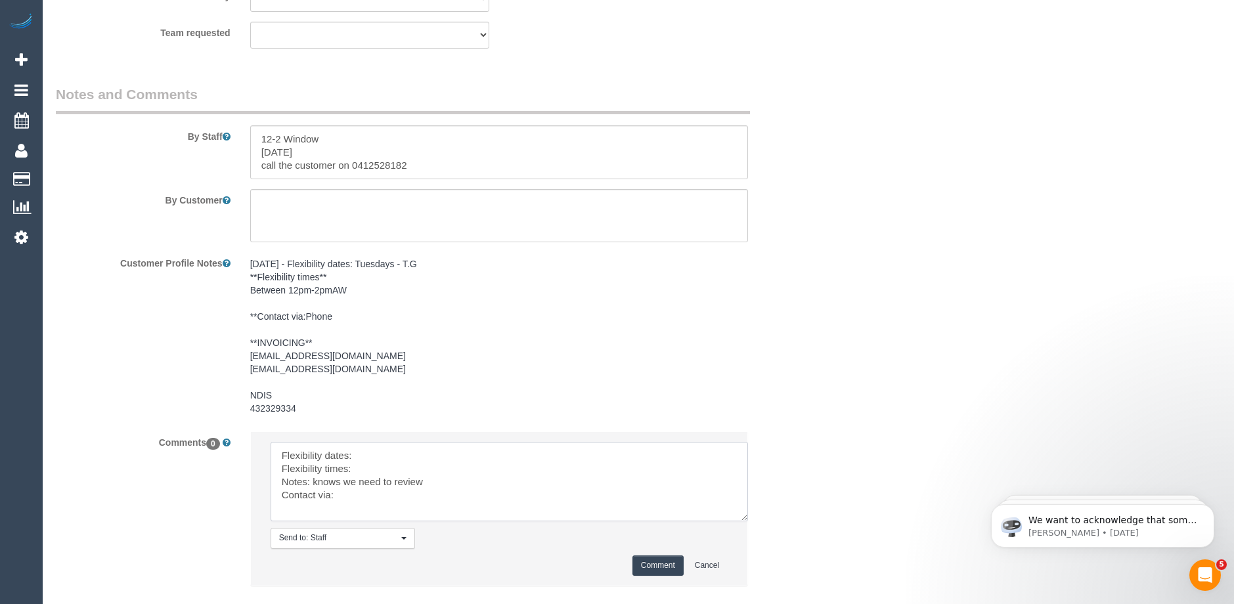
drag, startPoint x: 721, startPoint y: 494, endPoint x: 744, endPoint y: 538, distance: 49.4
click at [744, 522] on textarea at bounding box center [510, 481] width 478 height 79
click at [744, 527] on textarea at bounding box center [511, 484] width 480 height 85
click at [363, 464] on textarea at bounding box center [511, 485] width 481 height 87
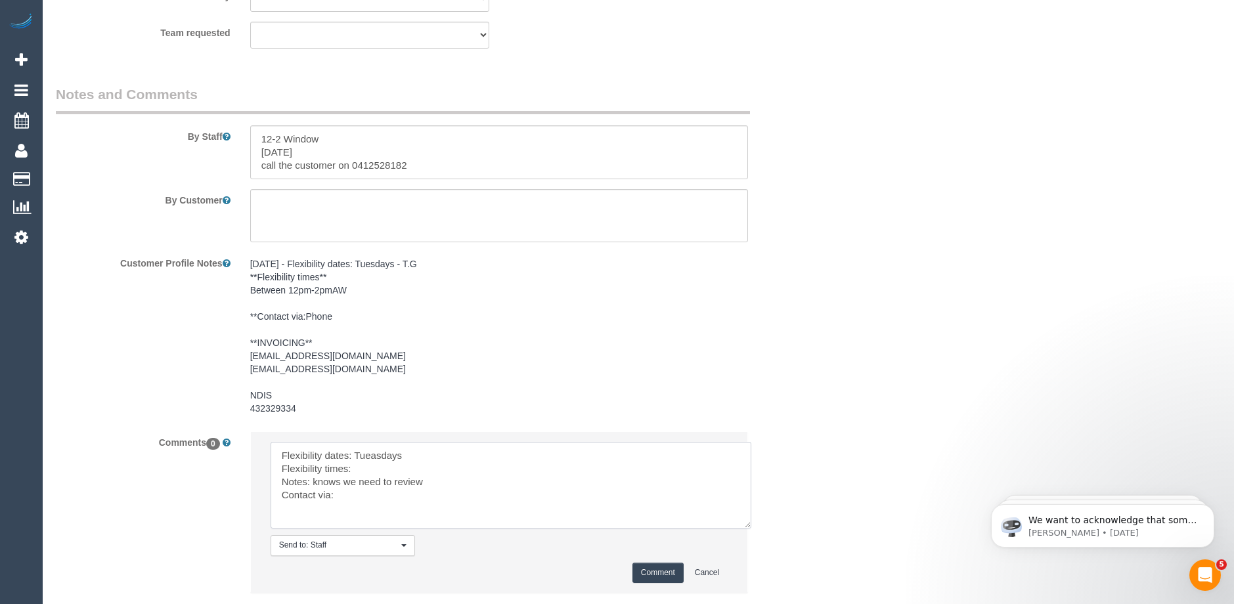
click at [367, 475] on textarea at bounding box center [511, 485] width 481 height 87
click at [349, 507] on textarea at bounding box center [511, 485] width 481 height 87
type textarea "Flexibility dates: Tuesdays Flexibility times: Not Flexible Notes: knows we nee…"
click at [649, 583] on button "Comment" at bounding box center [658, 573] width 51 height 20
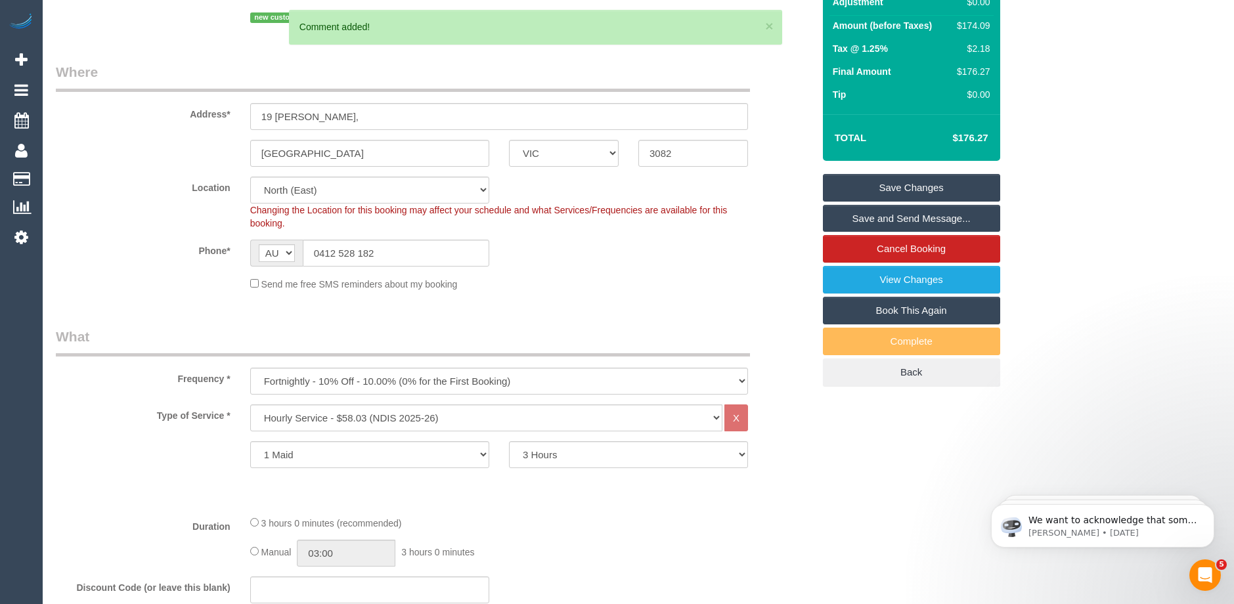
scroll to position [0, 0]
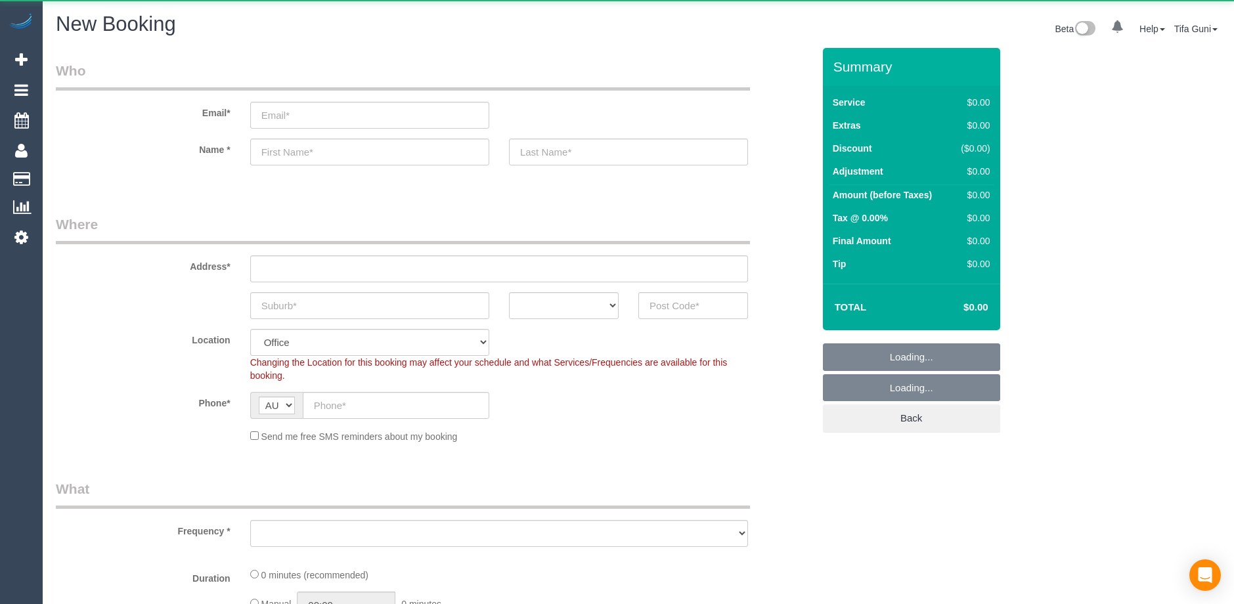
select select "object:813"
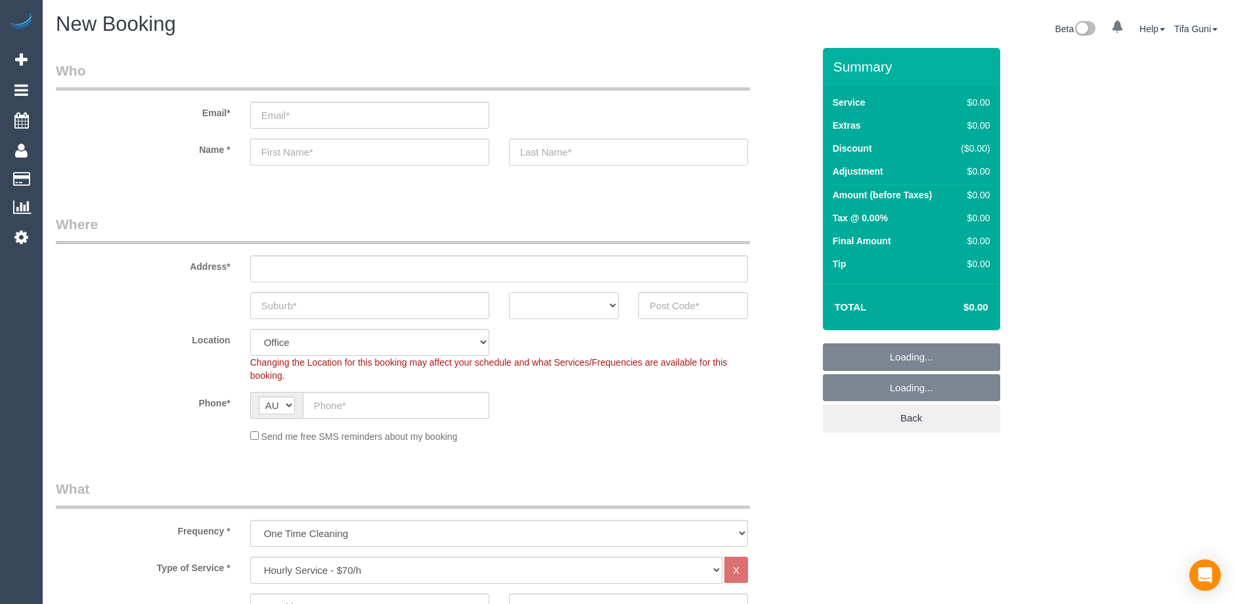
click at [588, 313] on select "ACT NSW NT QLD SA TAS VIC WA" at bounding box center [564, 305] width 110 height 27
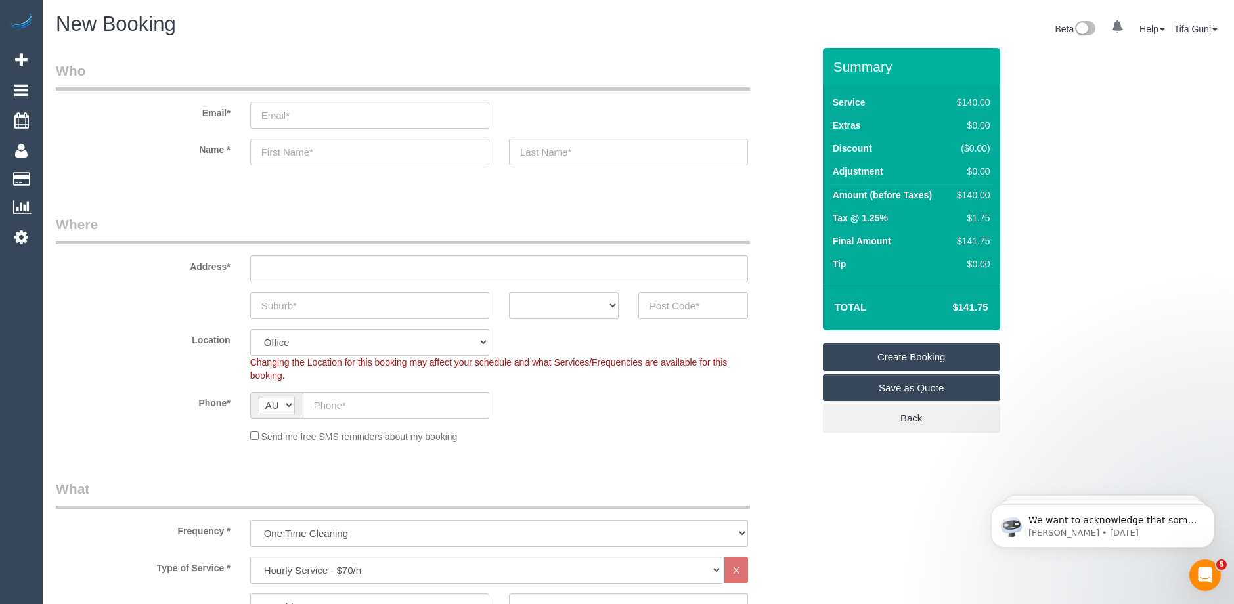
select select "VIC"
click at [509, 292] on select "ACT NSW NT QLD SA TAS VIC WA" at bounding box center [564, 305] width 110 height 27
click at [277, 305] on input "text" at bounding box center [369, 305] width 239 height 27
type input "Hothrone East"
click at [658, 307] on input "text" at bounding box center [694, 305] width 110 height 27
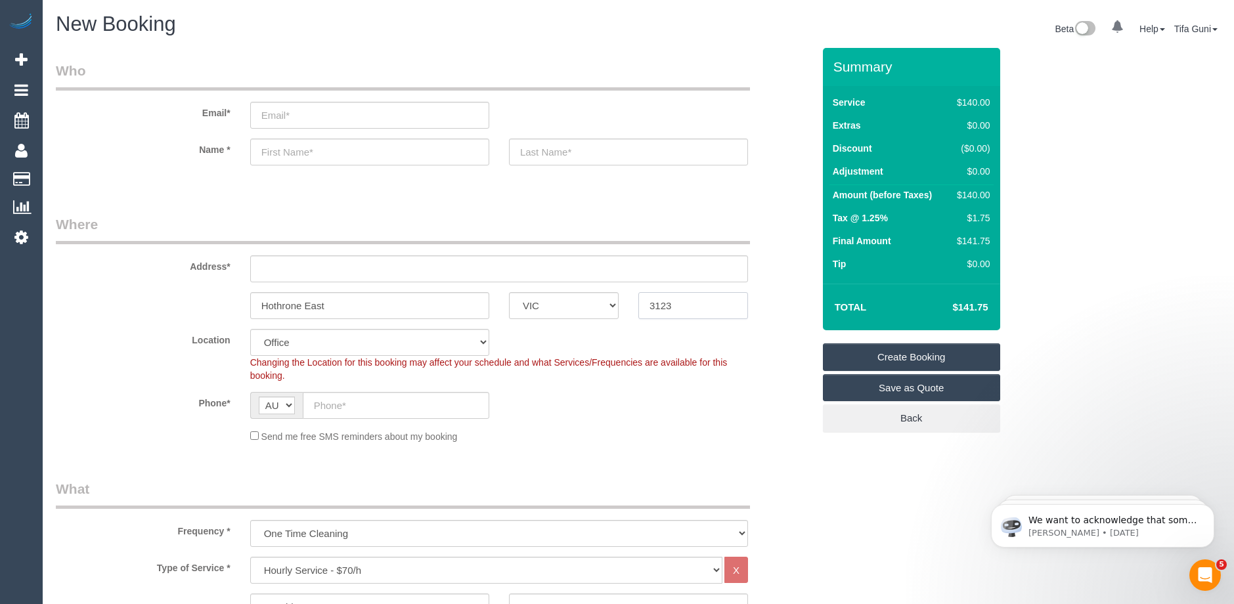
type input "3123"
click at [305, 274] on input "text" at bounding box center [499, 269] width 498 height 27
type input "-"
select select "55"
select select "object:2174"
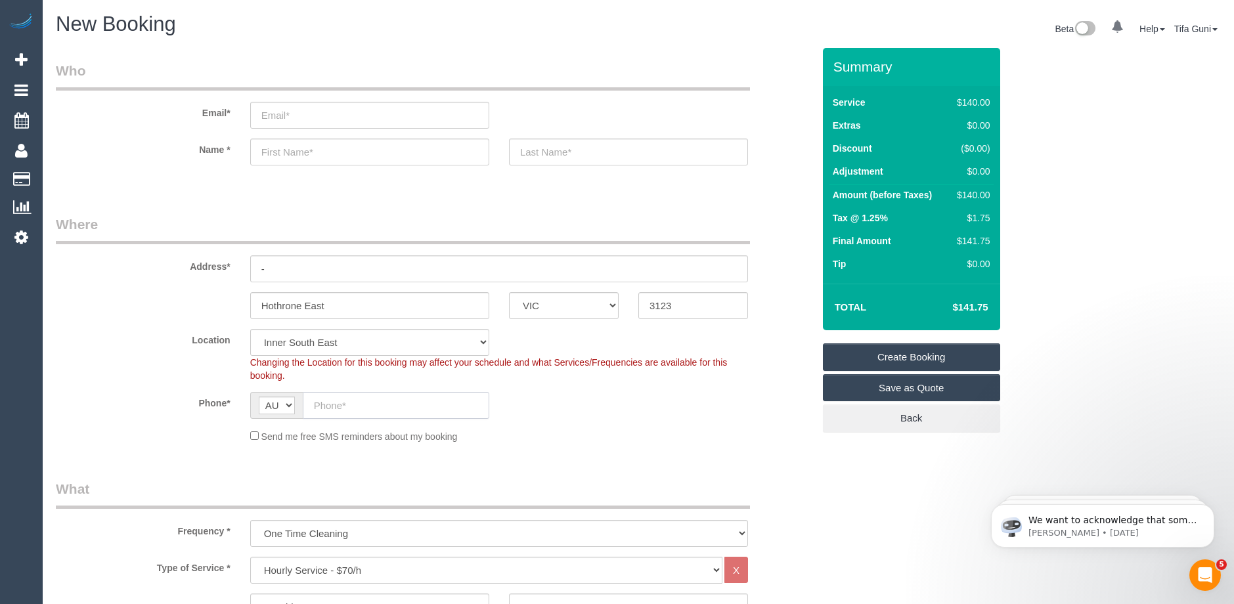
click at [329, 401] on input "text" at bounding box center [396, 405] width 187 height 27
paste input "61 406 482 689"
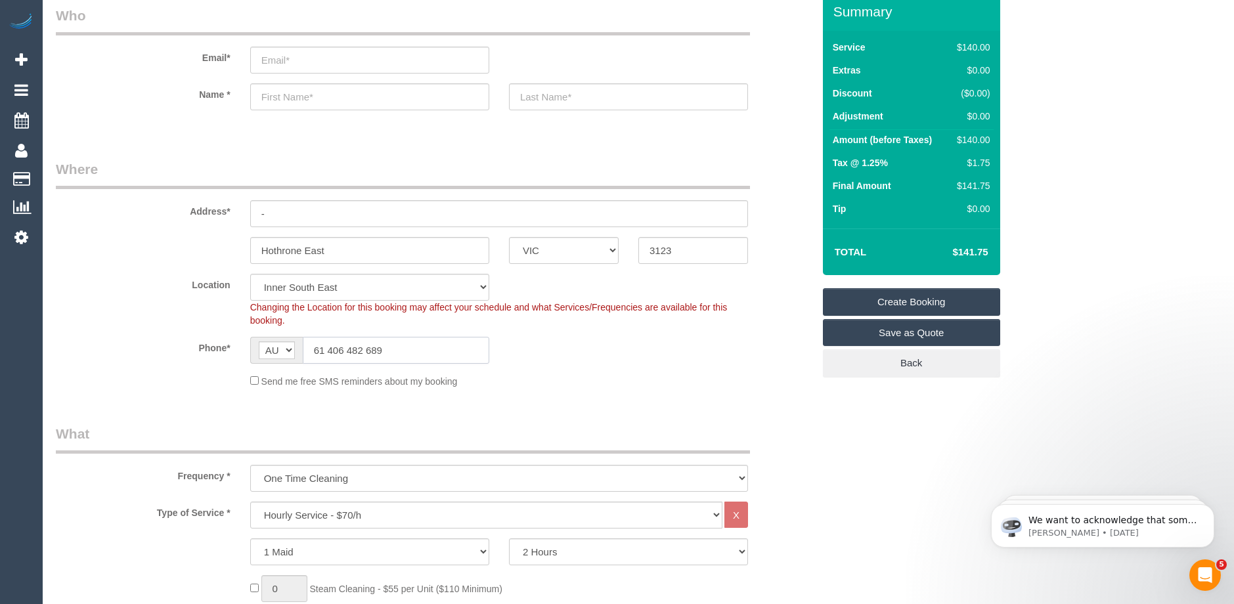
scroll to position [131, 0]
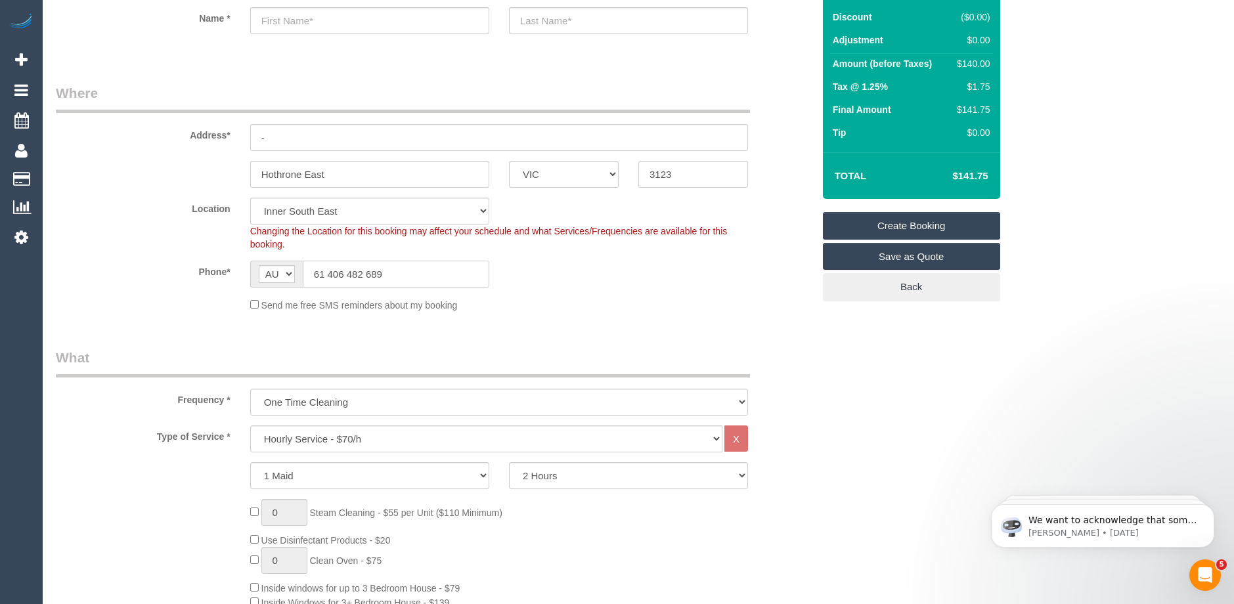
type input "61 406 482 689"
click at [326, 401] on select "One Time Cleaning Weekly - 10% Off - 10.00% (0% for the First Booking) Fortnigh…" at bounding box center [499, 402] width 498 height 27
click at [359, 434] on select "Hourly Service - $70/h Hourly Service - $65/h Hourly Service - $60/h Hourly Ser…" at bounding box center [486, 439] width 472 height 27
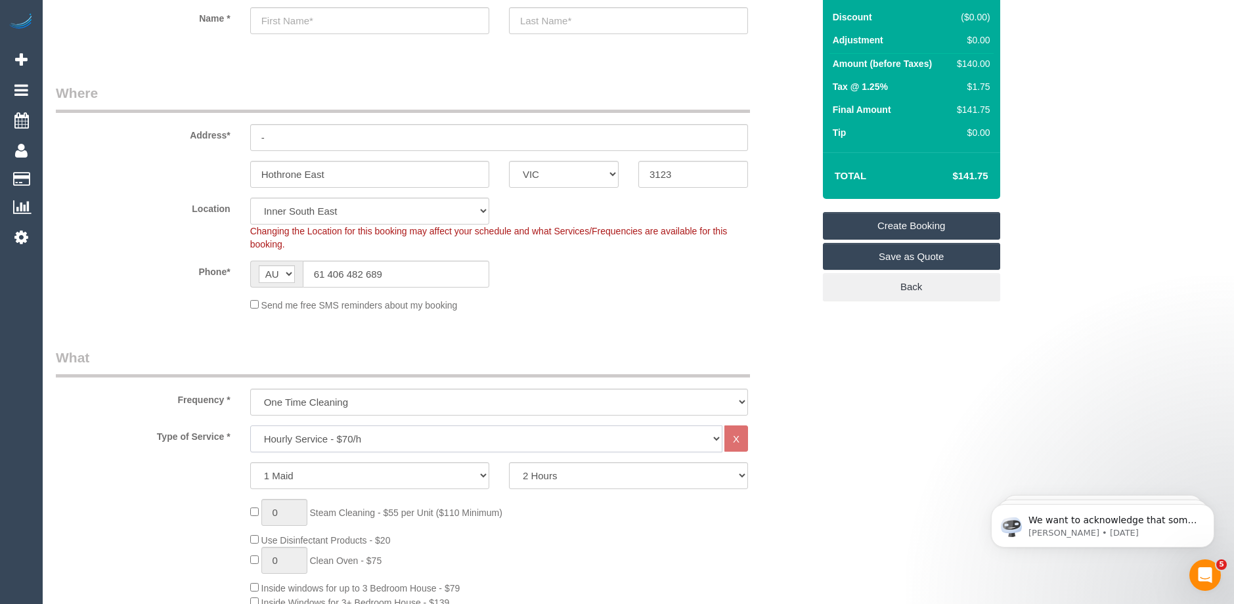
click at [395, 436] on select "Hourly Service - $70/h Hourly Service - $65/h Hourly Service - $60/h Hourly Ser…" at bounding box center [486, 439] width 472 height 27
click at [250, 426] on select "Hourly Service - $70/h Hourly Service - $65/h Hourly Service - $60/h Hourly Ser…" at bounding box center [486, 439] width 472 height 27
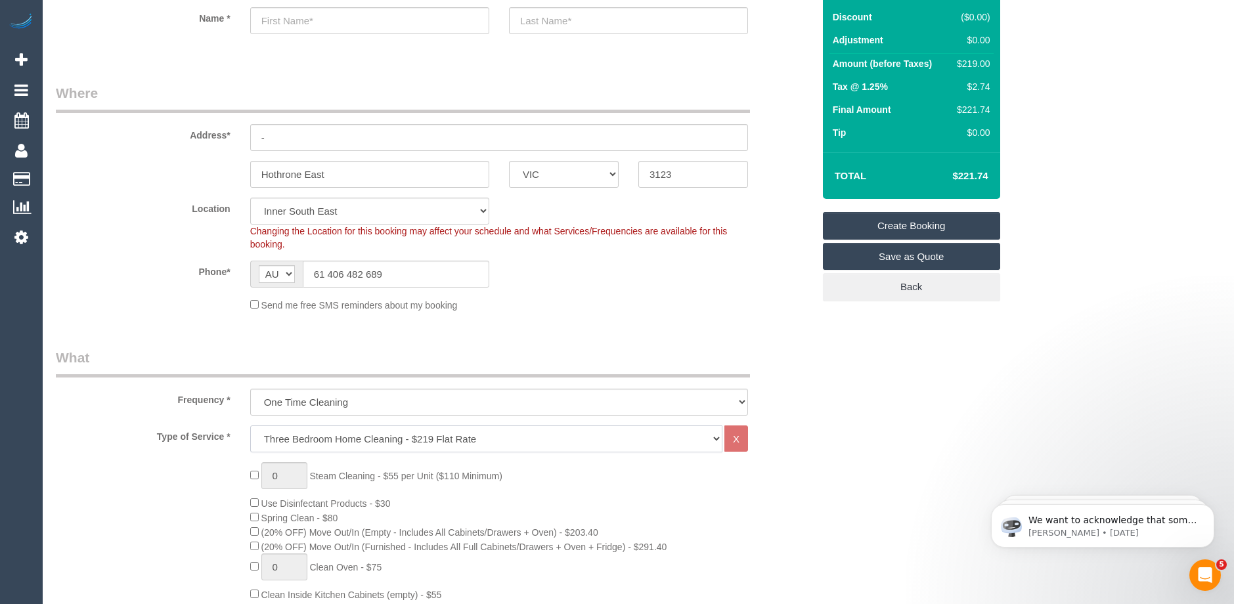
click at [324, 446] on select "Hourly Service - $70/h Hourly Service - $65/h Hourly Service - $60/h Hourly Ser…" at bounding box center [486, 439] width 472 height 27
select select "214"
click at [250, 426] on select "Hourly Service - $70/h Hourly Service - $65/h Hourly Service - $60/h Hourly Ser…" at bounding box center [486, 439] width 472 height 27
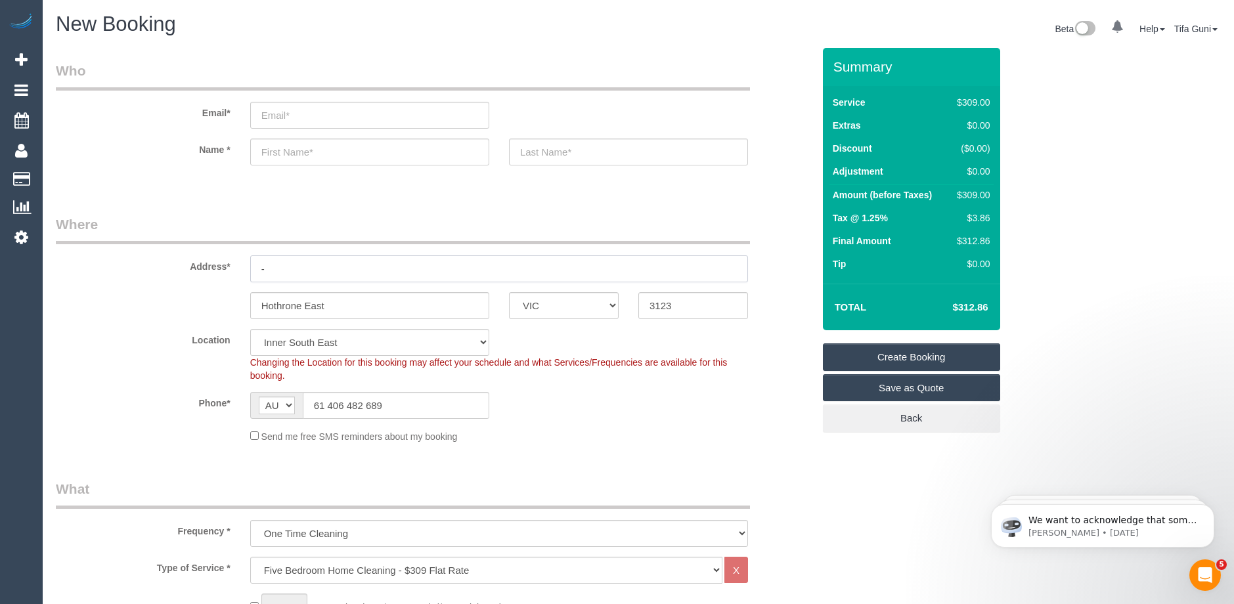
click at [276, 271] on input "-" at bounding box center [499, 269] width 498 height 27
click at [284, 119] on input "email" at bounding box center [369, 115] width 239 height 27
click at [271, 118] on input "email" at bounding box center [369, 115] width 239 height 27
click at [273, 116] on input "email" at bounding box center [369, 115] width 239 height 27
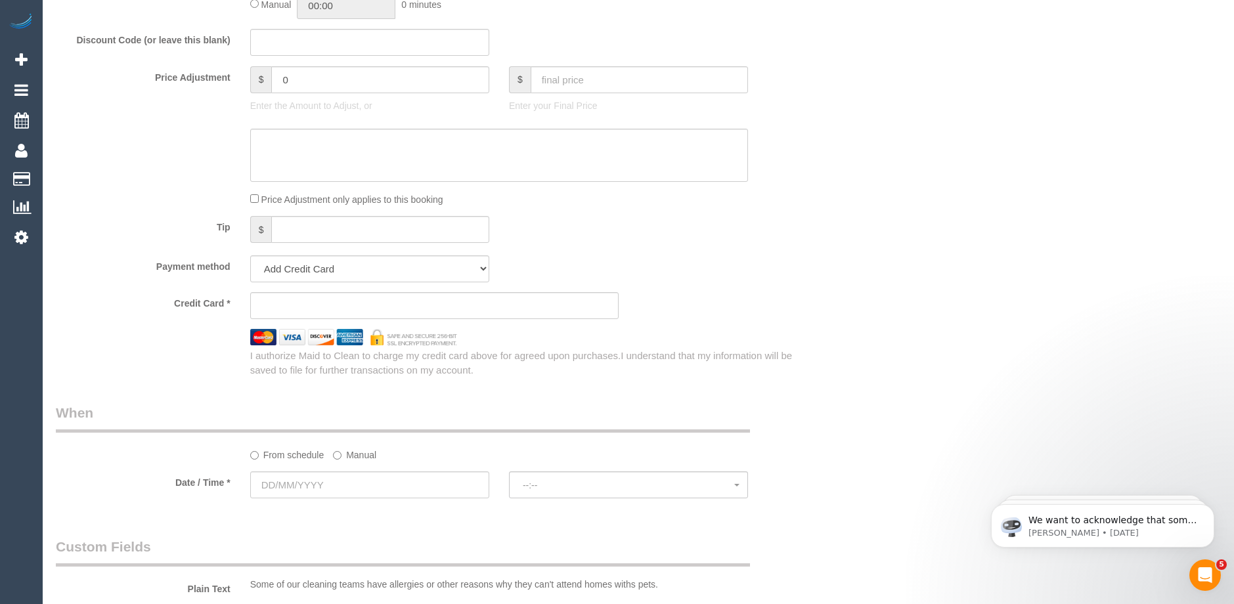
scroll to position [1051, 0]
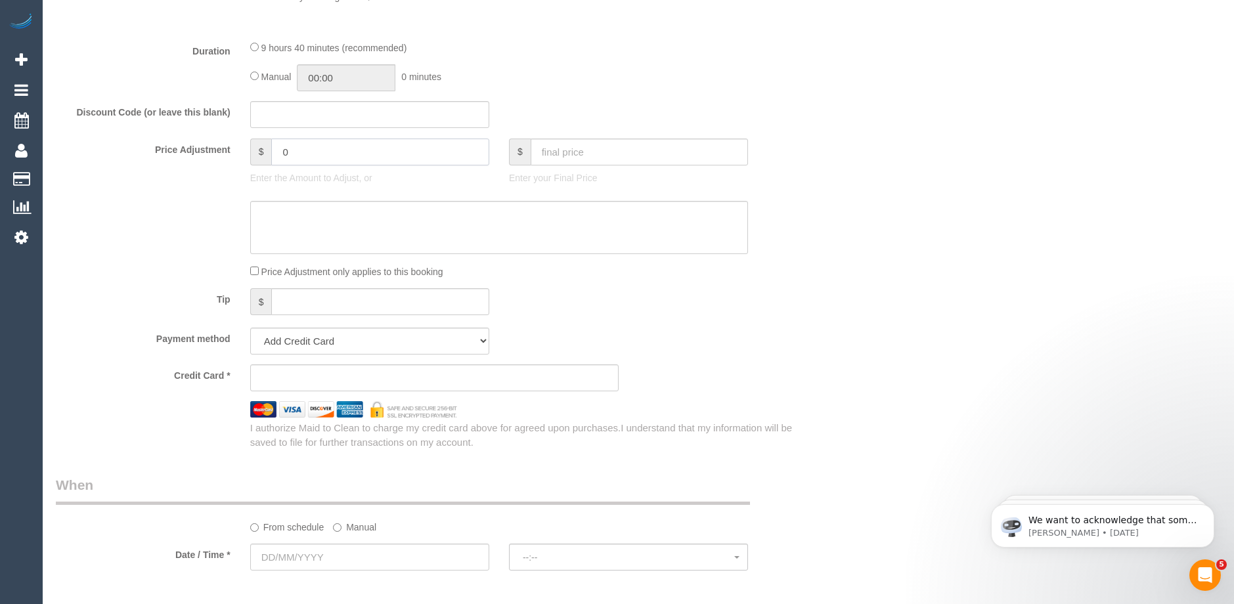
click at [298, 150] on input "0" at bounding box center [379, 152] width 217 height 27
click at [275, 118] on input "text" at bounding box center [369, 114] width 239 height 27
type input "-"
paste input "HAPPY30"
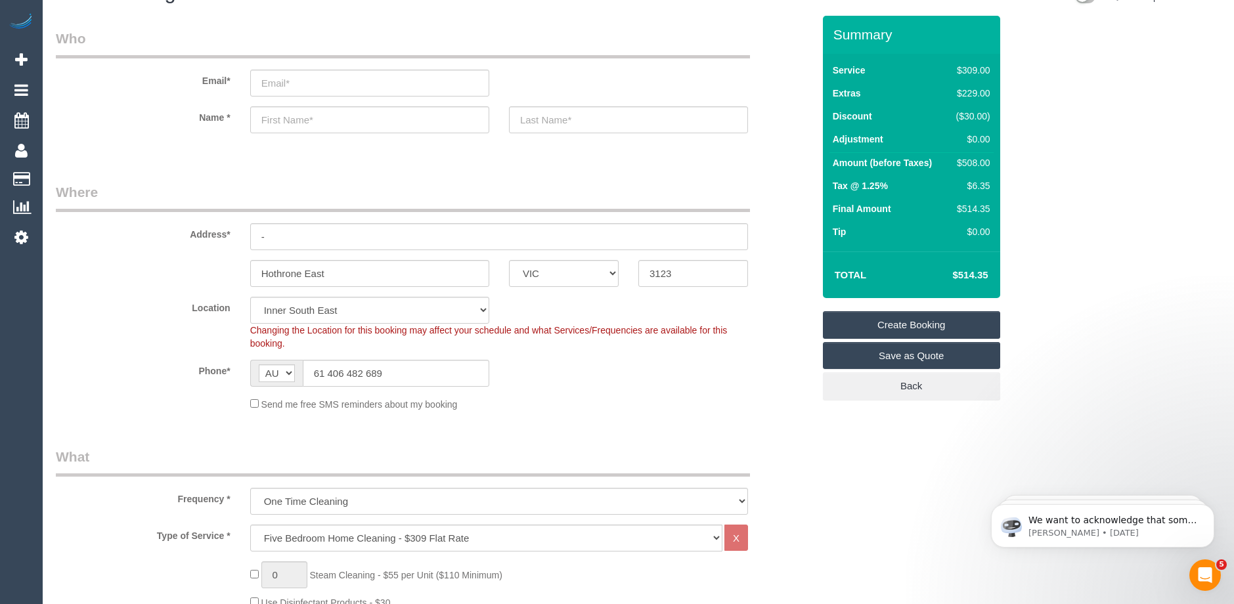
scroll to position [0, 0]
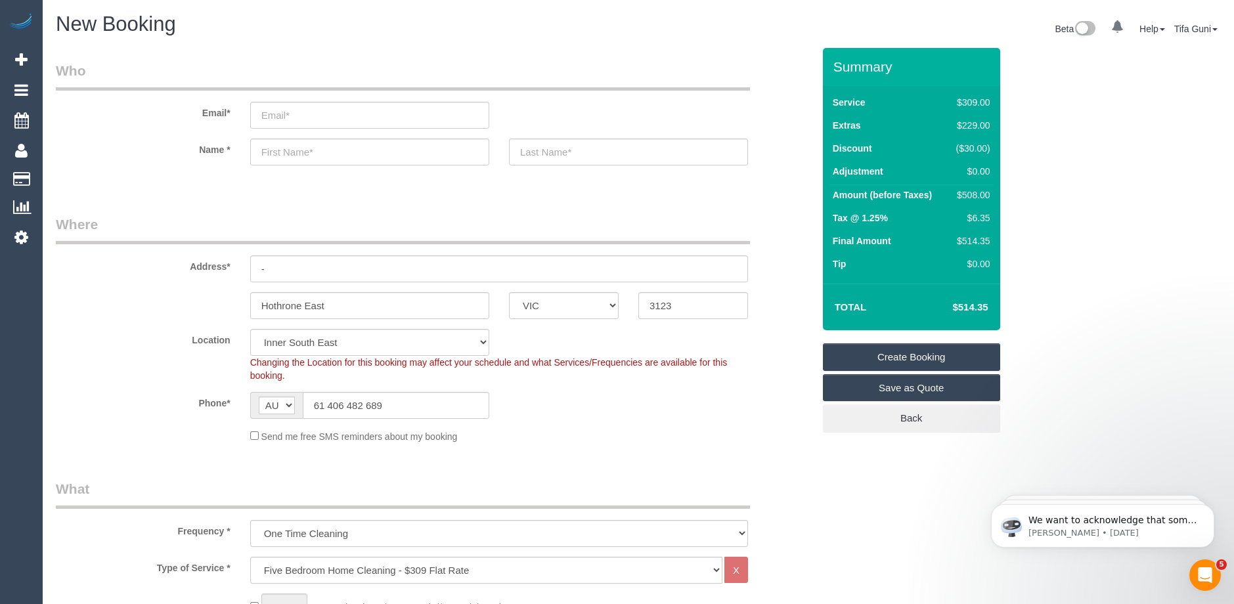
type input "HAPPY30"
click at [315, 114] on input "email" at bounding box center [369, 115] width 239 height 27
click at [267, 116] on input "and.eorddar@yahoo.com" at bounding box center [369, 115] width 239 height 27
click at [287, 114] on input "aand.eorddar@yahoo.com" at bounding box center [369, 115] width 239 height 27
type input "aand.eorddar@yahoo.com"
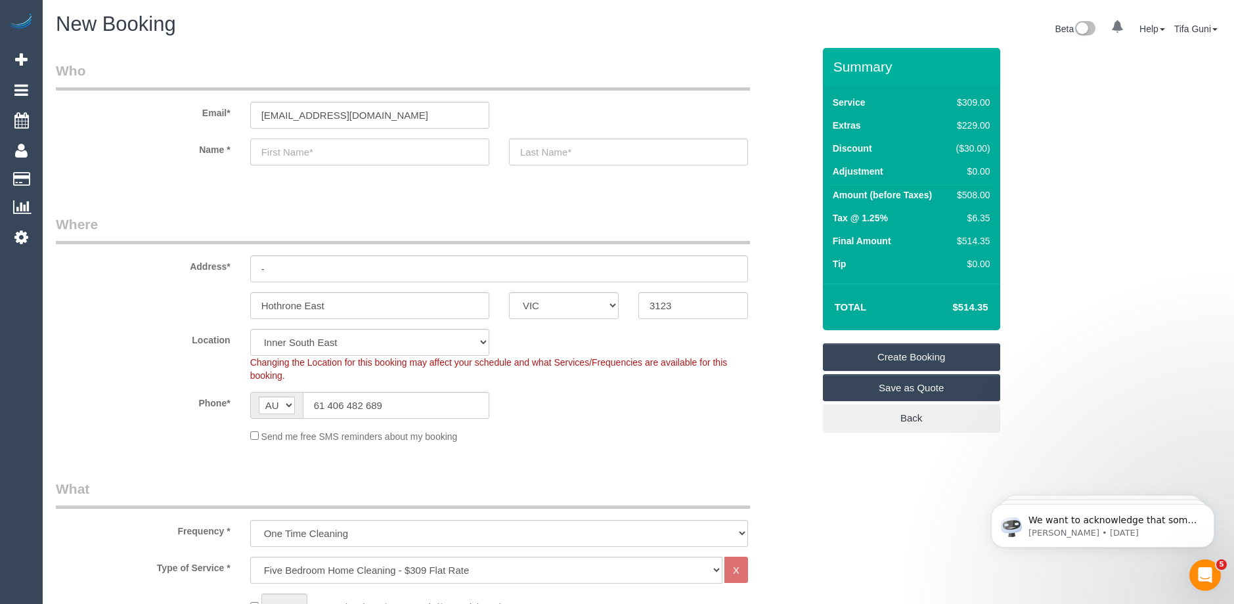
click at [309, 154] on input "text" at bounding box center [369, 152] width 239 height 27
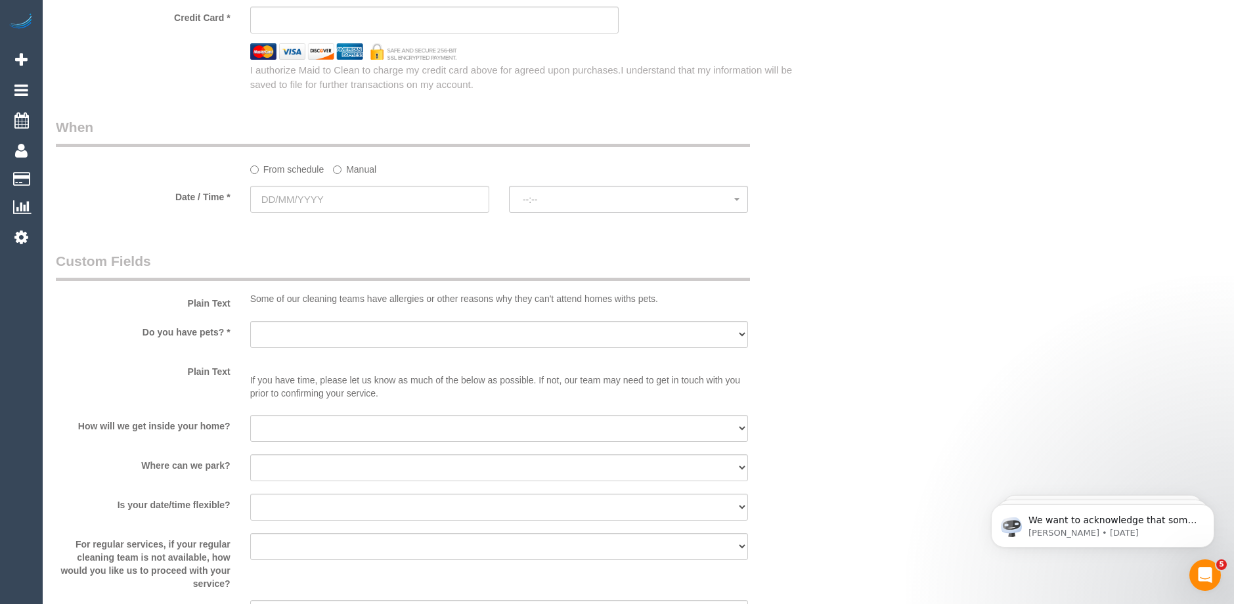
scroll to position [1380, 0]
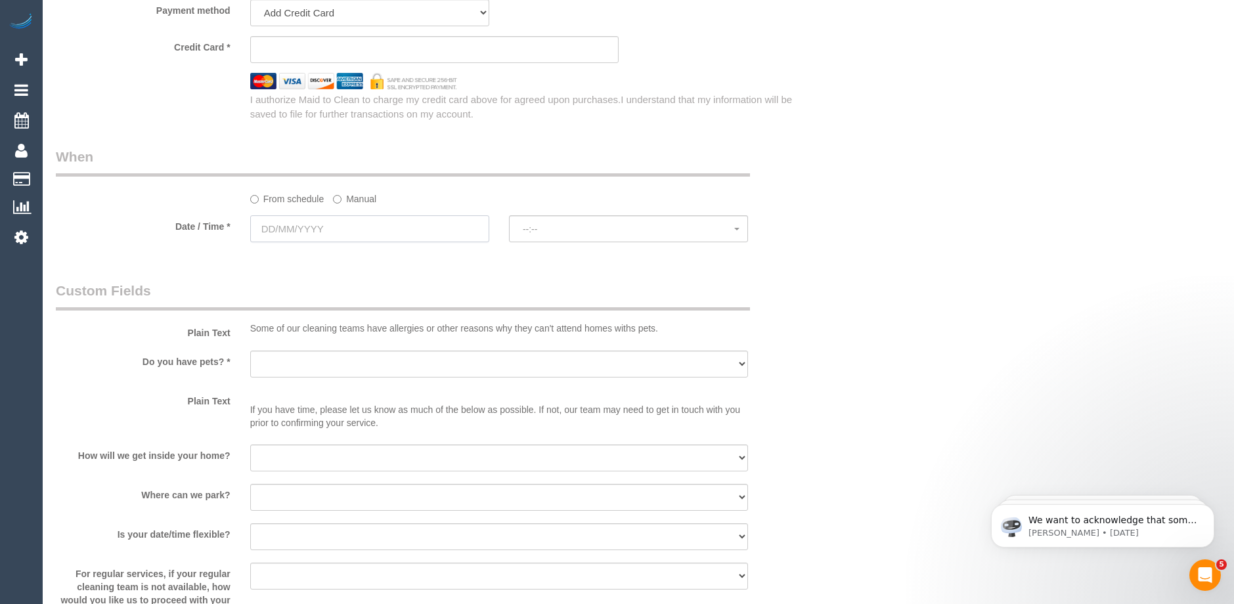
click at [307, 225] on input "text" at bounding box center [369, 228] width 239 height 27
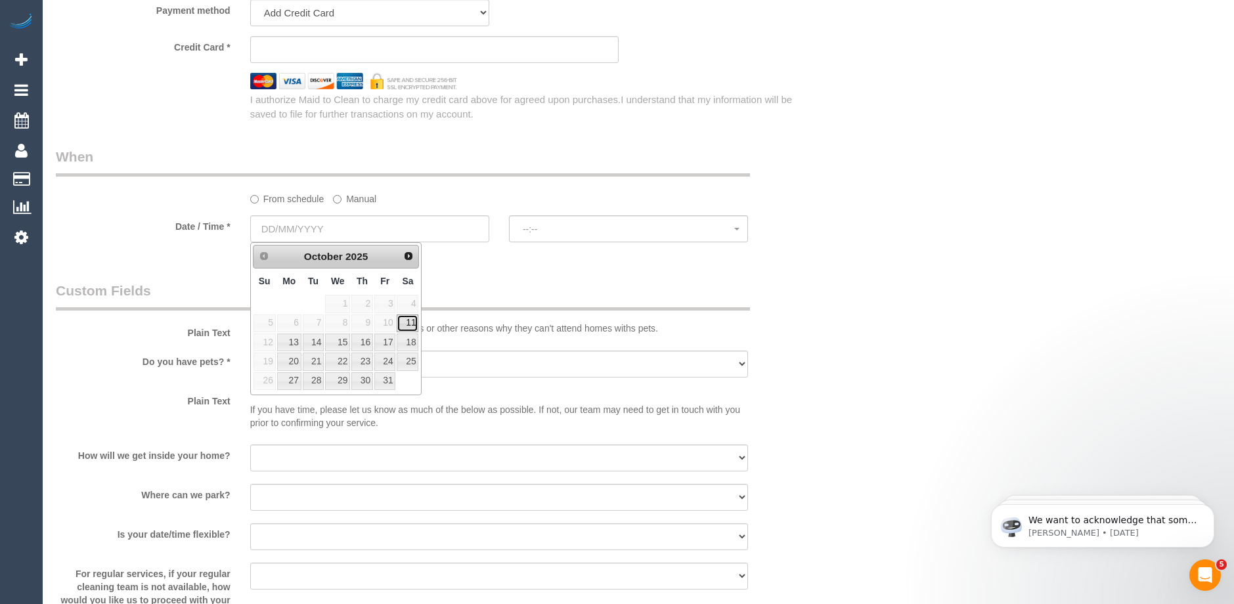
click at [415, 321] on link "11" at bounding box center [408, 324] width 22 height 18
type input "11/10/2025"
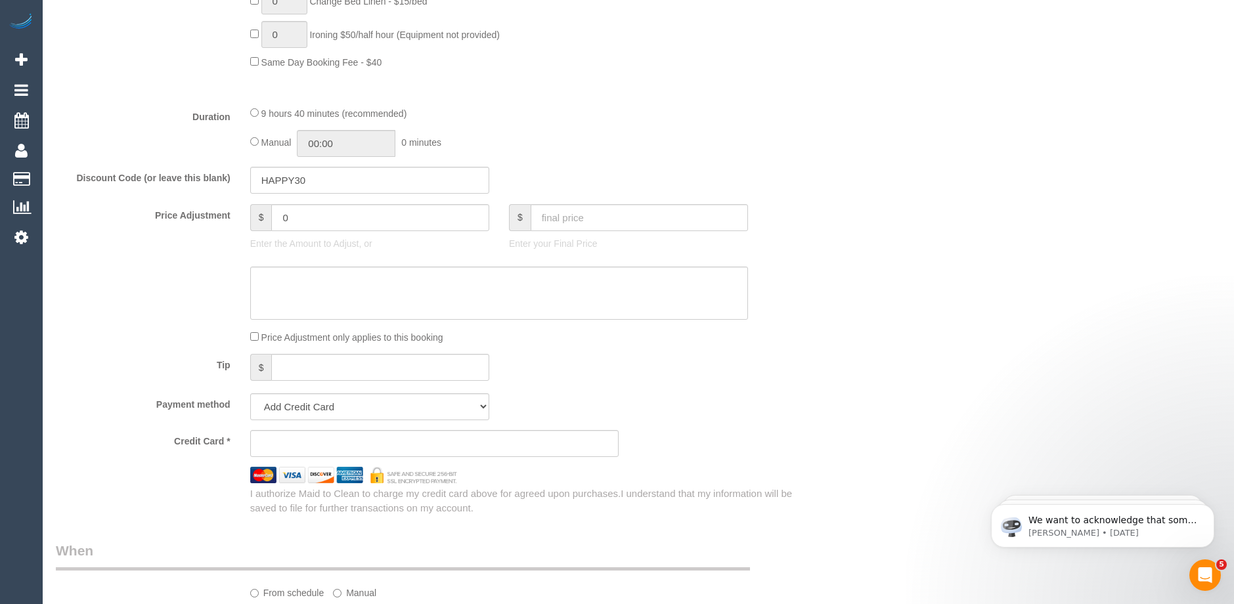
select select "spot1"
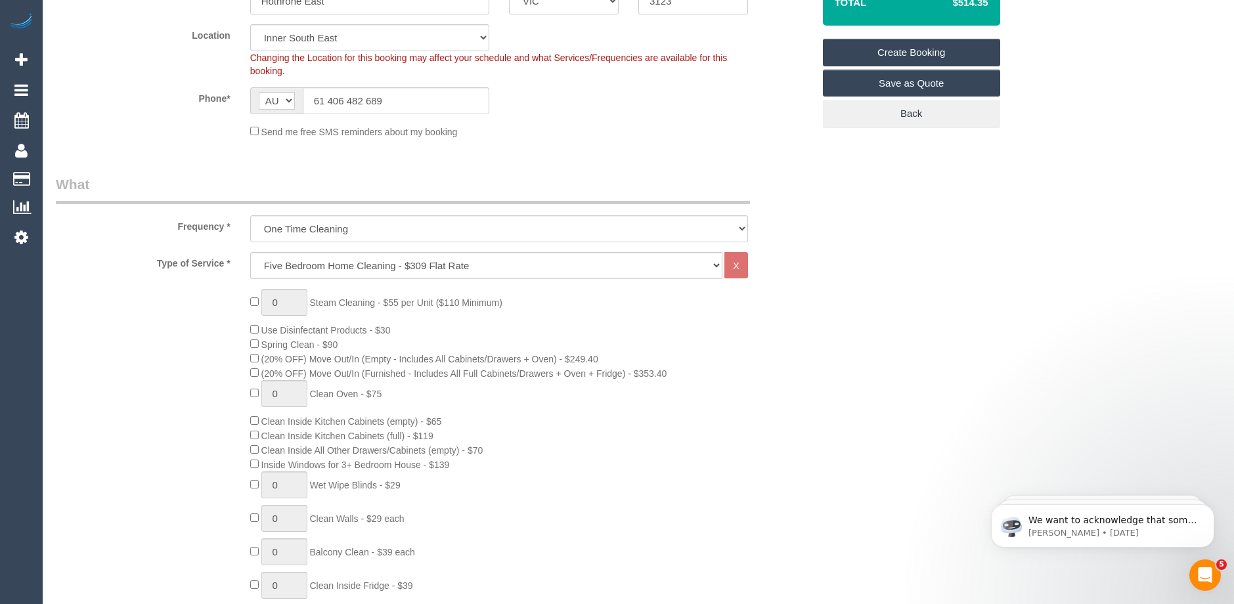
scroll to position [328, 0]
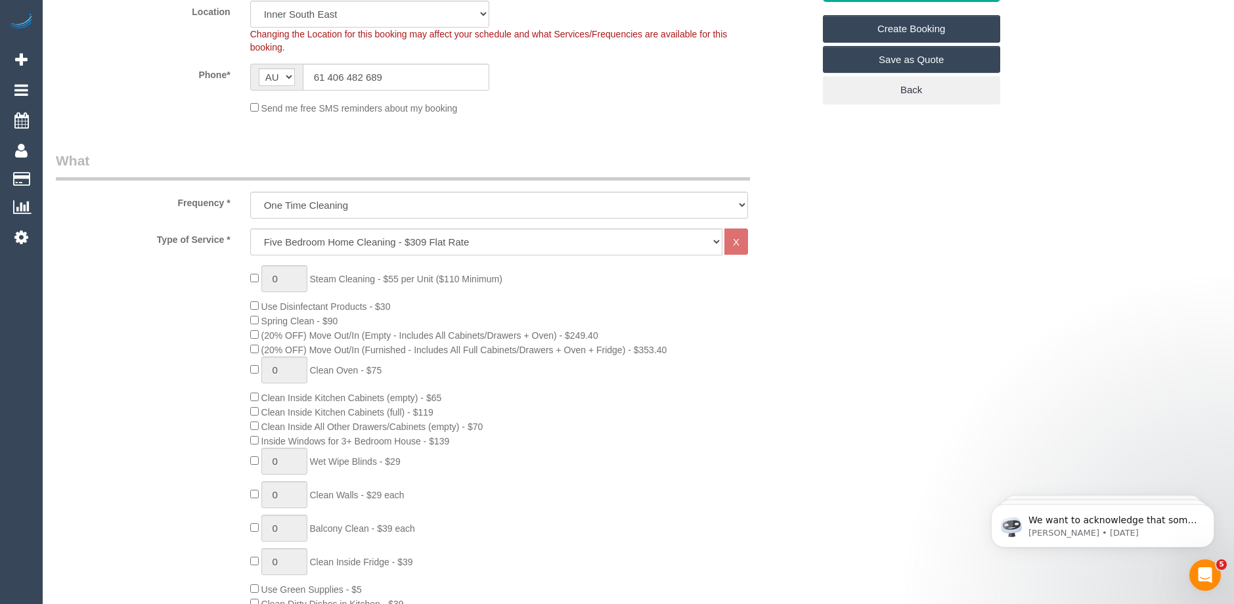
drag, startPoint x: 464, startPoint y: 436, endPoint x: 264, endPoint y: 444, distance: 200.5
click at [264, 444] on div "0 Steam Cleaning - $55 per Unit ($110 Minimum) Use Disinfectant Products - $30 …" at bounding box center [531, 495] width 583 height 461
copy span "Inside Windows for 3+ Bedroom House - $139"
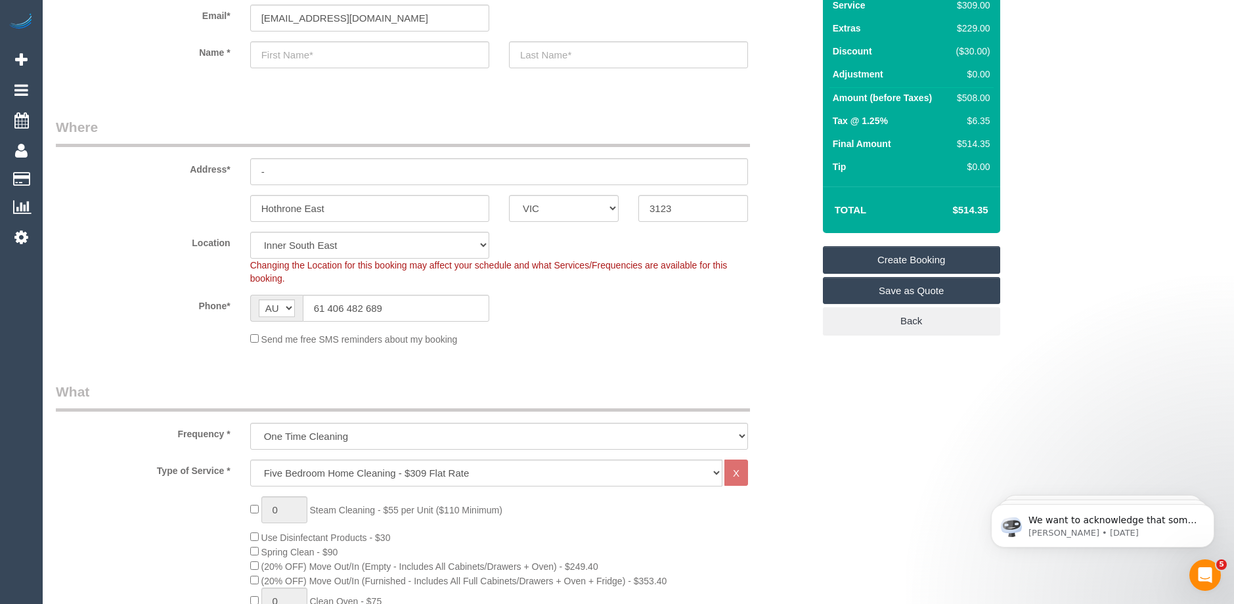
scroll to position [66, 0]
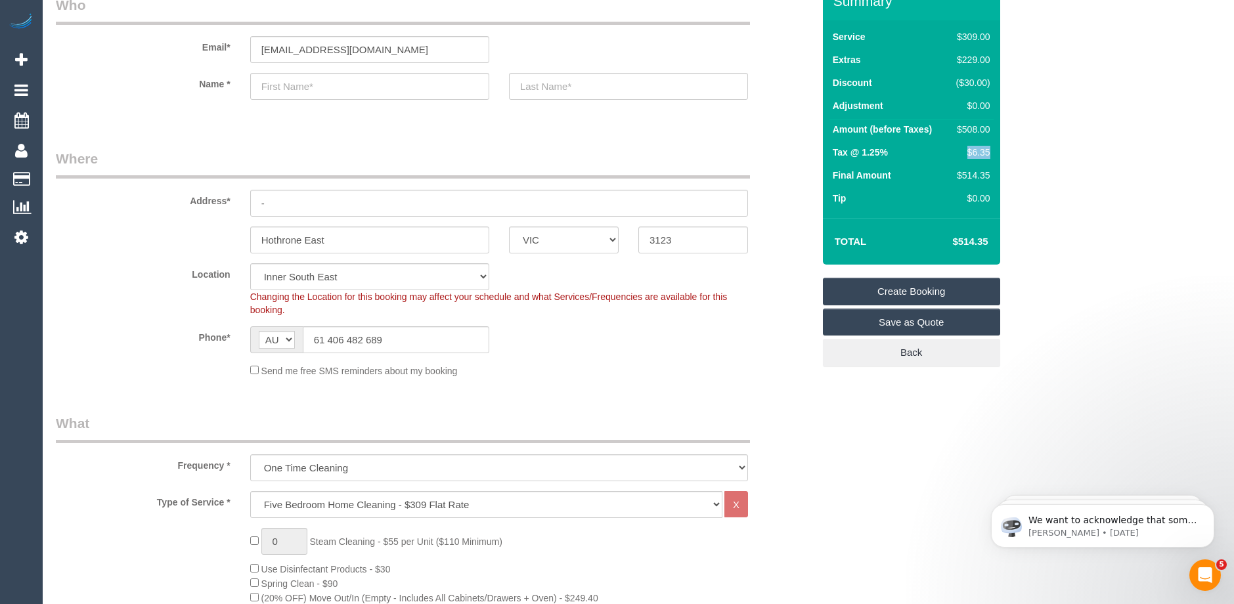
drag, startPoint x: 990, startPoint y: 153, endPoint x: 939, endPoint y: 158, distance: 50.8
click at [939, 158] on tr "Tax @ 1.25% $6.35" at bounding box center [912, 154] width 164 height 23
copy tr "$6.35"
drag, startPoint x: 981, startPoint y: 237, endPoint x: 953, endPoint y: 239, distance: 27.7
click at [953, 239] on td "$514.35" at bounding box center [950, 241] width 85 height 33
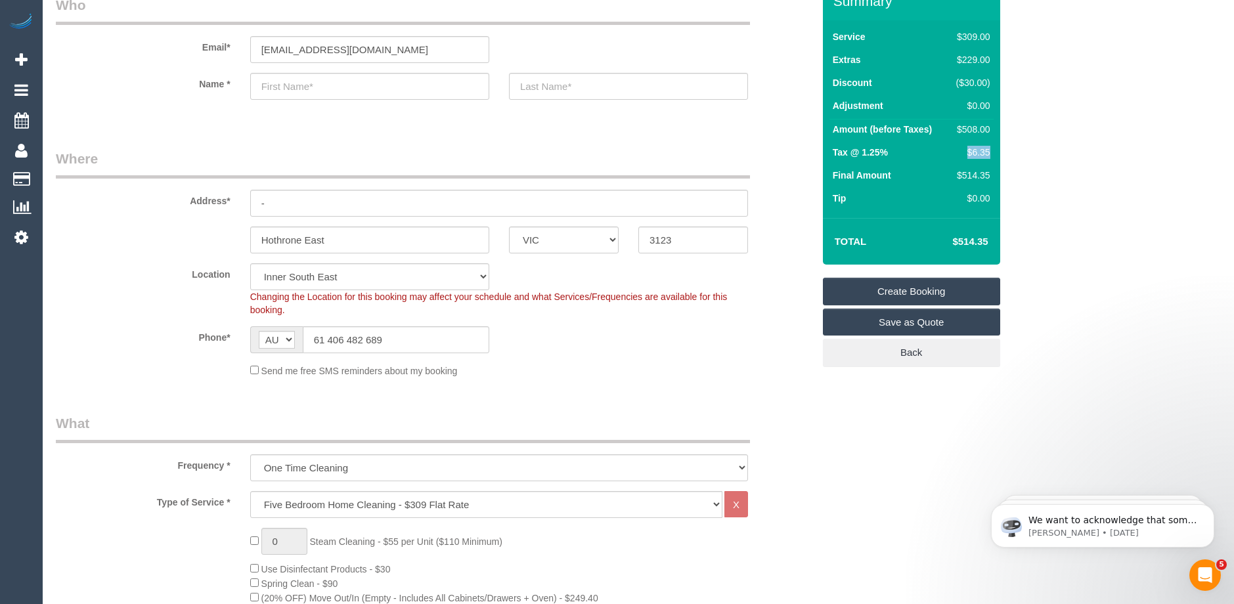
copy h4 "$514.35"
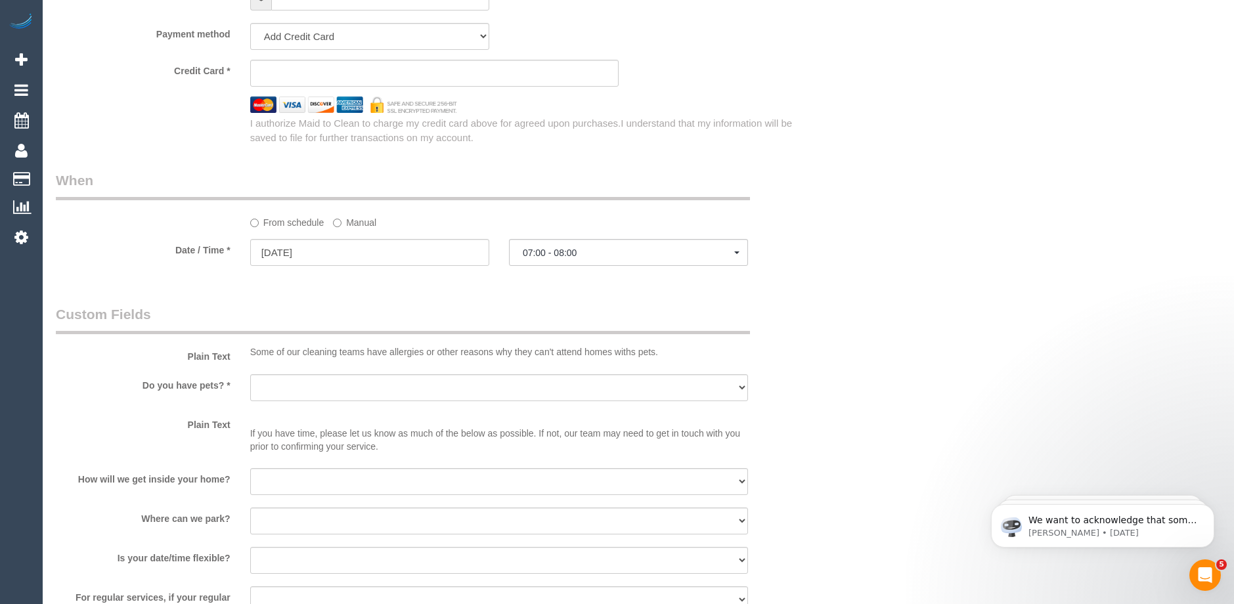
scroll to position [1380, 0]
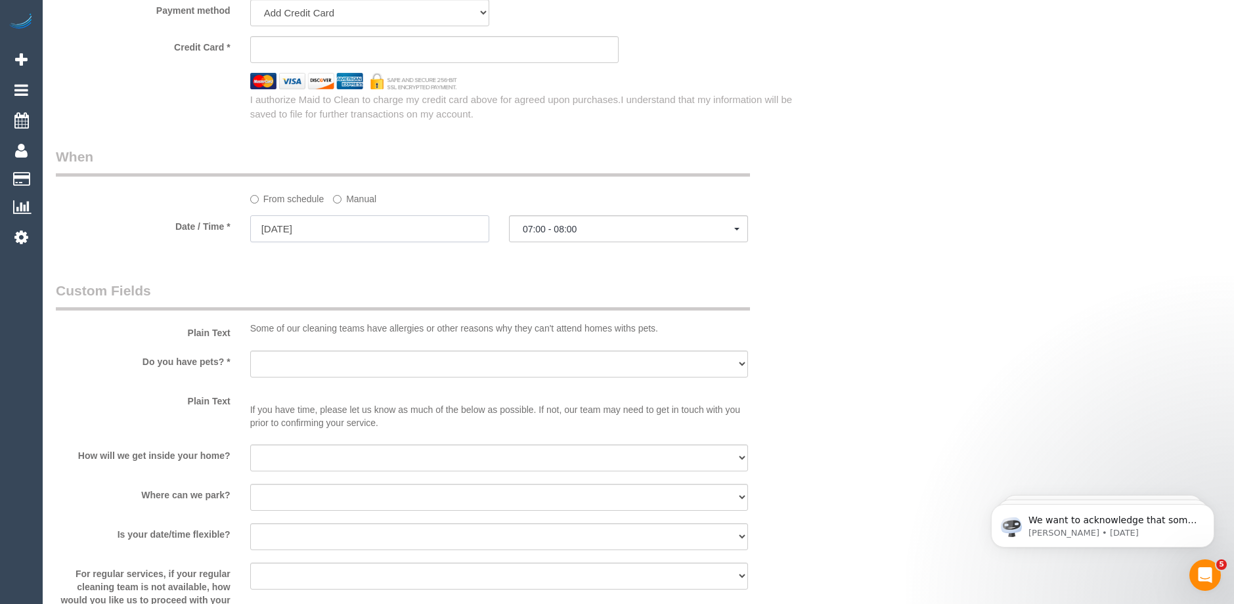
click at [318, 225] on input "11/10/2025" at bounding box center [369, 228] width 239 height 27
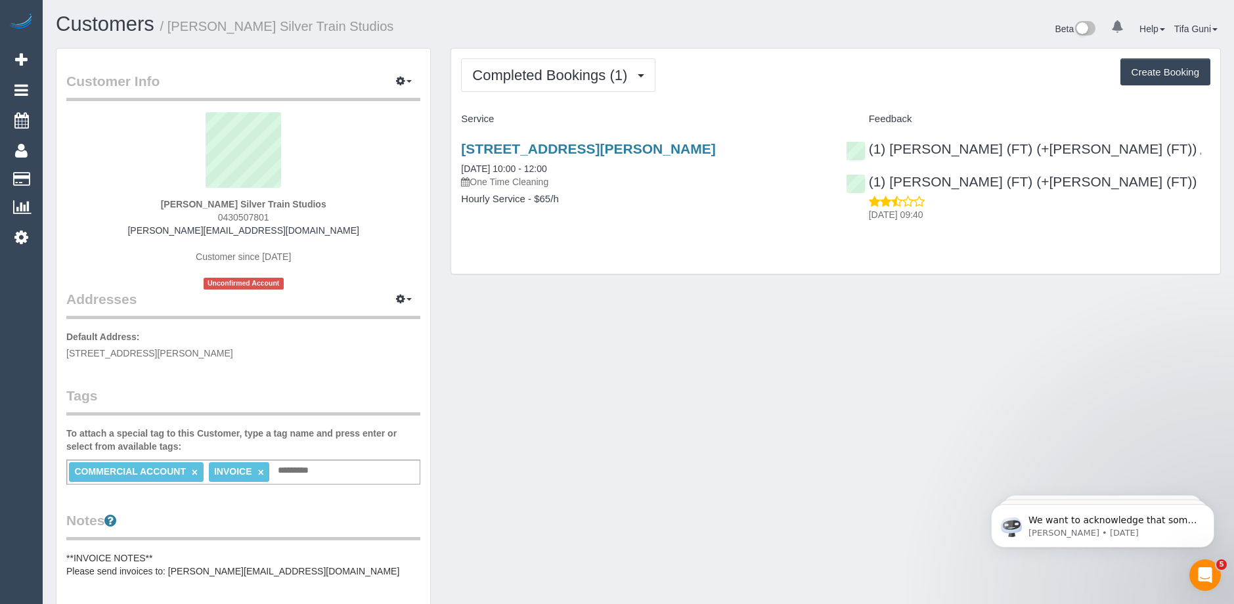
click at [1133, 72] on button "Create Booking" at bounding box center [1166, 72] width 90 height 28
select select "VIC"
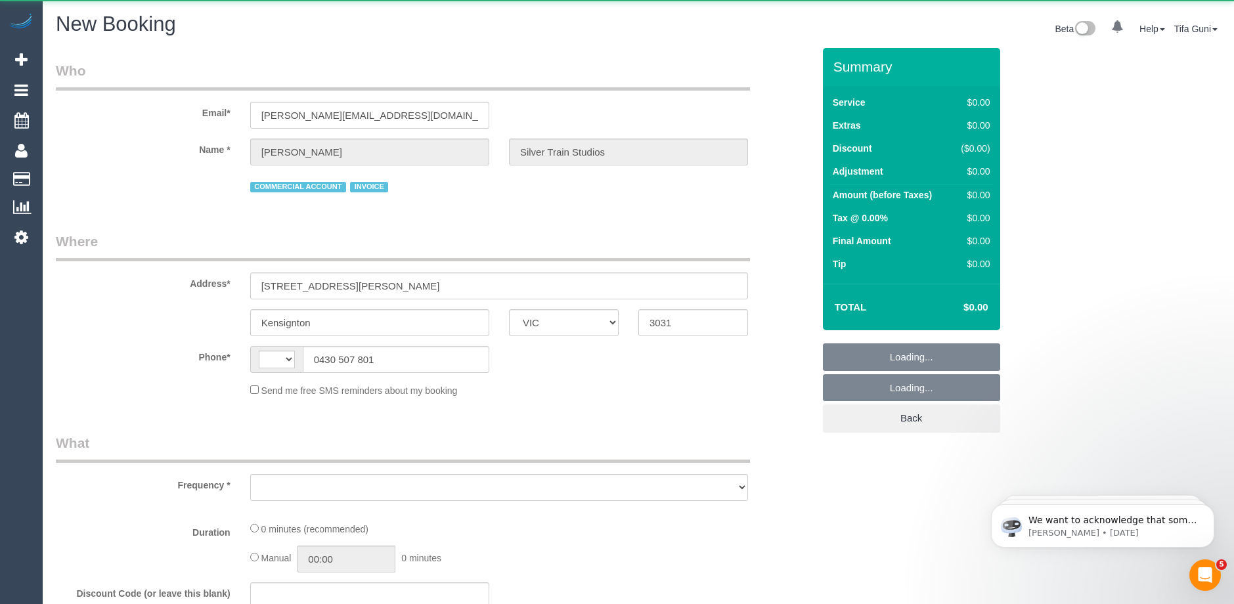
select select "string:AU"
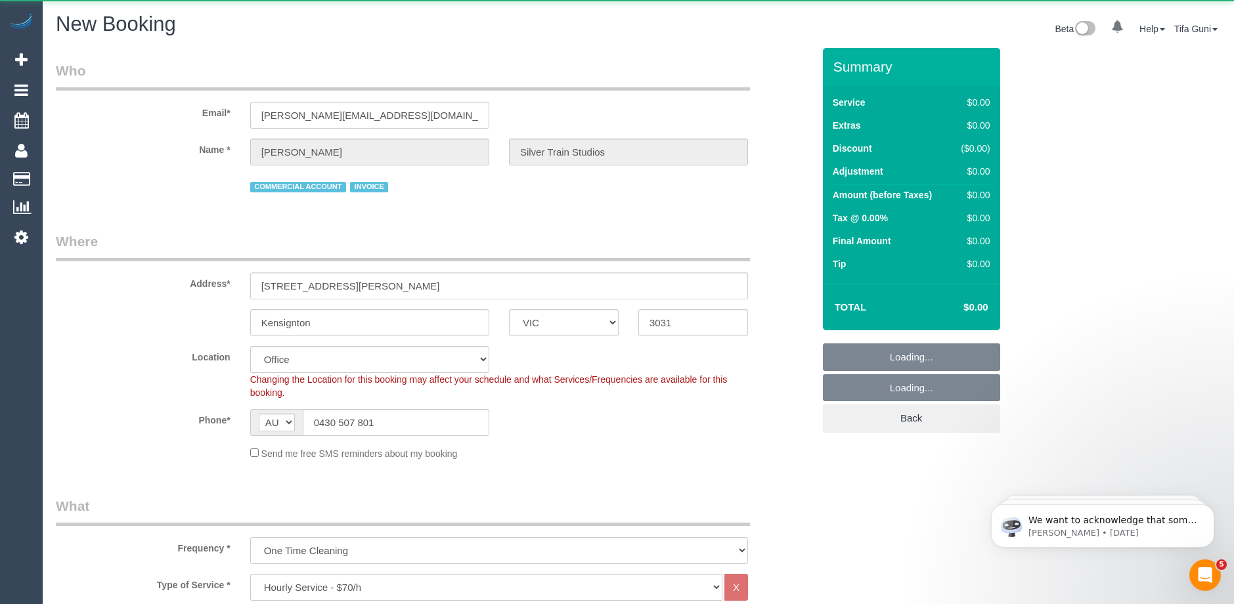
select select "object:2484"
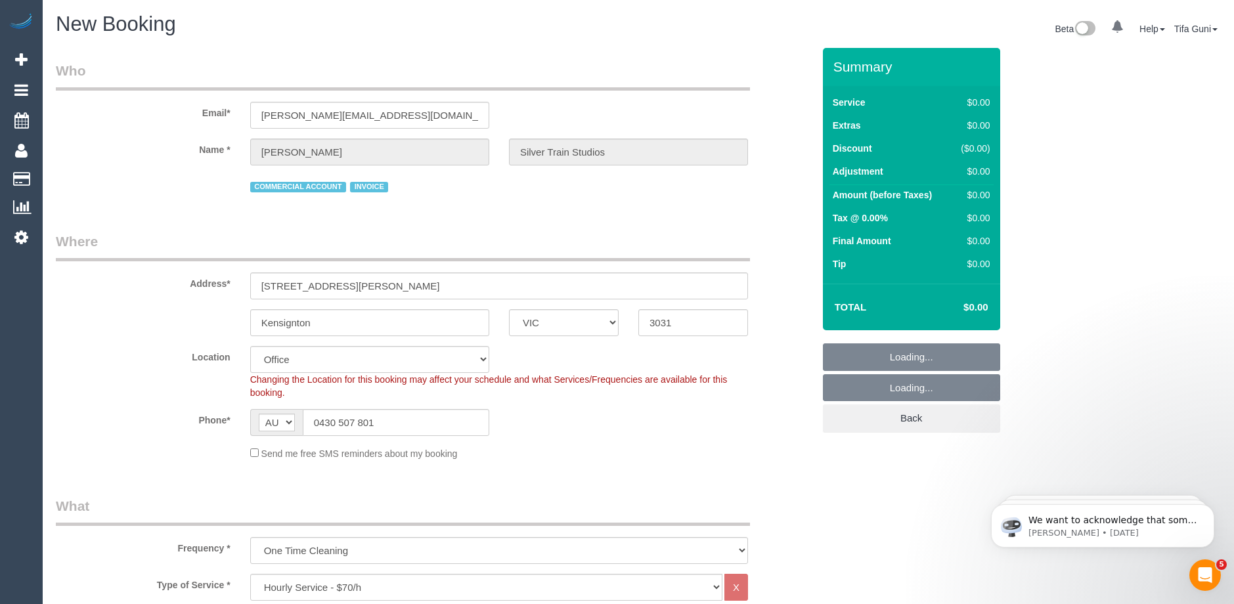
select select "59"
select select "object:2635"
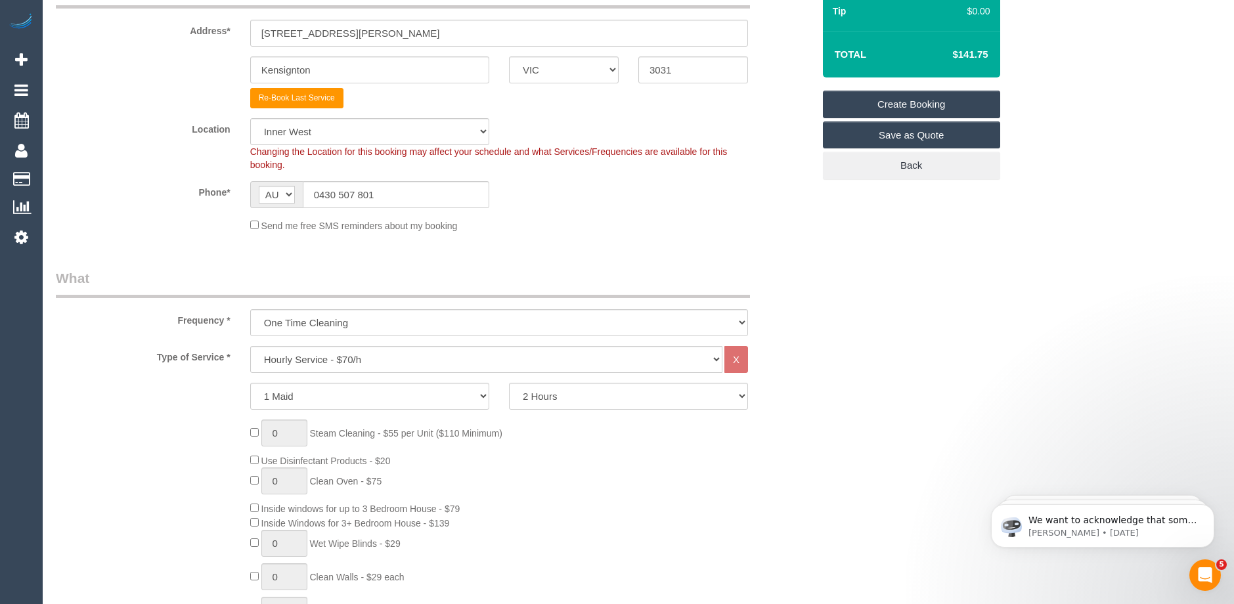
scroll to position [66, 0]
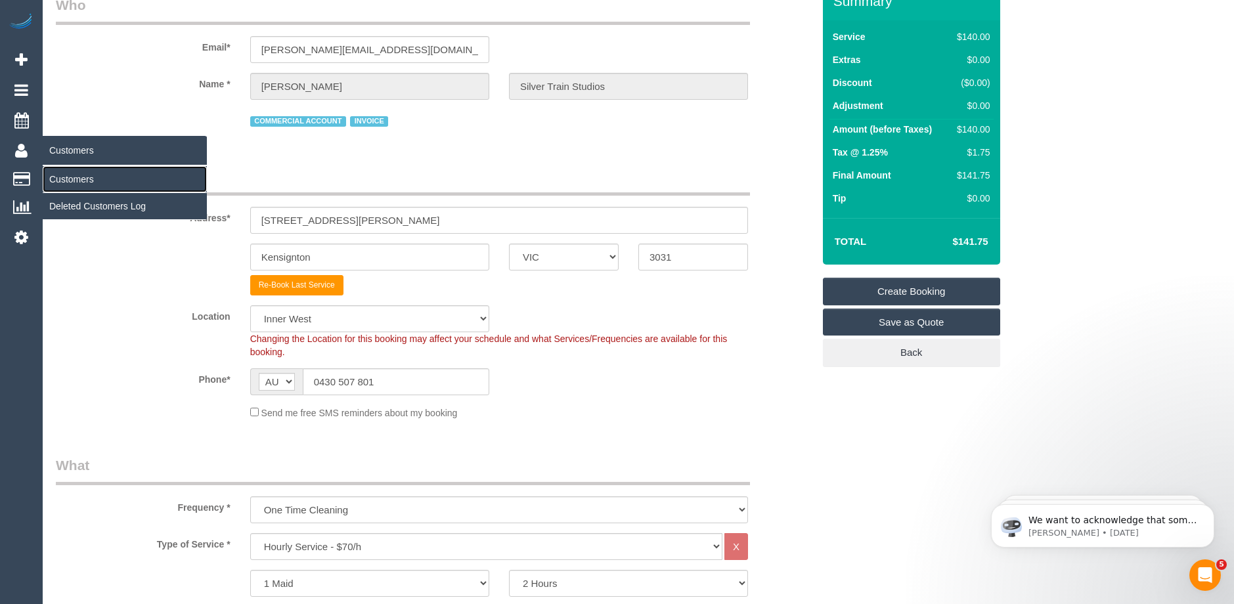
click at [70, 179] on link "Customers" at bounding box center [125, 179] width 164 height 26
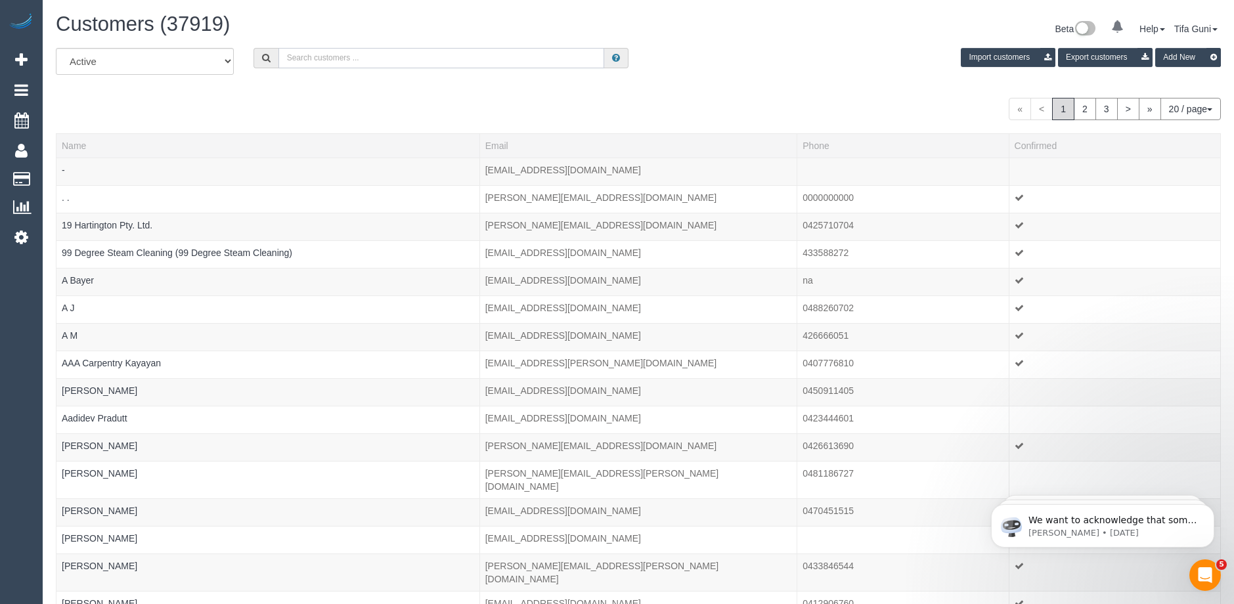
click at [328, 58] on input "text" at bounding box center [442, 58] width 326 height 20
paste input "61423855386"
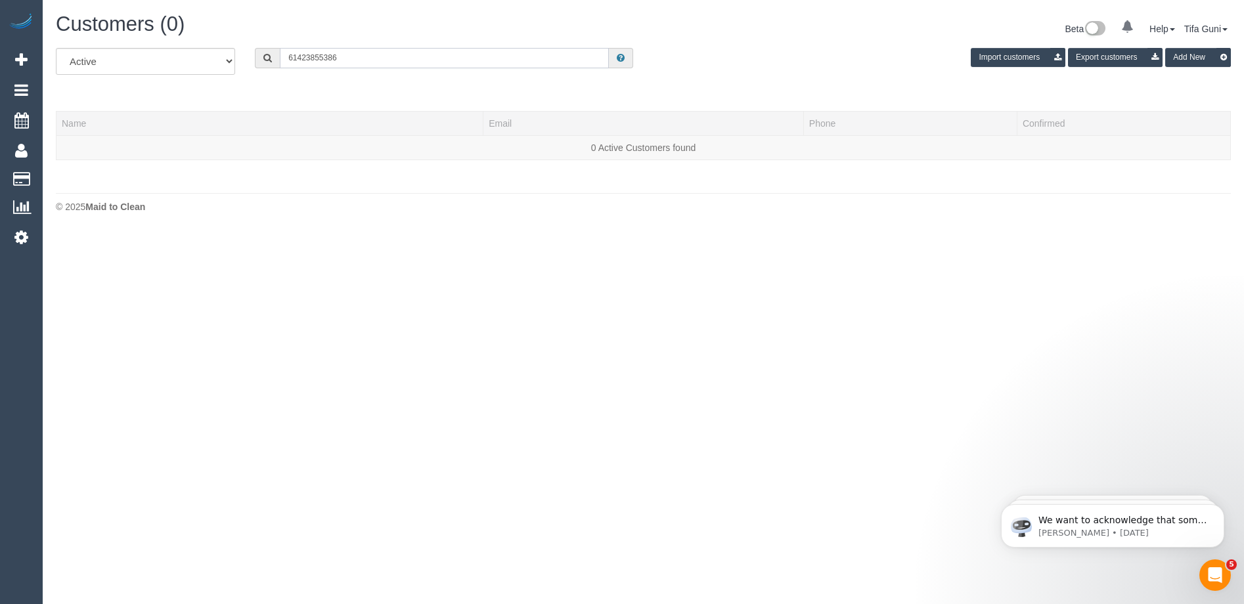
drag, startPoint x: 293, startPoint y: 55, endPoint x: 286, endPoint y: 56, distance: 7.3
click at [286, 56] on input "61423855386" at bounding box center [444, 58] width 329 height 20
click at [307, 56] on input "0423855386" at bounding box center [444, 58] width 329 height 20
type input "0423855386"
drag, startPoint x: 346, startPoint y: 54, endPoint x: 203, endPoint y: 51, distance: 142.6
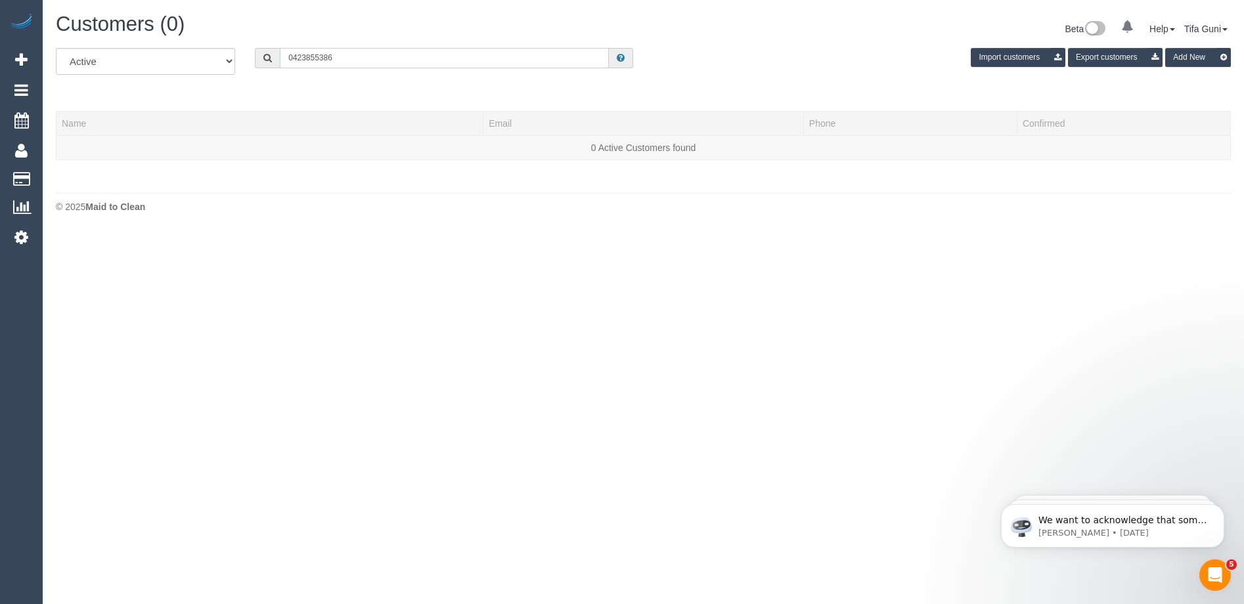
click at [203, 51] on div "All Active Archived 0423855386 Import customers Export customers Add New" at bounding box center [643, 66] width 1195 height 37
click at [355, 53] on input "text" at bounding box center [444, 58] width 329 height 20
paste input "[PERSON_NAME][EMAIL_ADDRESS][DOMAIN_NAME]"
drag, startPoint x: 383, startPoint y: 60, endPoint x: 221, endPoint y: 52, distance: 162.5
click at [221, 52] on div "All Active Archived [PERSON_NAME][EMAIL_ADDRESS][DOMAIN_NAME] Import customers …" at bounding box center [643, 66] width 1195 height 37
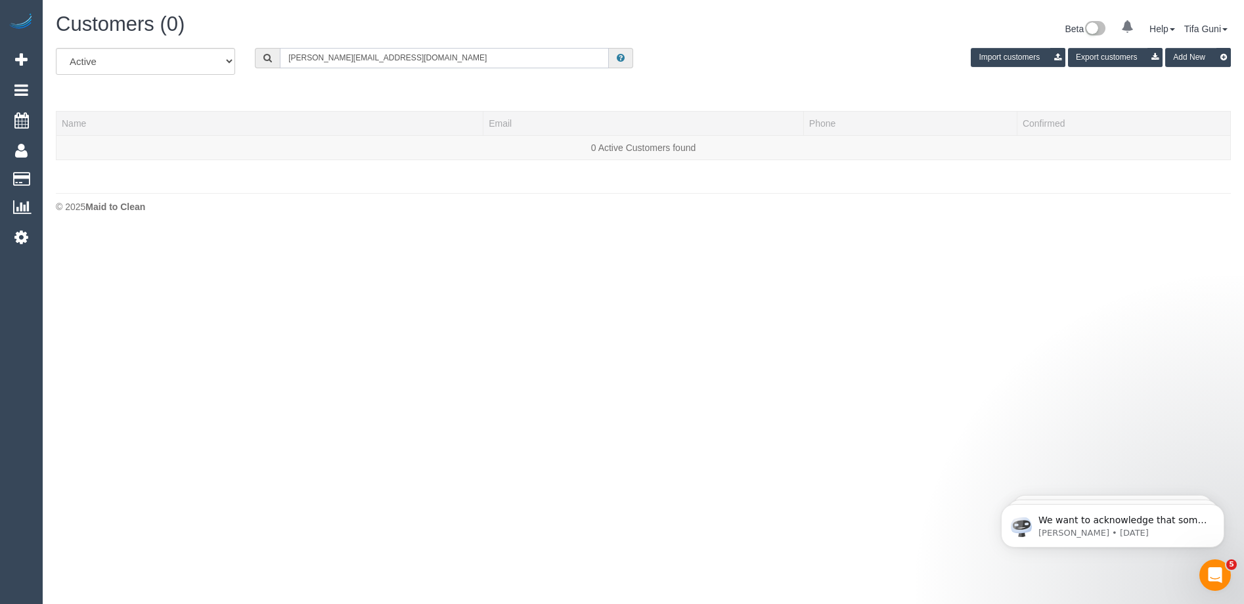
paste input "61449013233"
drag, startPoint x: 296, startPoint y: 56, endPoint x: 284, endPoint y: 56, distance: 11.8
click at [284, 56] on input "61449013233" at bounding box center [444, 58] width 329 height 20
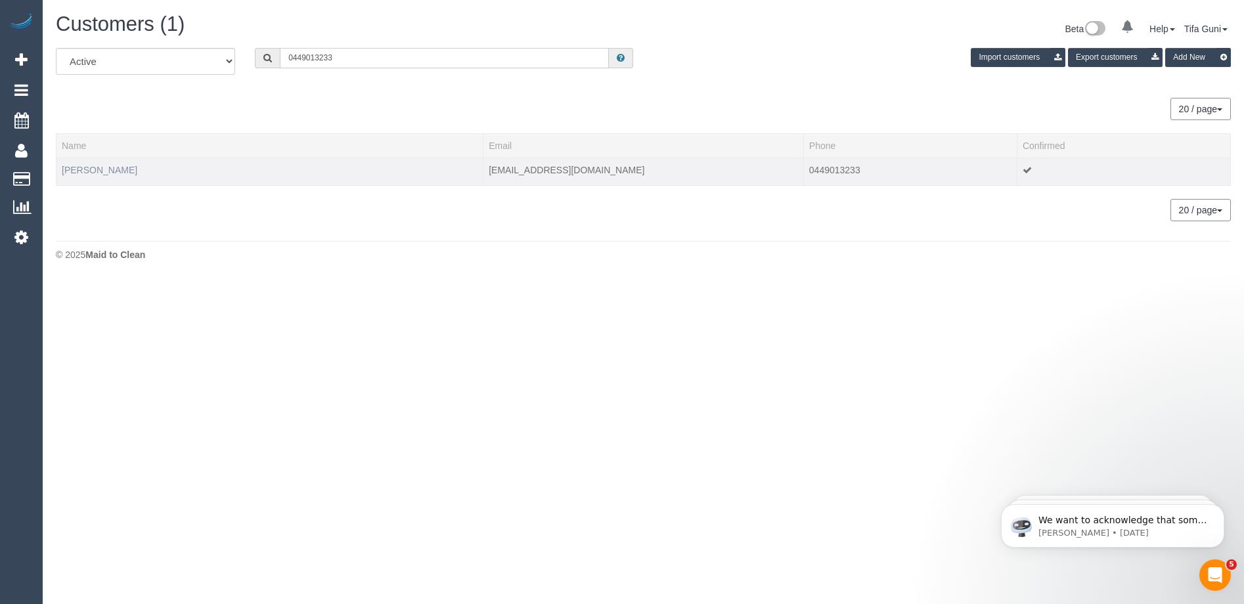
type input "0449013233"
click at [115, 169] on link "[PERSON_NAME]" at bounding box center [100, 170] width 76 height 11
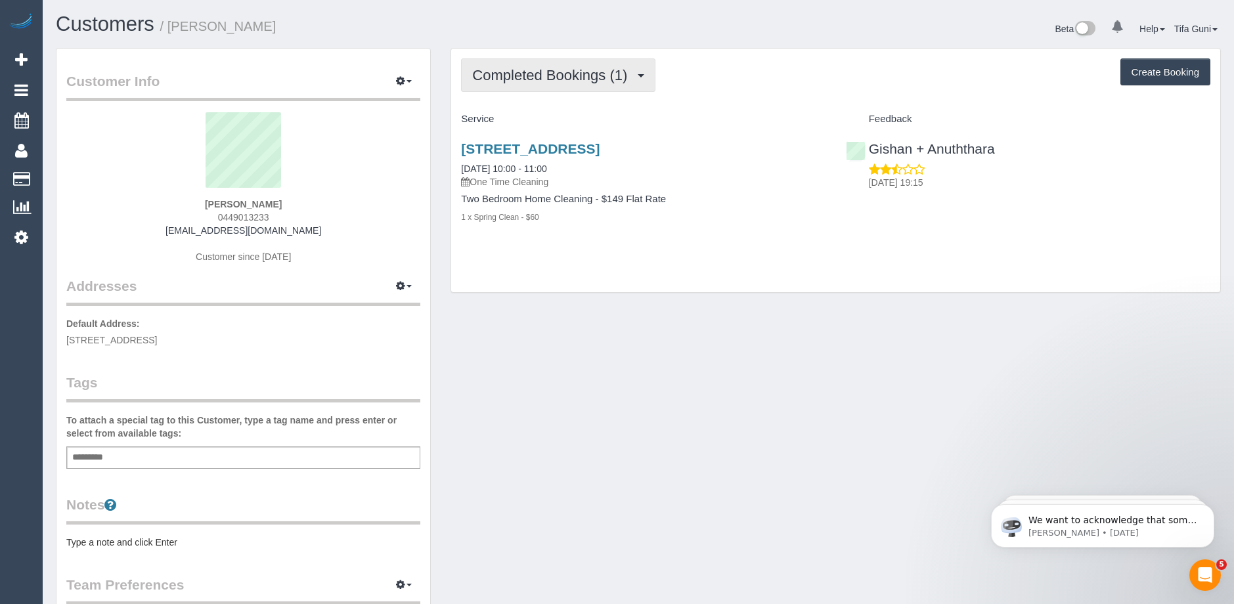
click at [556, 83] on button "Completed Bookings (1)" at bounding box center [558, 75] width 194 height 34
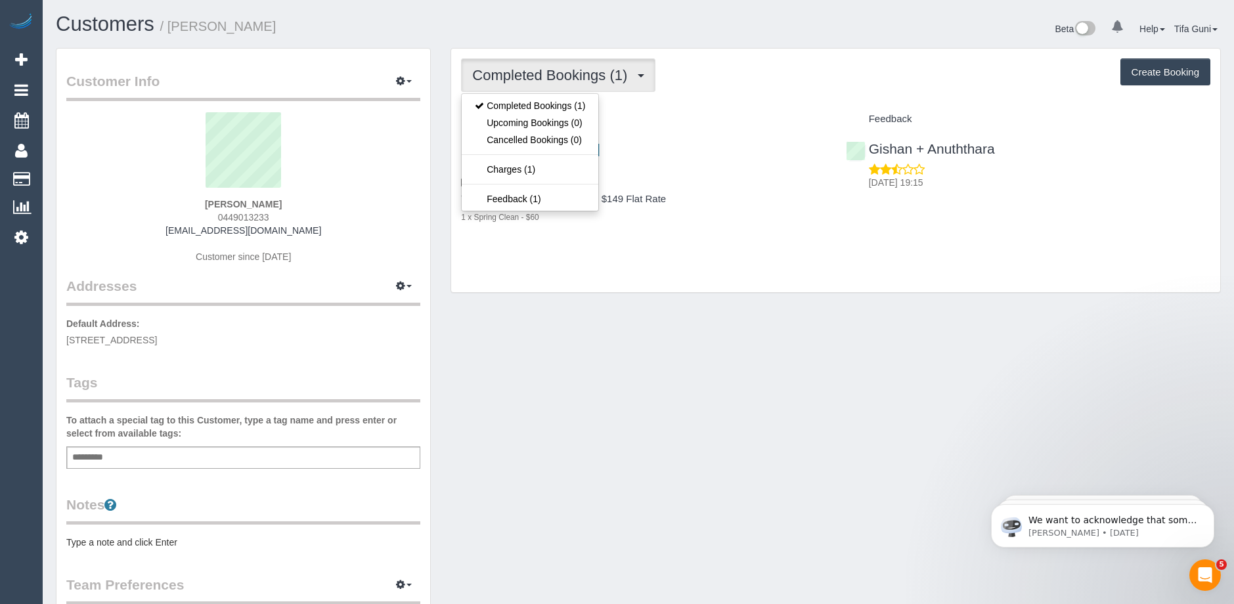
click at [641, 113] on div "Service" at bounding box center [643, 119] width 384 height 22
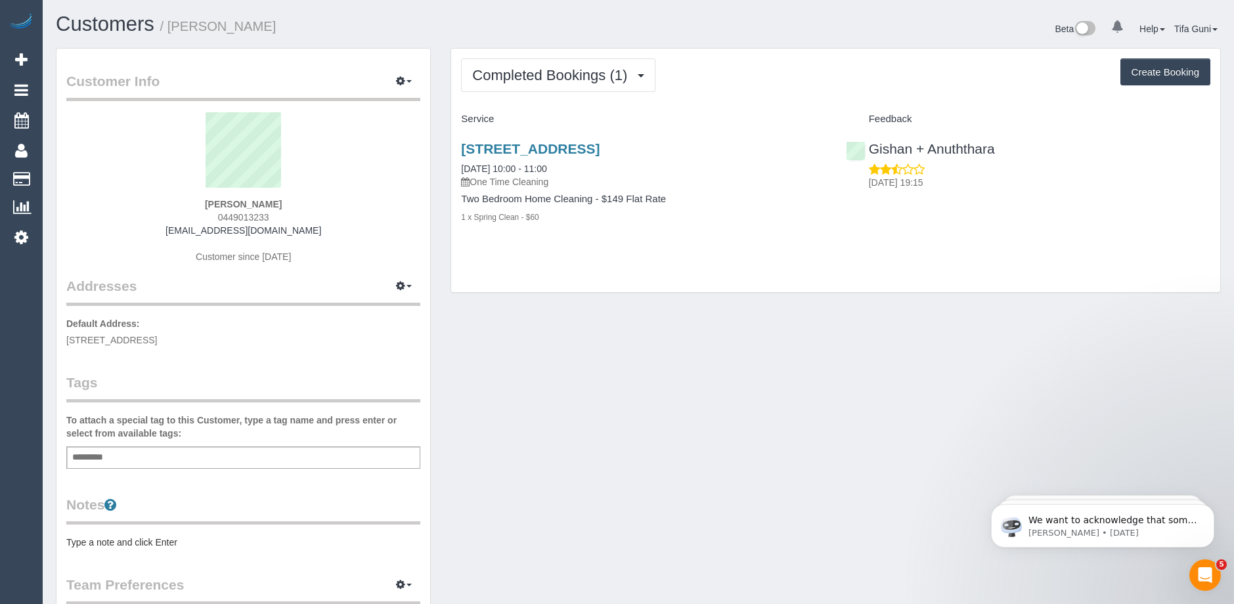
click at [1146, 75] on button "Create Booking" at bounding box center [1166, 72] width 90 height 28
select select "VIC"
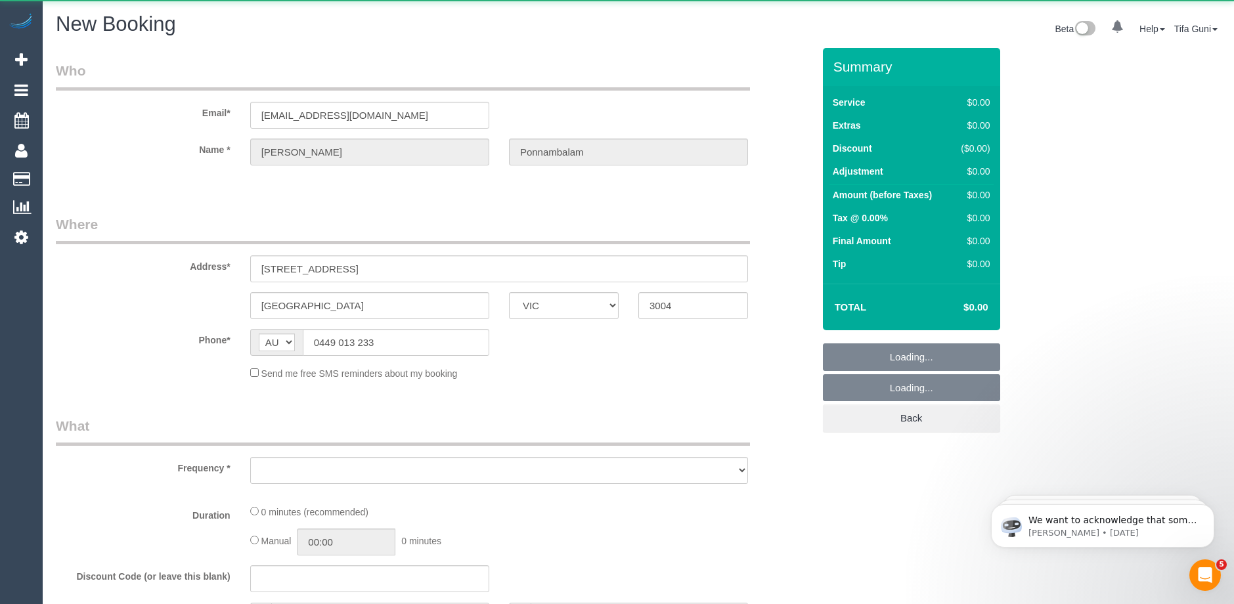
select select "object:4074"
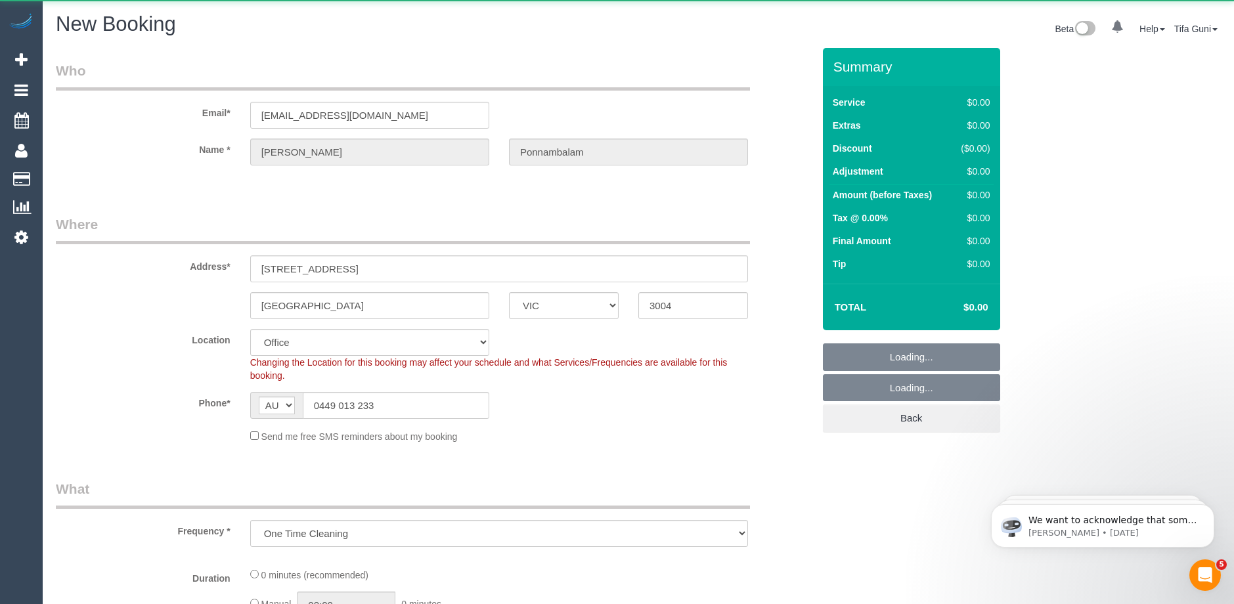
select select "string:stripe-pm_1G1QQ92GScqysDRVgHIvjZSJ"
select select "object:4245"
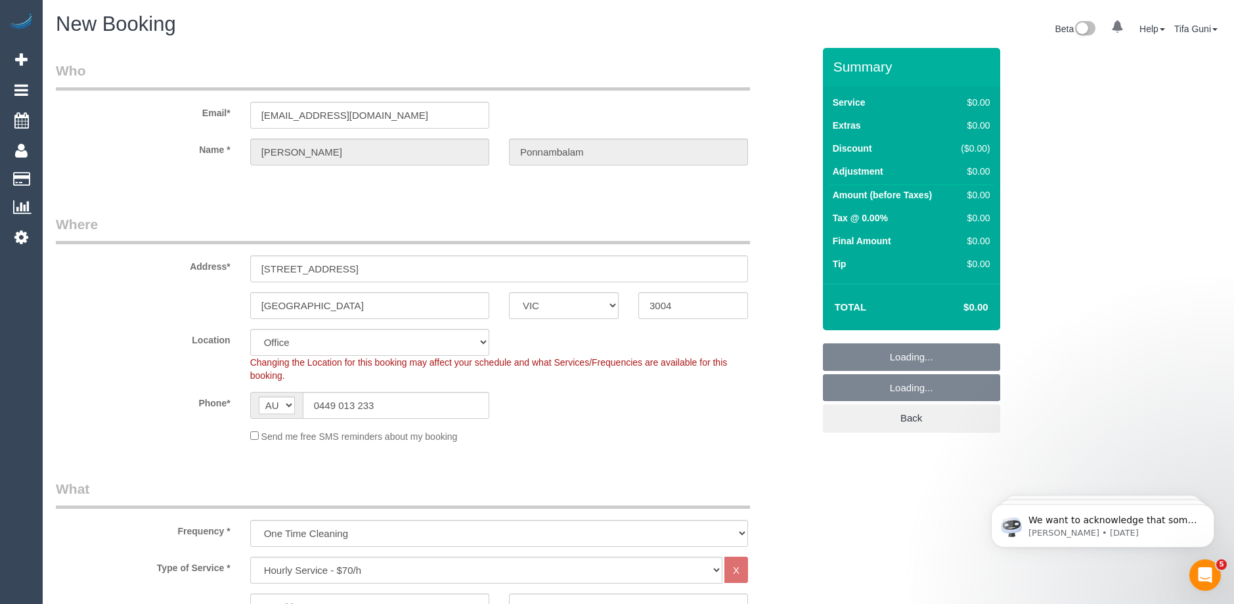
select select "54"
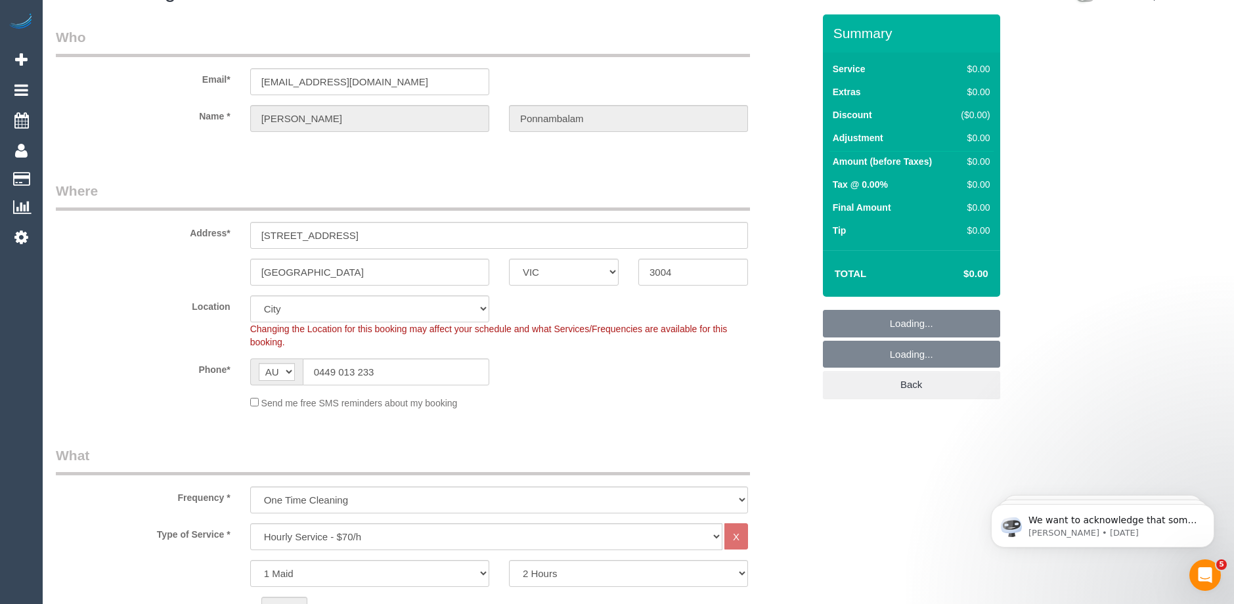
select select "object:5616"
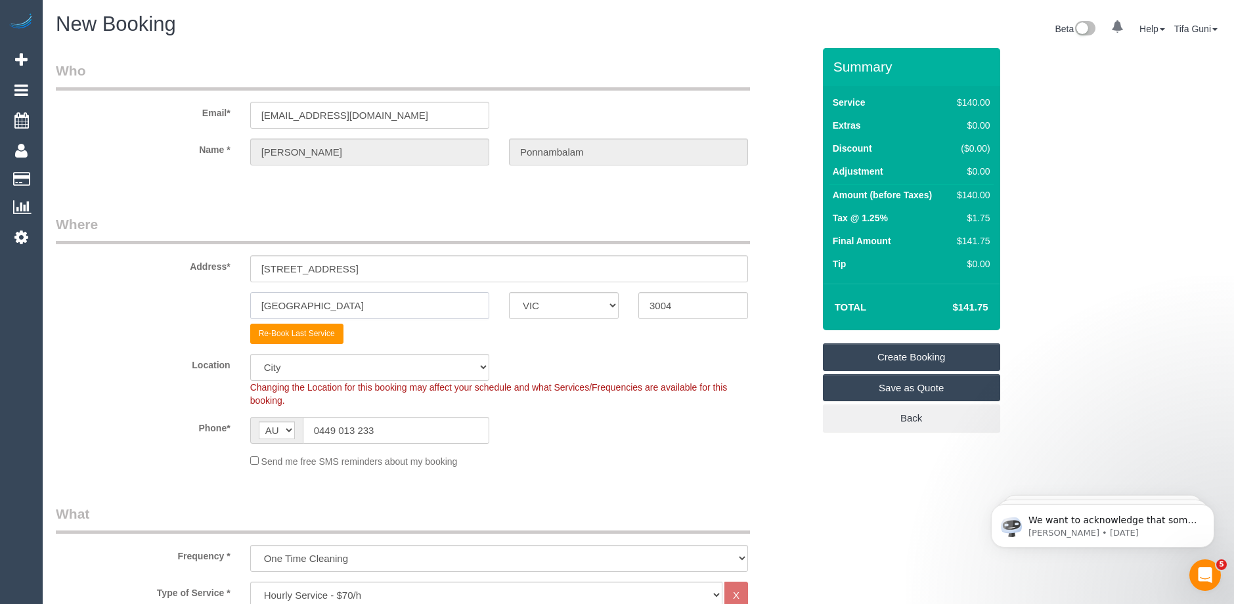
click at [341, 300] on input "[GEOGRAPHIC_DATA]" at bounding box center [369, 305] width 239 height 27
type input "M"
type input "s"
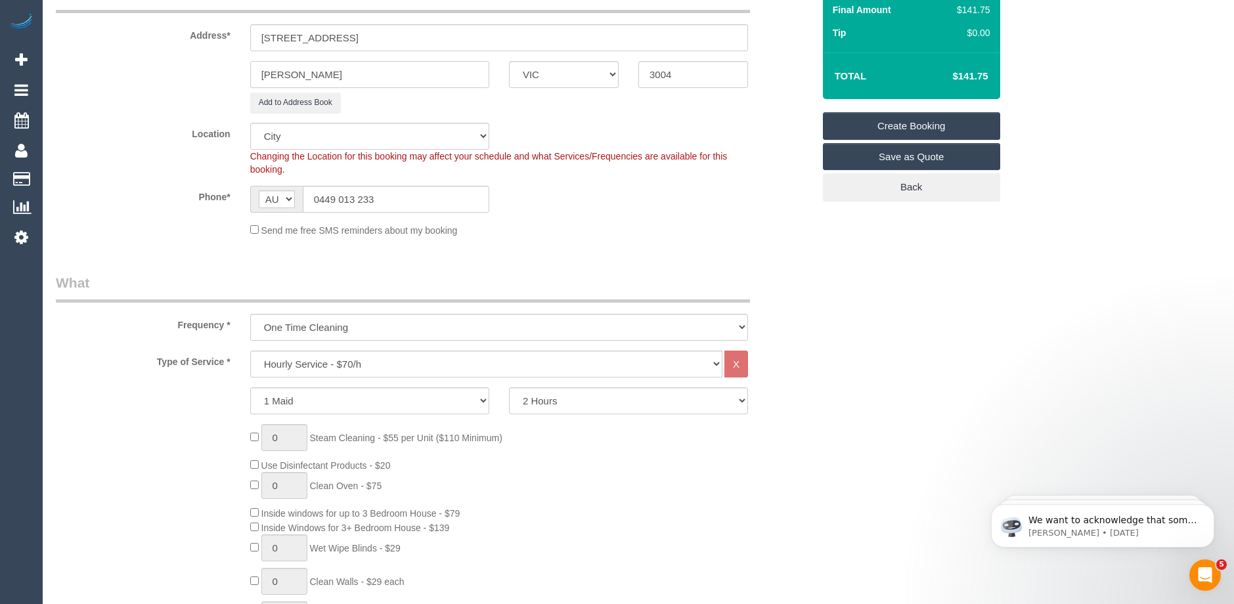
scroll to position [263, 0]
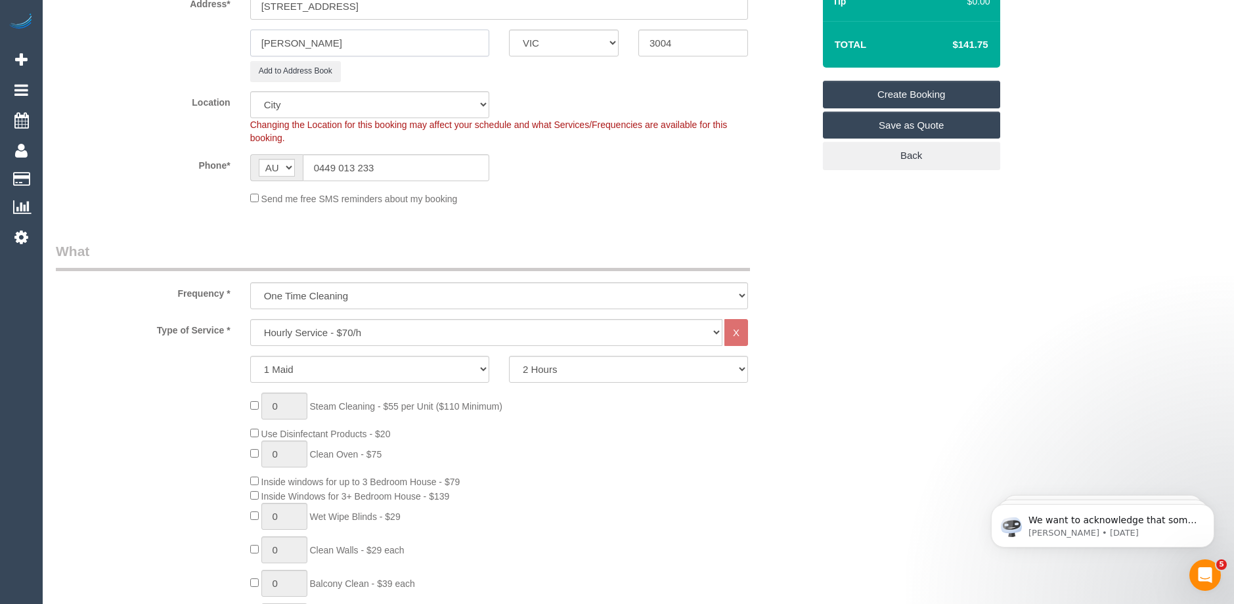
type input "[PERSON_NAME]"
click at [614, 372] on select "2 Hours 2.5 Hours 3 Hours 3.5 Hours 4 Hours 4.5 Hours 5 Hours 5.5 Hours 6 Hours…" at bounding box center [628, 369] width 239 height 27
select select "150"
click at [509, 356] on select "2 Hours 2.5 Hours 3 Hours 3.5 Hours 4 Hours 4.5 Hours 5 Hours 5.5 Hours 6 Hours…" at bounding box center [628, 369] width 239 height 27
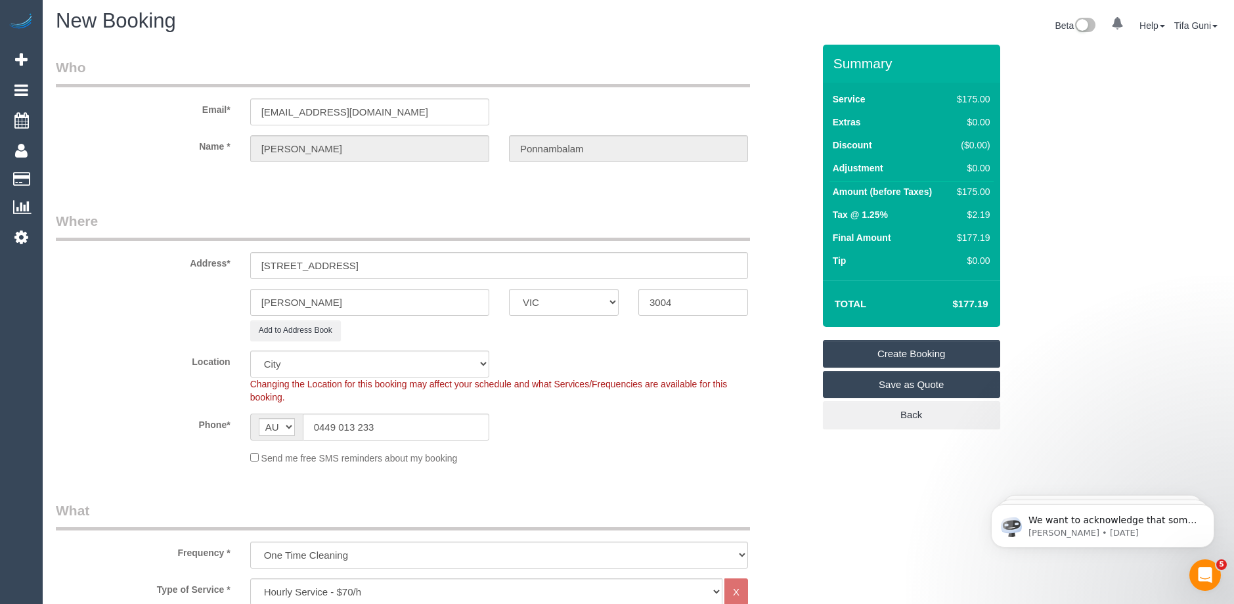
scroll to position [0, 0]
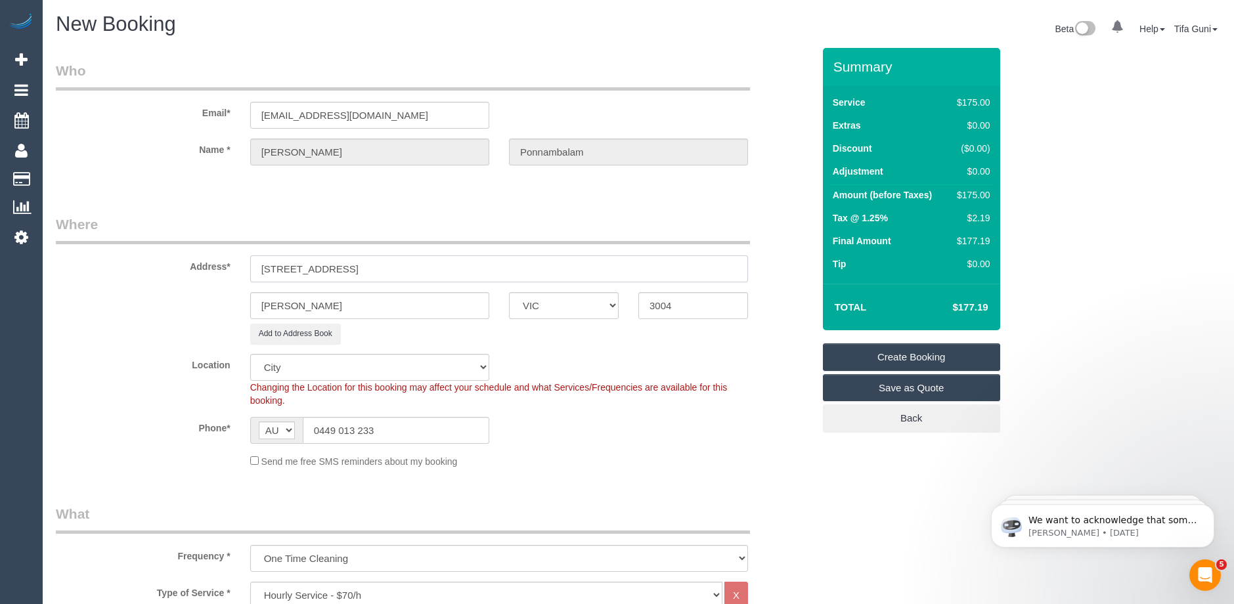
drag, startPoint x: 372, startPoint y: 260, endPoint x: 196, endPoint y: 274, distance: 177.3
click at [196, 274] on div "Address* [STREET_ADDRESS]" at bounding box center [434, 249] width 777 height 68
type input "[STREET_ADDRESS]"
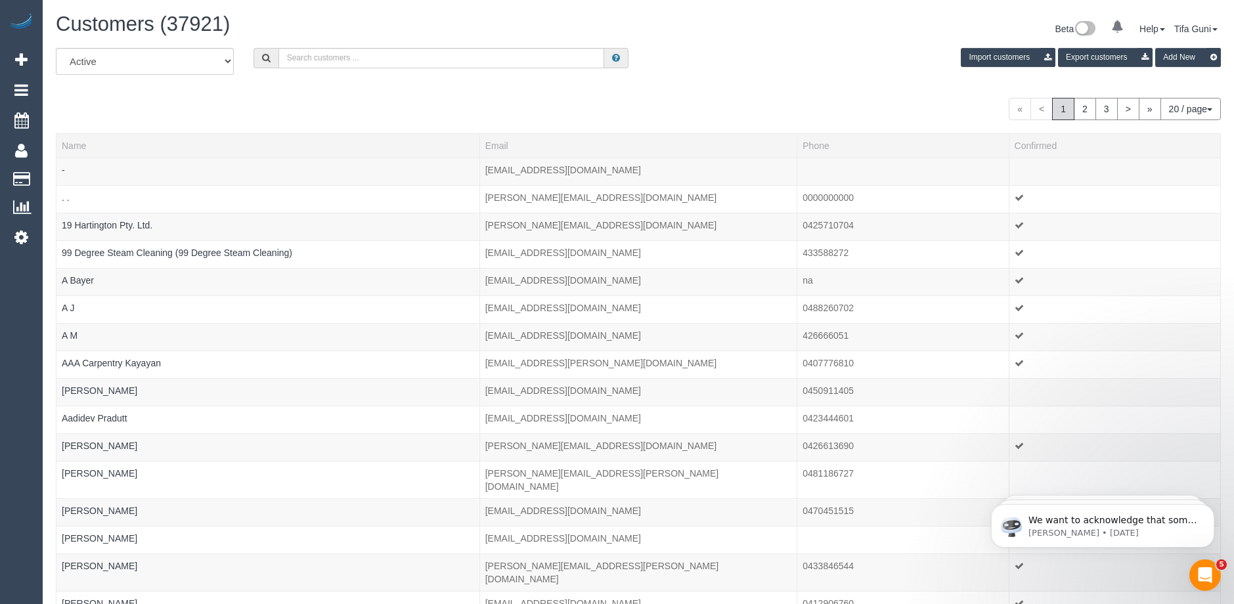
click at [323, 47] on div "Customers (37921) Beta 0 Your Notifications You have 0 alerts Help Help Docs Ta…" at bounding box center [638, 30] width 1185 height 35
click at [323, 55] on input "text" at bounding box center [442, 58] width 326 height 20
type input "ndis"
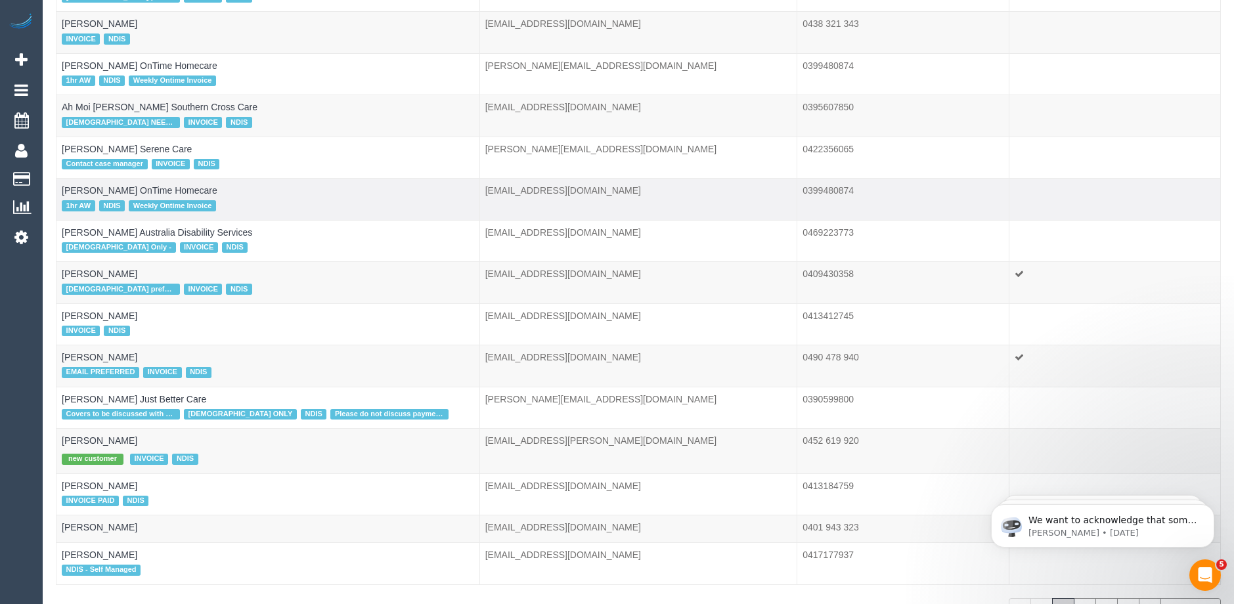
scroll to position [472, 0]
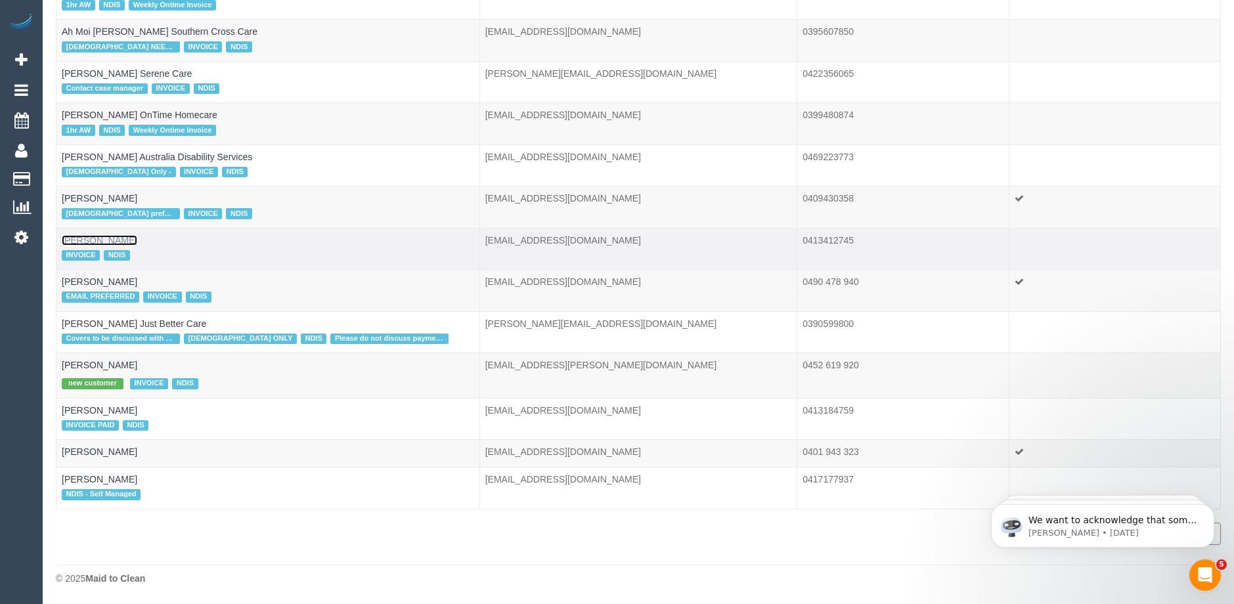
click at [92, 239] on link "Alan McHugh" at bounding box center [100, 240] width 76 height 11
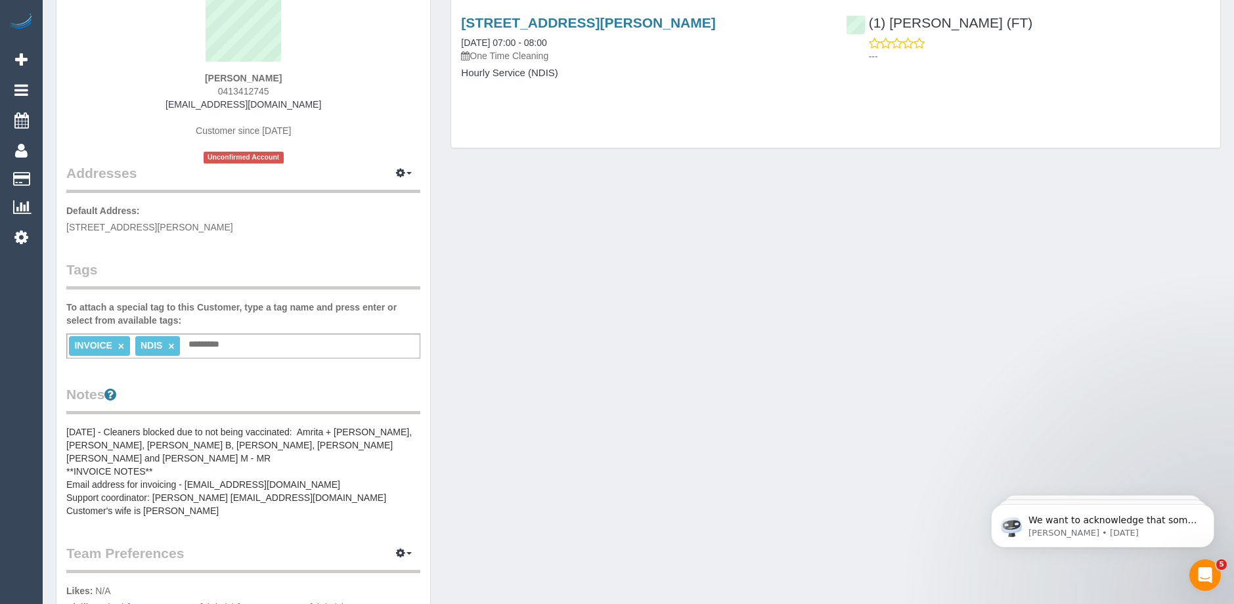
scroll to position [131, 0]
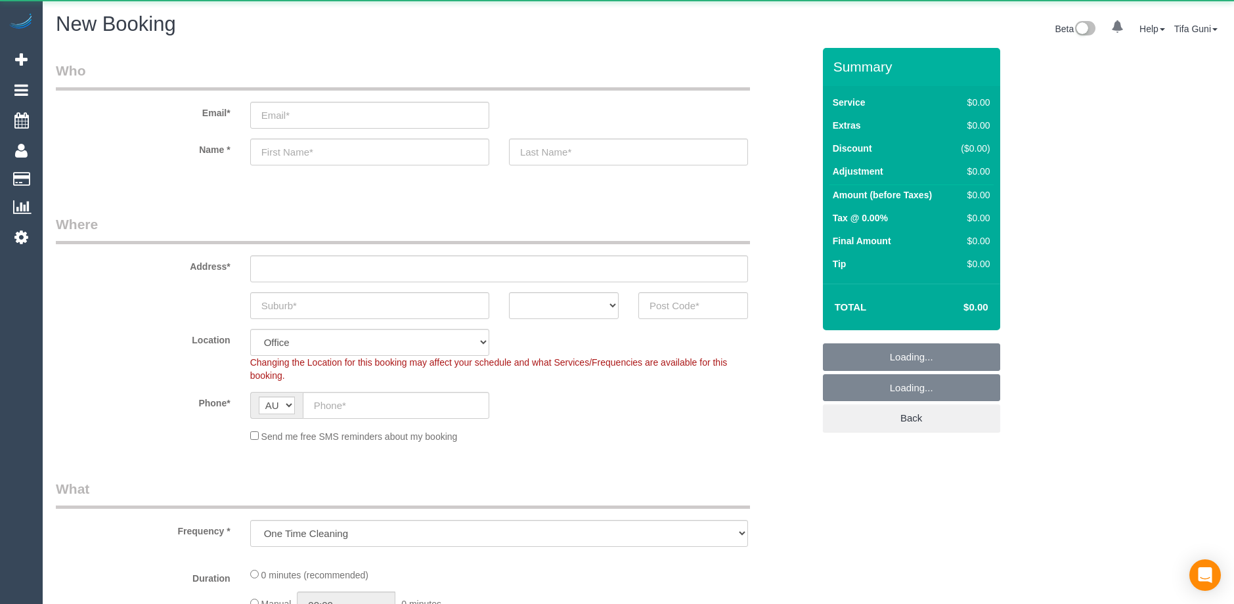
select select "object:813"
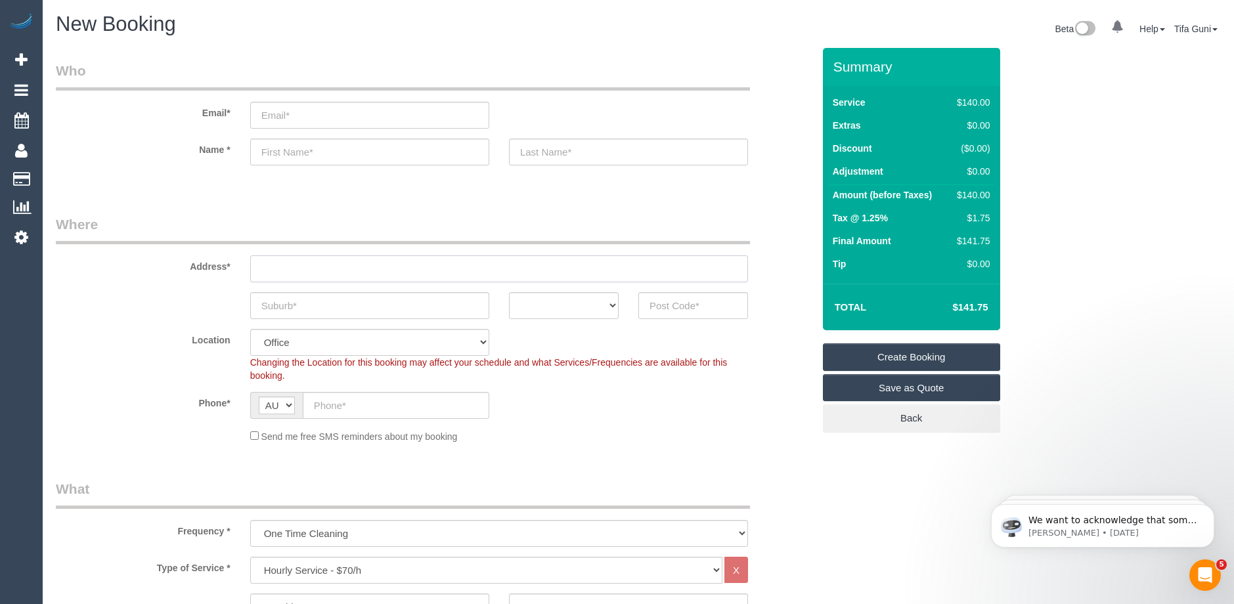
click at [342, 275] on input "text" at bounding box center [499, 269] width 498 height 27
paste input "[STREET_ADDRESS],"
drag, startPoint x: 358, startPoint y: 269, endPoint x: 415, endPoint y: 273, distance: 56.6
click at [415, 273] on input "[STREET_ADDRESS]," at bounding box center [499, 269] width 498 height 27
type input "[STREET_ADDRESS],"
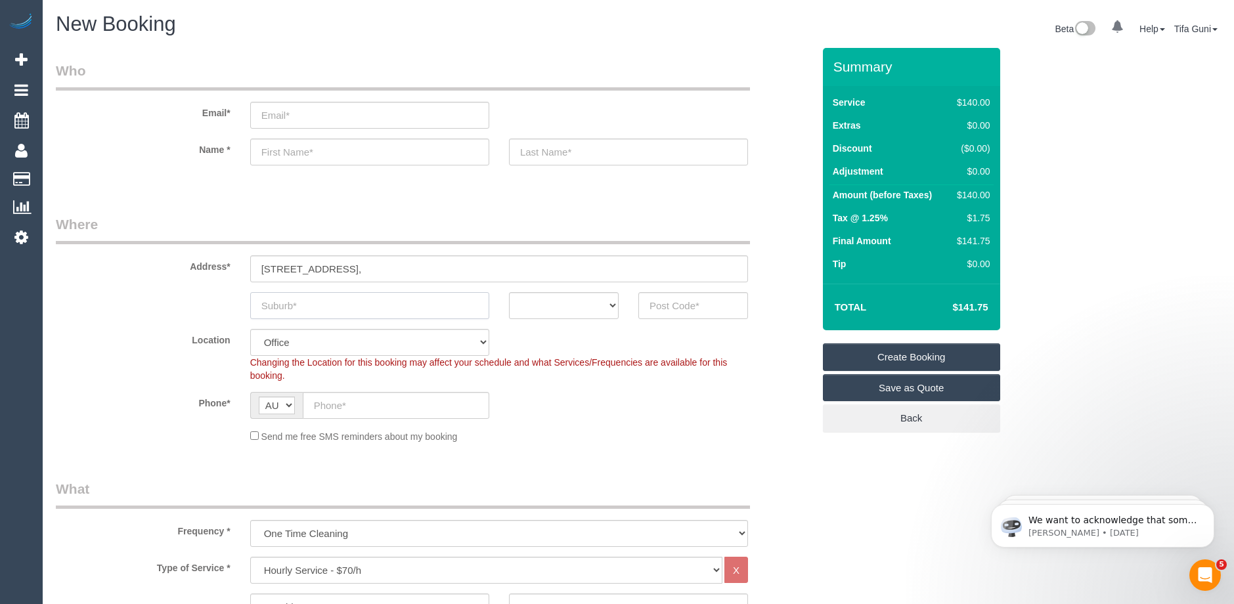
click at [344, 310] on input "text" at bounding box center [369, 305] width 239 height 27
paste input "Camberwell,"
type input "Camberwell,"
drag, startPoint x: 378, startPoint y: 268, endPoint x: 366, endPoint y: 270, distance: 12.6
click at [366, 270] on input "[STREET_ADDRESS]," at bounding box center [499, 269] width 498 height 27
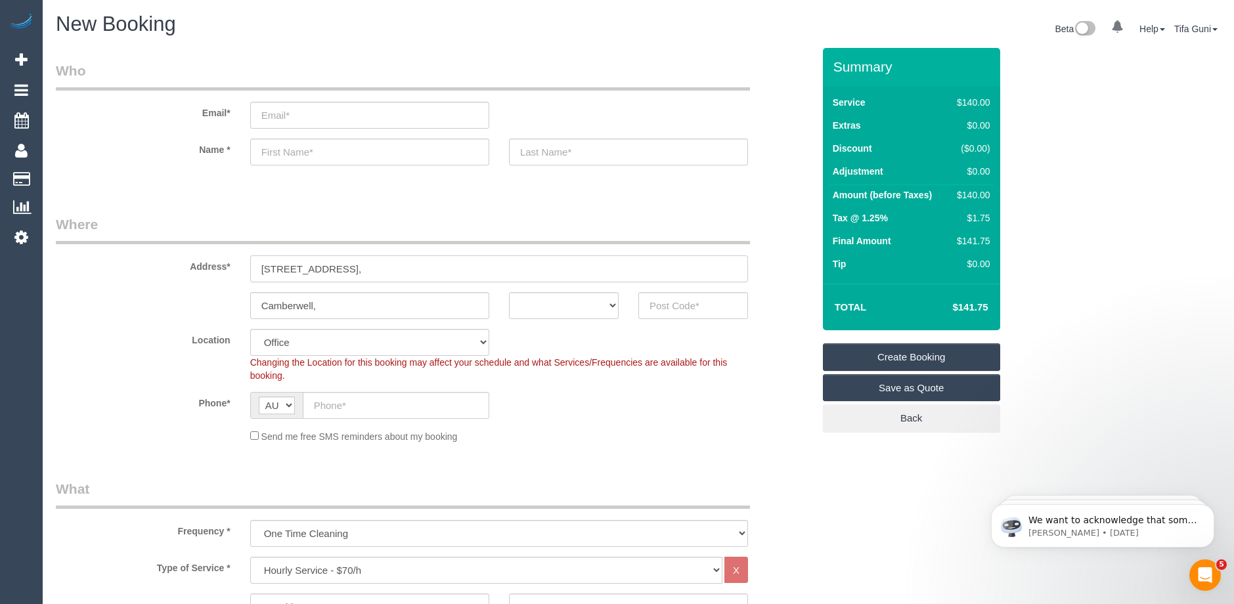
type input "[STREET_ADDRESS],"
click at [692, 309] on input "text" at bounding box center [694, 305] width 110 height 27
paste input "3124"
type input "3124"
click at [537, 308] on select "ACT [GEOGRAPHIC_DATA] NT [GEOGRAPHIC_DATA] SA TAS [GEOGRAPHIC_DATA] [GEOGRAPHIC…" at bounding box center [564, 305] width 110 height 27
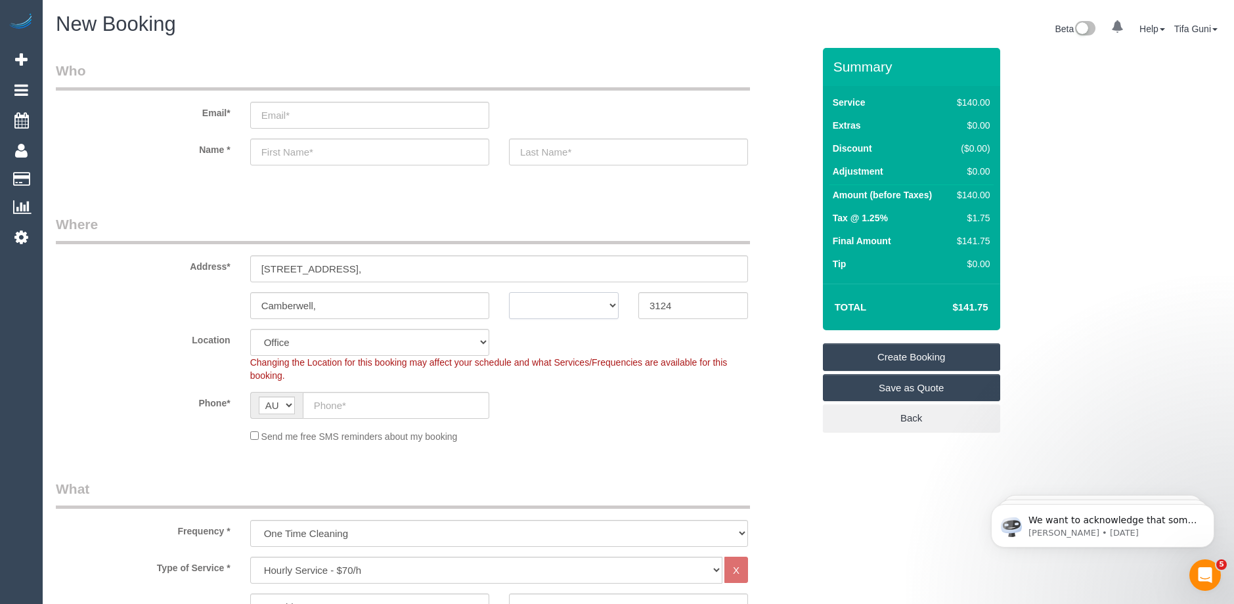
select select "VIC"
click at [509, 292] on select "ACT [GEOGRAPHIC_DATA] NT [GEOGRAPHIC_DATA] SA TAS [GEOGRAPHIC_DATA] [GEOGRAPHIC…" at bounding box center [564, 305] width 110 height 27
select select "58"
select select "object:2179"
click at [338, 307] on input "Camberwell," at bounding box center [369, 305] width 239 height 27
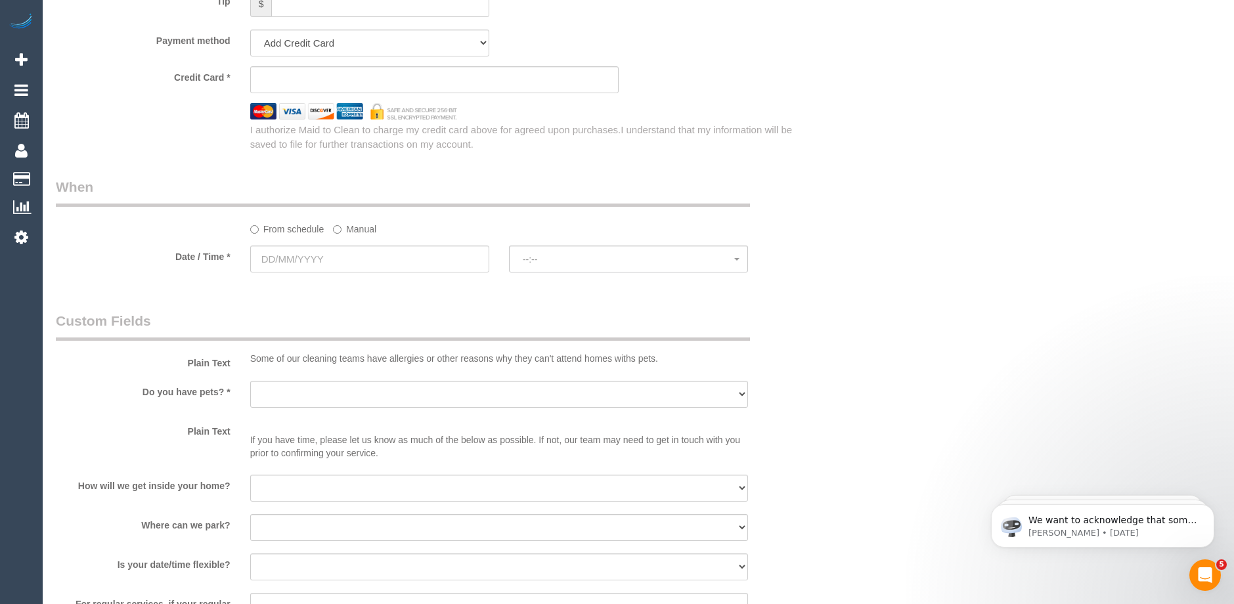
scroll to position [1445, 0]
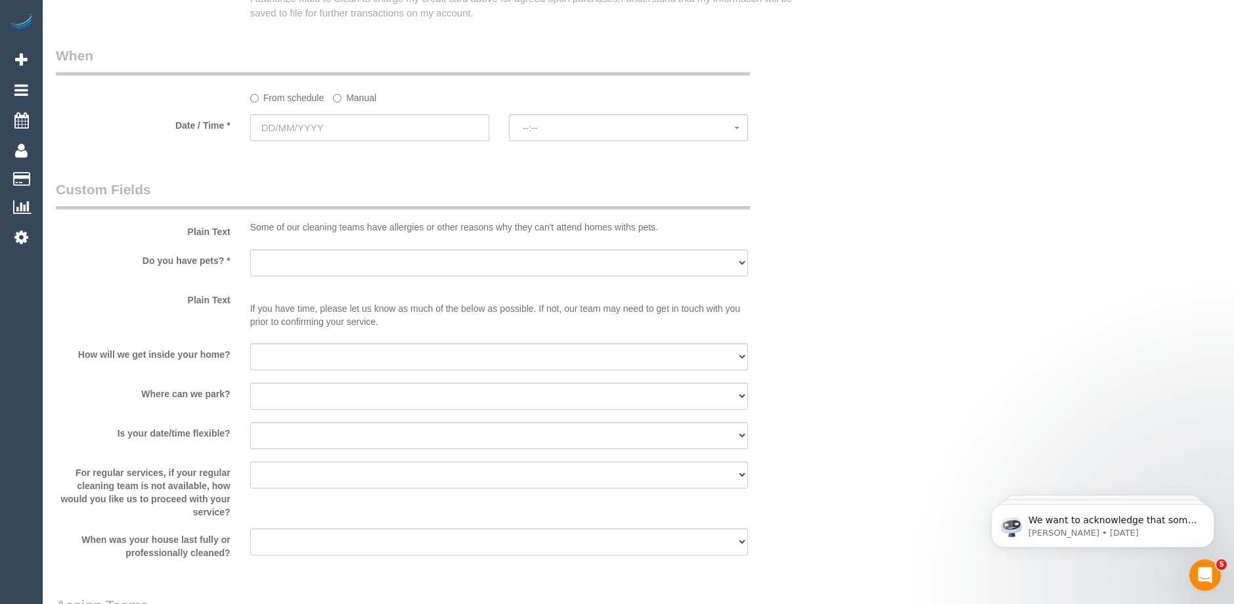
type input "Camberwell"
click at [362, 125] on input "text" at bounding box center [369, 127] width 239 height 27
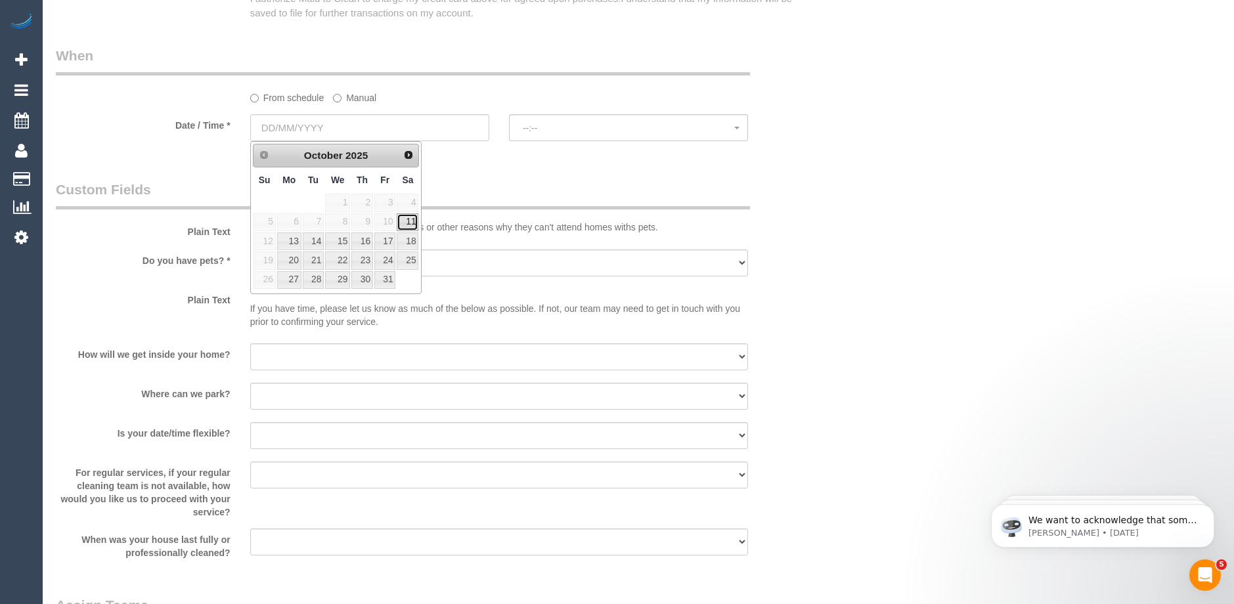
click at [407, 219] on link "11" at bounding box center [408, 223] width 22 height 18
type input "[DATE]"
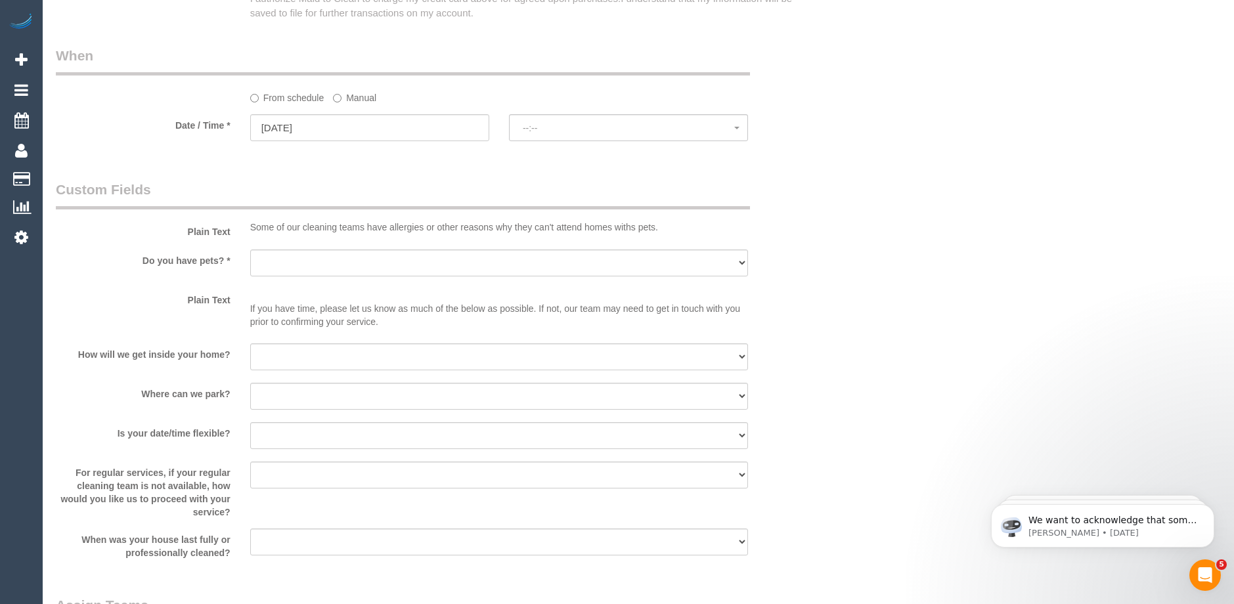
select select "spot1"
click at [591, 125] on span "07:00 - 08:00" at bounding box center [629, 128] width 212 height 11
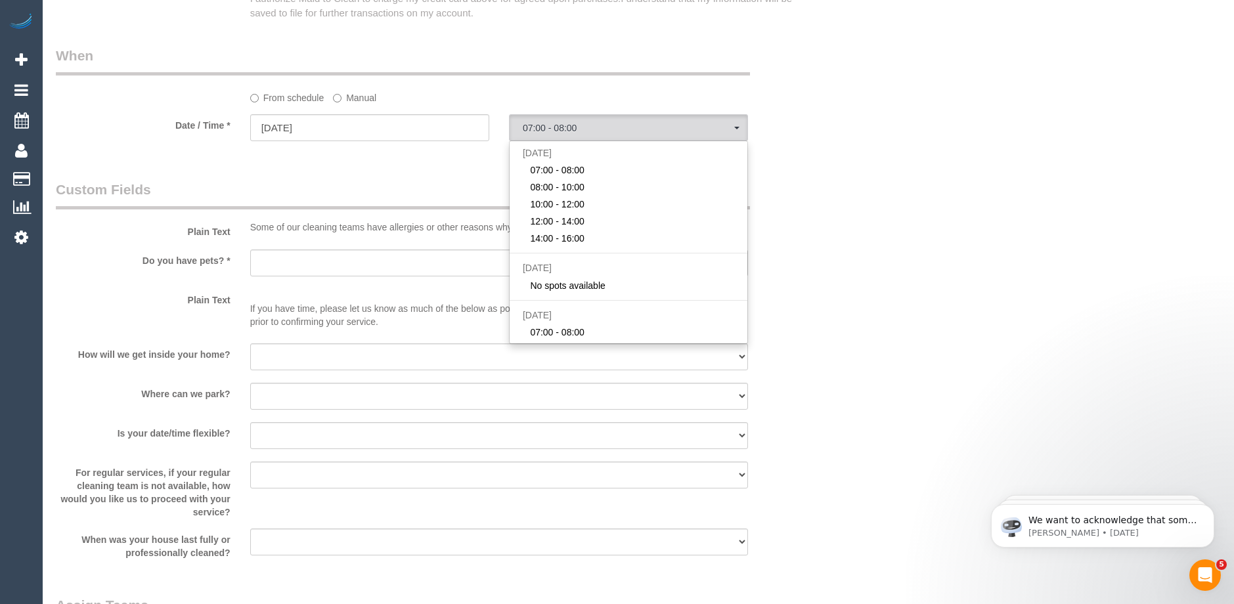
click at [417, 186] on legend "Custom Fields" at bounding box center [403, 195] width 694 height 30
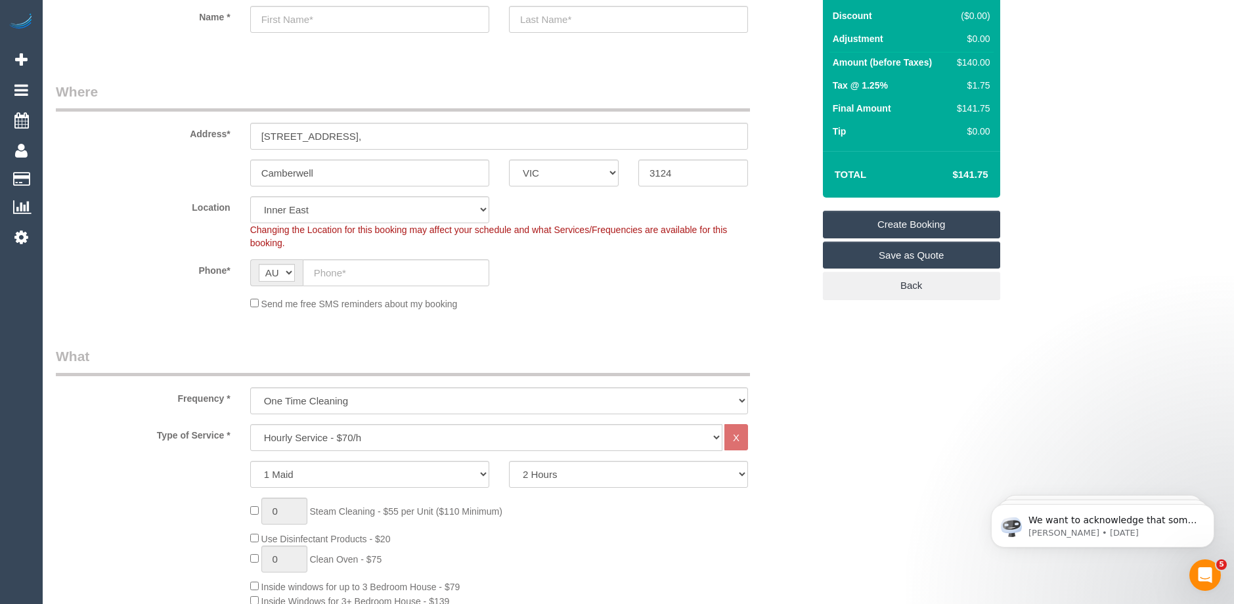
scroll to position [0, 0]
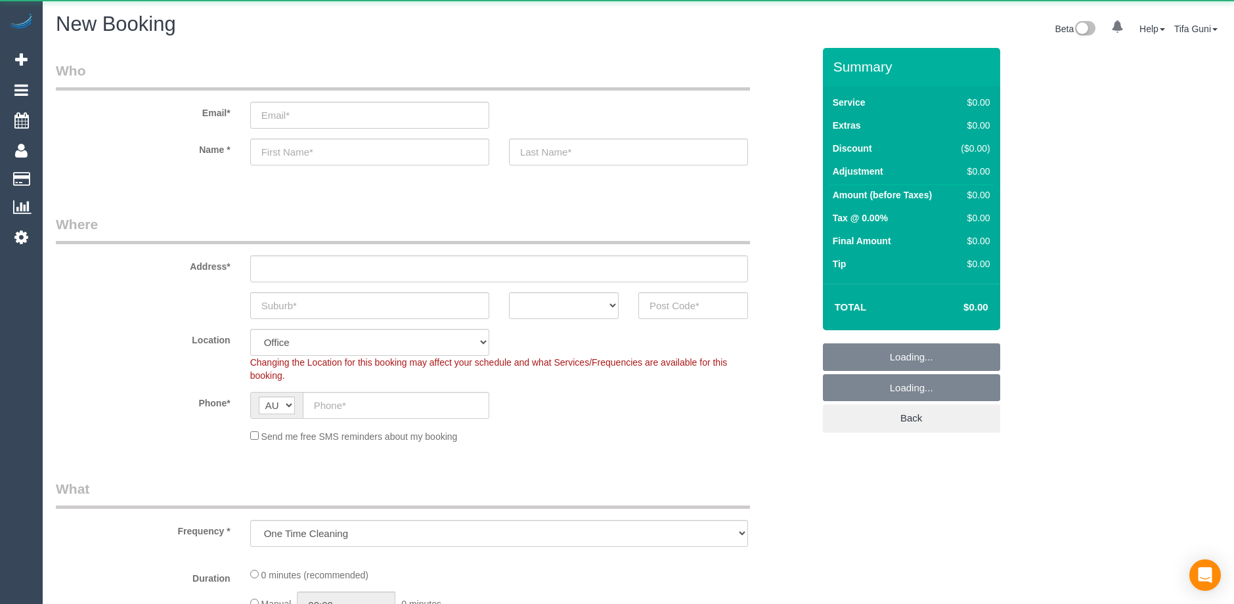
select select "object:813"
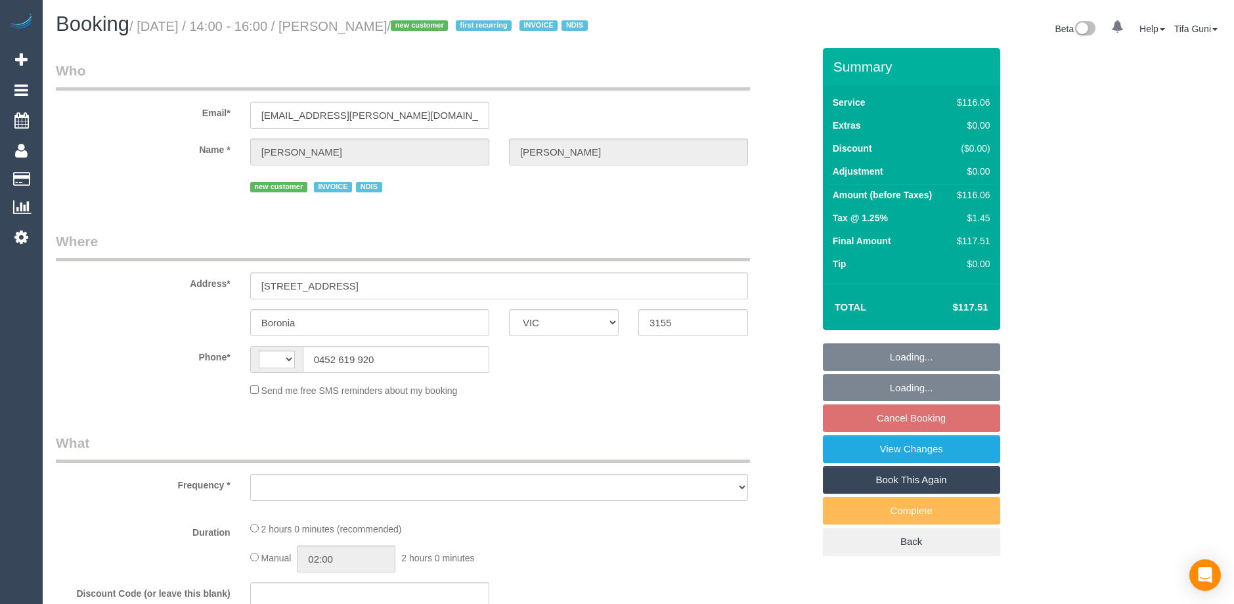
select select "VIC"
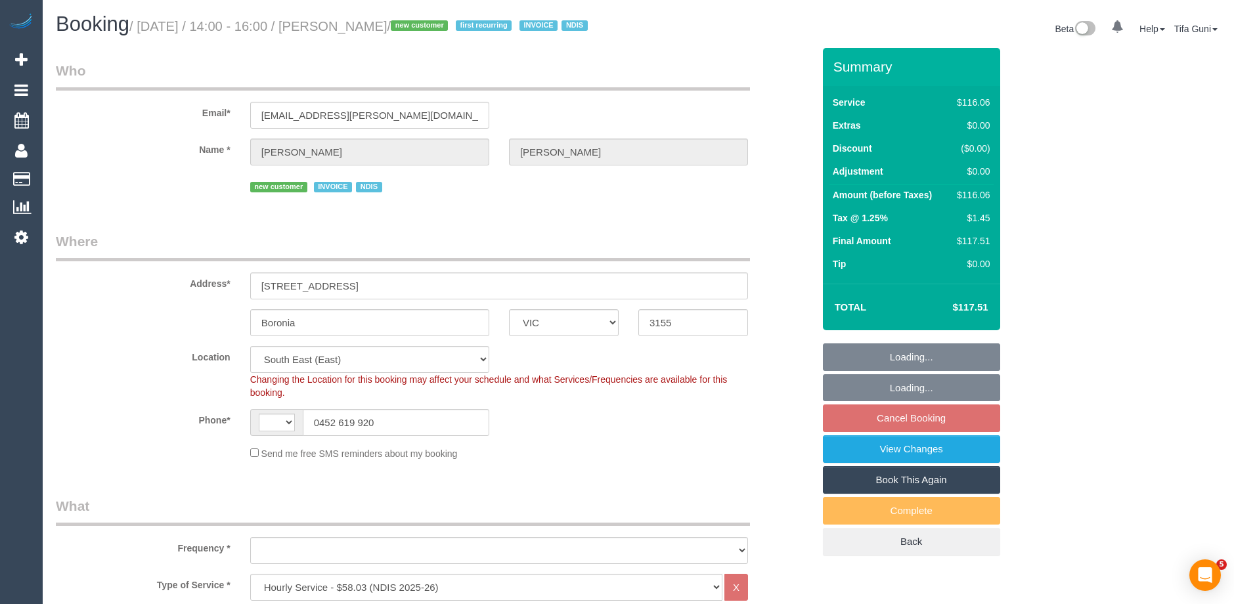
select select "string:AU"
select select "object:586"
select select "spot5"
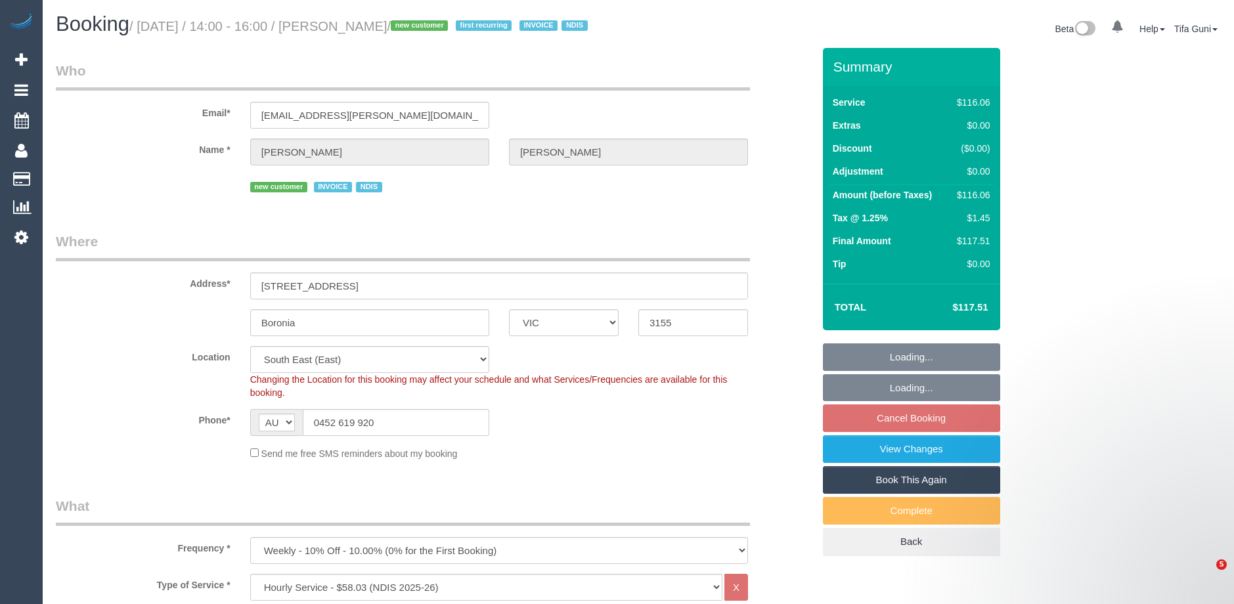
select select "object:1137"
select select "number:29"
select select "number:14"
select select "number:19"
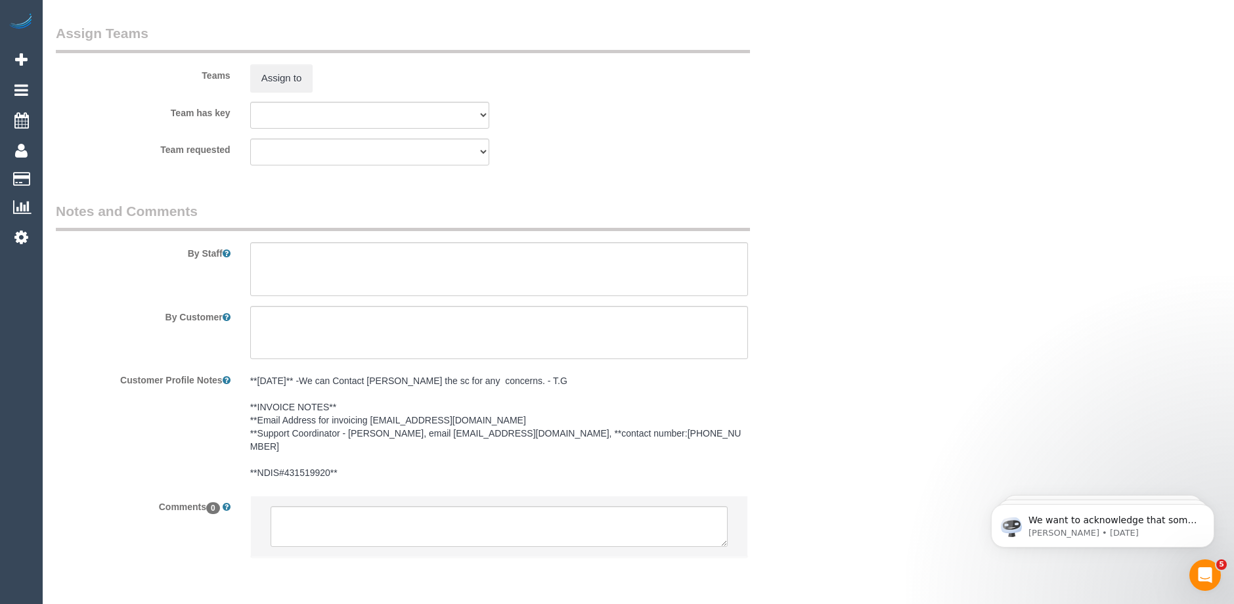
scroll to position [1614, 0]
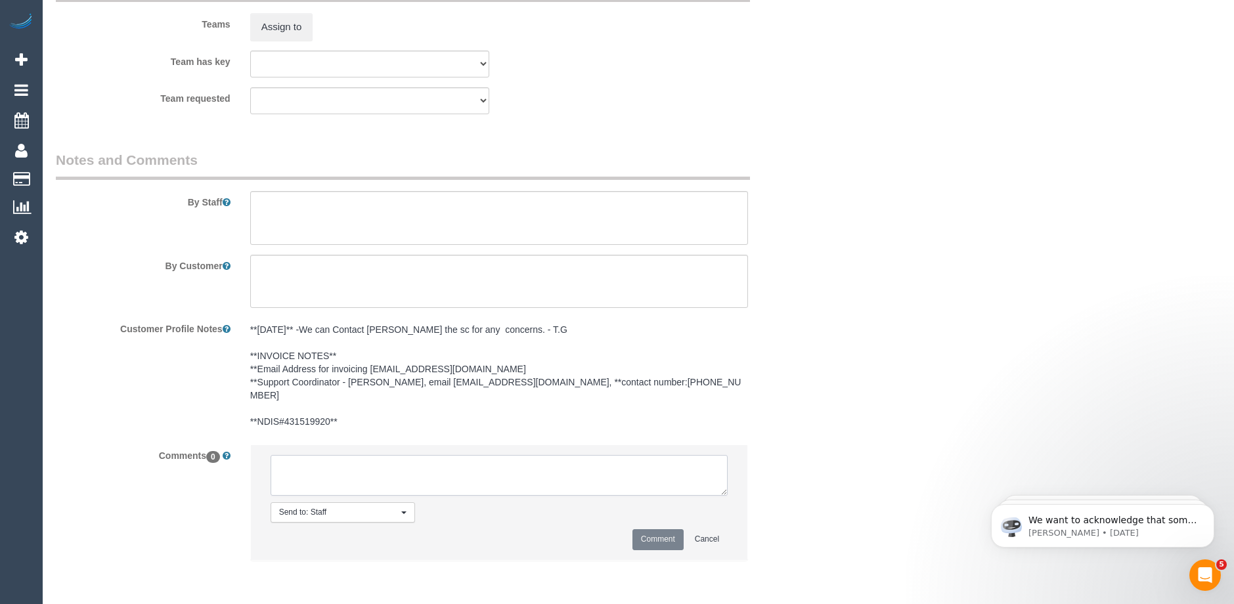
click at [337, 459] on textarea at bounding box center [499, 475] width 457 height 41
type textarea "-"
paste textarea "Flexibility dates: Flexibility times: Notes: knows we need to review Contact vi…"
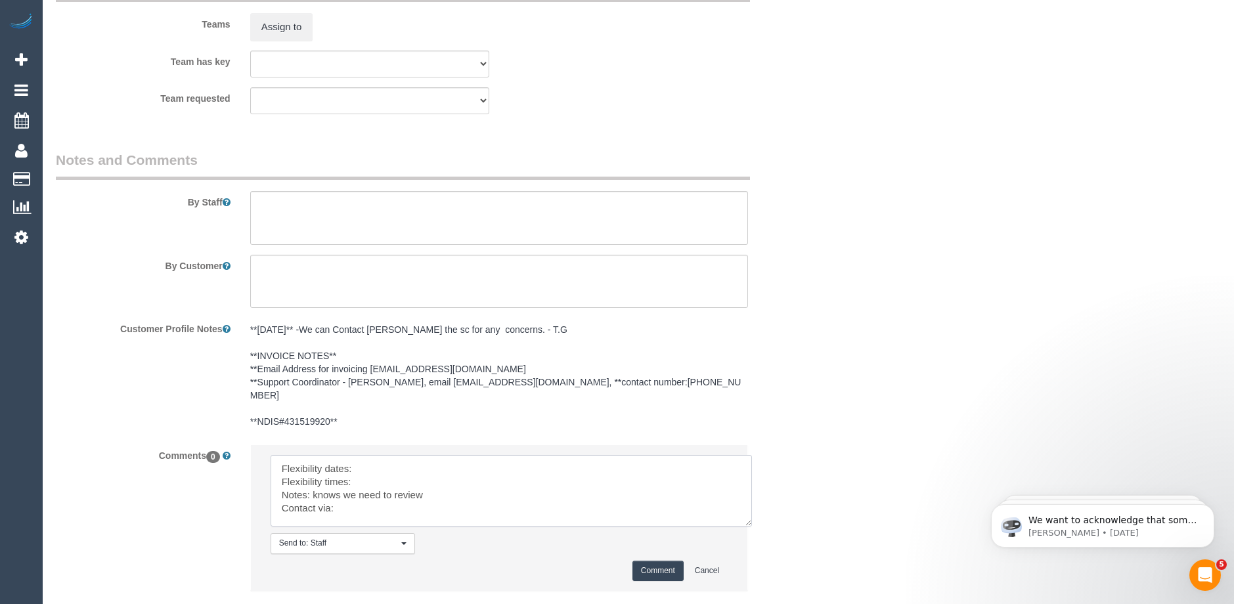
scroll to position [5, 0]
drag, startPoint x: 721, startPoint y: 494, endPoint x: 757, endPoint y: 542, distance: 60.0
click at [752, 527] on textarea at bounding box center [512, 491] width 482 height 72
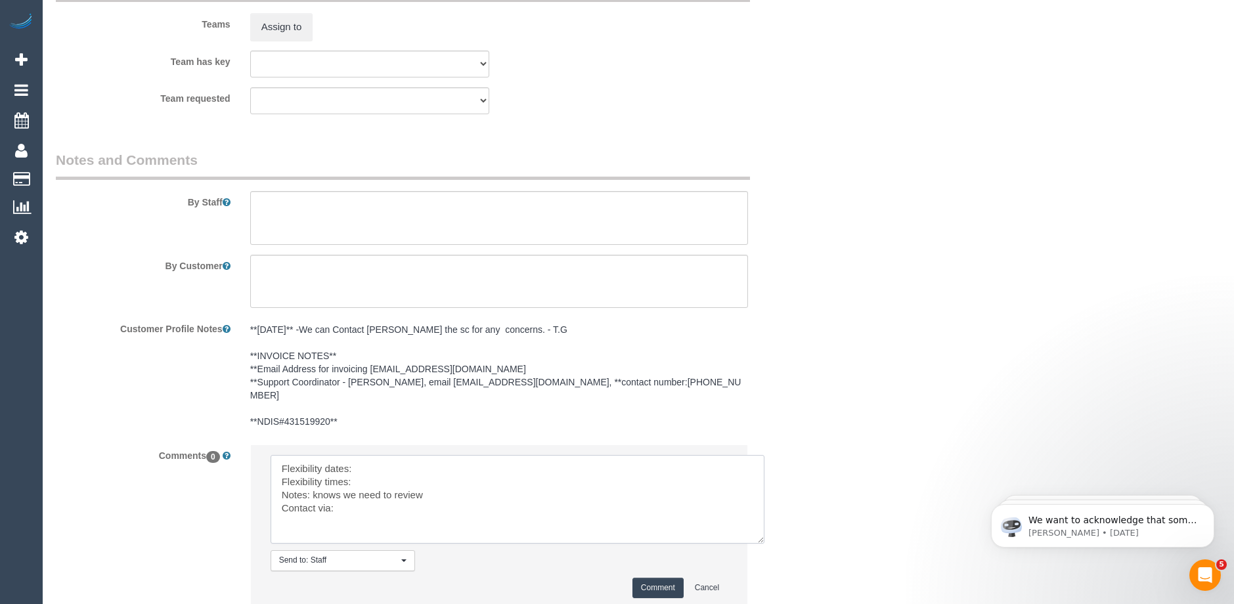
click at [342, 504] on textarea at bounding box center [518, 499] width 494 height 89
click at [376, 468] on textarea at bounding box center [518, 499] width 494 height 89
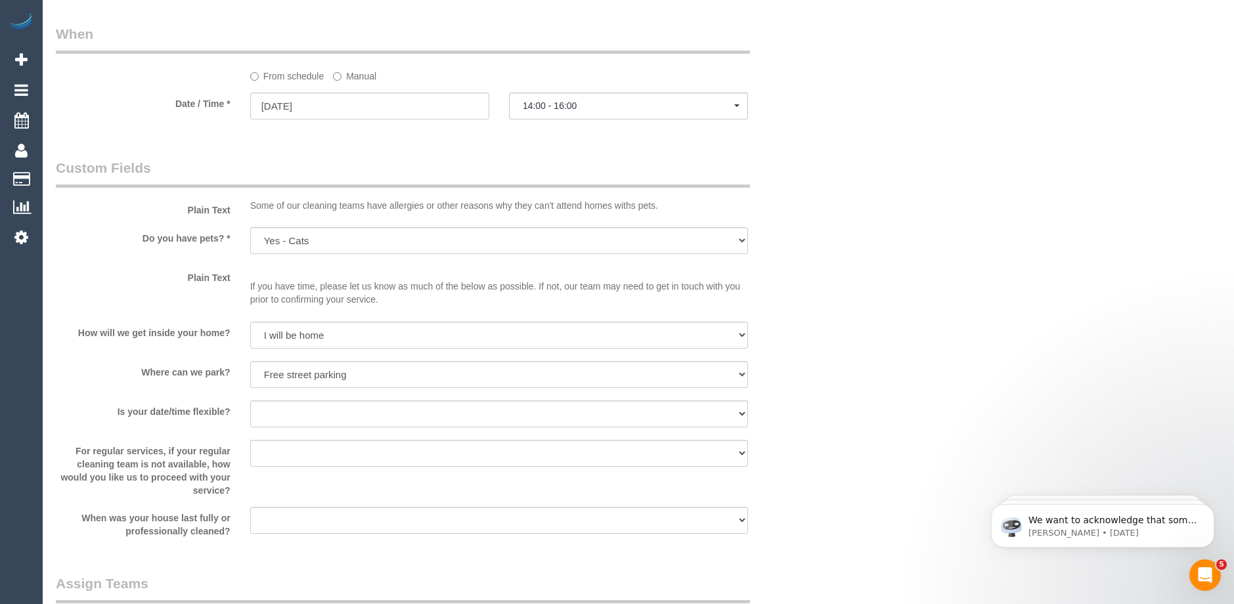
scroll to position [891, 0]
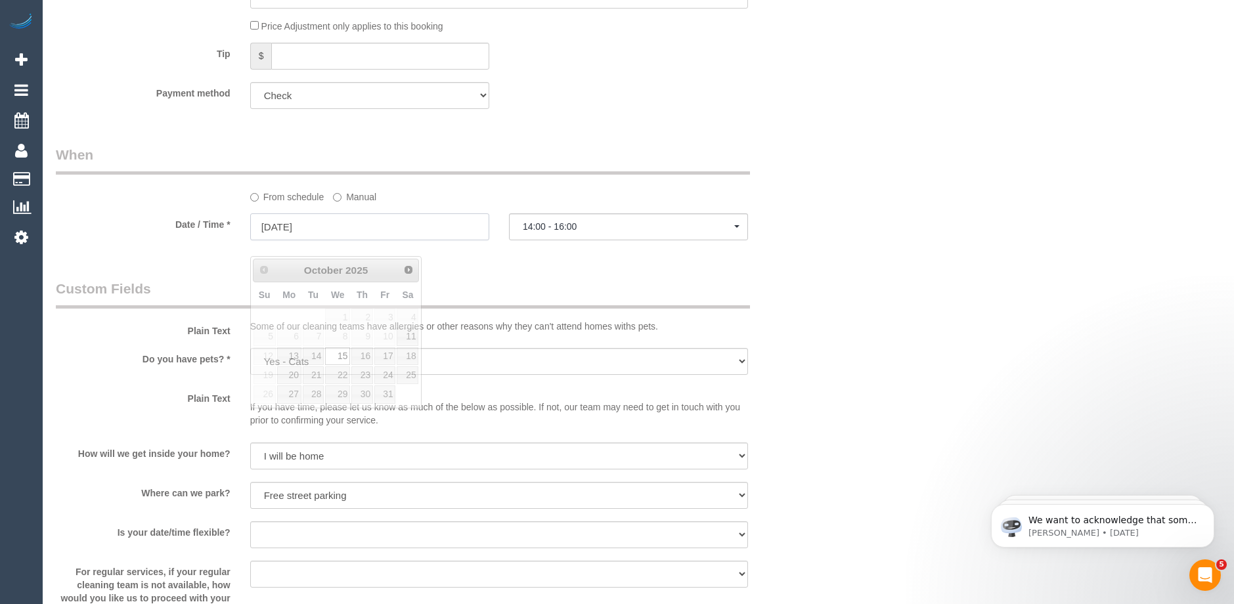
click at [357, 240] on input "[DATE]" at bounding box center [369, 227] width 239 height 27
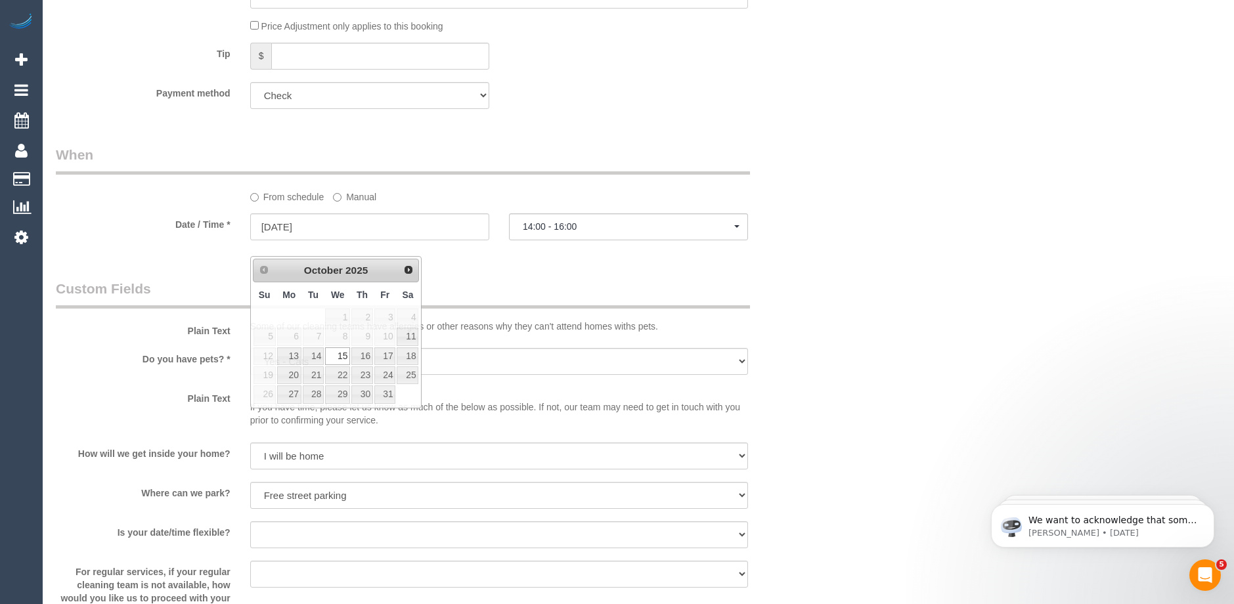
click at [615, 295] on legend "Custom Fields" at bounding box center [403, 294] width 694 height 30
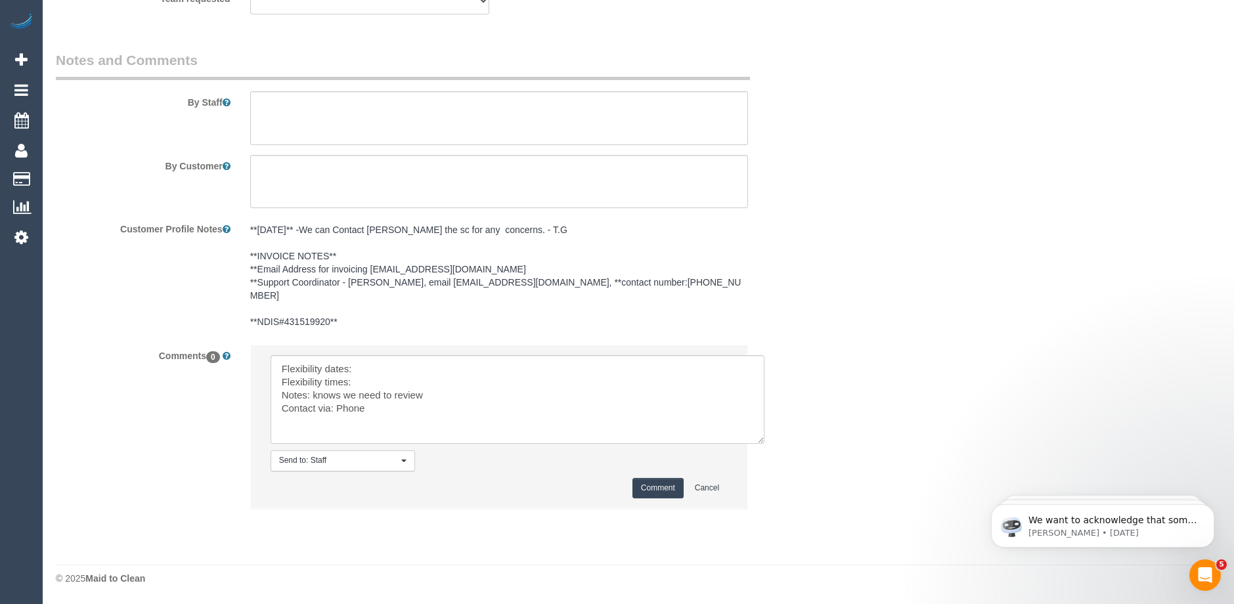
scroll to position [1717, 0]
click at [374, 366] on textarea at bounding box center [518, 399] width 494 height 89
click at [371, 382] on textarea at bounding box center [518, 399] width 494 height 89
type textarea "Flexibility dates: [DATE] Flexibility times: Not Flex Notes: knows we need to r…"
click at [667, 487] on button "Comment" at bounding box center [658, 488] width 51 height 20
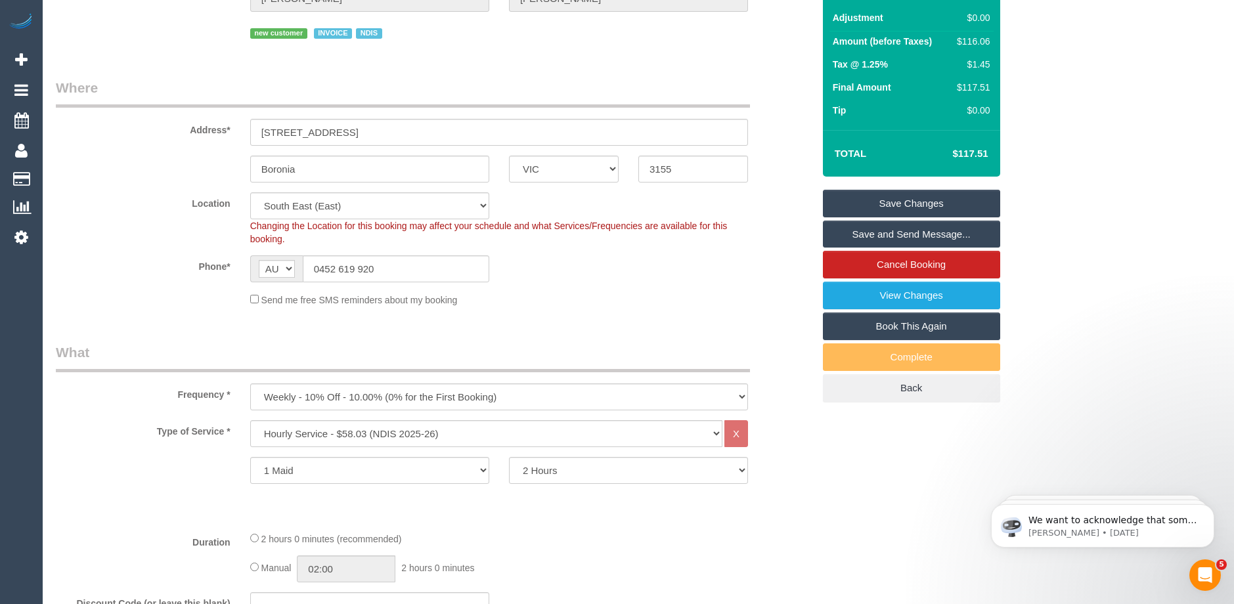
scroll to position [394, 0]
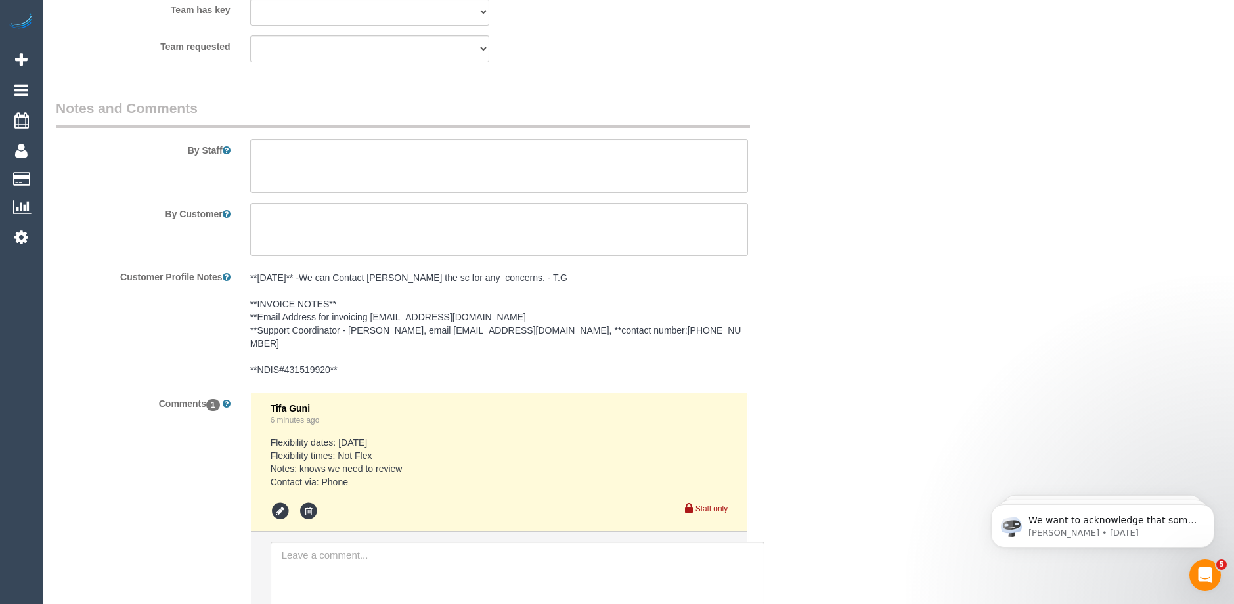
scroll to position [1801, 0]
